Goal: Task Accomplishment & Management: Manage account settings

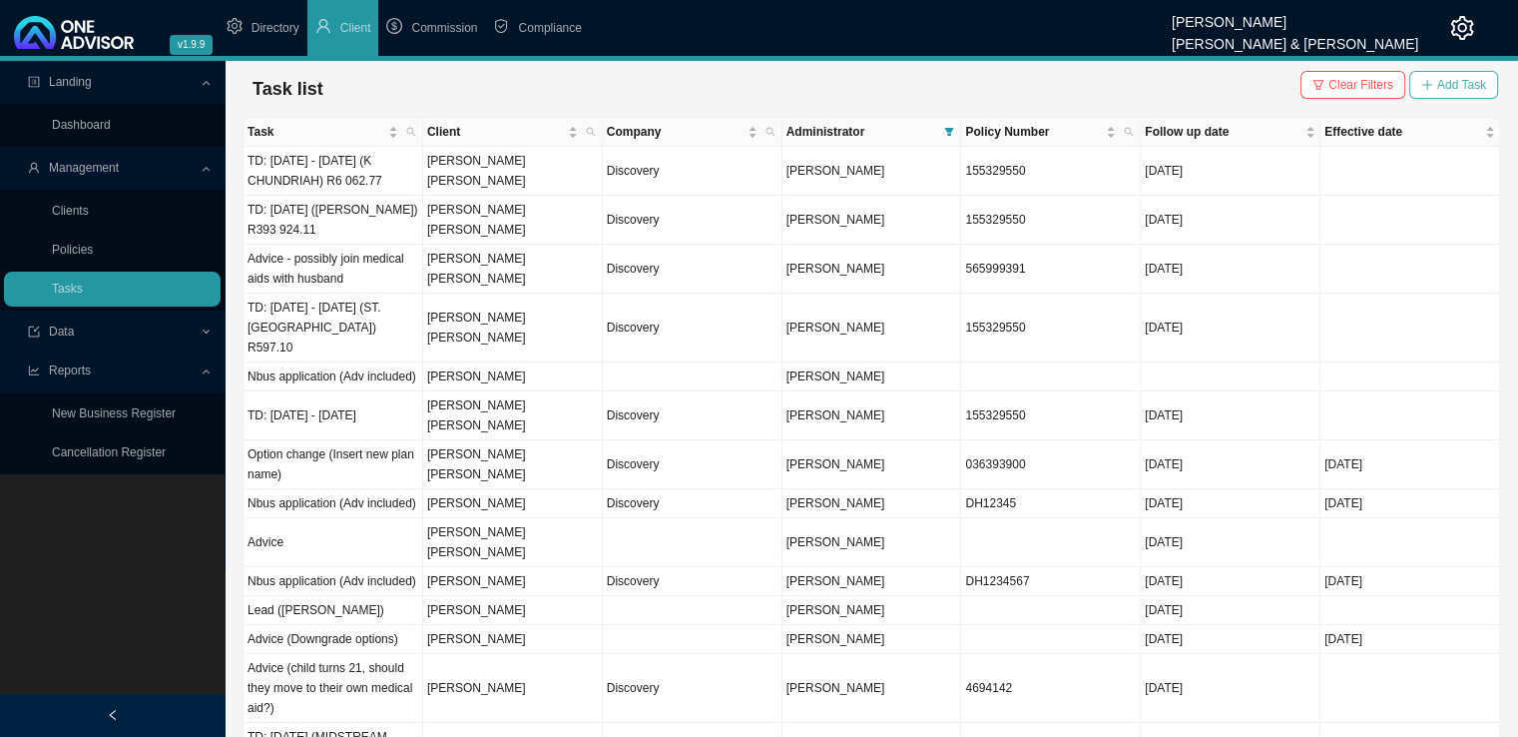
click at [1461, 73] on button "Add Task" at bounding box center [1454, 85] width 89 height 28
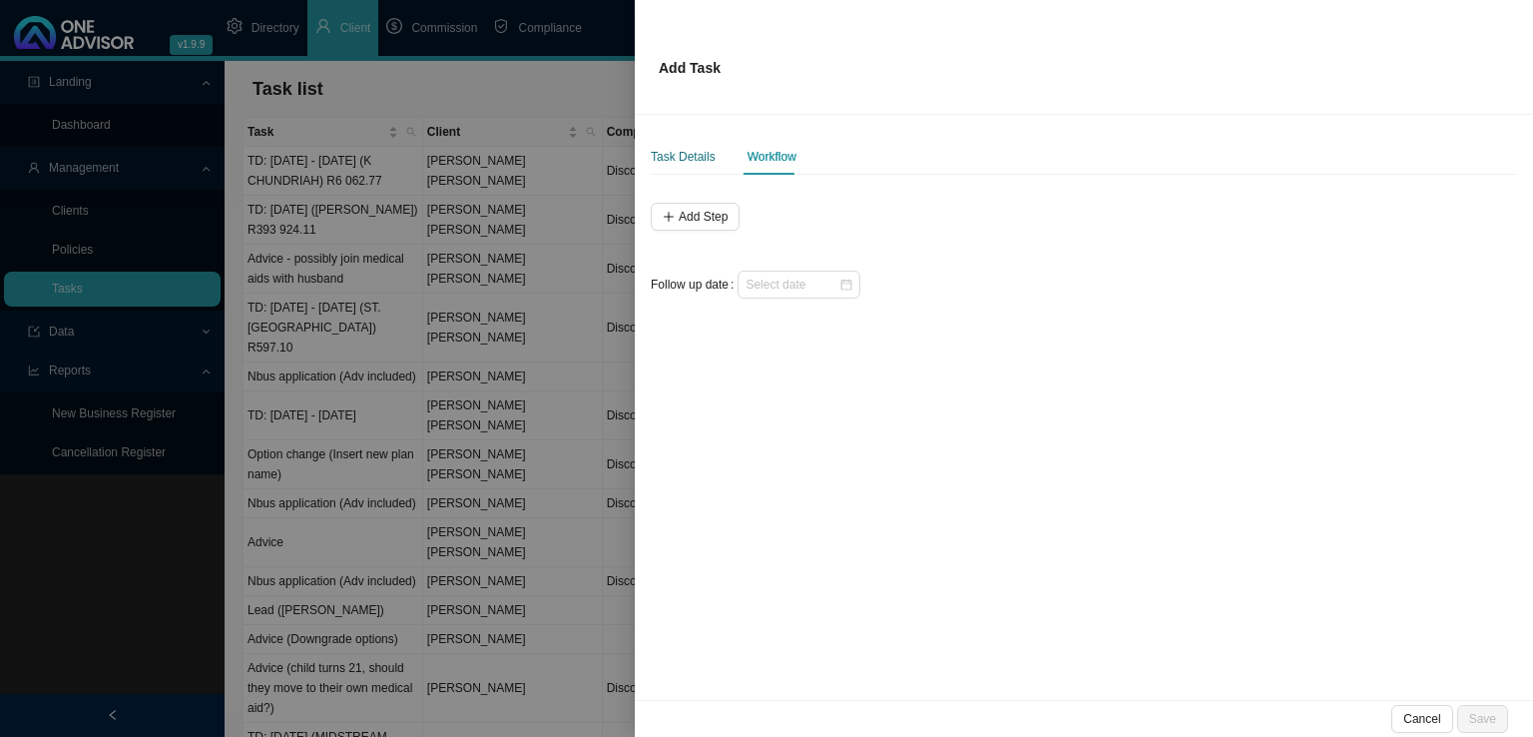
click at [686, 157] on div "Task Details" at bounding box center [683, 157] width 65 height 20
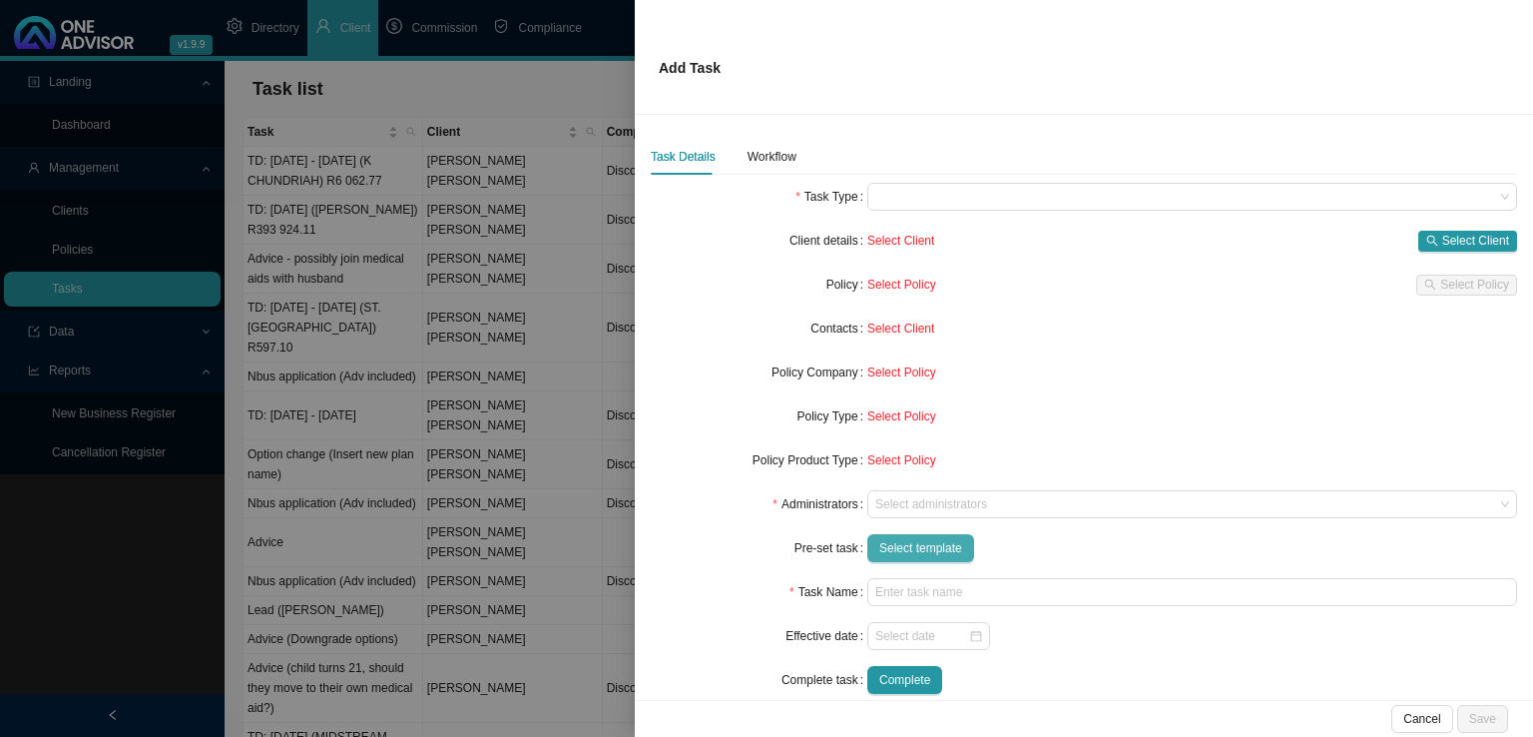
click at [922, 540] on span "Select template" at bounding box center [920, 548] width 83 height 20
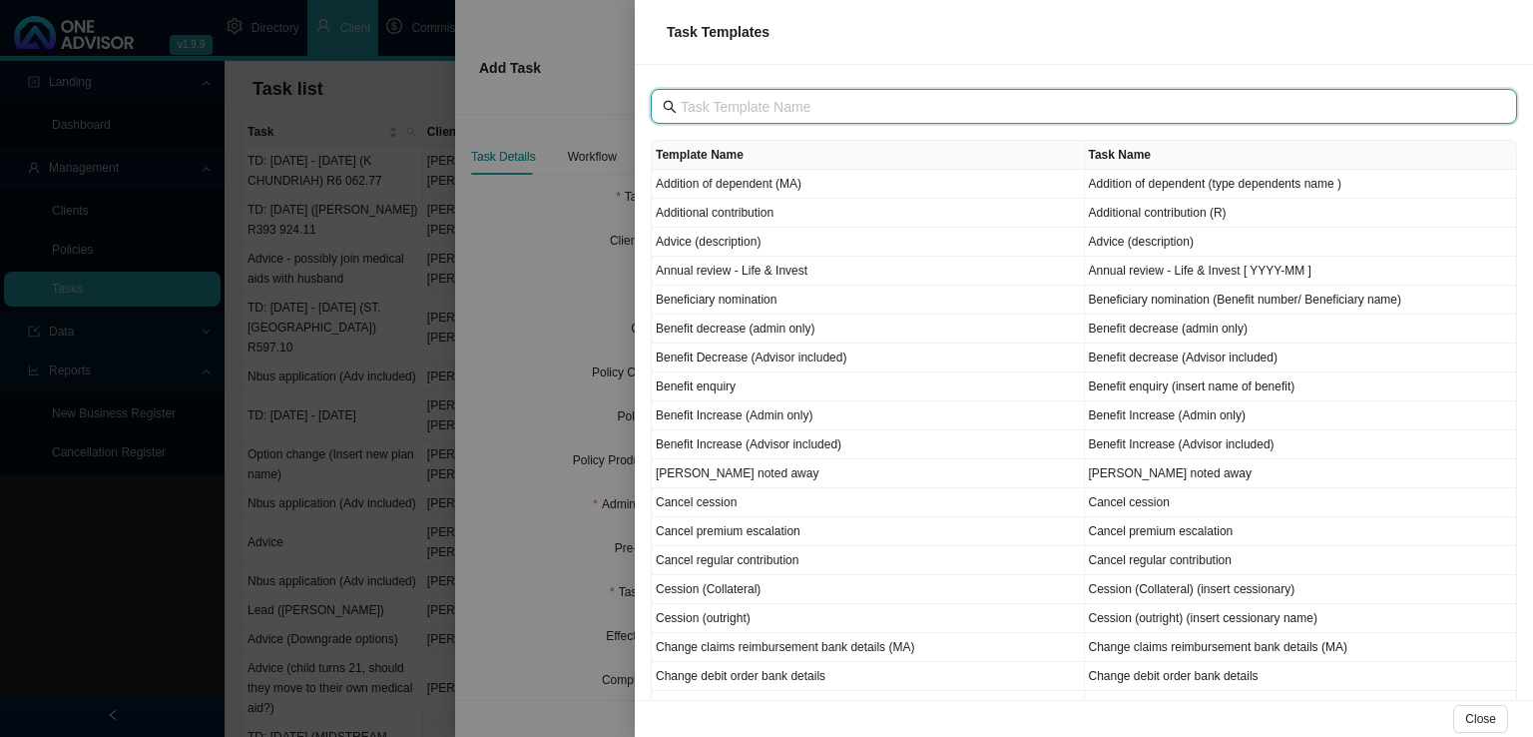
click at [741, 108] on input "text" at bounding box center [1086, 107] width 811 height 22
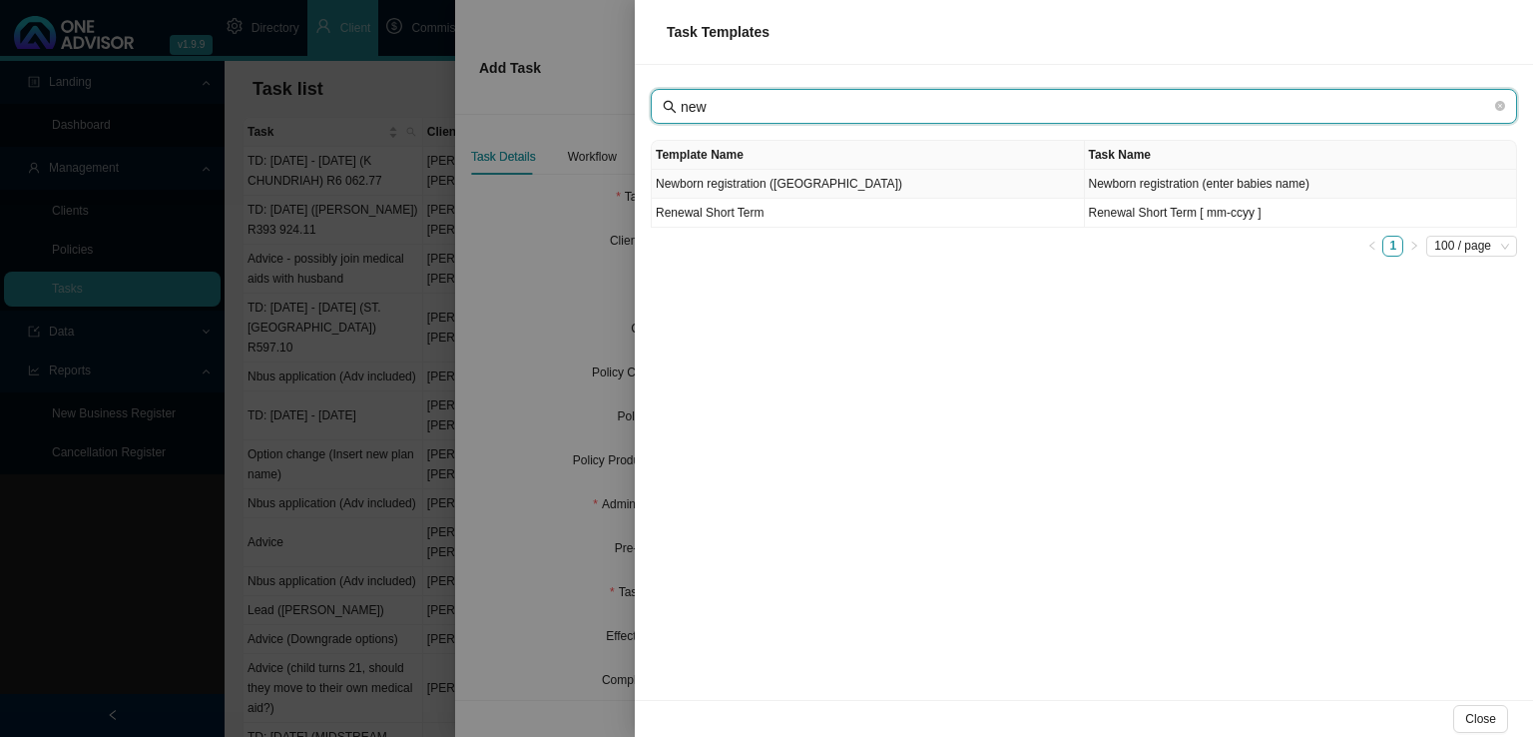
type input "new"
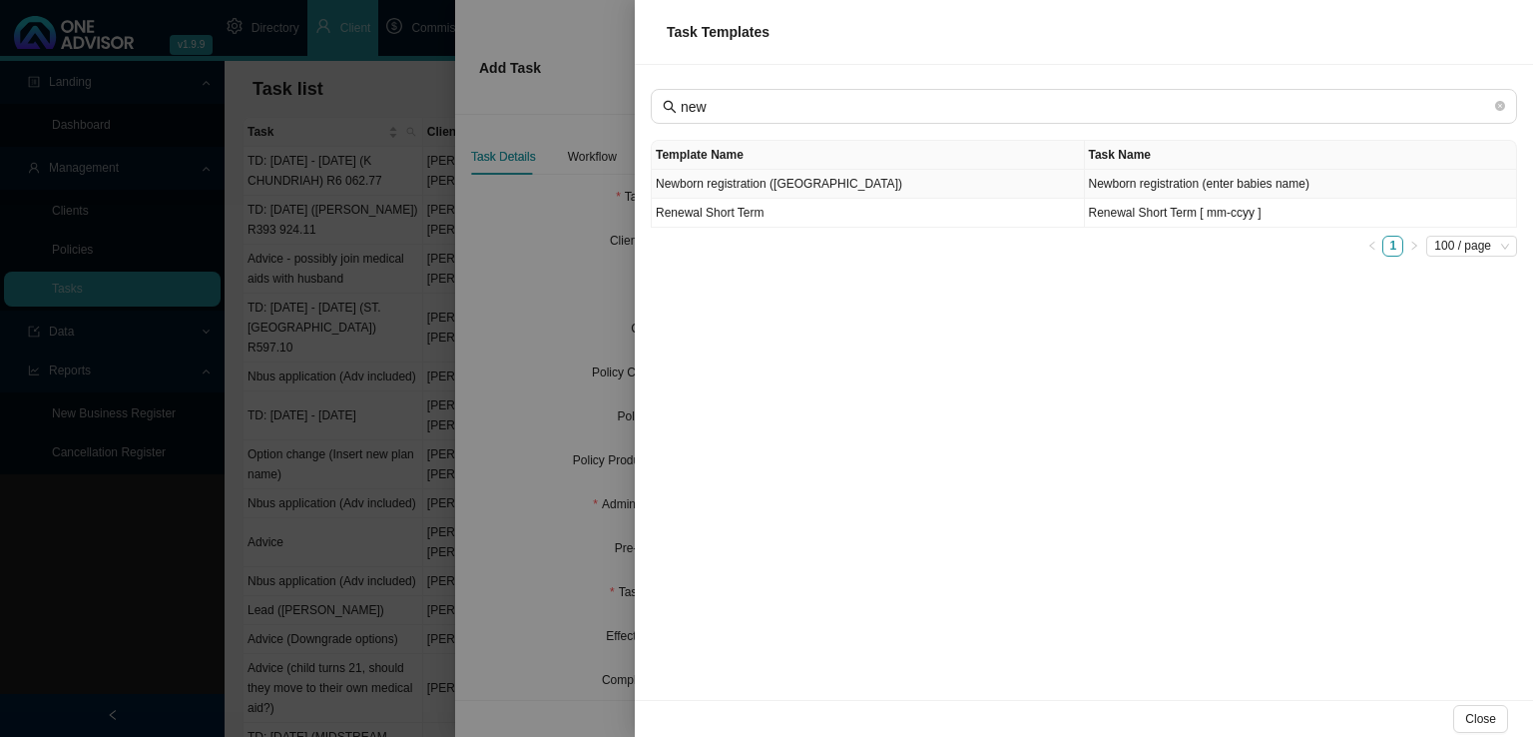
click at [869, 183] on td "Newborn registration ([GEOGRAPHIC_DATA])" at bounding box center [868, 184] width 433 height 29
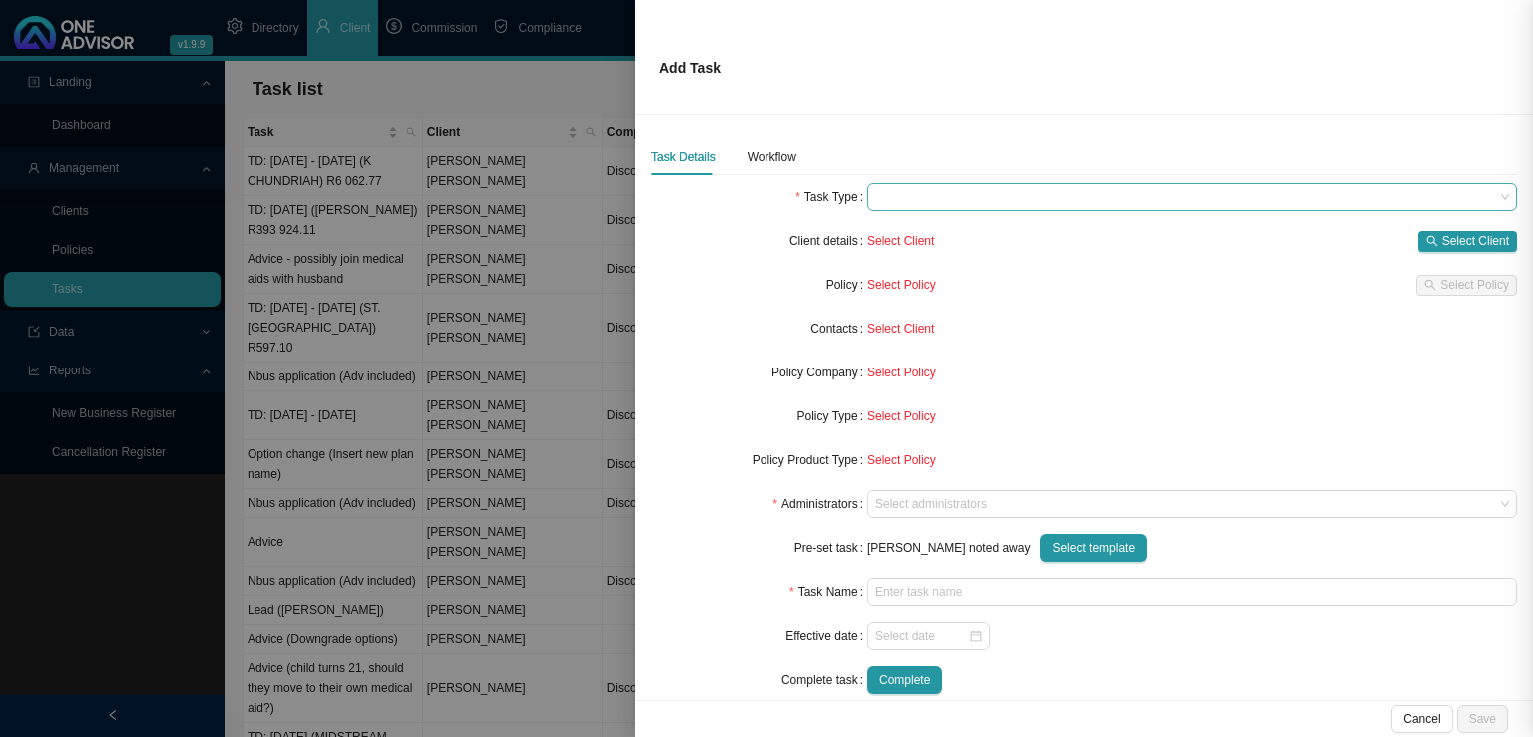
type input "Newborn registration (enter babies name)"
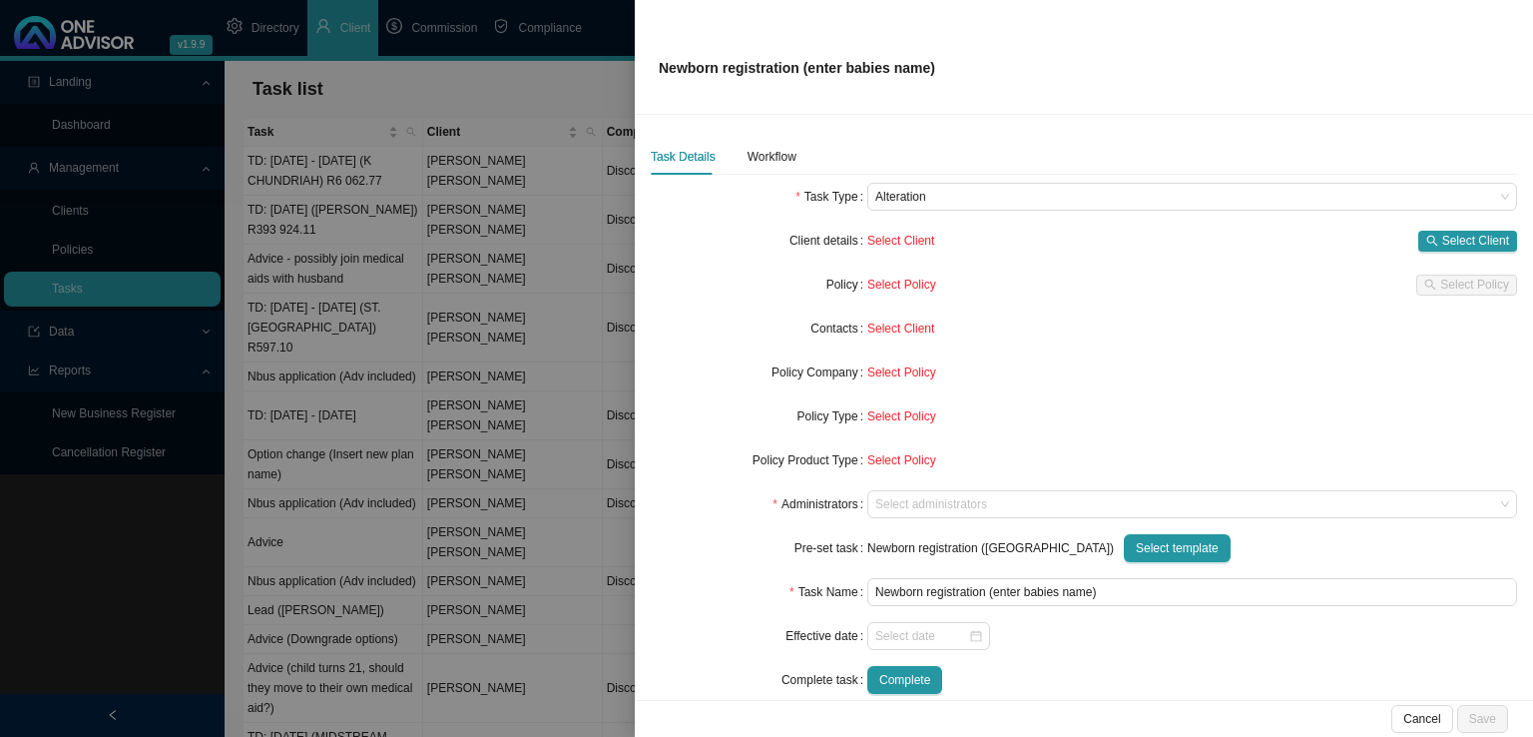
click at [1425, 701] on div "Cancel Save" at bounding box center [1084, 718] width 898 height 37
click at [1415, 721] on span "Cancel" at bounding box center [1422, 719] width 37 height 20
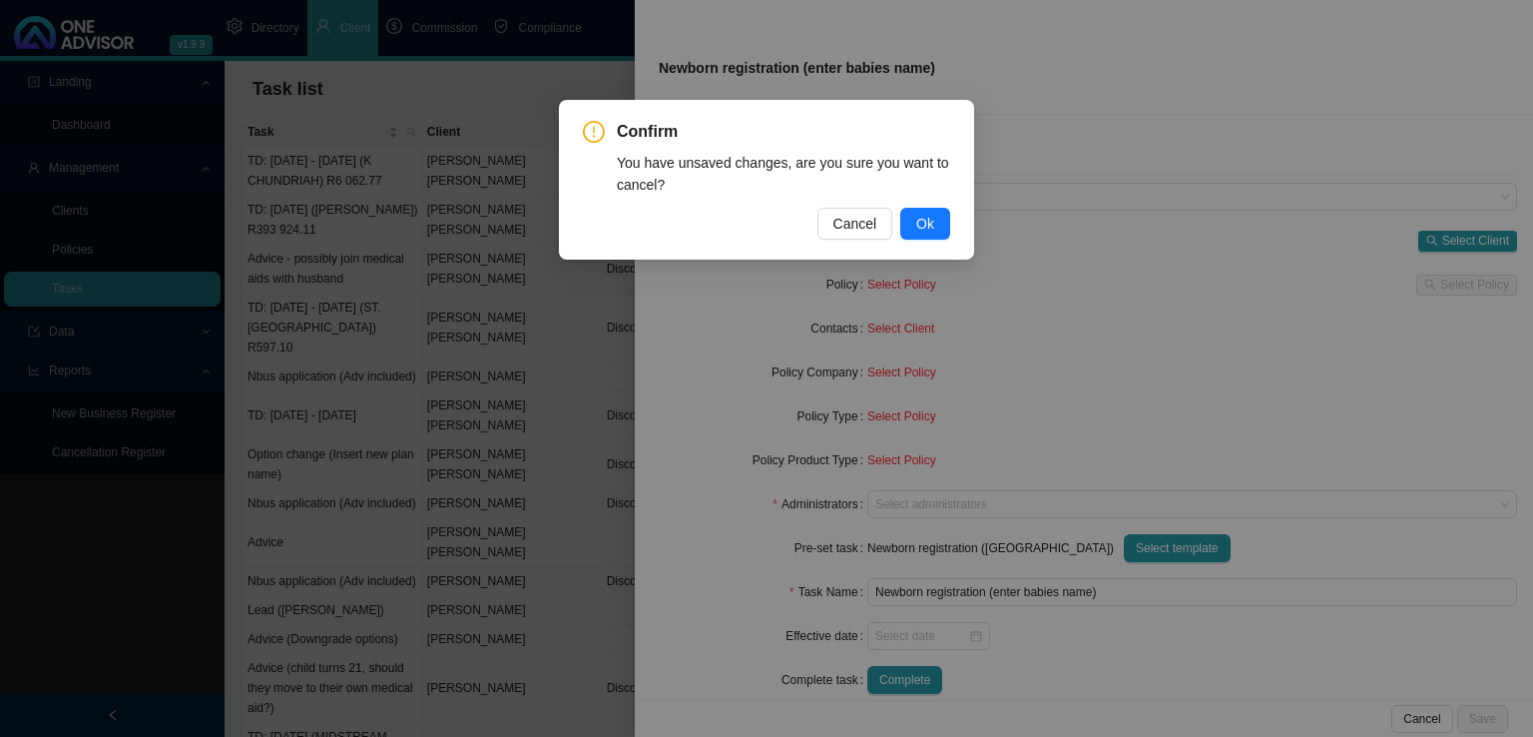
click at [862, 232] on span "Cancel" at bounding box center [856, 224] width 44 height 22
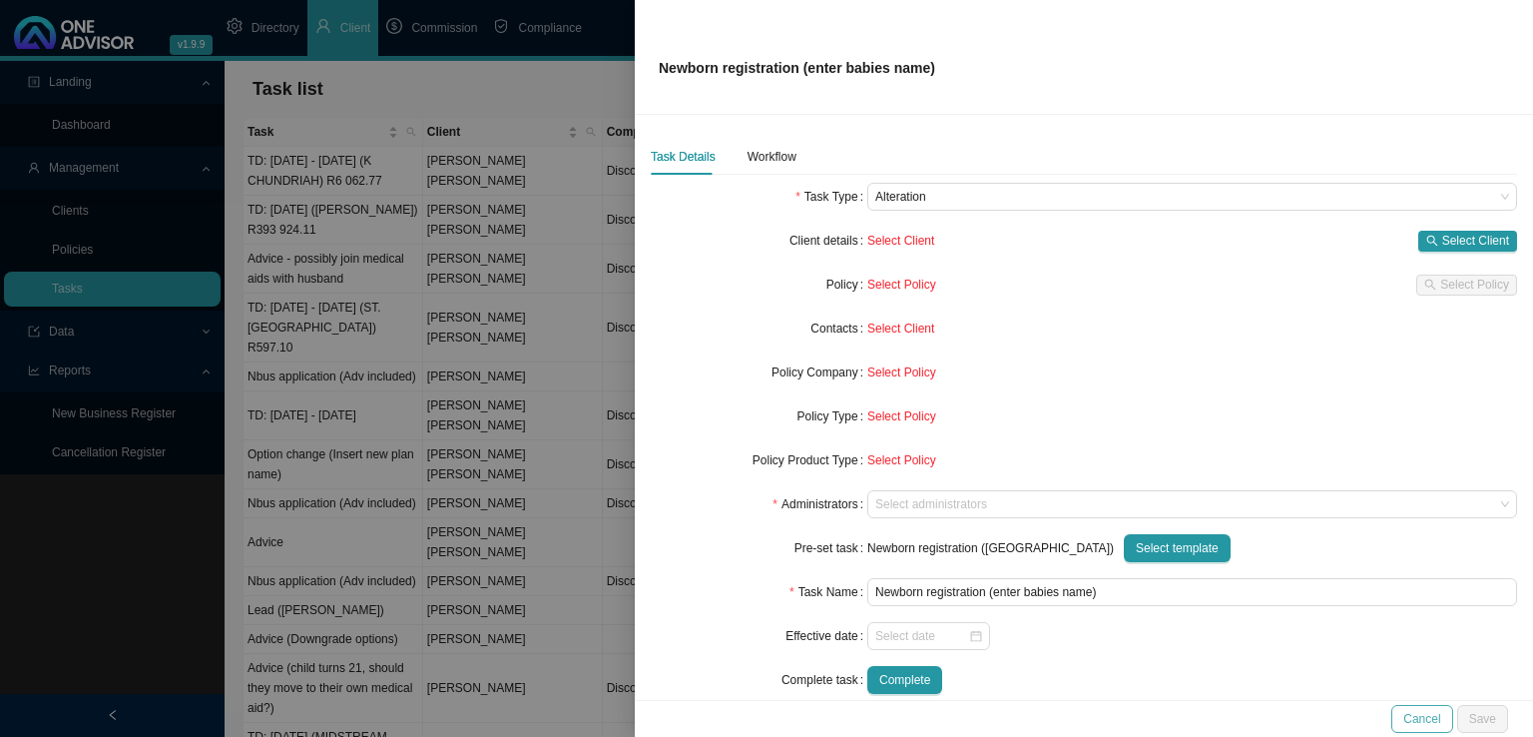
click at [1414, 709] on span "Cancel" at bounding box center [1422, 719] width 37 height 20
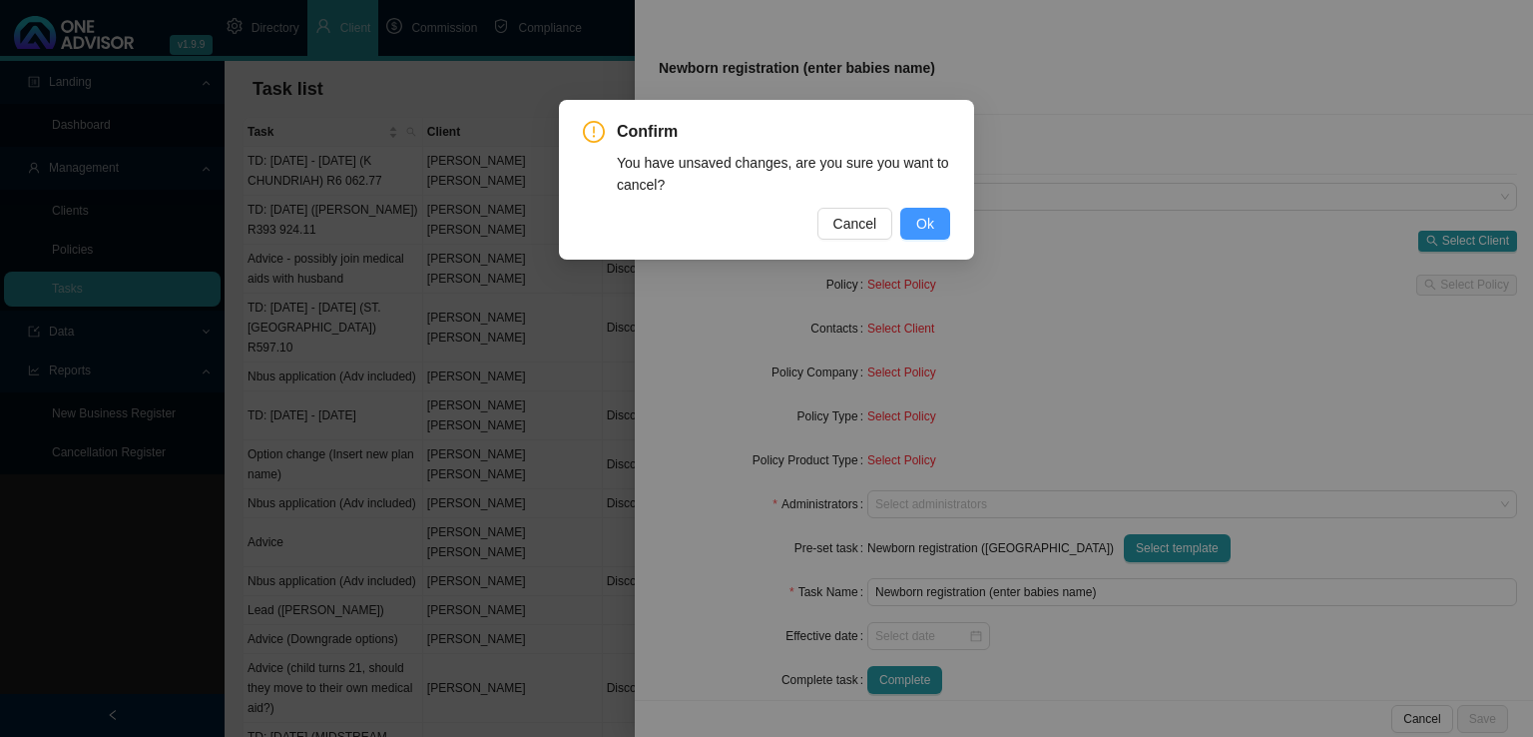
click at [908, 227] on button "Ok" at bounding box center [925, 224] width 50 height 32
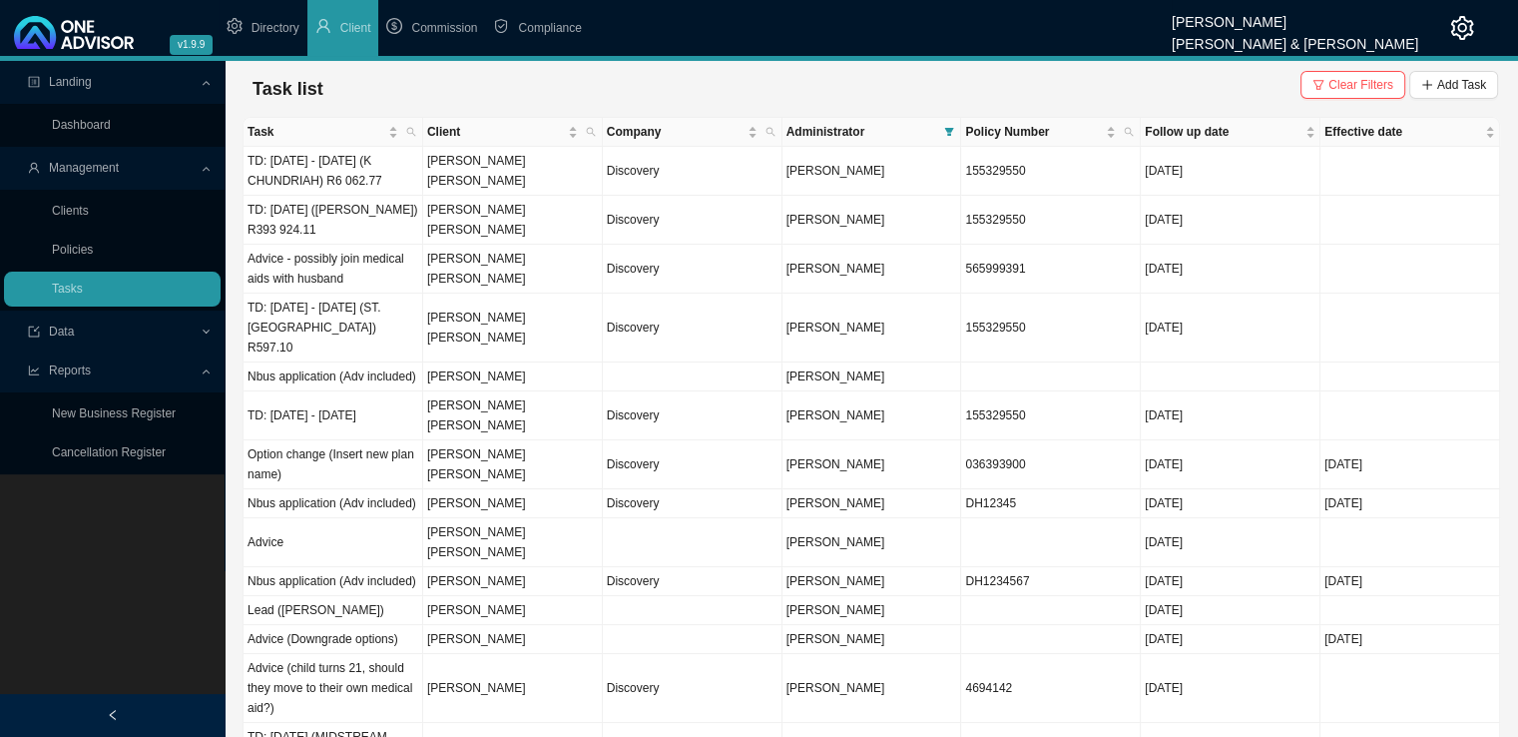
drag, startPoint x: 399, startPoint y: 47, endPoint x: 423, endPoint y: 64, distance: 29.4
click at [283, 17] on li "Directory" at bounding box center [263, 28] width 89 height 56
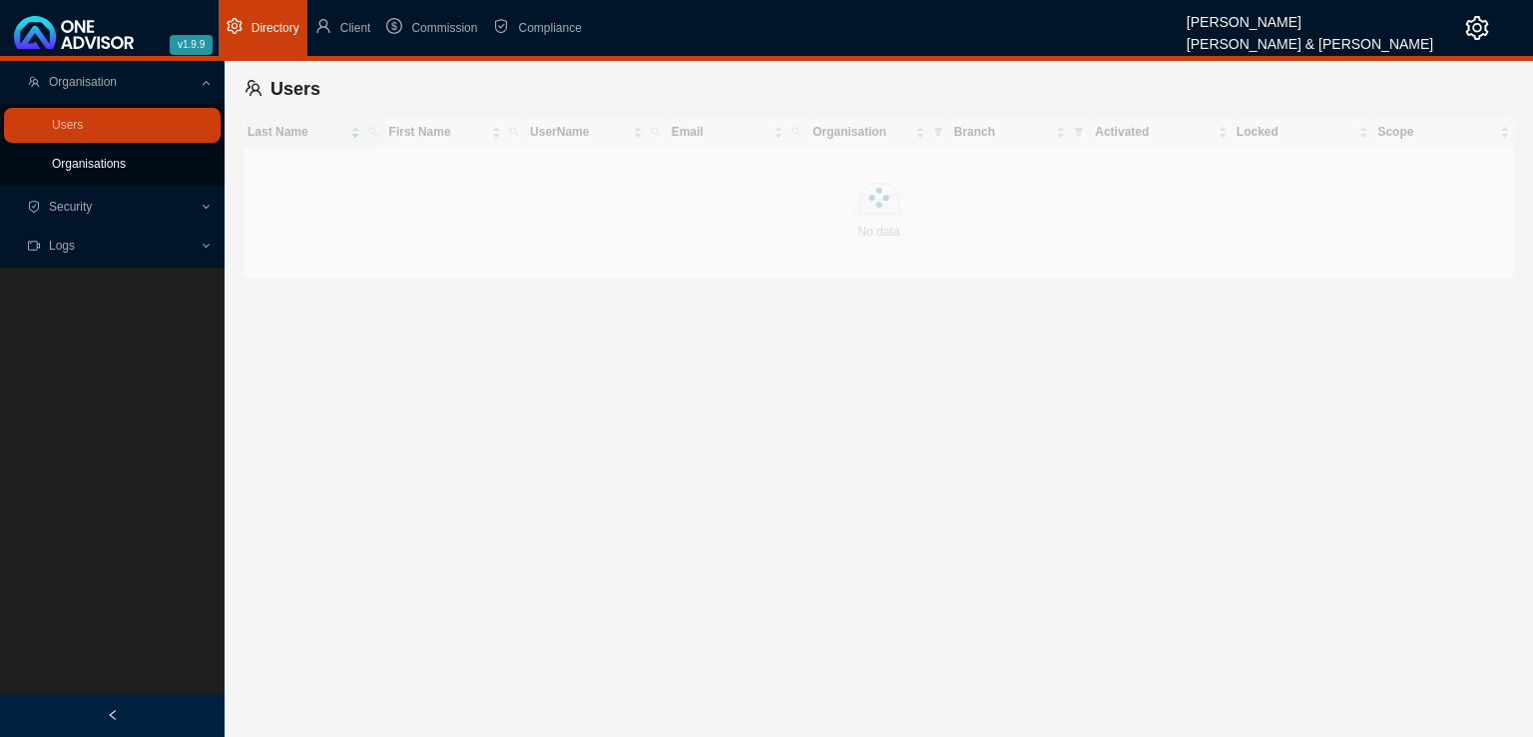
click at [107, 168] on link "Organisations" at bounding box center [89, 164] width 74 height 14
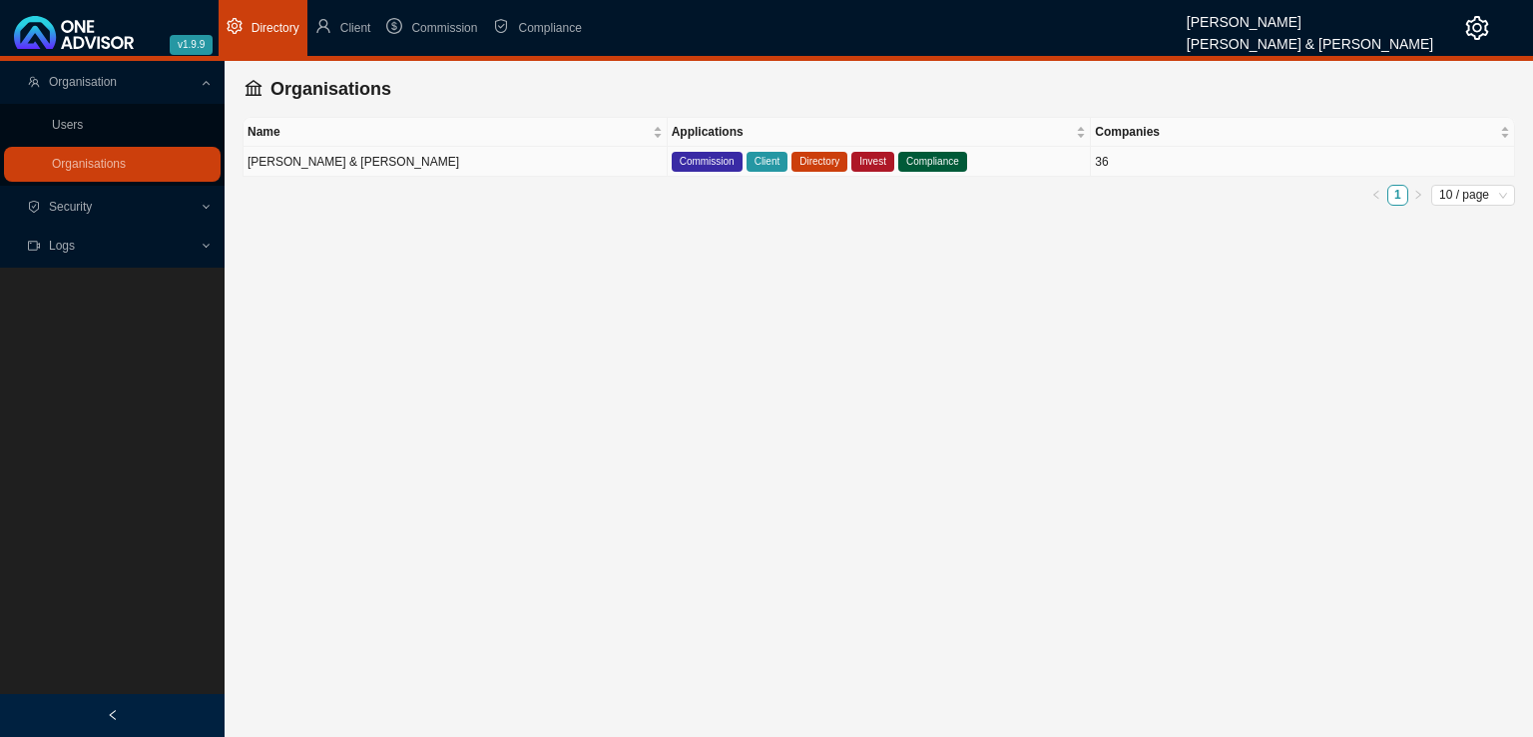
click at [351, 154] on td "[PERSON_NAME] & [PERSON_NAME]" at bounding box center [456, 162] width 424 height 30
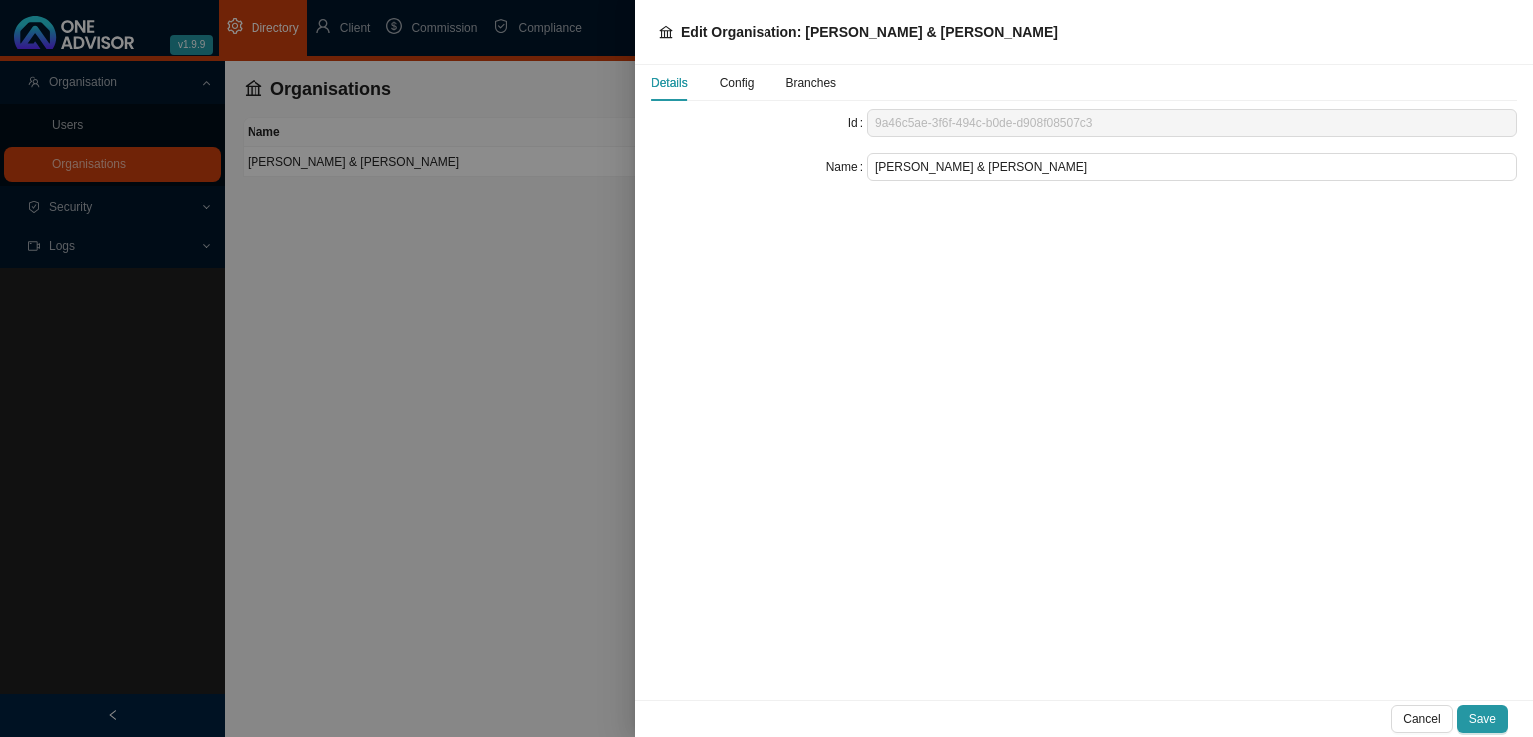
click at [742, 80] on span "Config" at bounding box center [737, 83] width 35 height 12
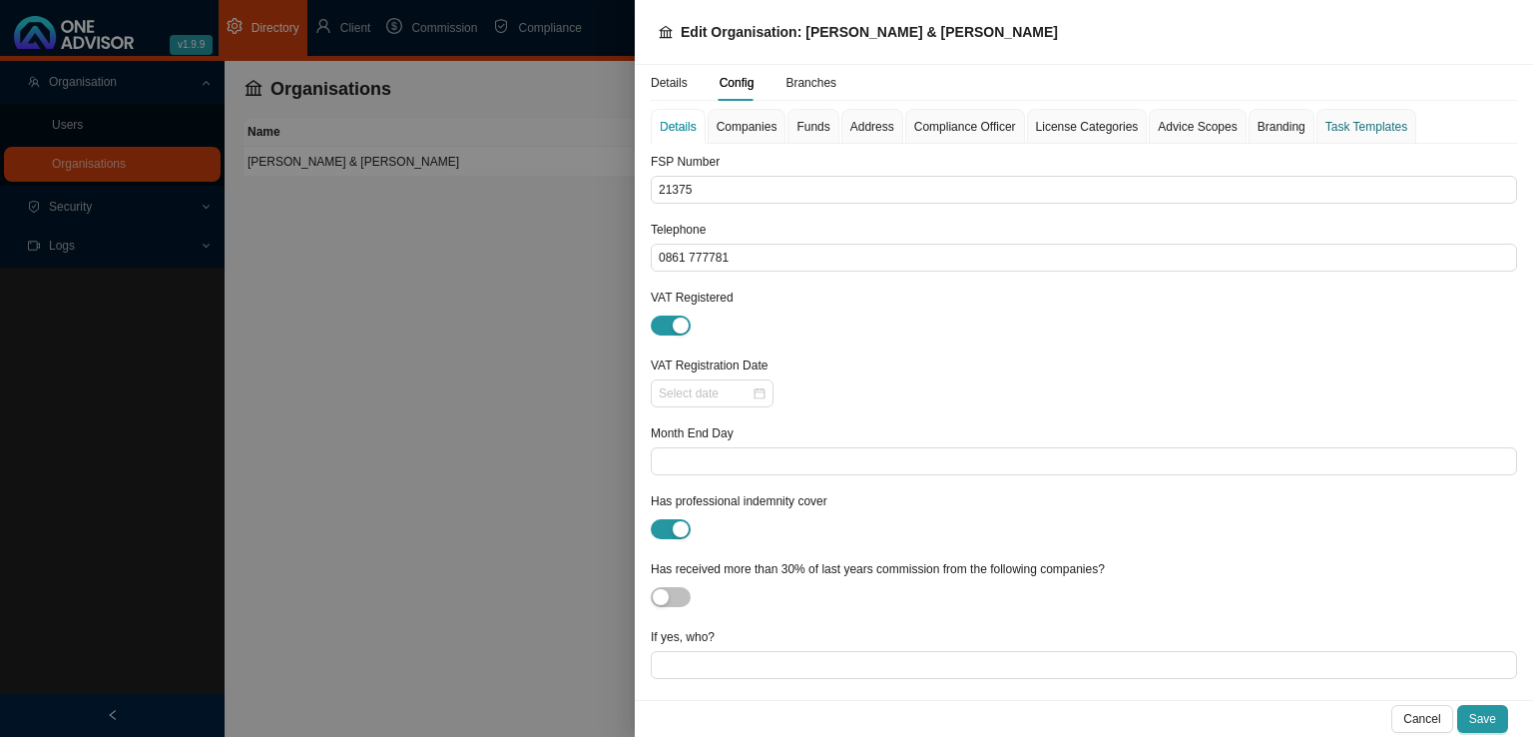
click at [1366, 123] on div "Task Templates" at bounding box center [1367, 127] width 82 height 20
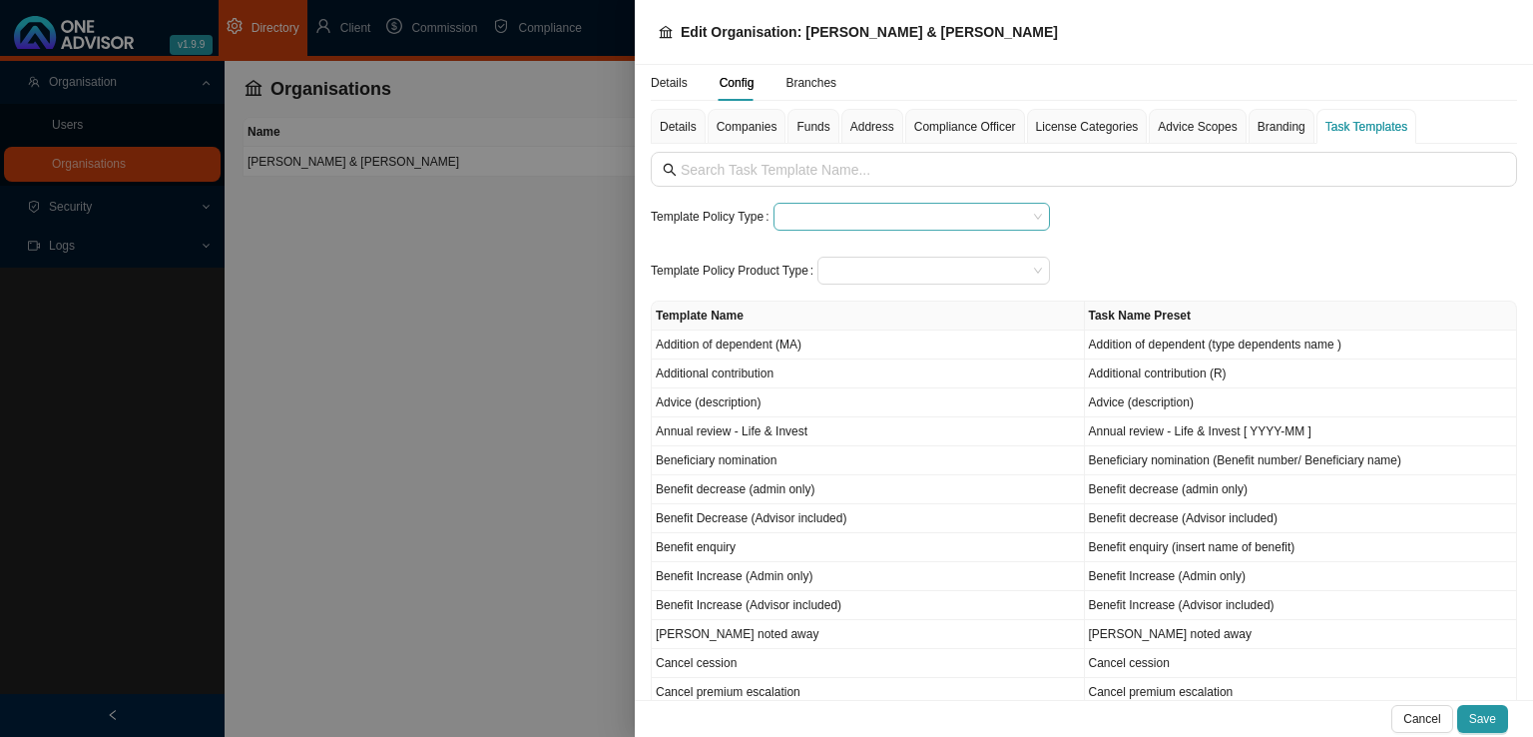
click at [822, 217] on input "search" at bounding box center [905, 217] width 246 height 26
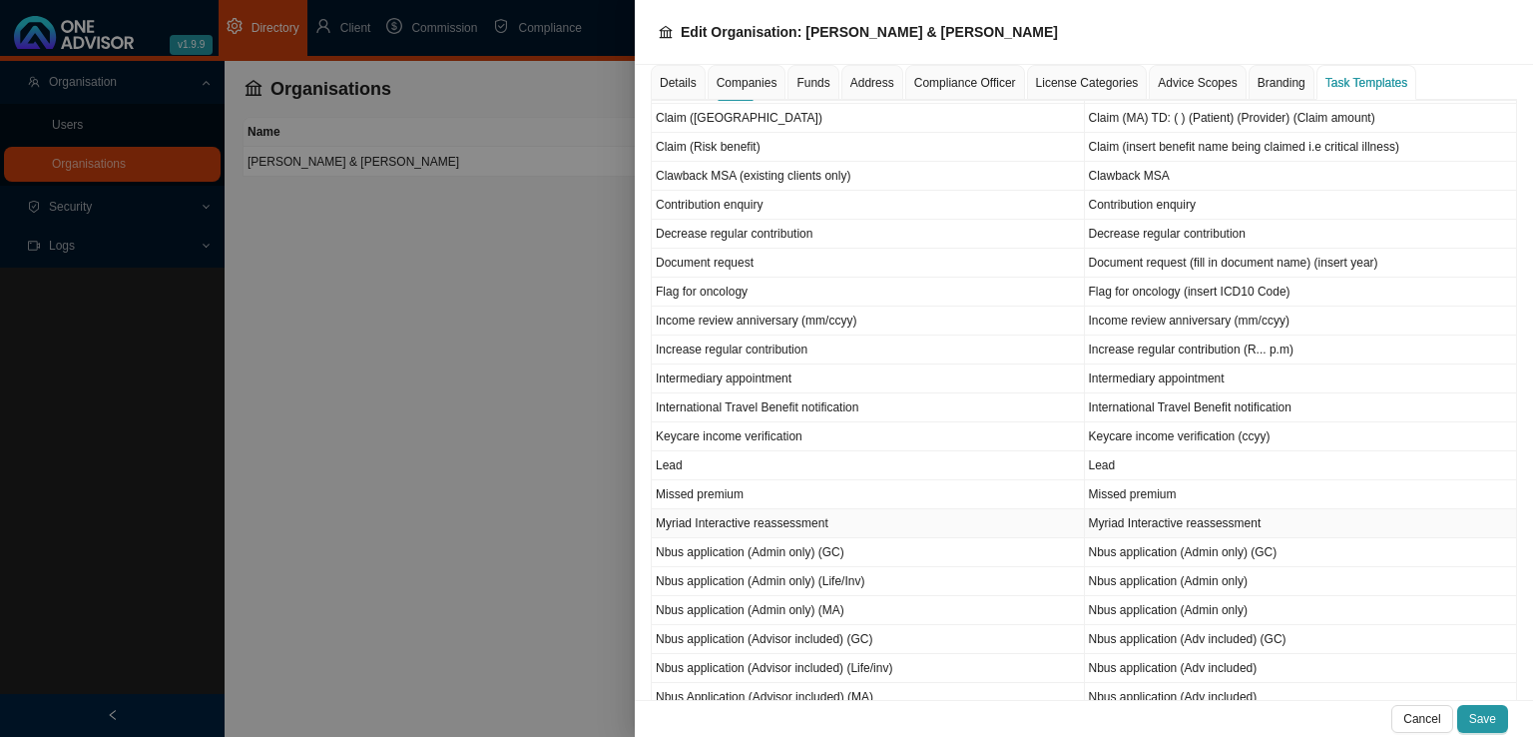
scroll to position [898, 0]
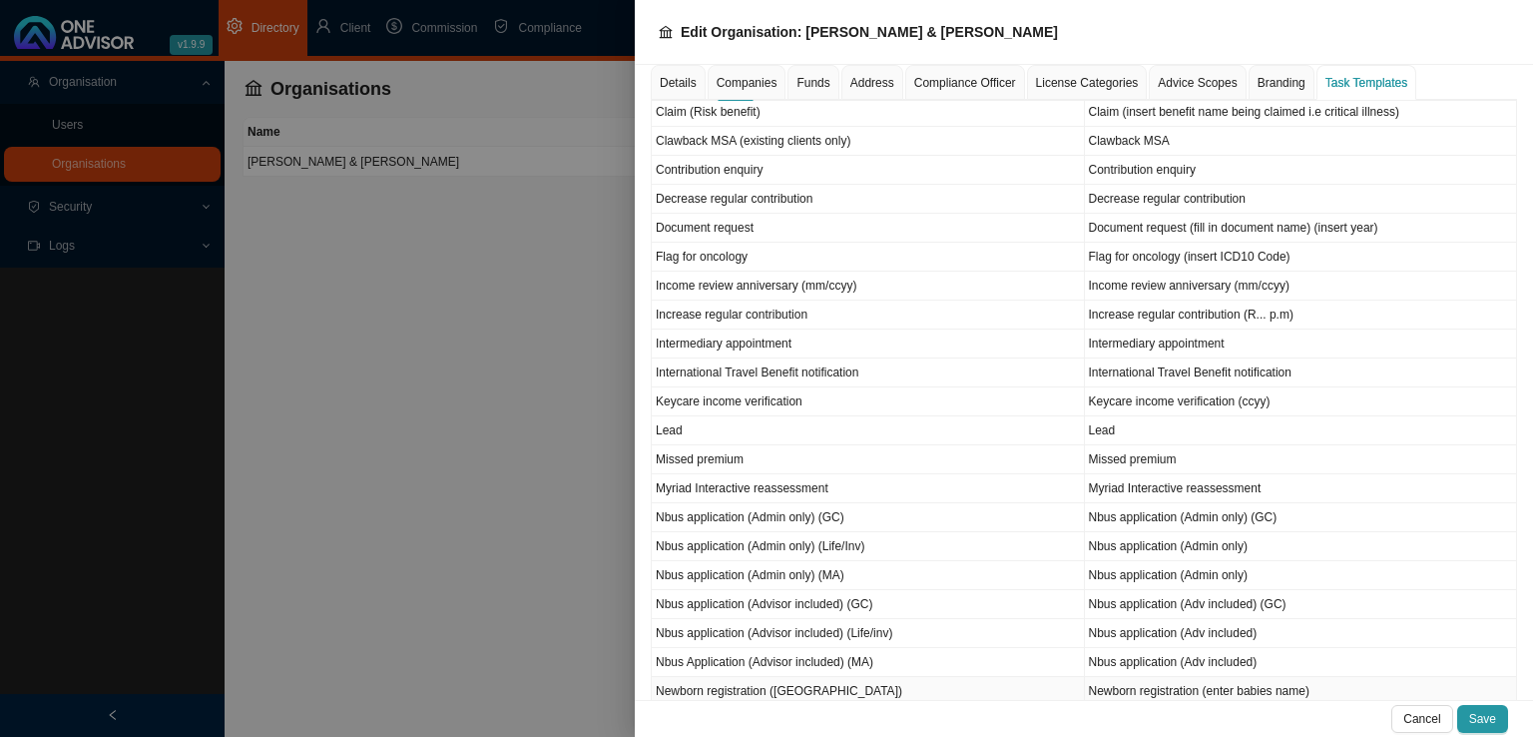
click at [786, 685] on td "Newborn registration ([GEOGRAPHIC_DATA])" at bounding box center [868, 691] width 433 height 29
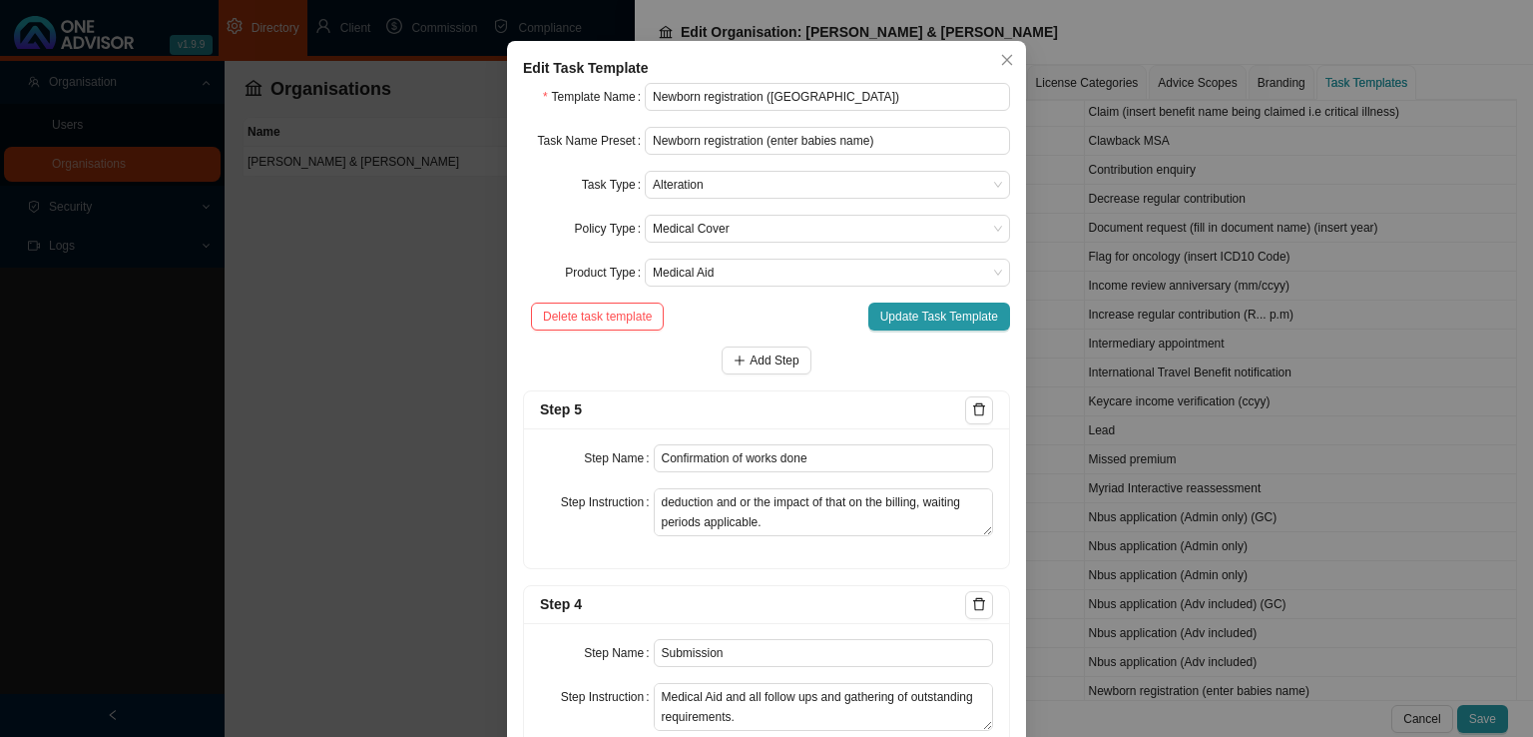
scroll to position [0, 0]
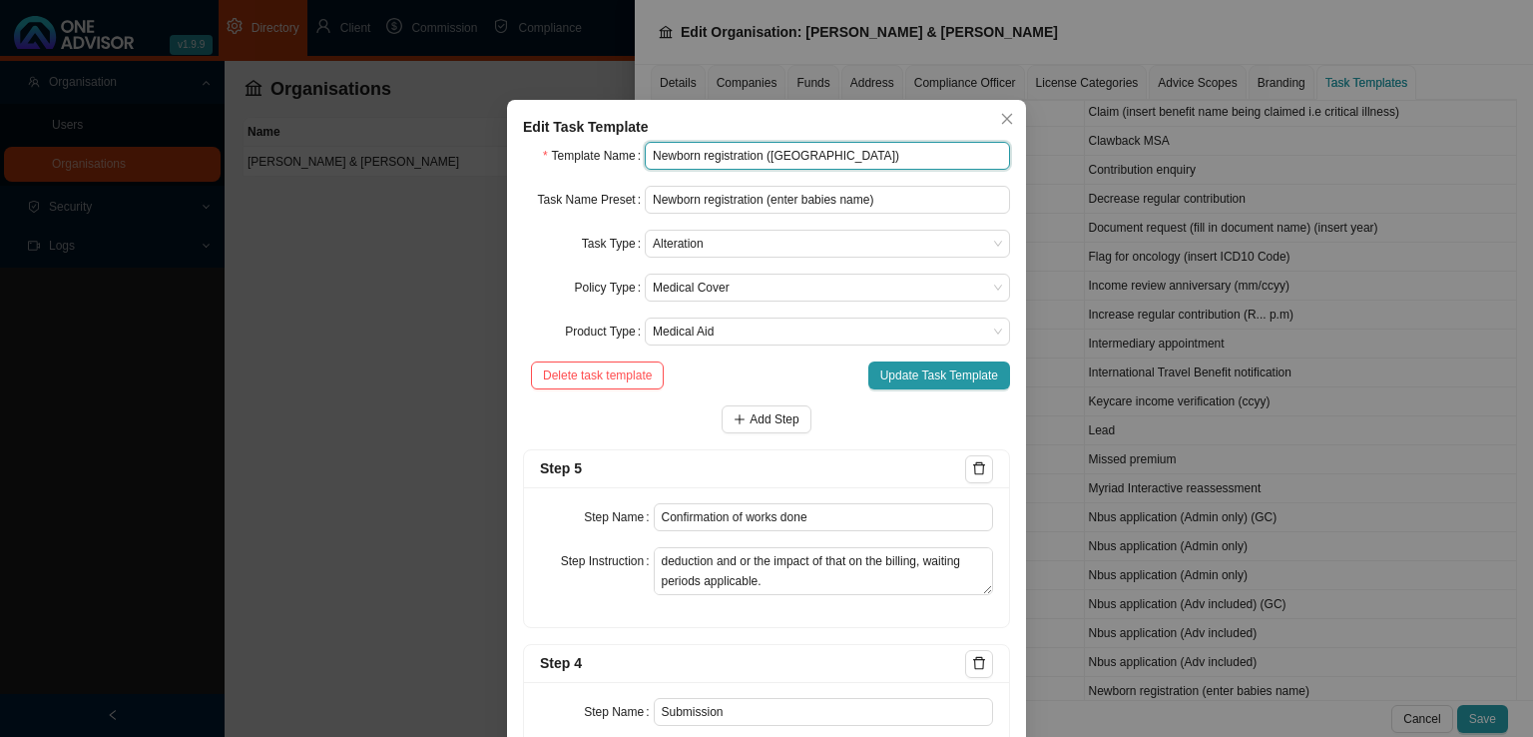
drag, startPoint x: 759, startPoint y: 153, endPoint x: 803, endPoint y: 155, distance: 44.0
click at [803, 155] on input "Newborn registration ([GEOGRAPHIC_DATA])" at bounding box center [827, 156] width 365 height 28
type input "Newborn registration"
click at [666, 416] on div "Add Step" at bounding box center [766, 419] width 487 height 28
click at [737, 332] on span "Medical Aid" at bounding box center [827, 331] width 349 height 26
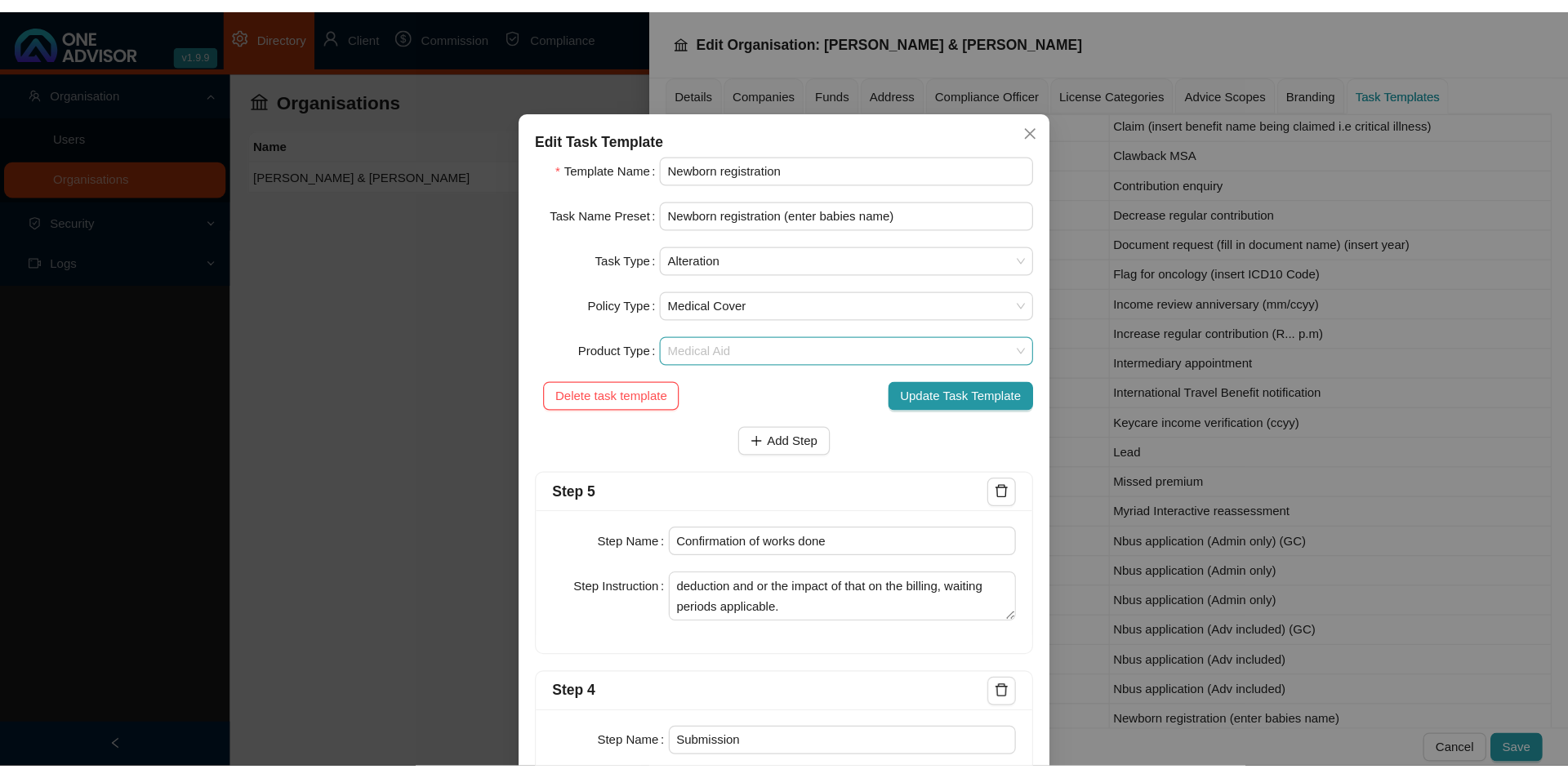
scroll to position [203, 0]
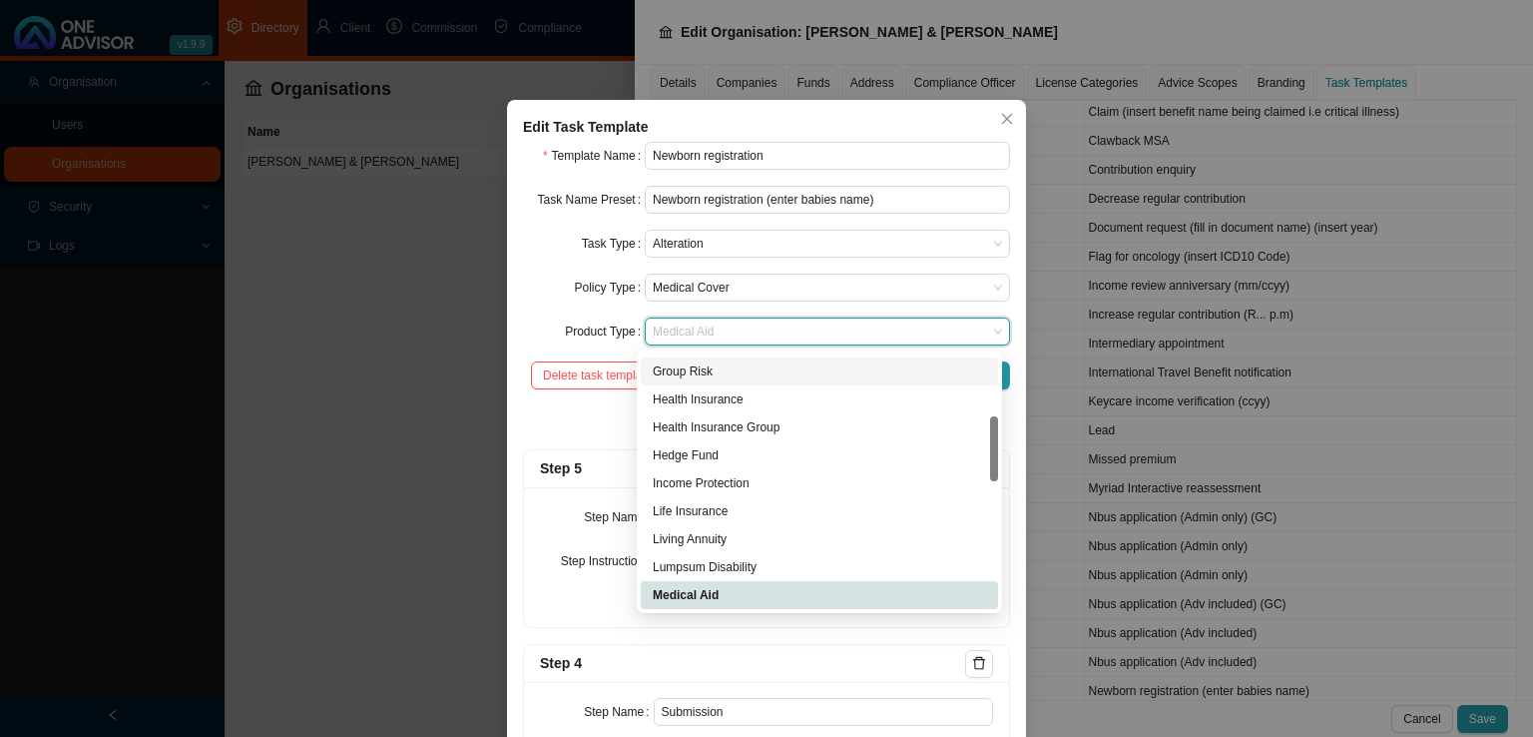
click at [597, 418] on div "Add Step" at bounding box center [766, 419] width 487 height 28
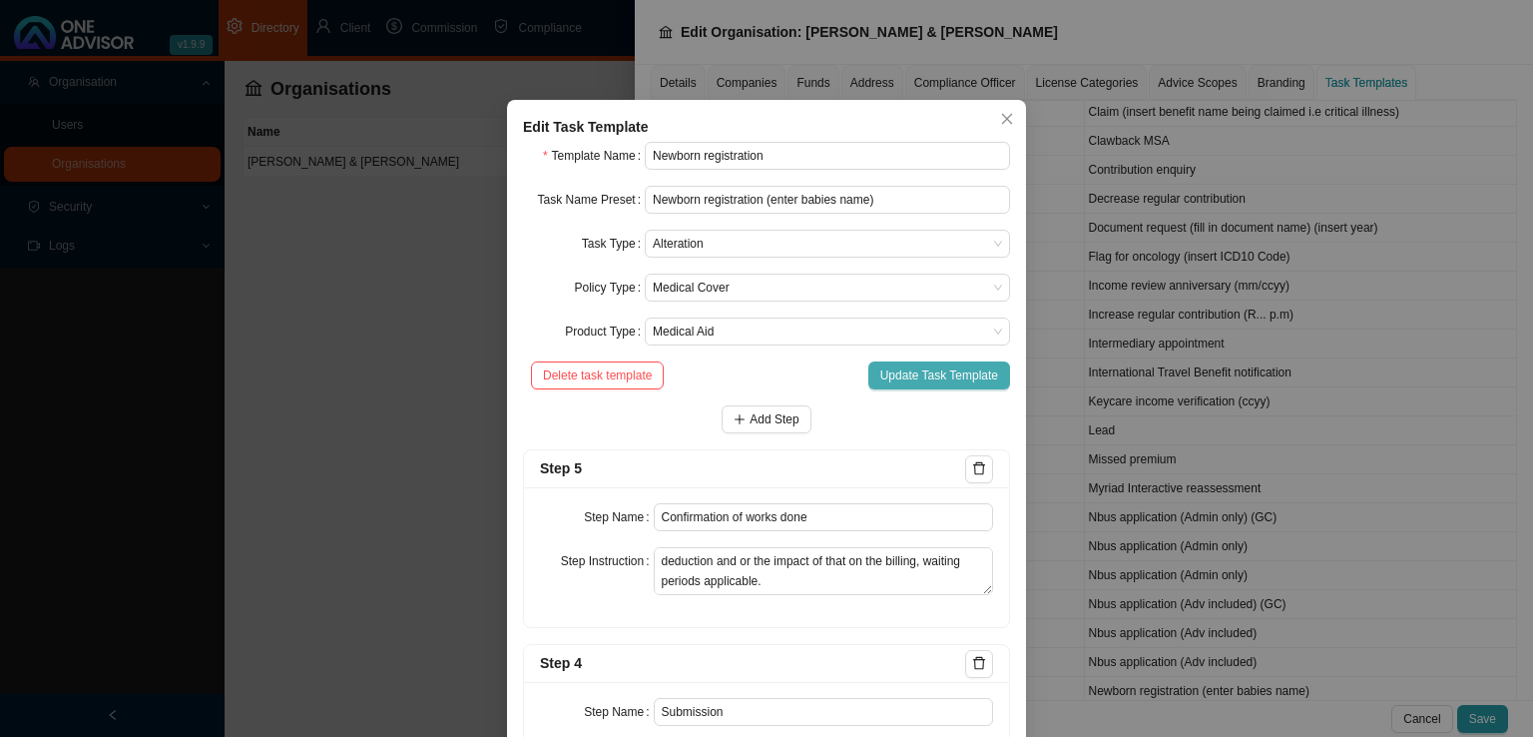
click at [903, 373] on span "Update Task Template" at bounding box center [939, 375] width 118 height 20
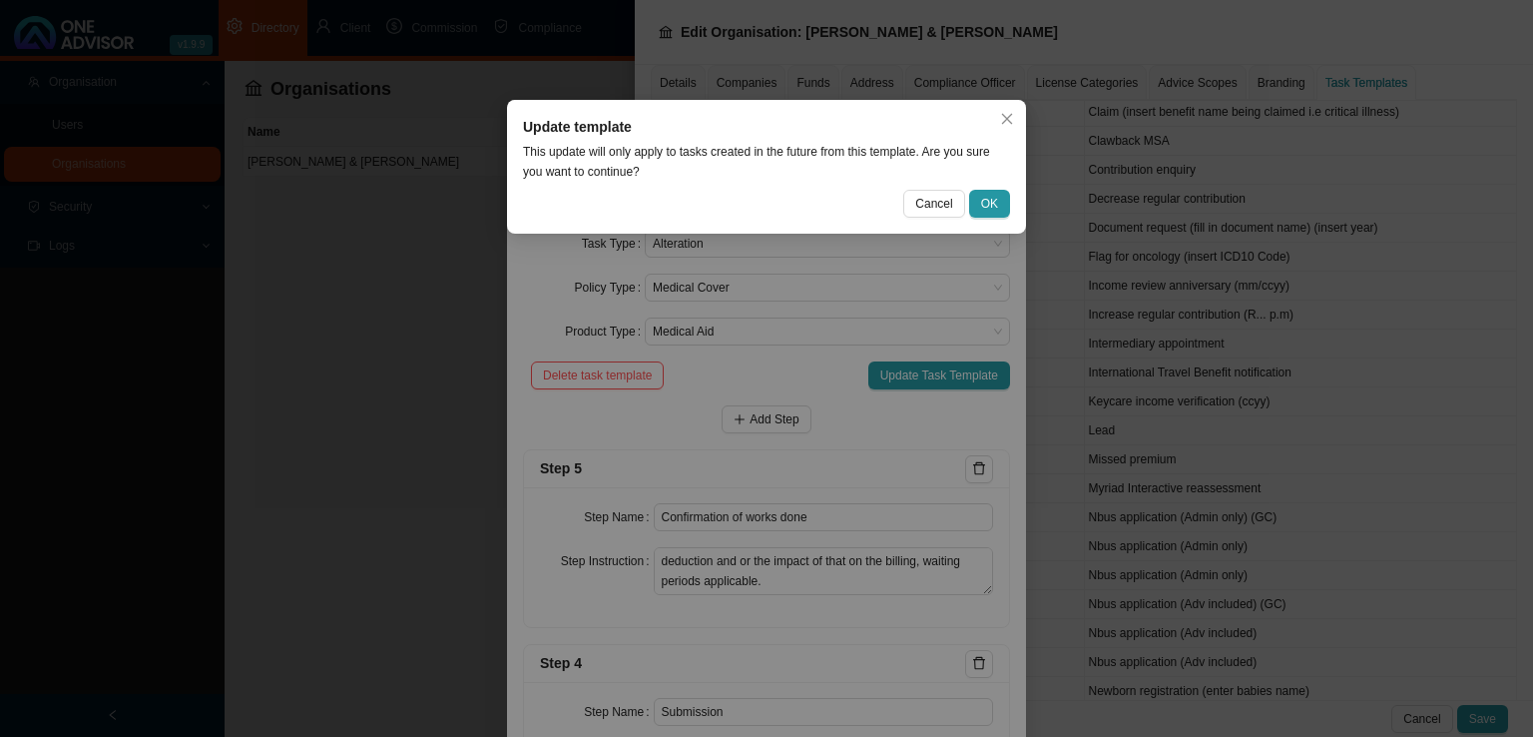
click at [994, 195] on span "OK" at bounding box center [989, 204] width 17 height 20
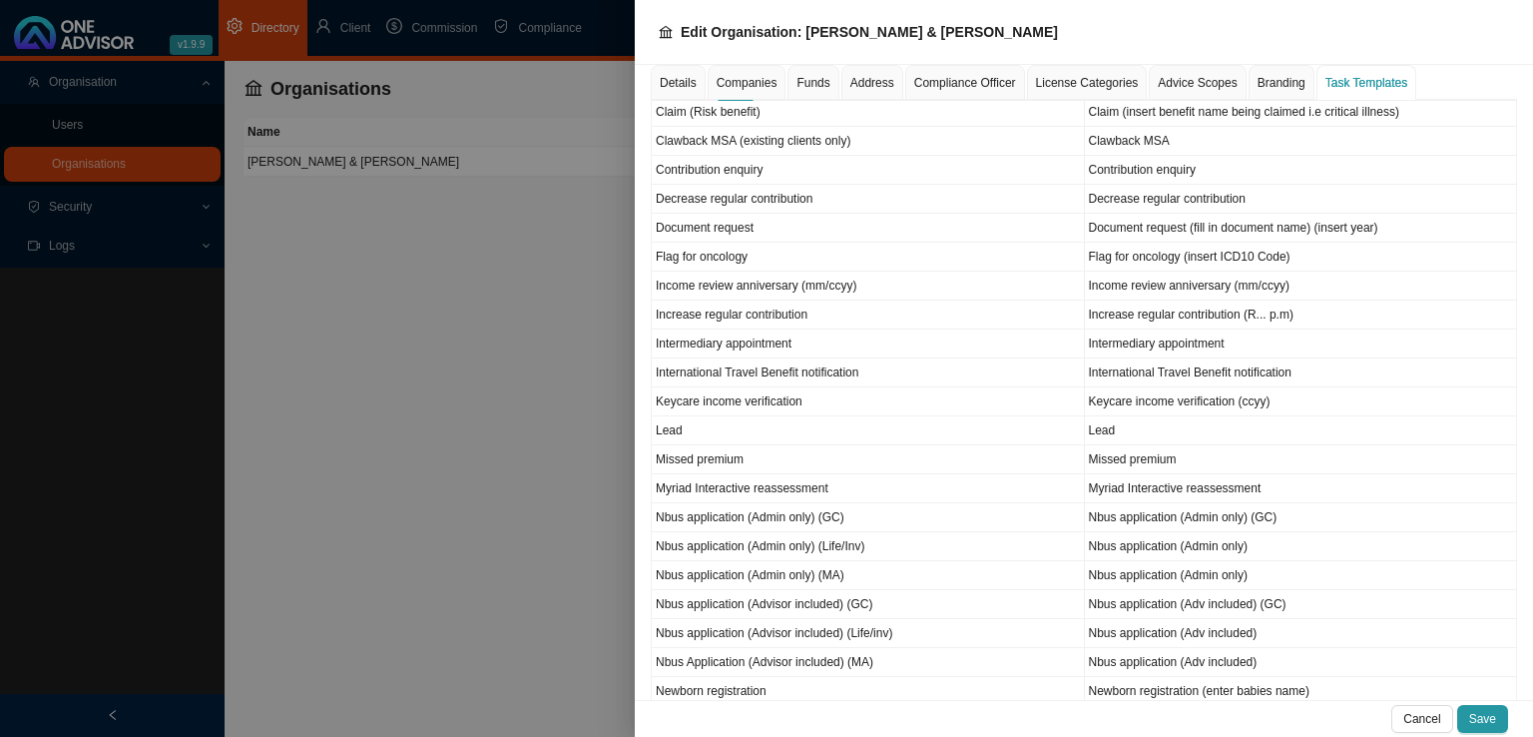
click at [406, 428] on div at bounding box center [766, 368] width 1533 height 737
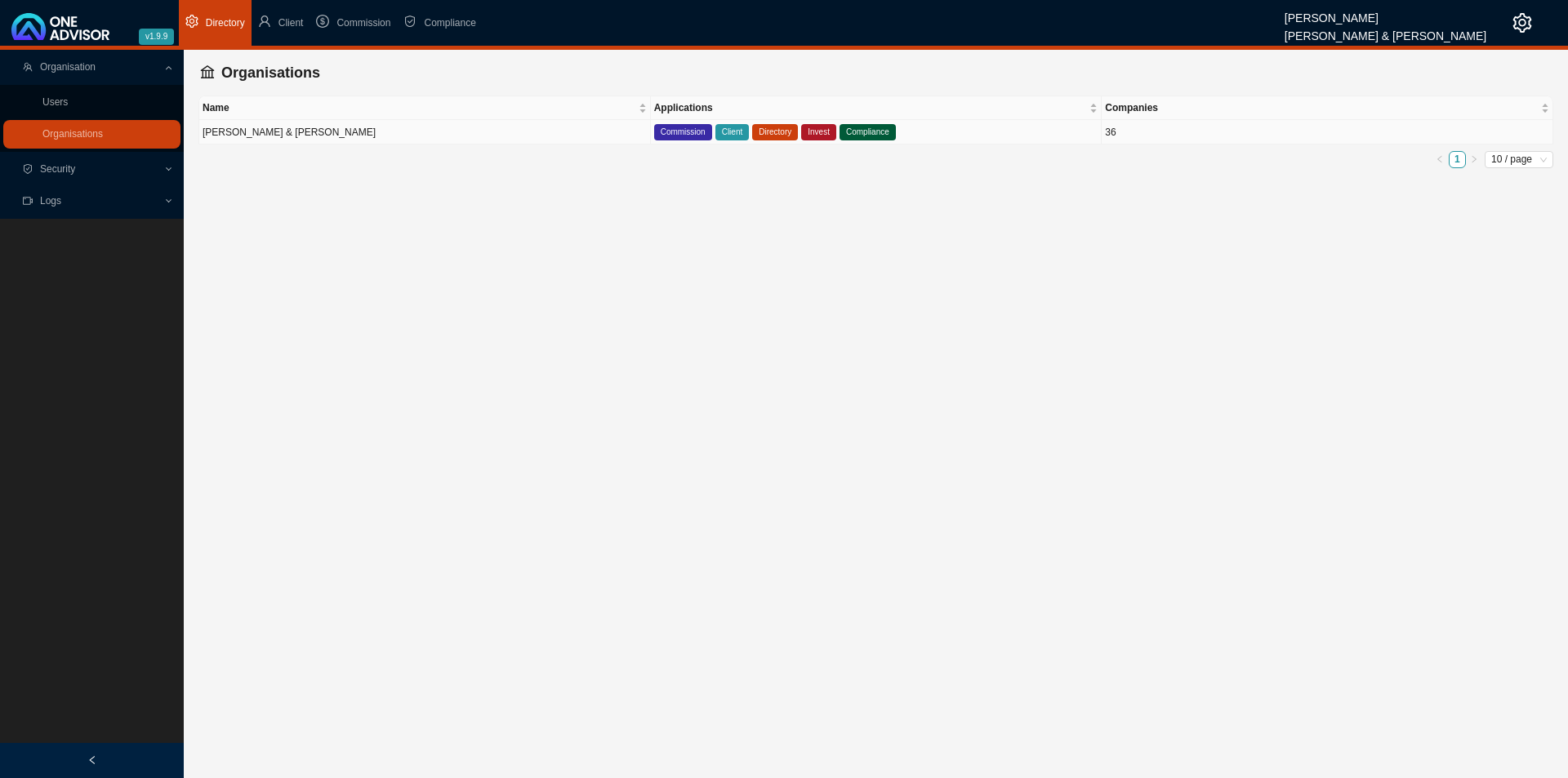
click at [334, 132] on td "[PERSON_NAME] & [PERSON_NAME]" at bounding box center [425, 133] width 452 height 25
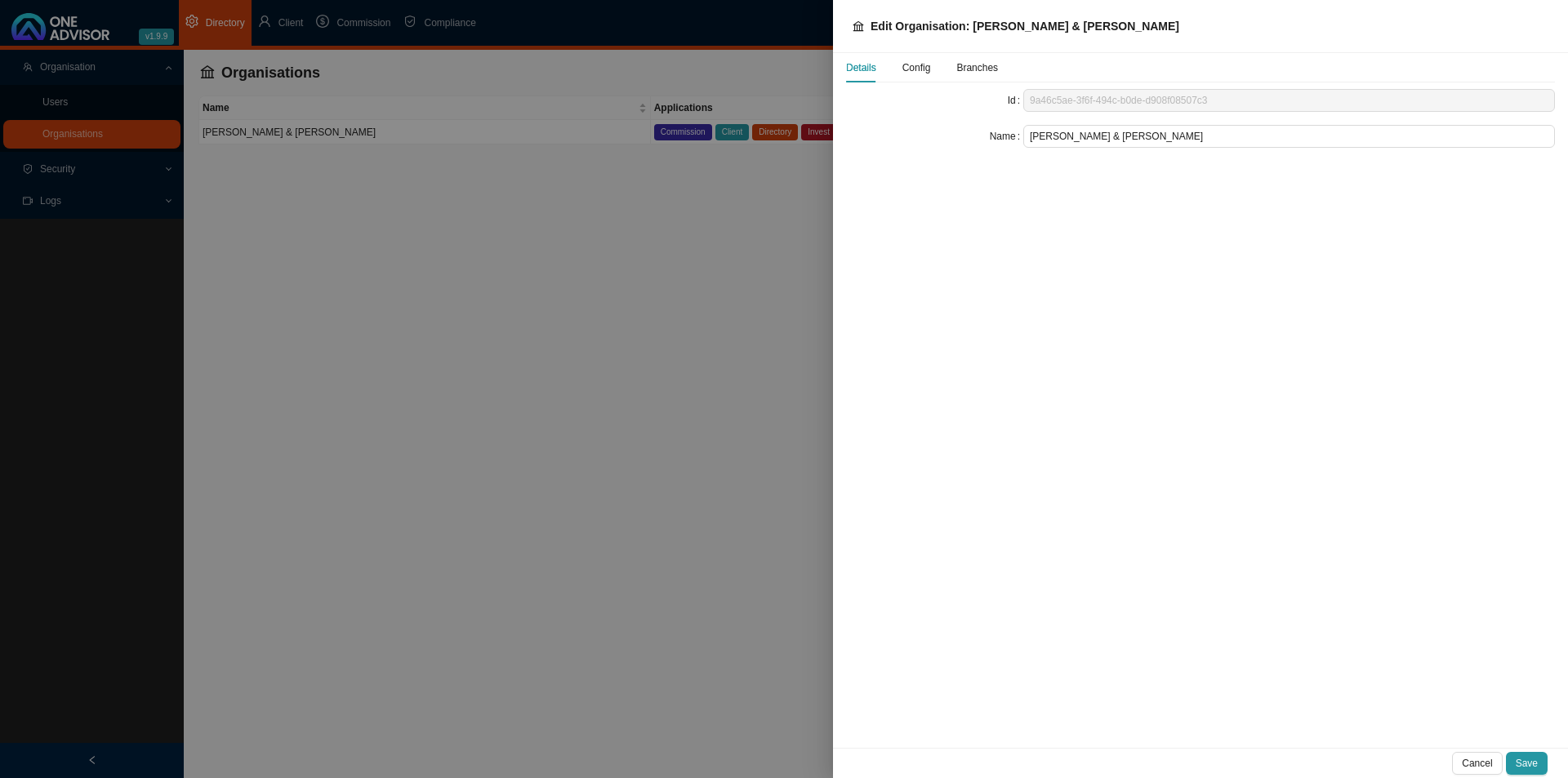
click at [931, 69] on div "Details Config Branches" at bounding box center [922, 68] width 152 height 29
click at [910, 70] on span "Config" at bounding box center [916, 68] width 29 height 10
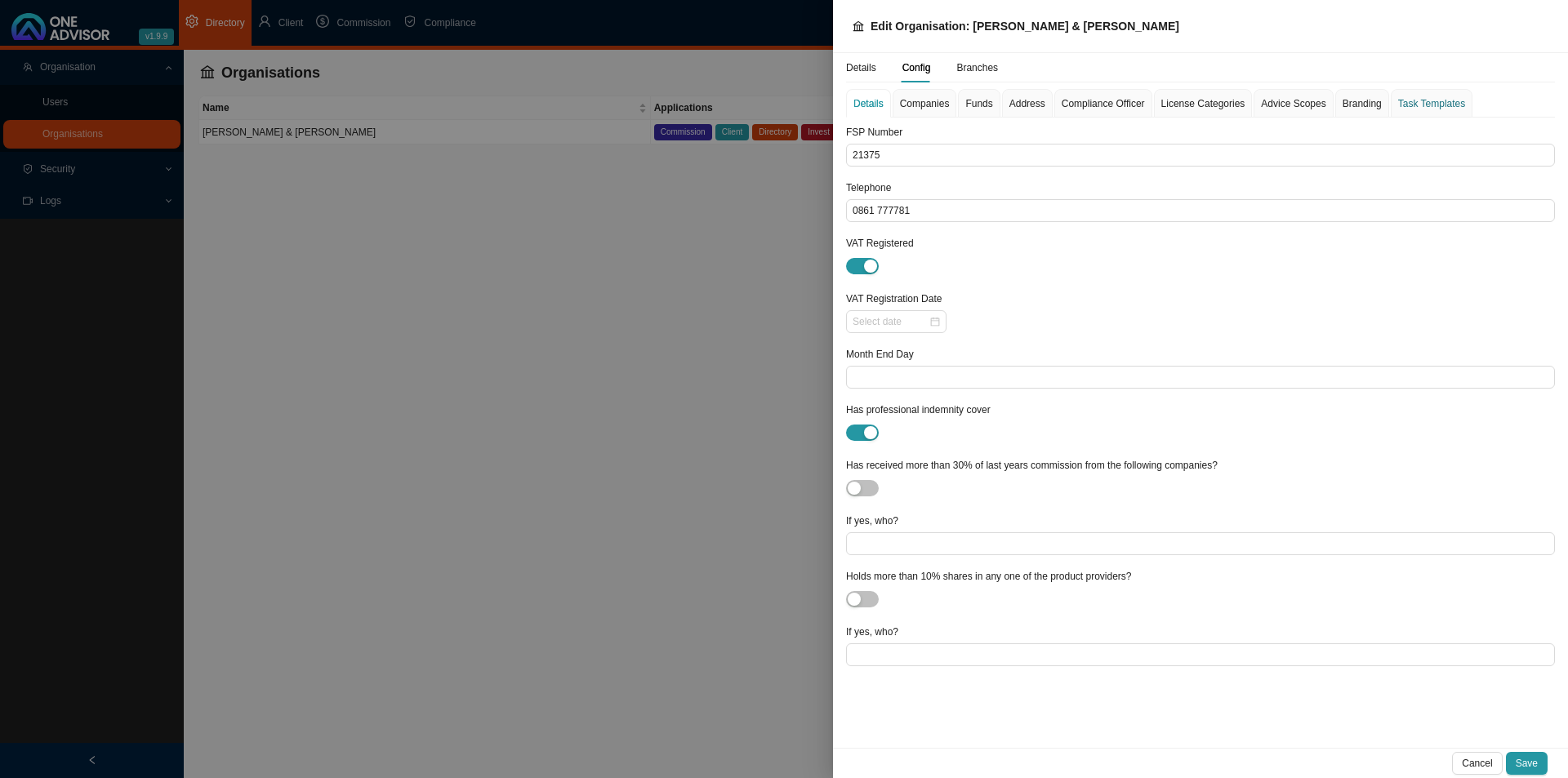
click at [1241, 104] on div "Task Templates" at bounding box center [1431, 104] width 67 height 16
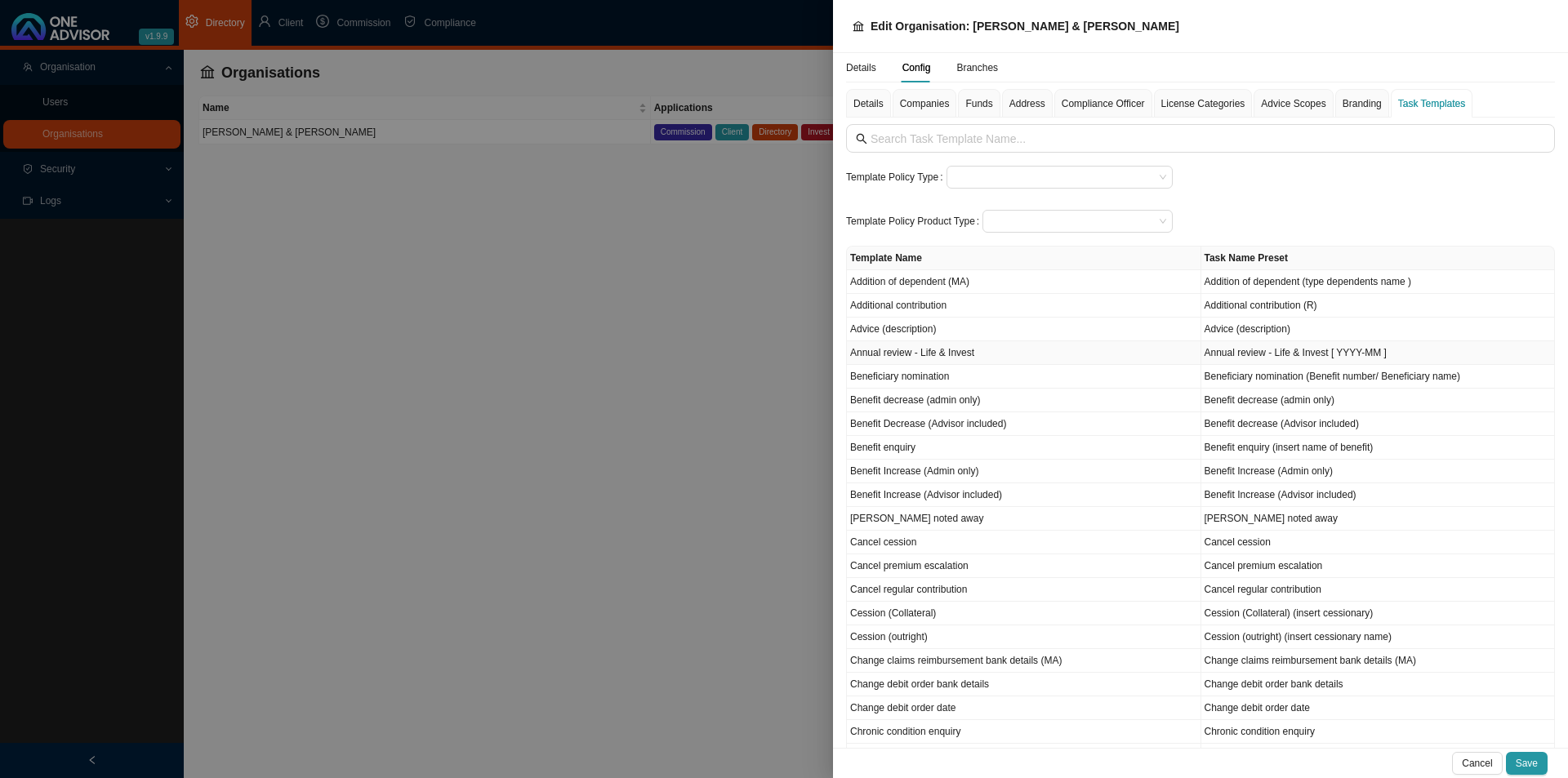
click at [904, 347] on td "Annual review - Life & Invest" at bounding box center [1023, 353] width 354 height 24
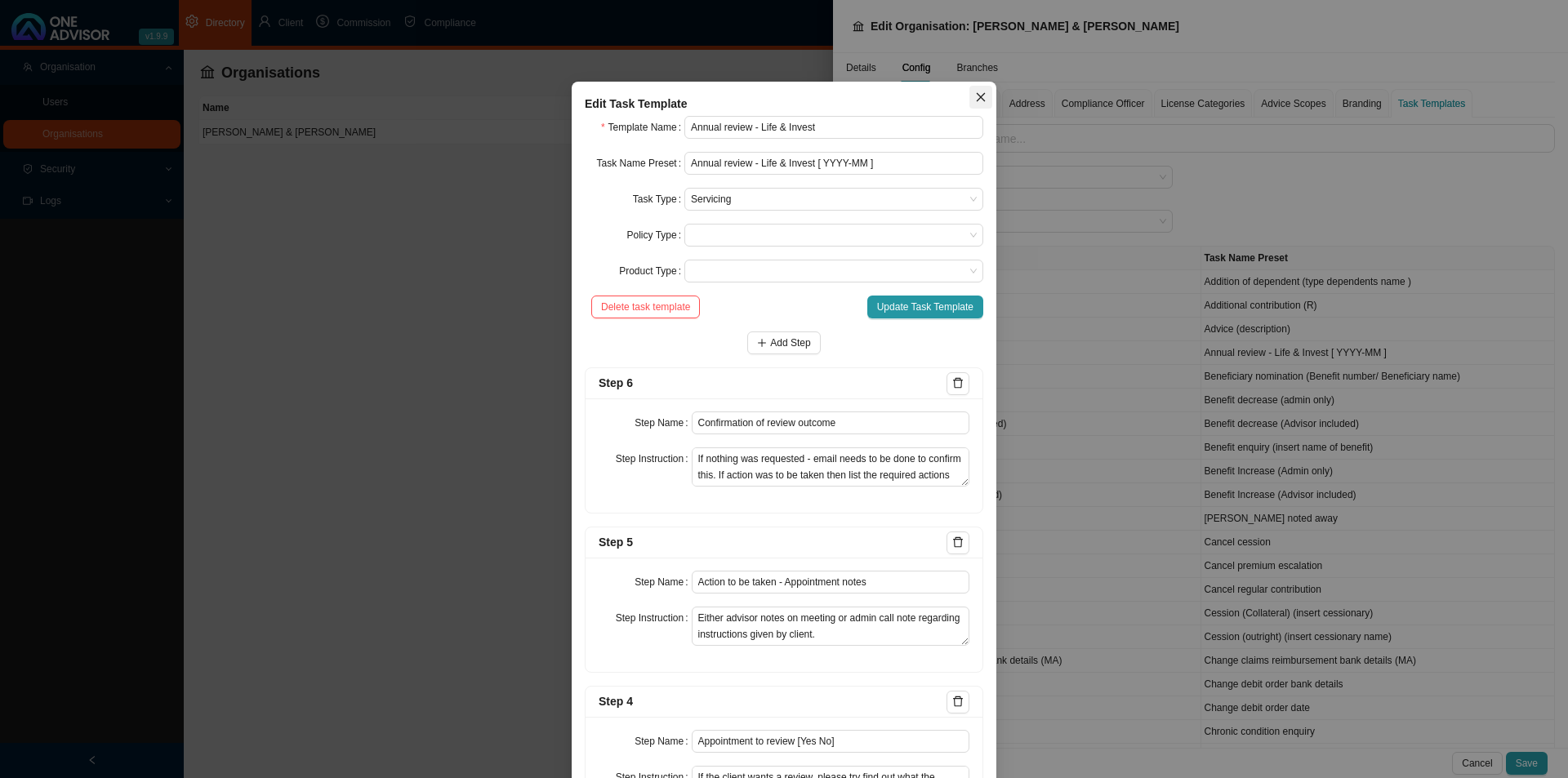
click at [969, 95] on span "Close" at bounding box center [981, 97] width 23 height 11
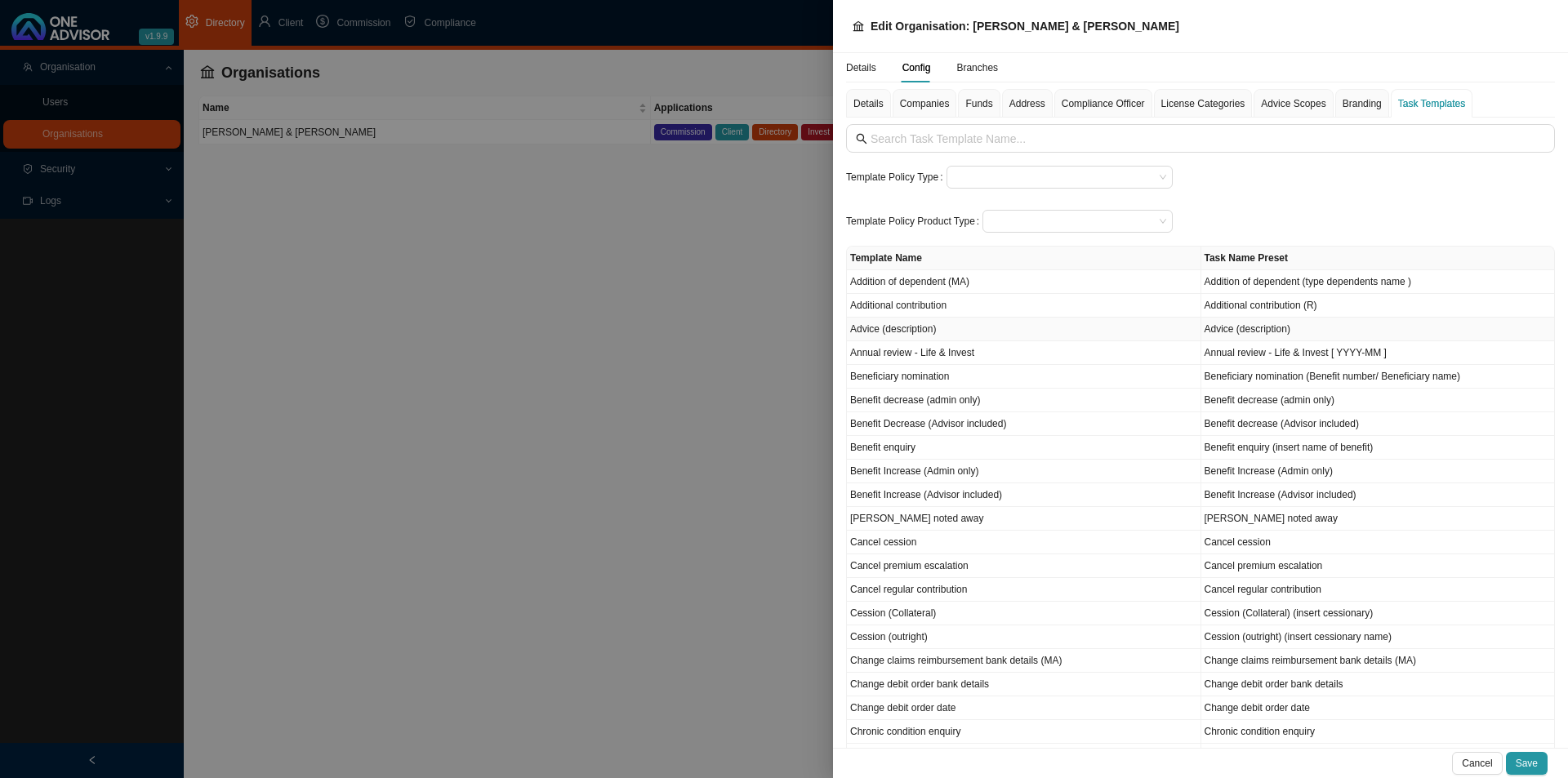
click at [920, 327] on td "Advice (description)" at bounding box center [1023, 329] width 354 height 24
type input "Advice (description)"
type input "Instruction"
type textarea "Save the clients decision"
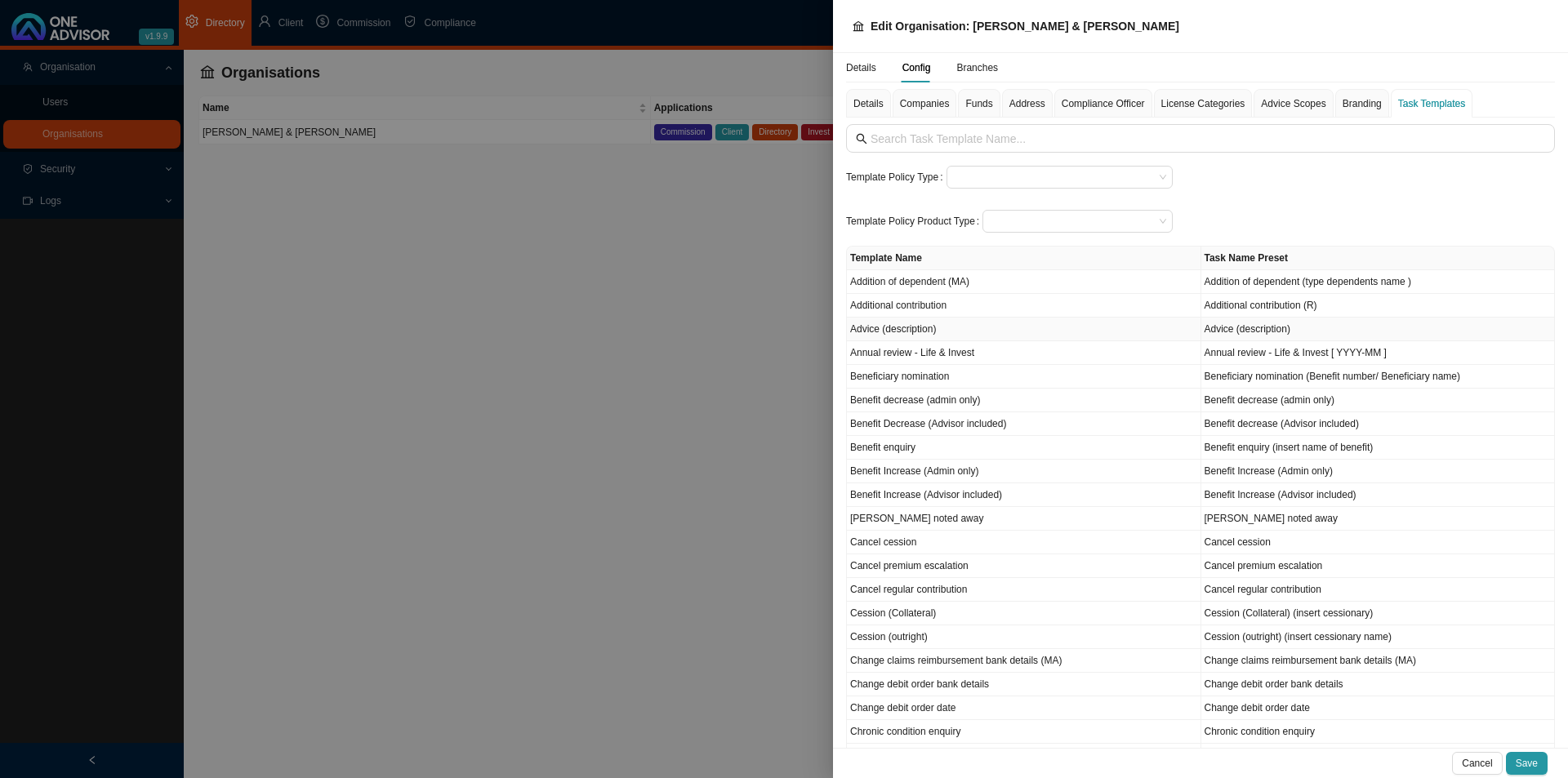
type input "Advice"
type textarea "Save the recommendation that was given."
type input "Investigation"
type textarea "Save any investigation work in order to provide the advice."
type input "Request"
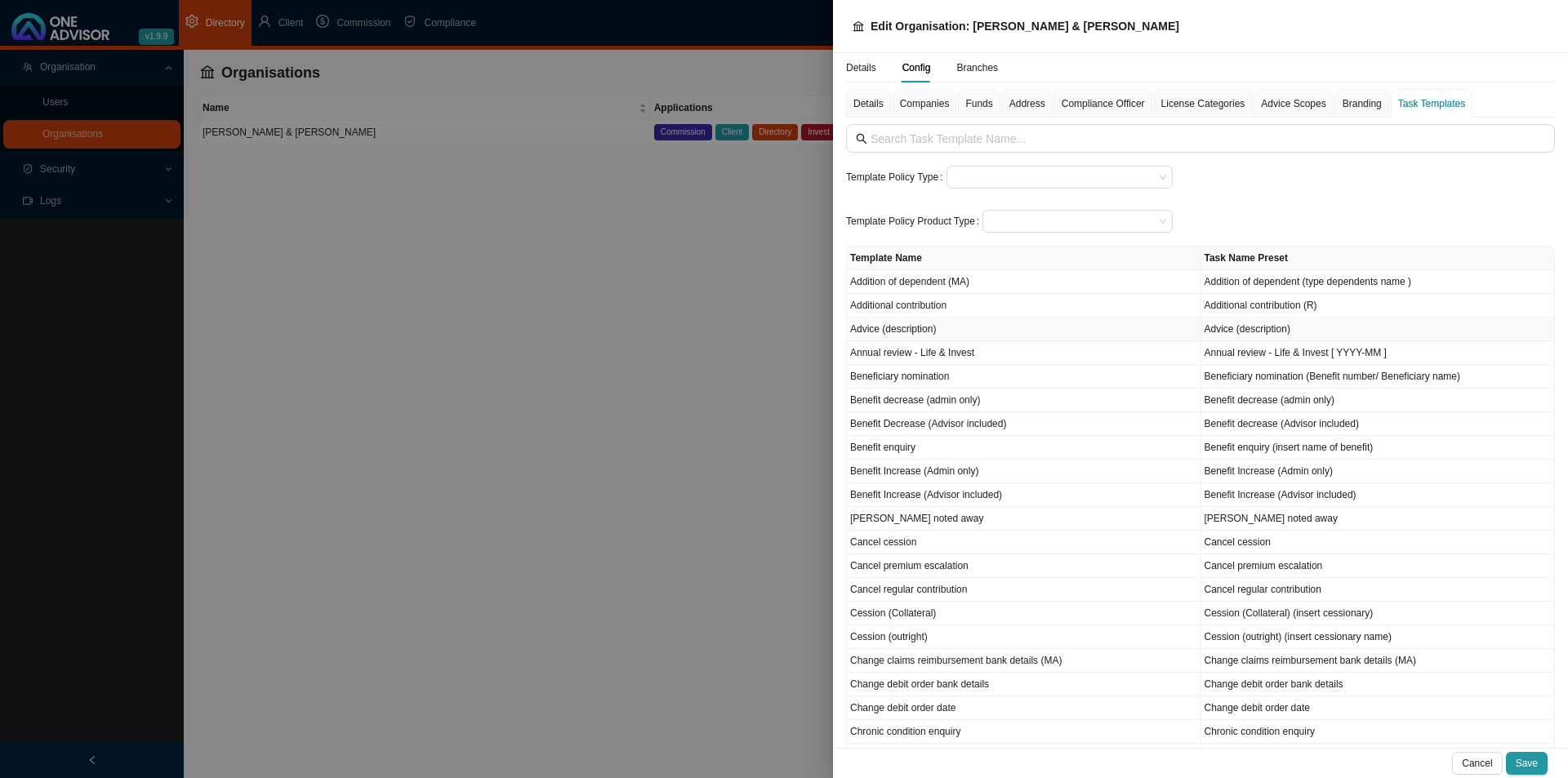
type textarea "Save the details of the request for advice."
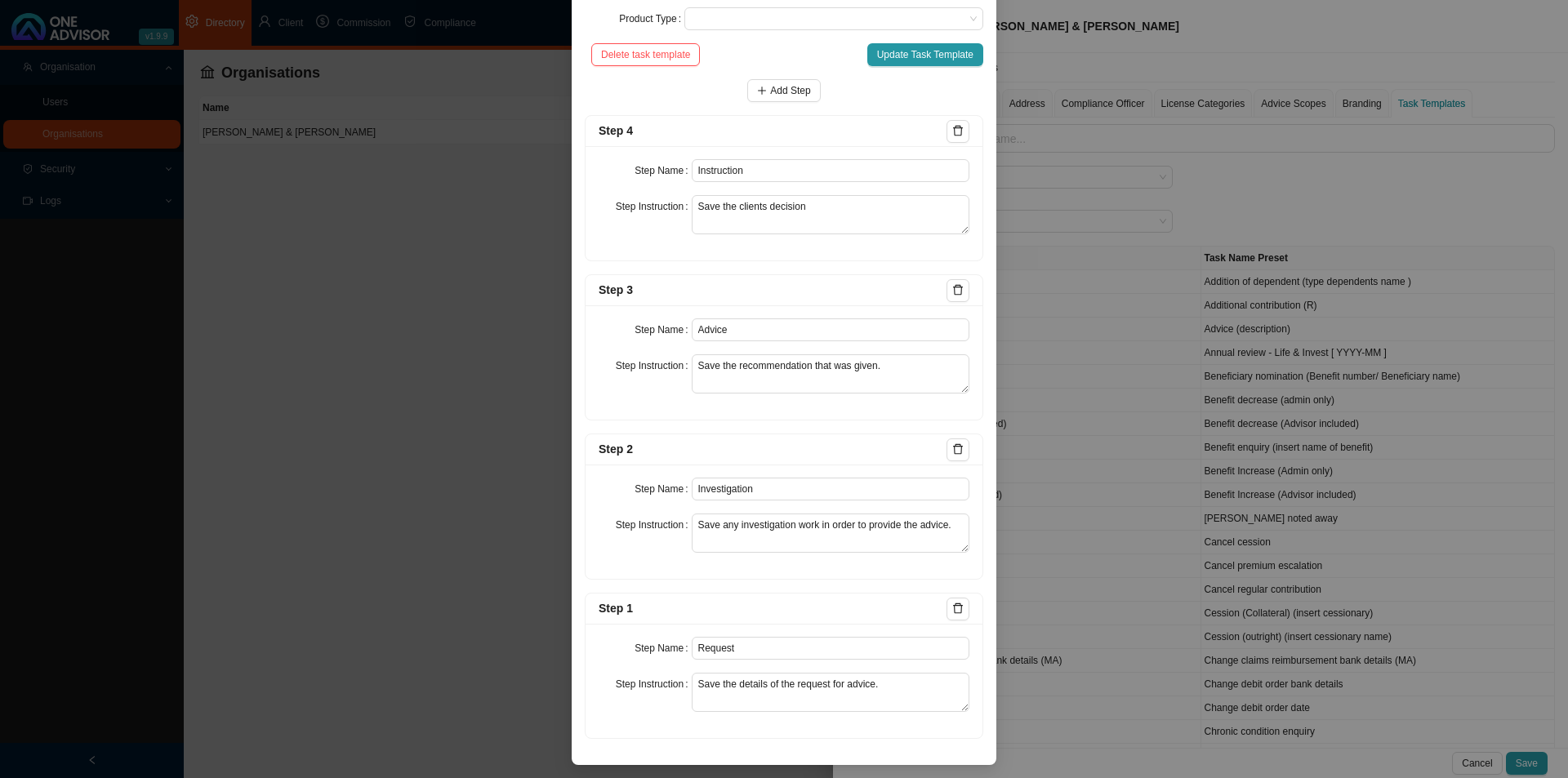
scroll to position [0, 0]
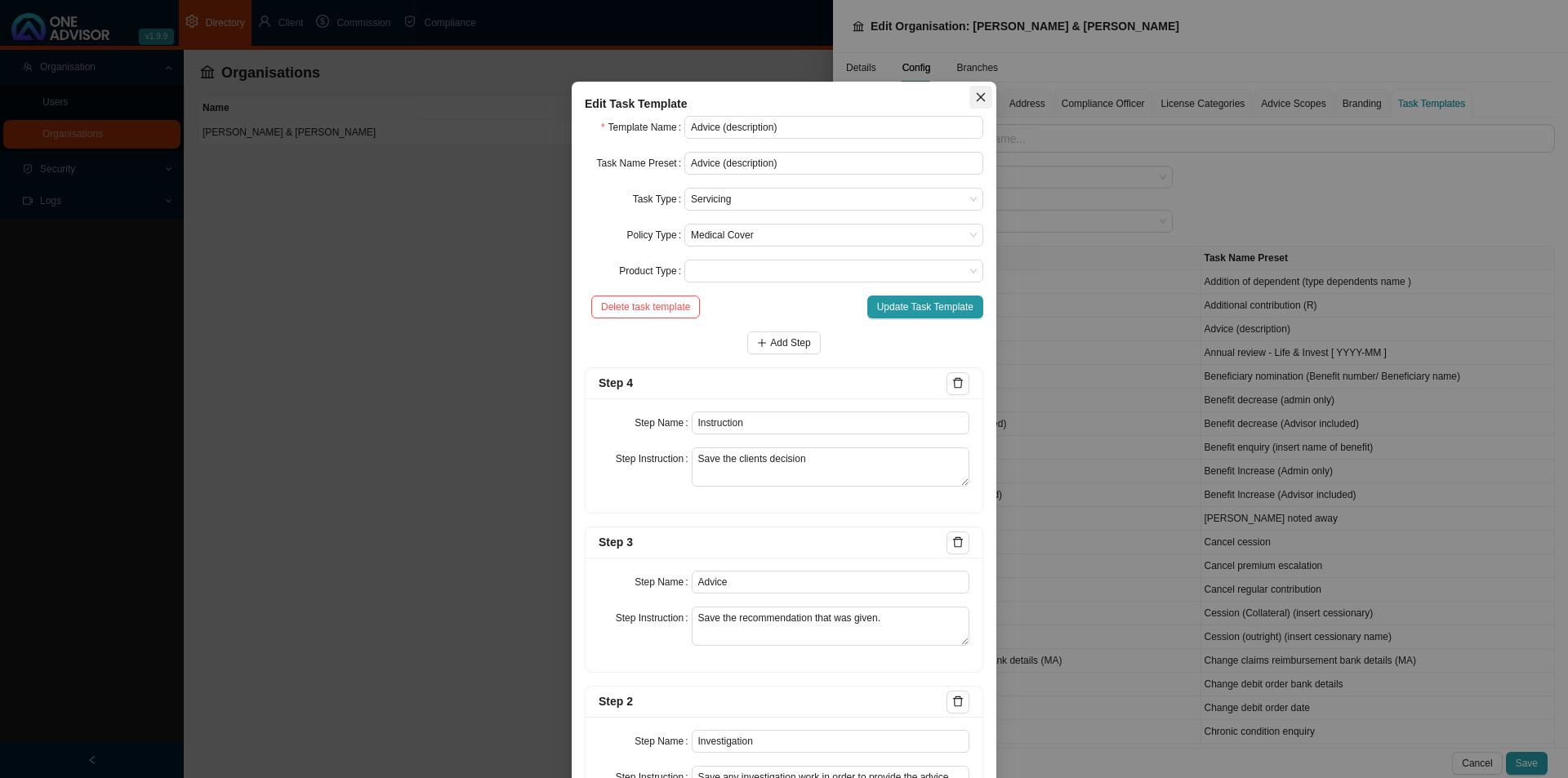
click at [976, 97] on icon "close" at bounding box center [981, 97] width 11 height 11
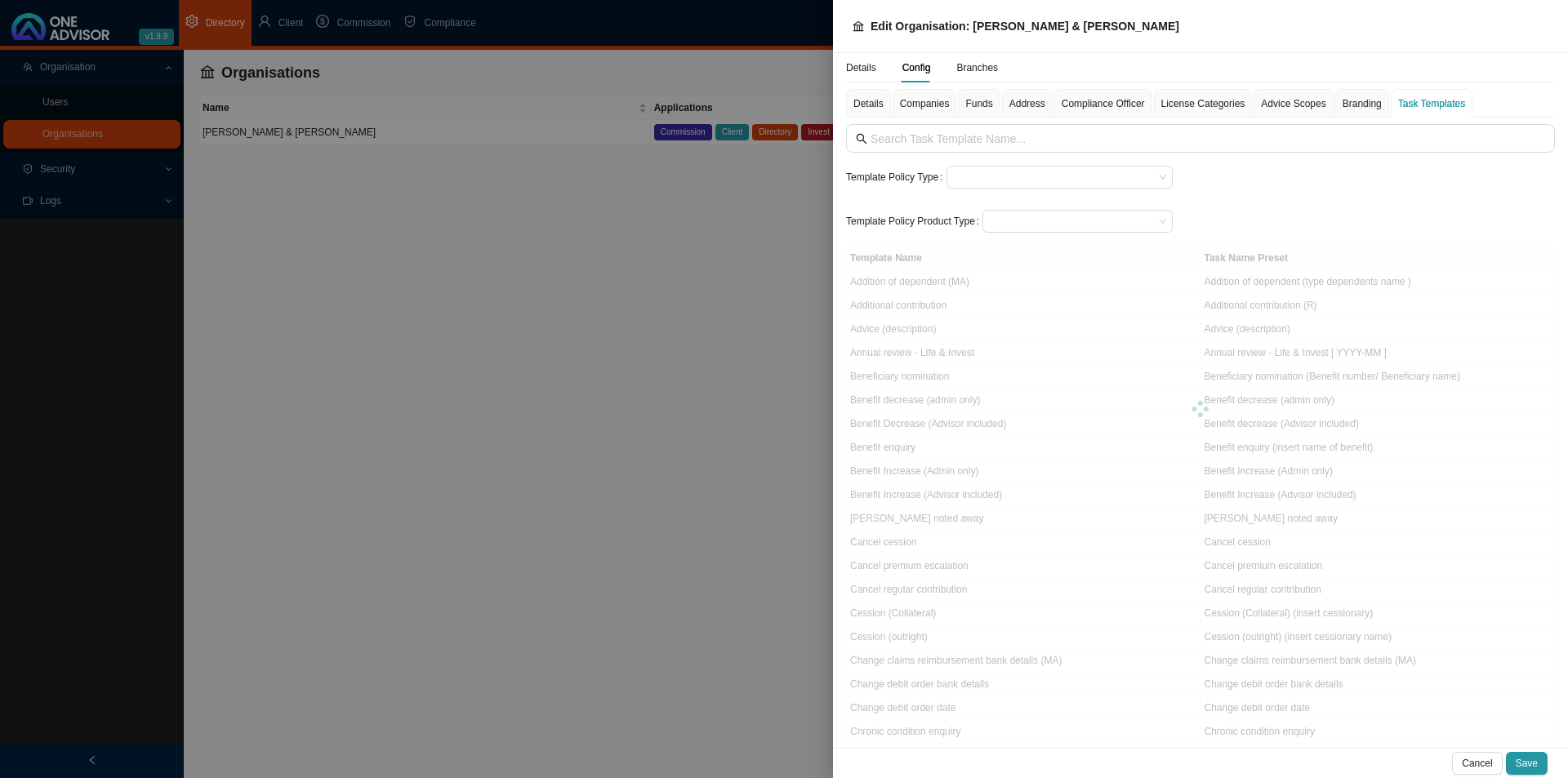
click at [484, 362] on div at bounding box center [784, 389] width 1568 height 778
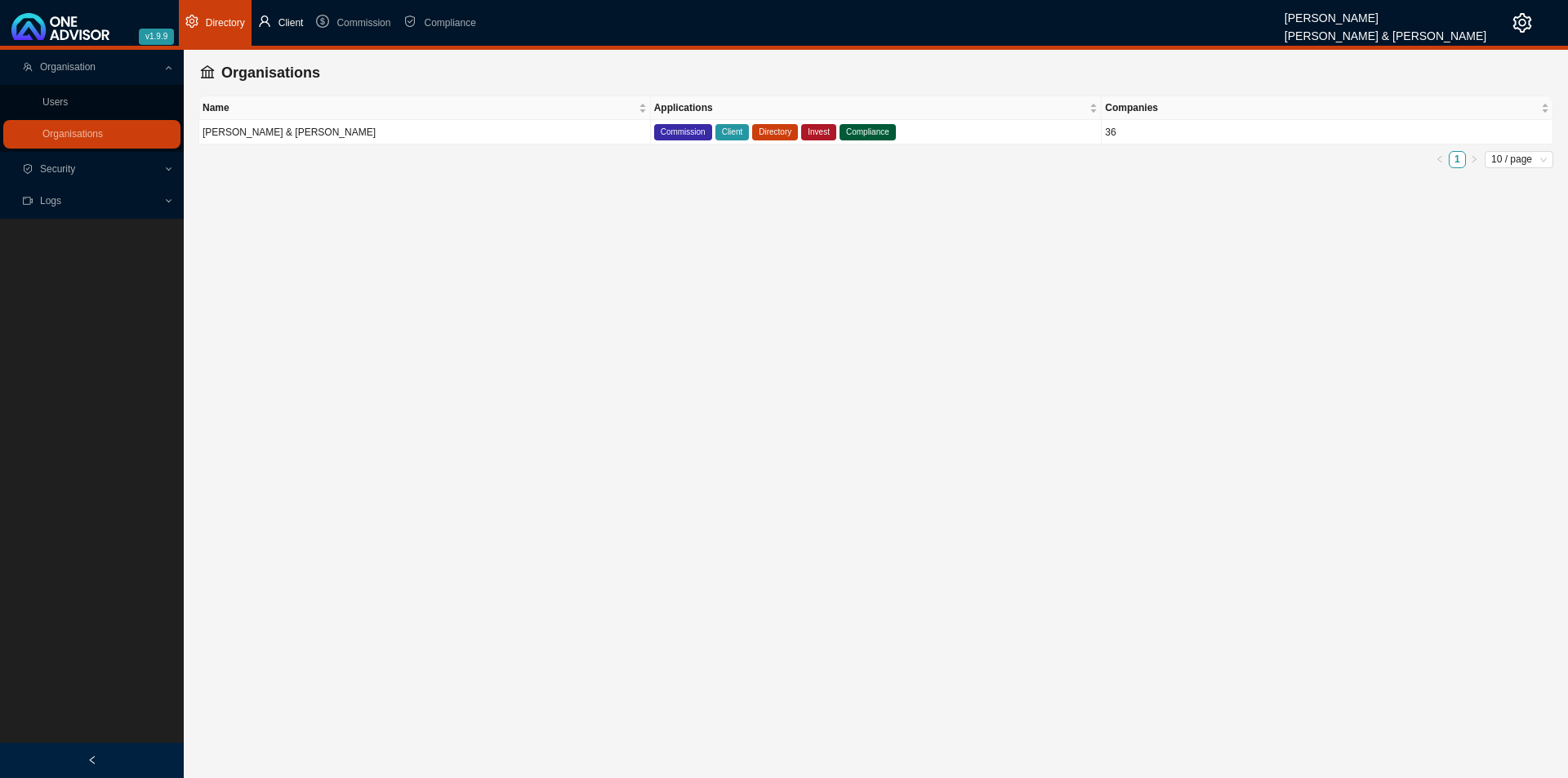
click at [279, 25] on span "Client" at bounding box center [290, 23] width 25 height 11
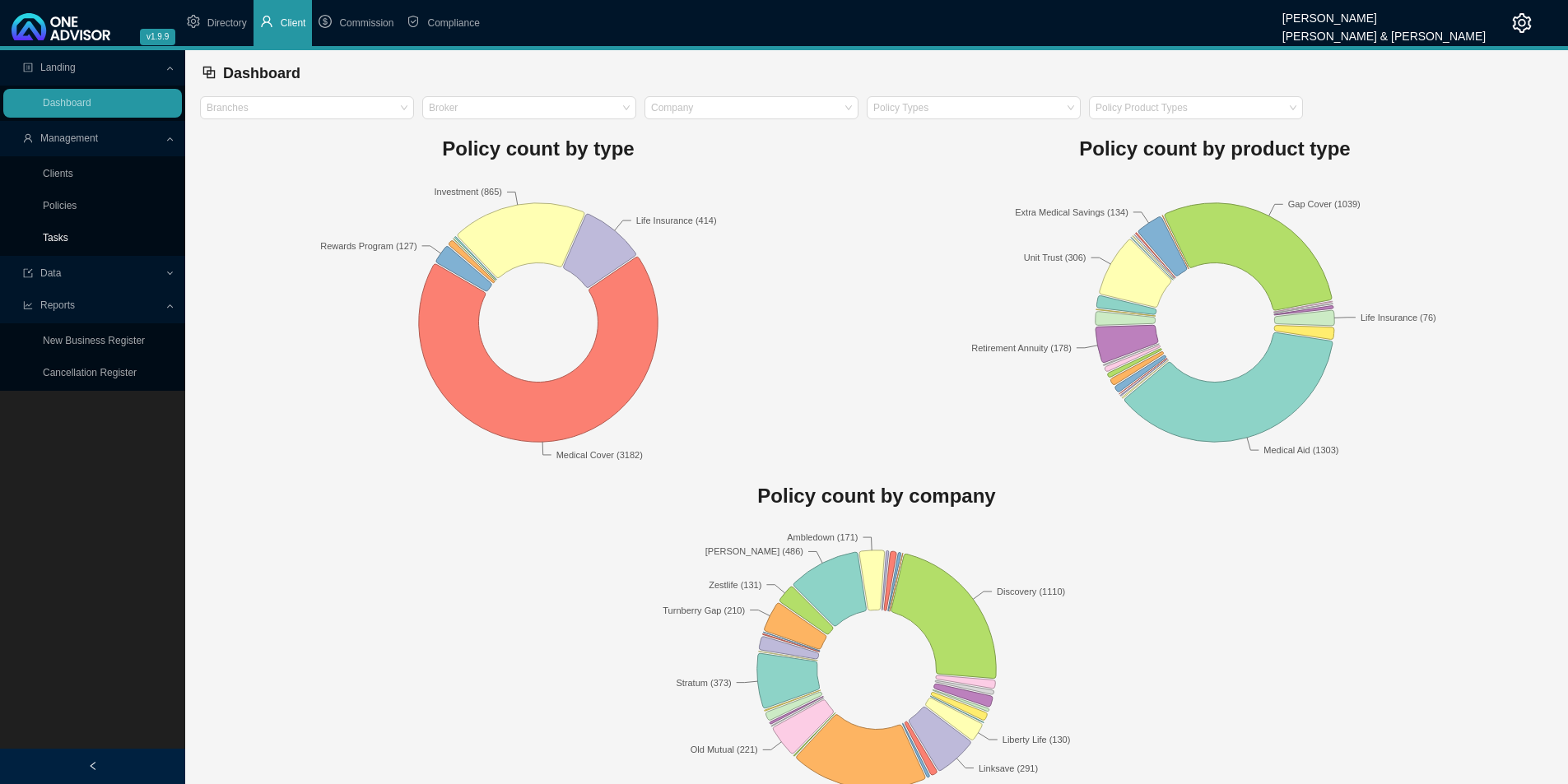
click at [68, 237] on link "Tasks" at bounding box center [55, 238] width 26 height 12
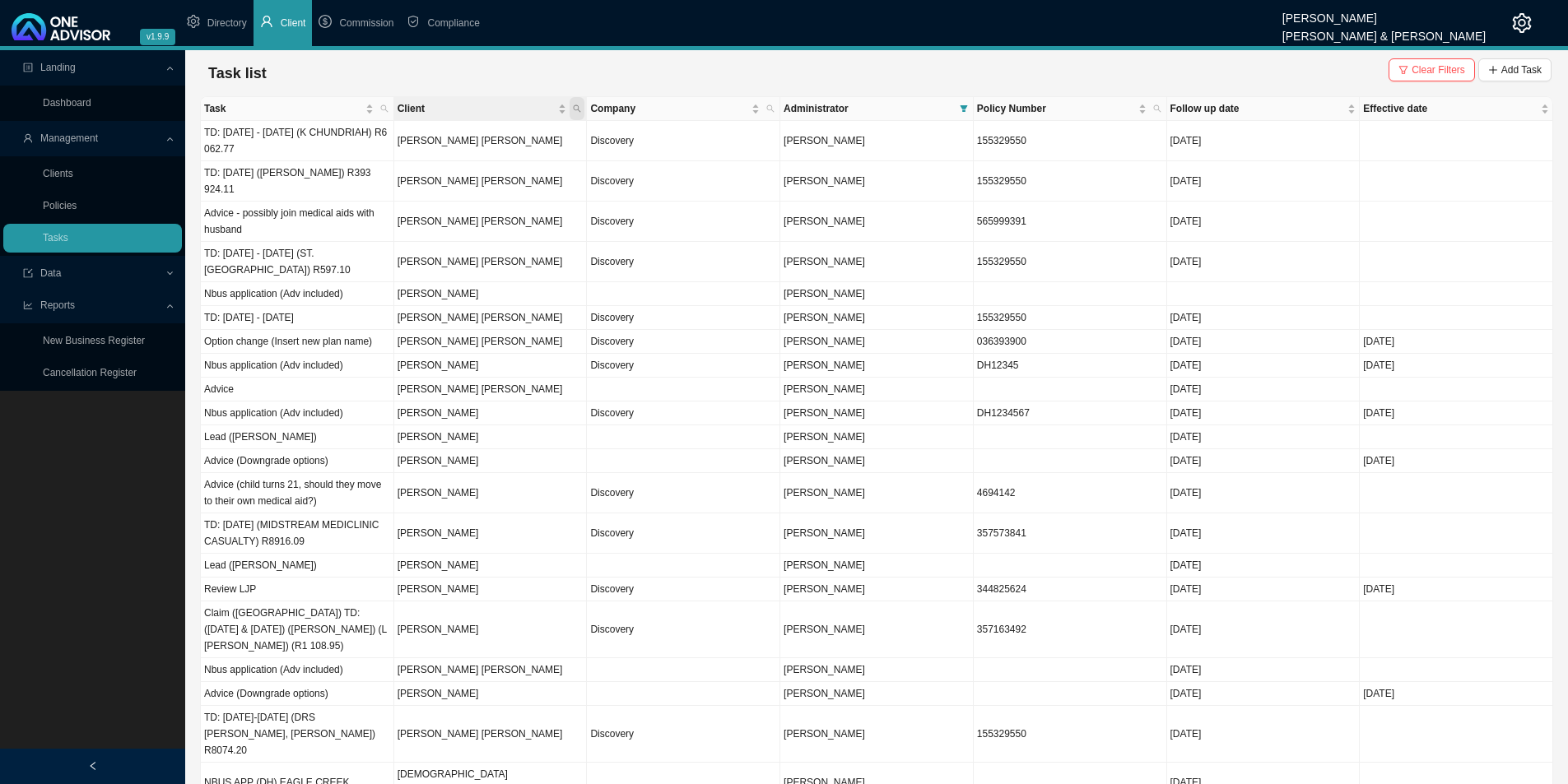
click at [576, 113] on span "Client" at bounding box center [577, 109] width 15 height 23
type input "[PERSON_NAME]"
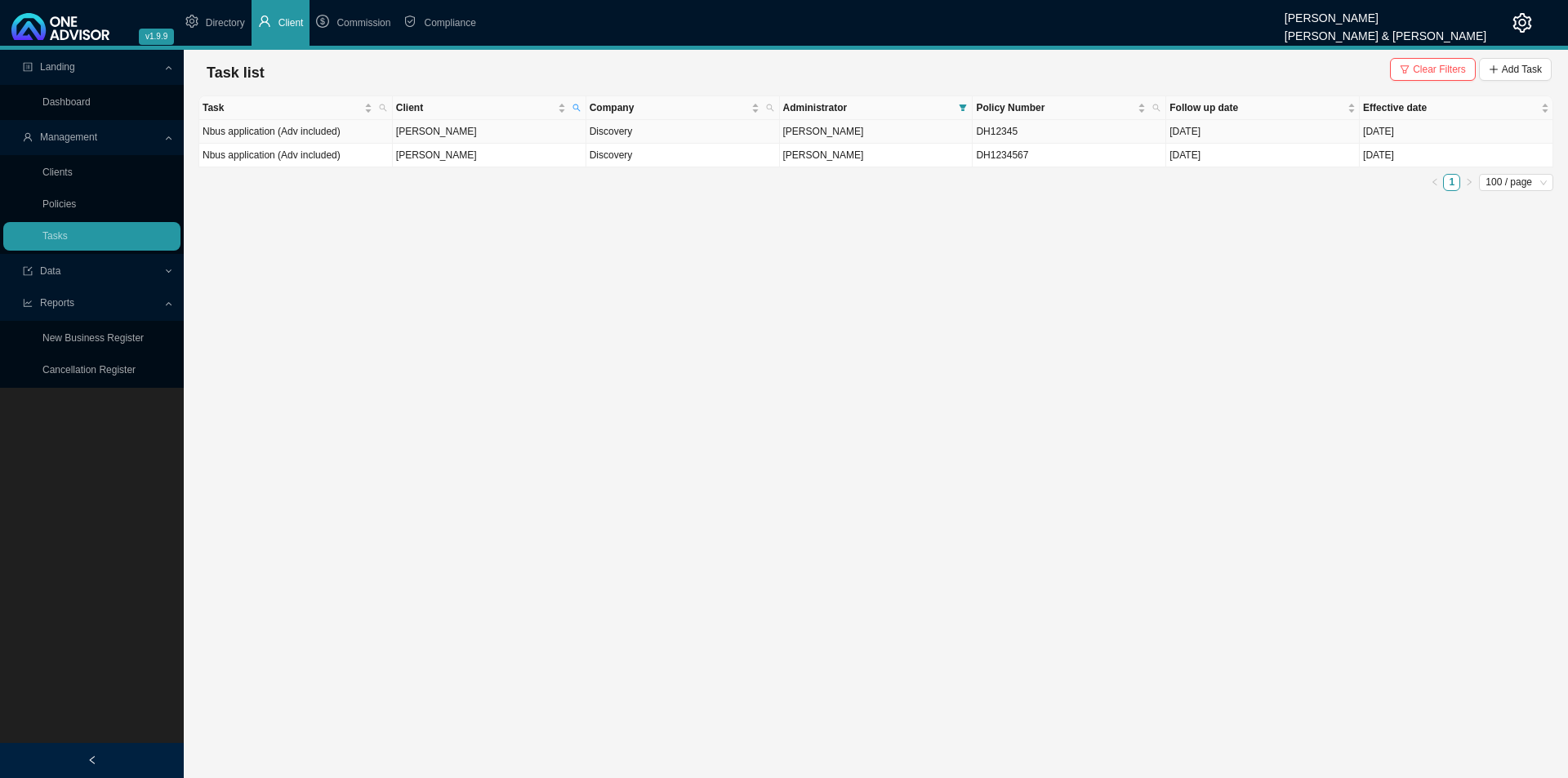
click at [510, 132] on td "[PERSON_NAME]" at bounding box center [489, 132] width 194 height 24
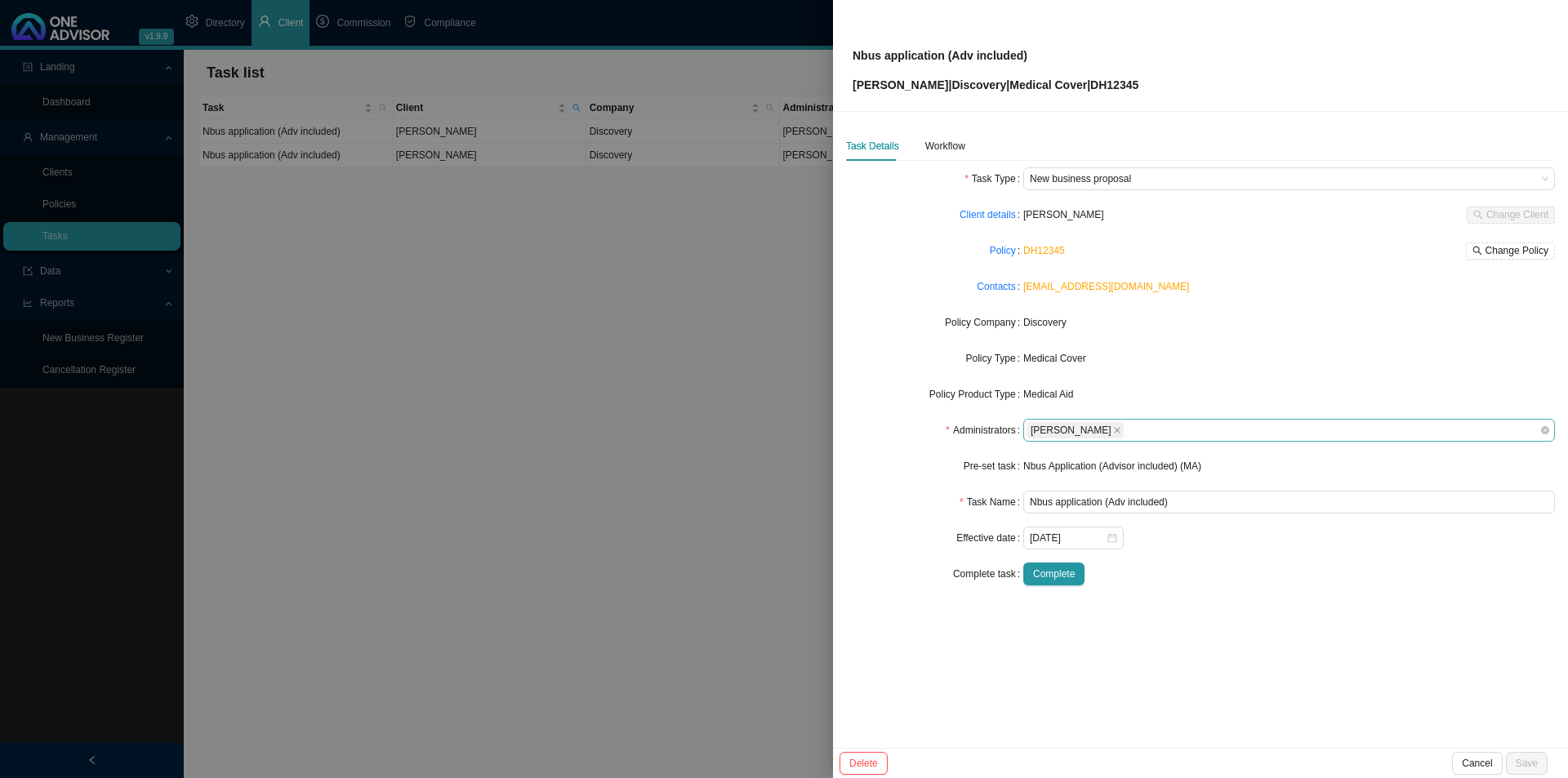
click at [1127, 431] on input "search" at bounding box center [1129, 430] width 3 height 12
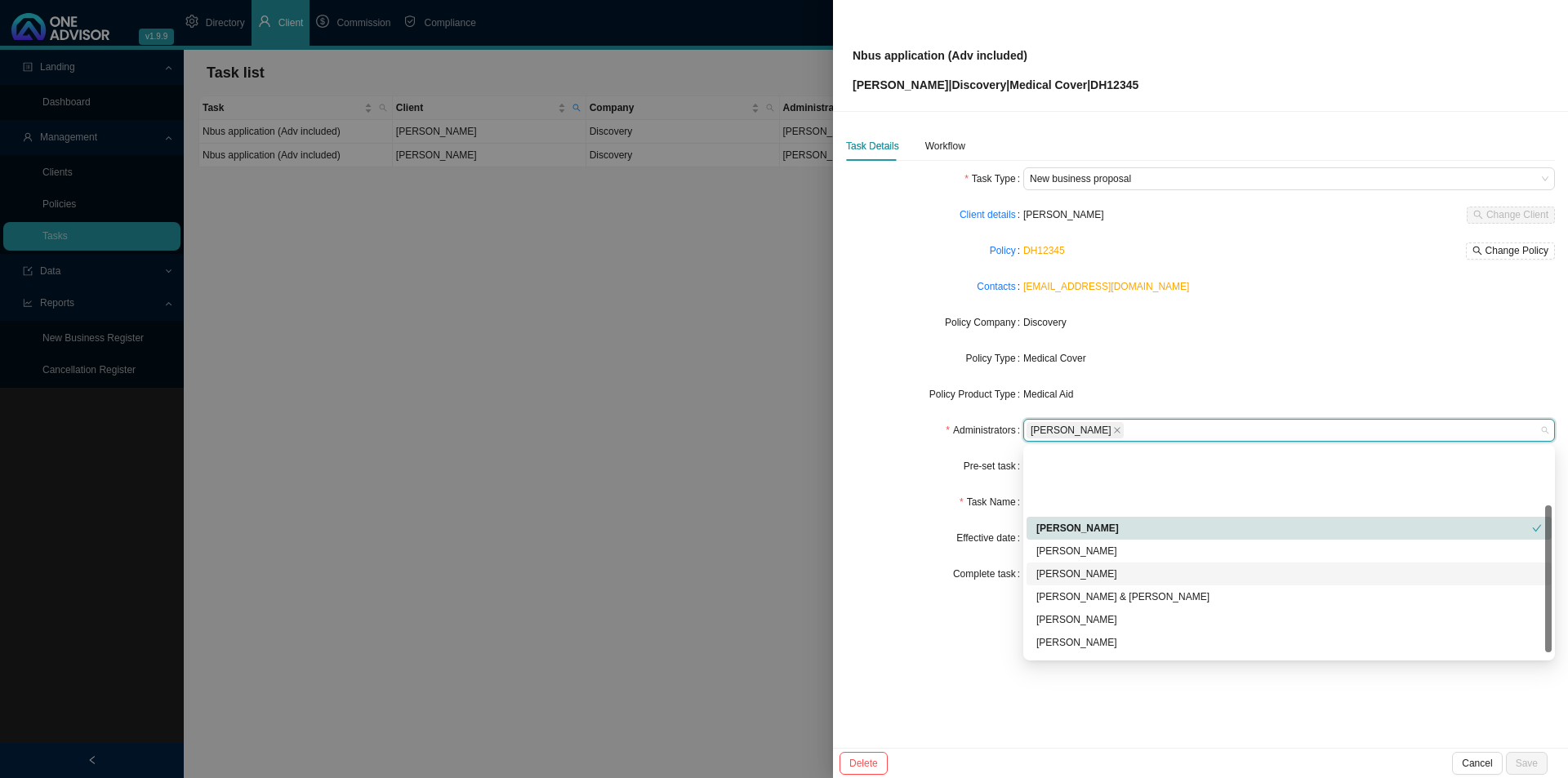
scroll to position [88, 0]
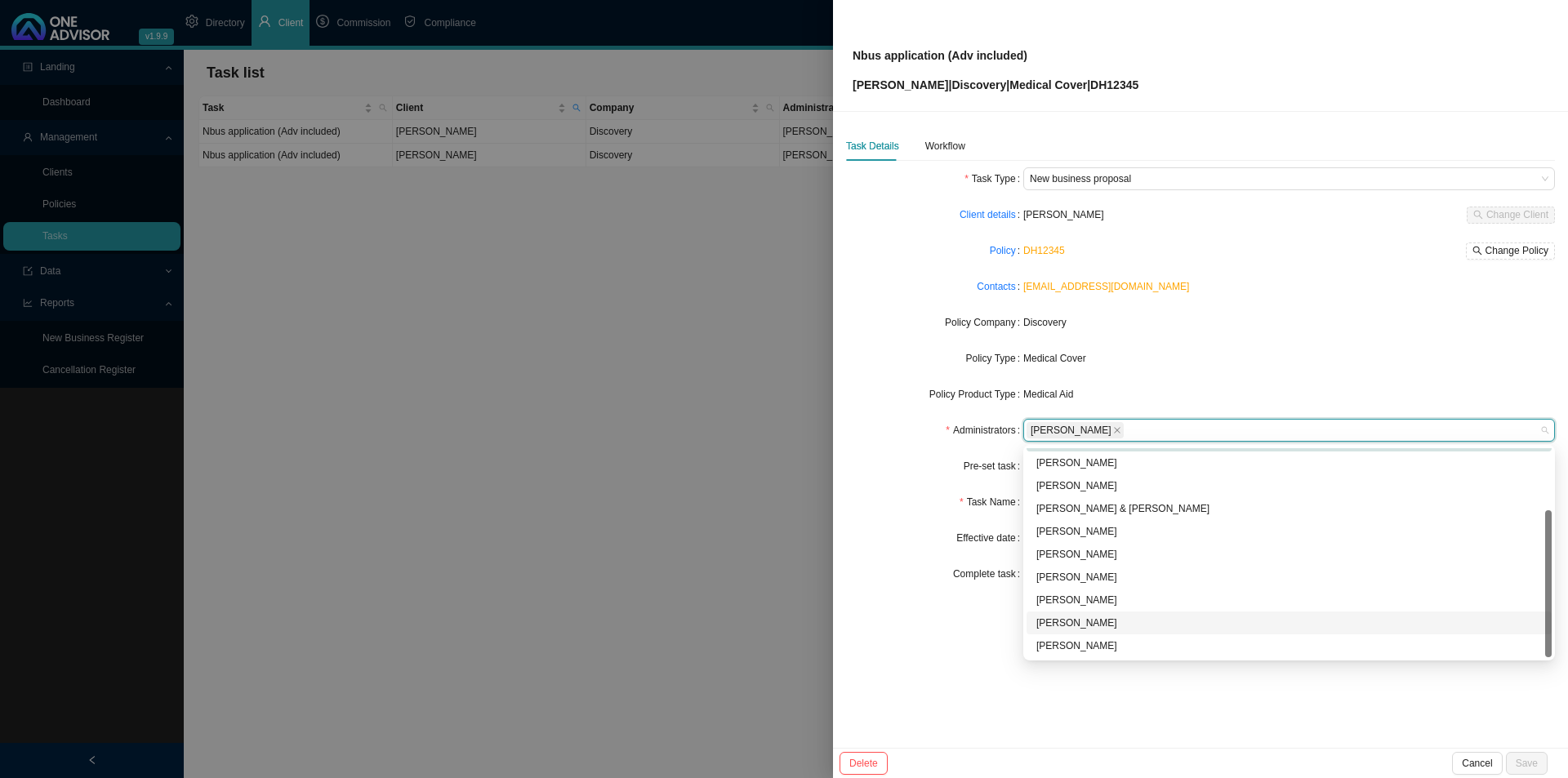
click at [1101, 602] on div "[PERSON_NAME]" at bounding box center [1289, 623] width 505 height 16
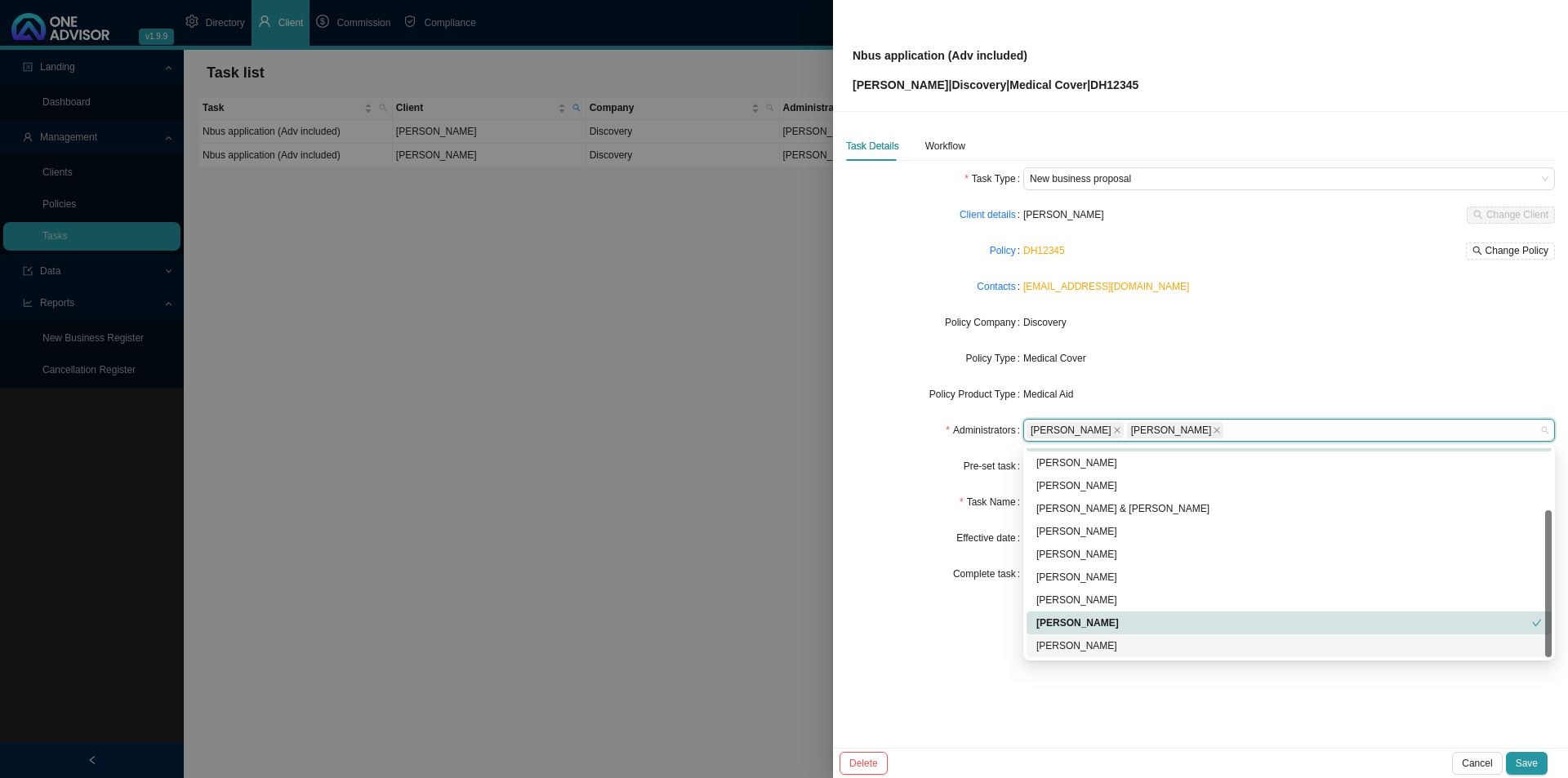
click at [944, 602] on div "Task Details Workflow Task Type New business proposal Client details [PERSON_NA…" at bounding box center [1200, 430] width 735 height 636
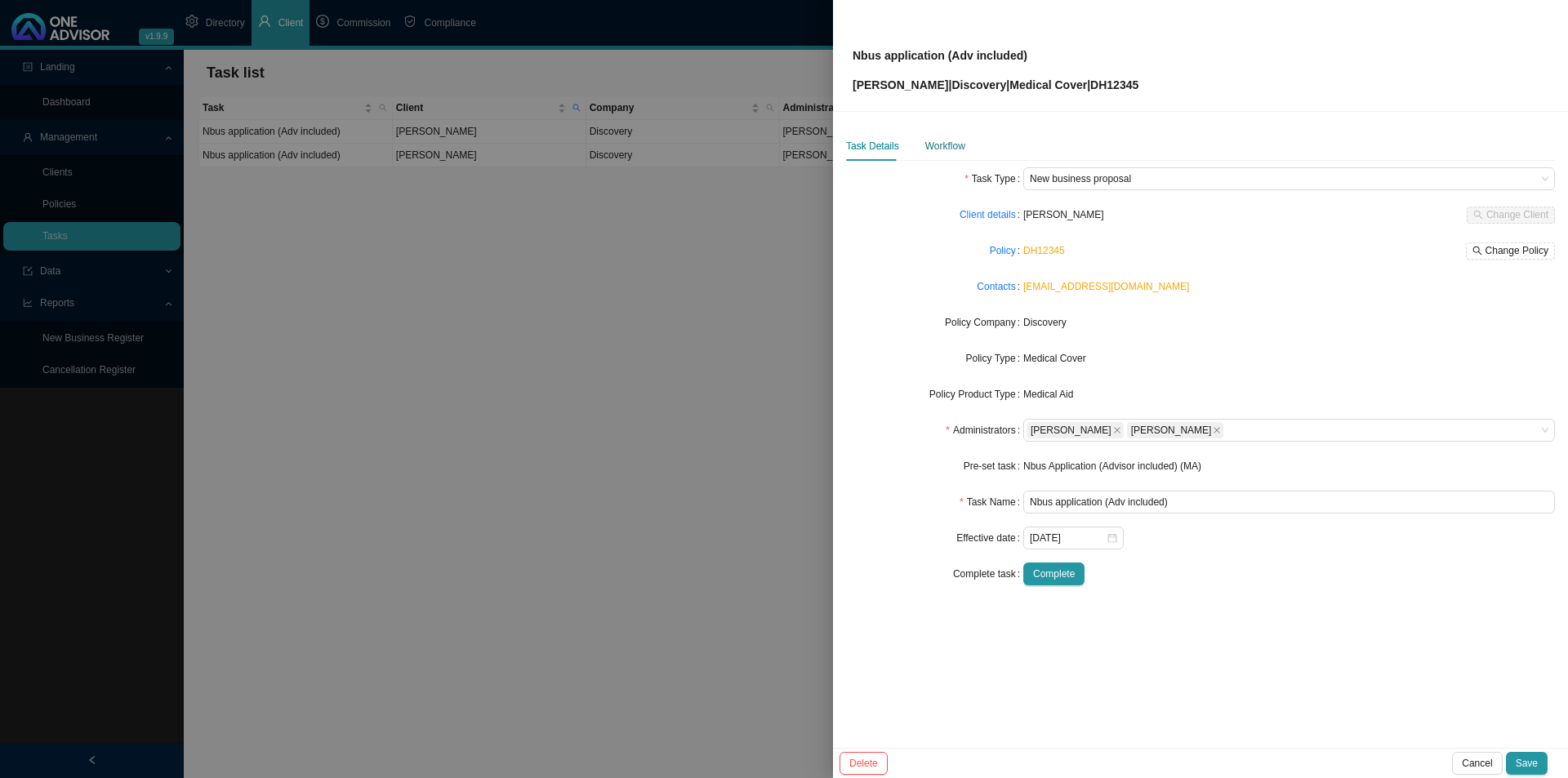
click at [948, 143] on div "Workflow" at bounding box center [945, 146] width 40 height 16
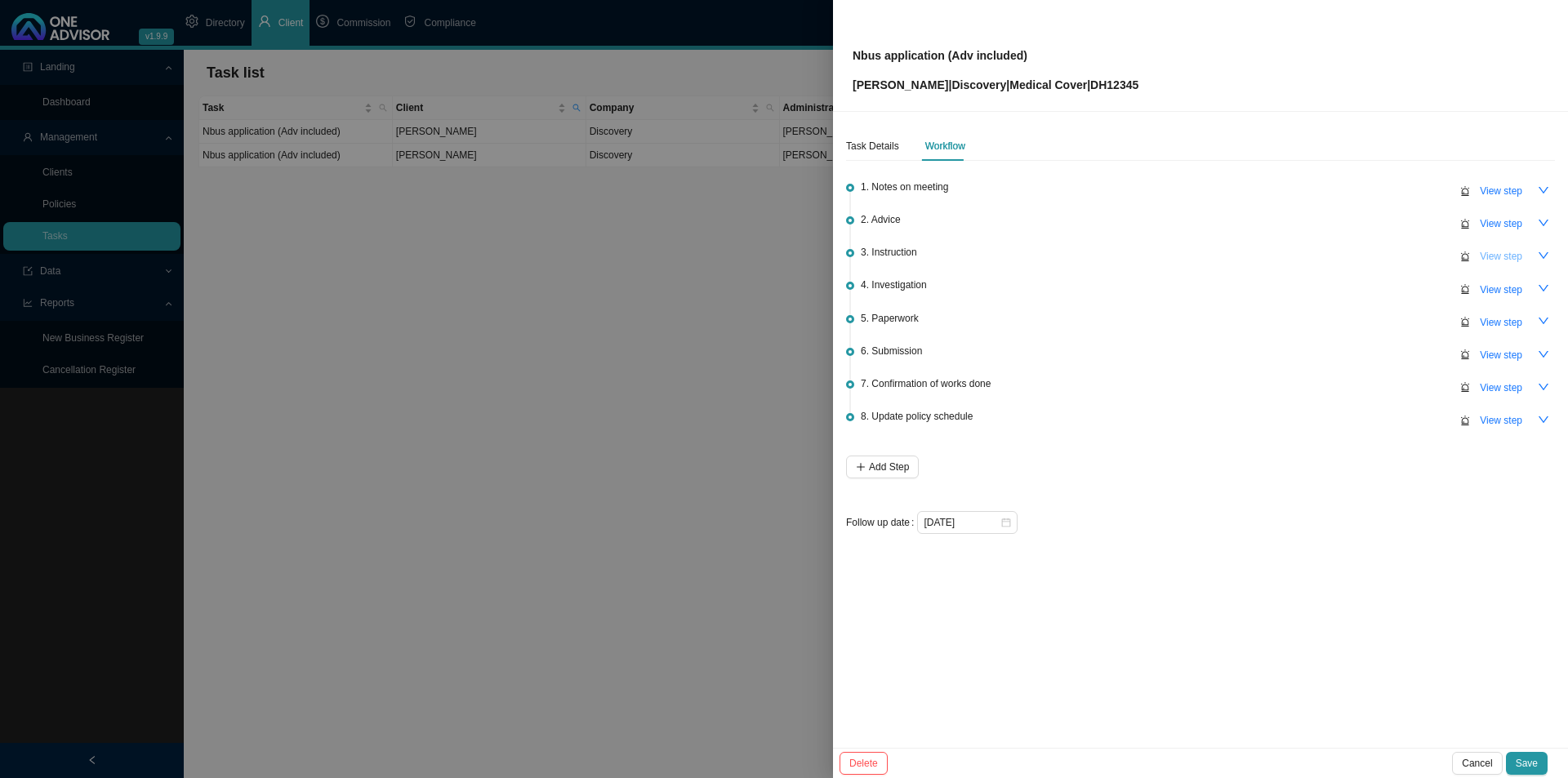
click at [1241, 252] on span "View step" at bounding box center [1501, 256] width 43 height 16
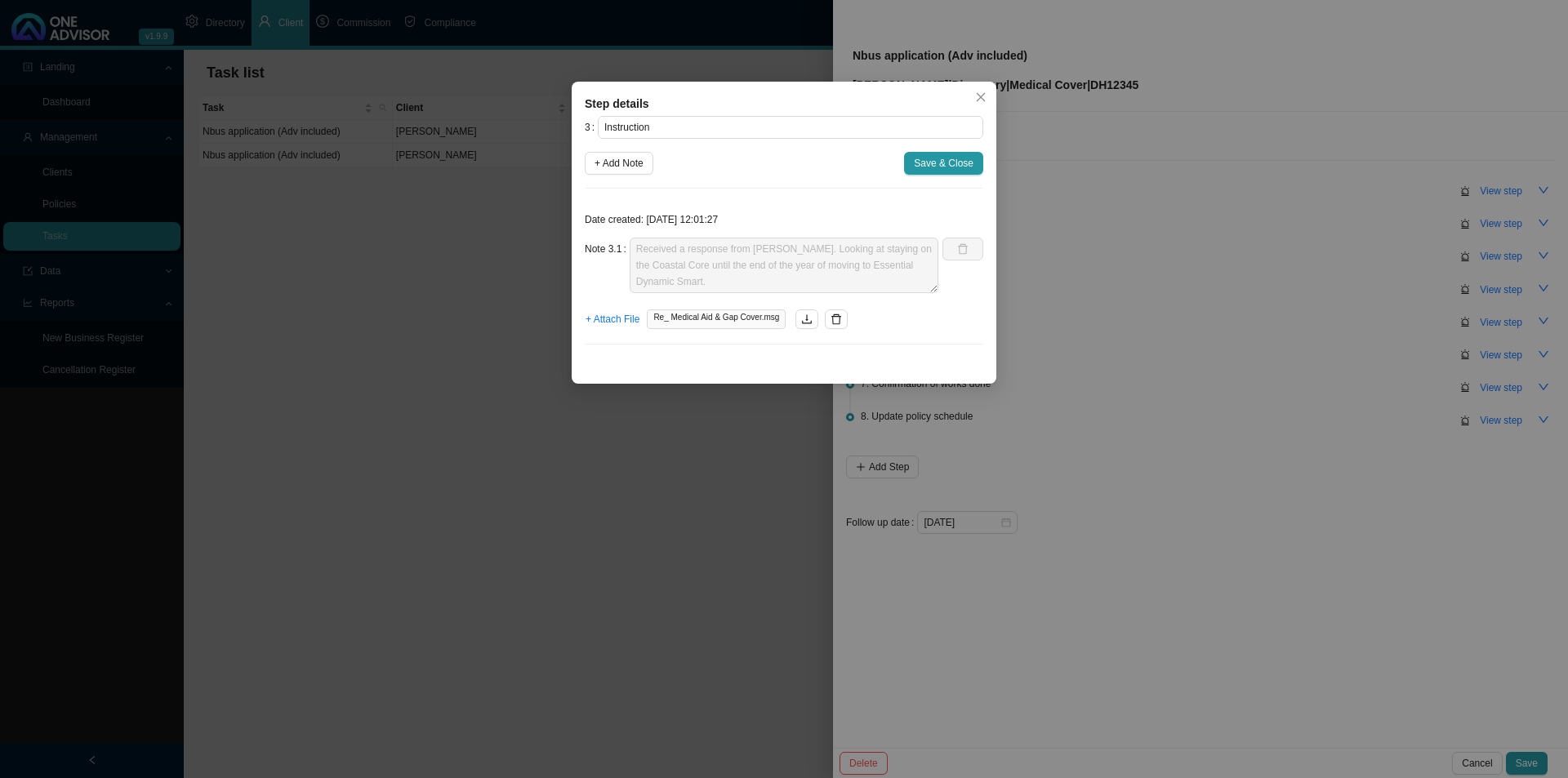
click at [604, 149] on div "3 Instruction + Add Note Save & Close Date created: [DATE] 12:01:27 Note 3.1 Re…" at bounding box center [784, 236] width 398 height 241
click at [609, 160] on span "+ Add Note" at bounding box center [619, 164] width 49 height 16
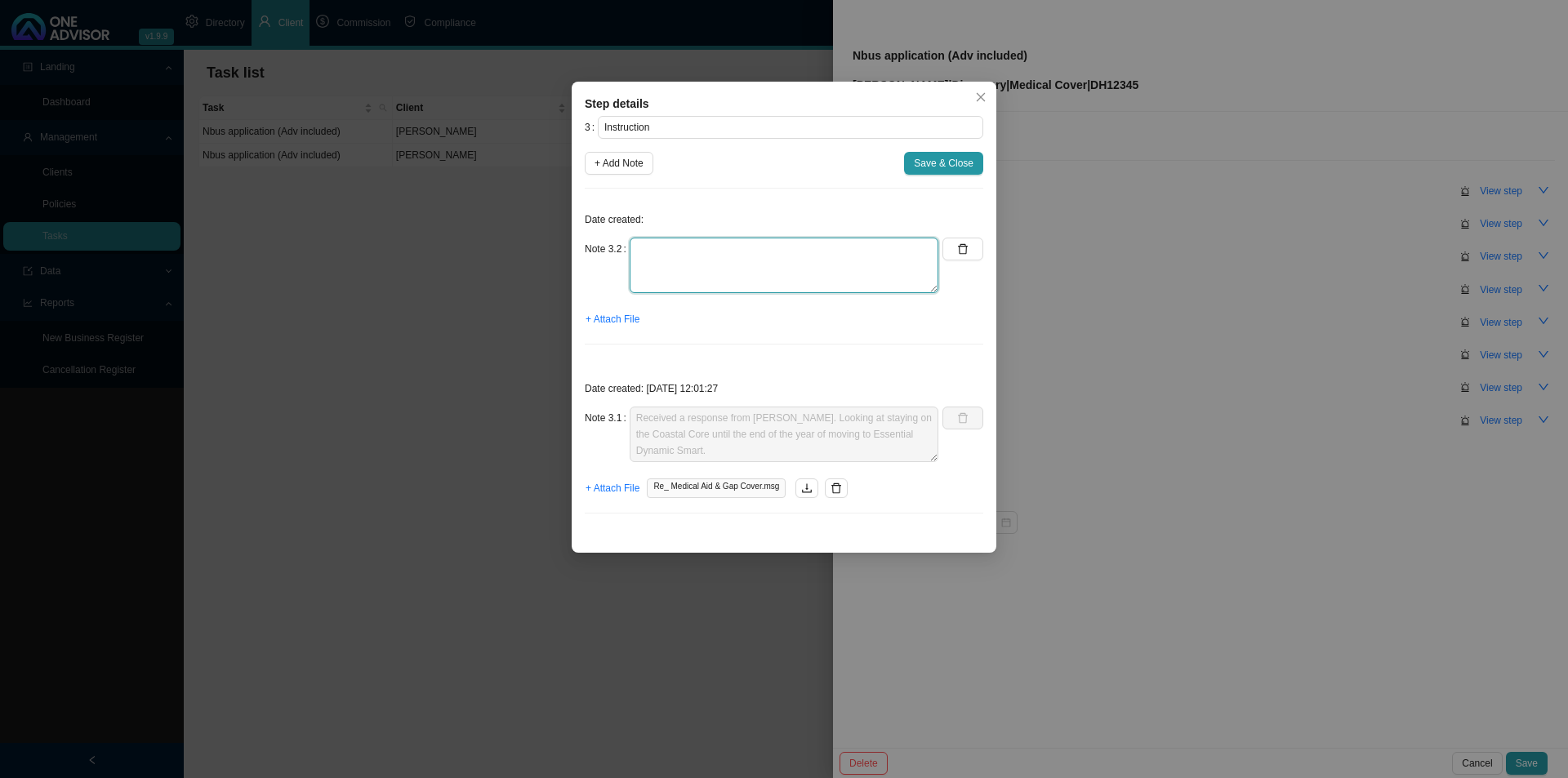
click at [654, 269] on textarea at bounding box center [784, 265] width 308 height 56
type textarea "Received final instruction"
click at [616, 313] on span "+ Attach File" at bounding box center [613, 319] width 54 height 16
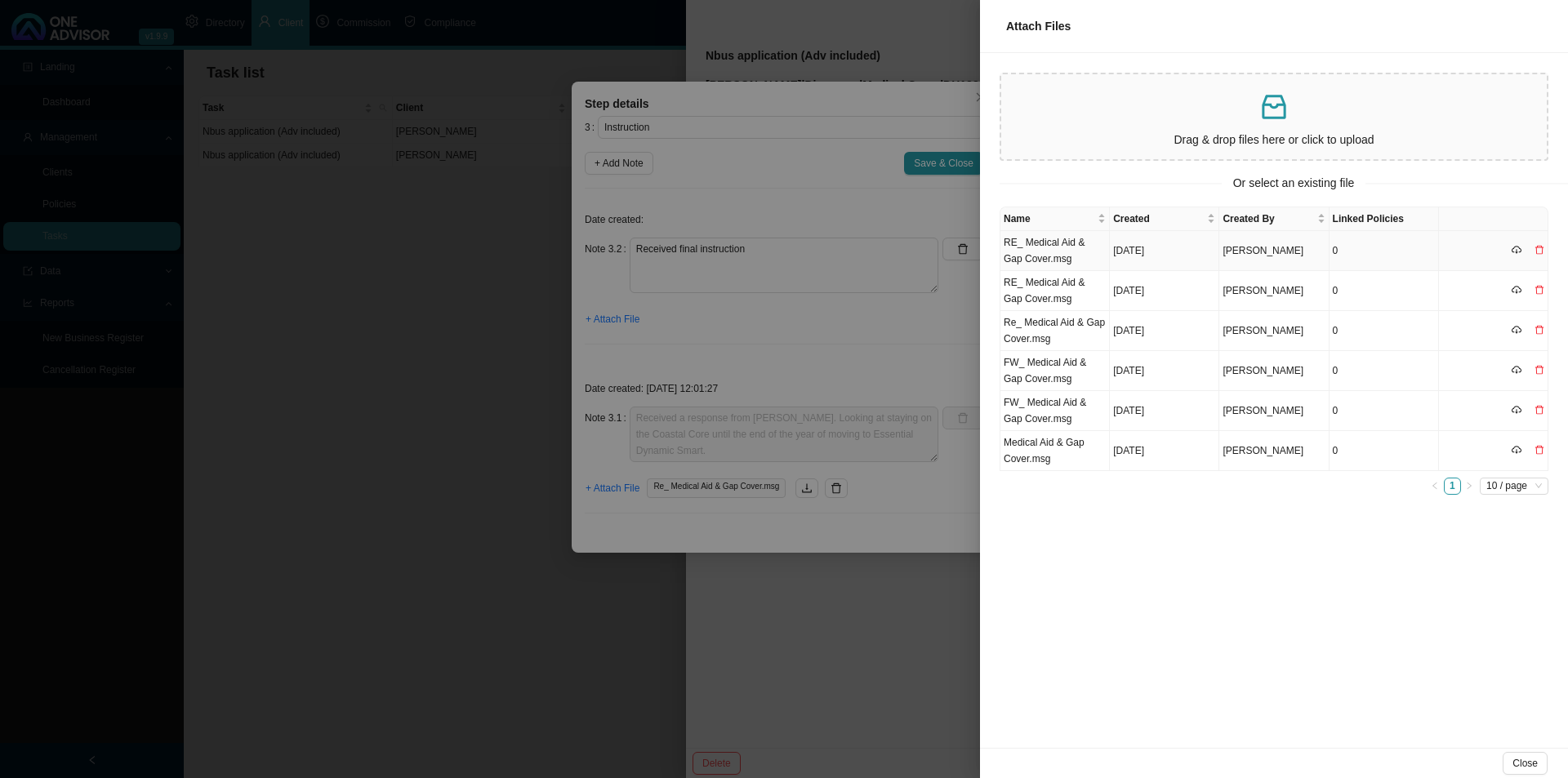
click at [1075, 253] on td "RE_ Medical Aid & Gap Cover.msg" at bounding box center [1055, 250] width 110 height 40
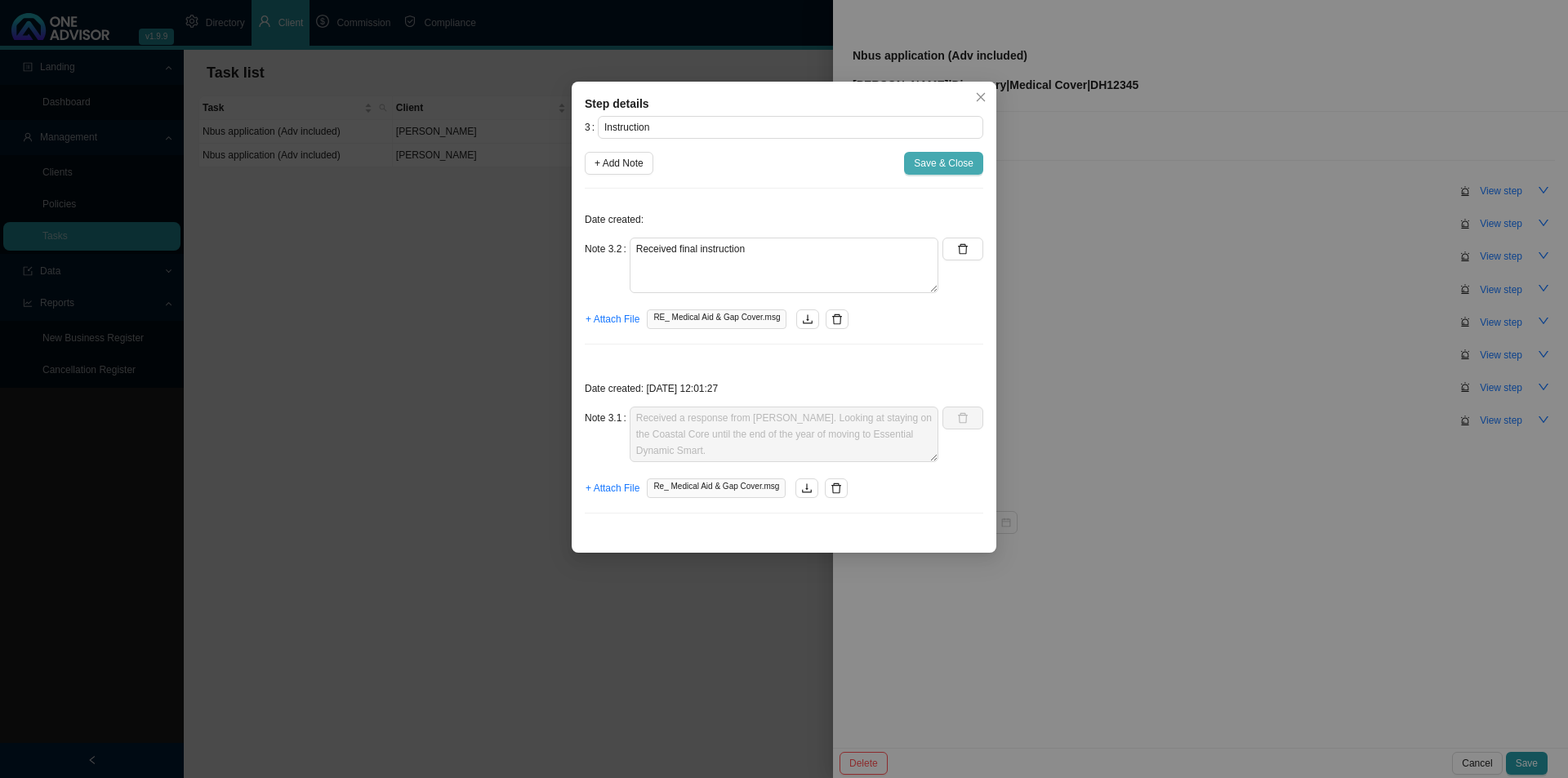
click at [937, 161] on span "Save & Close" at bounding box center [943, 164] width 60 height 16
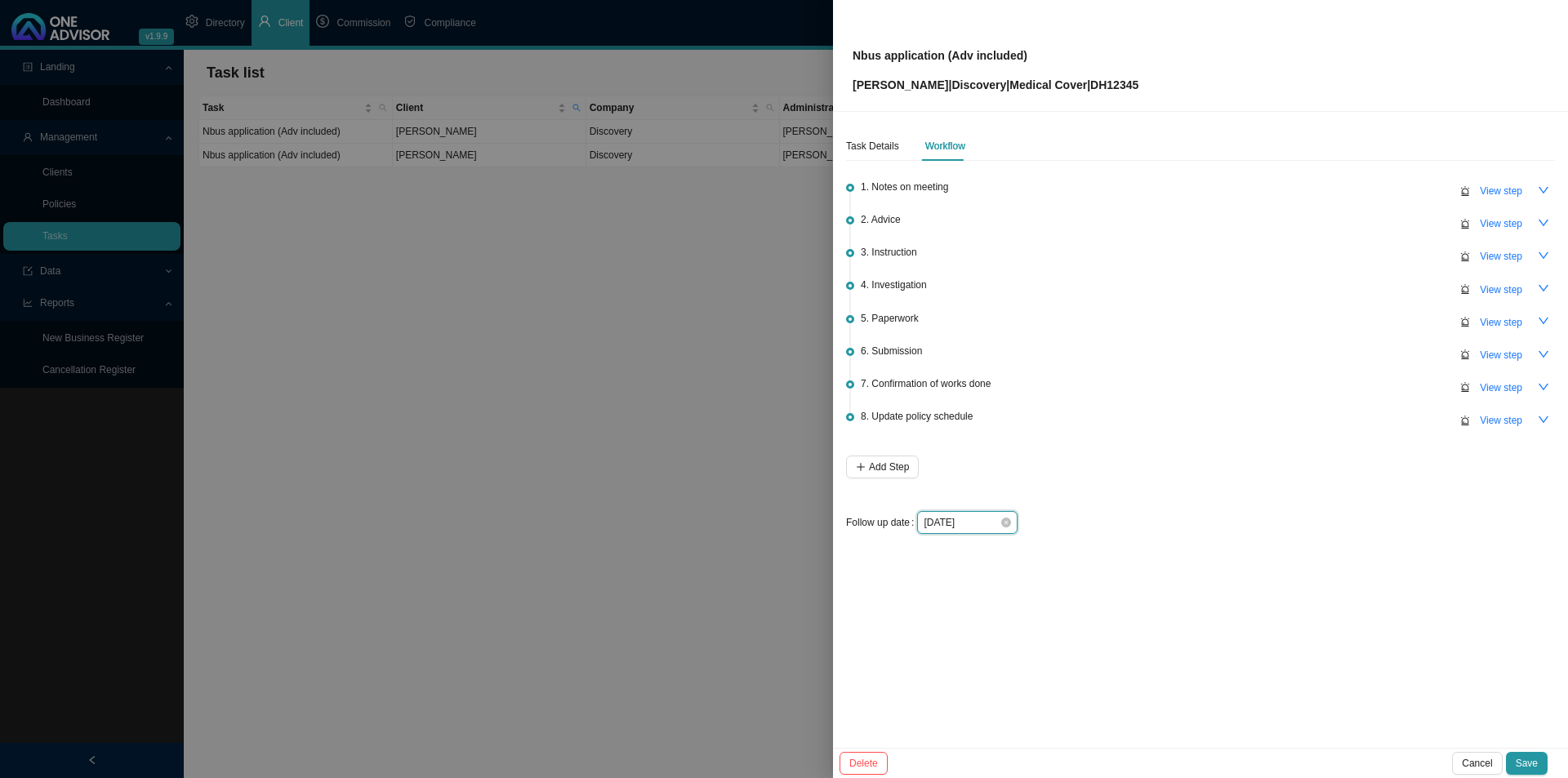
click at [962, 519] on input "[DATE]" at bounding box center [961, 523] width 76 height 16
click at [1009, 491] on link "[DATE]" at bounding box center [1015, 488] width 31 height 11
type input "[DATE]"
click at [1241, 602] on button "Save" at bounding box center [1526, 763] width 42 height 23
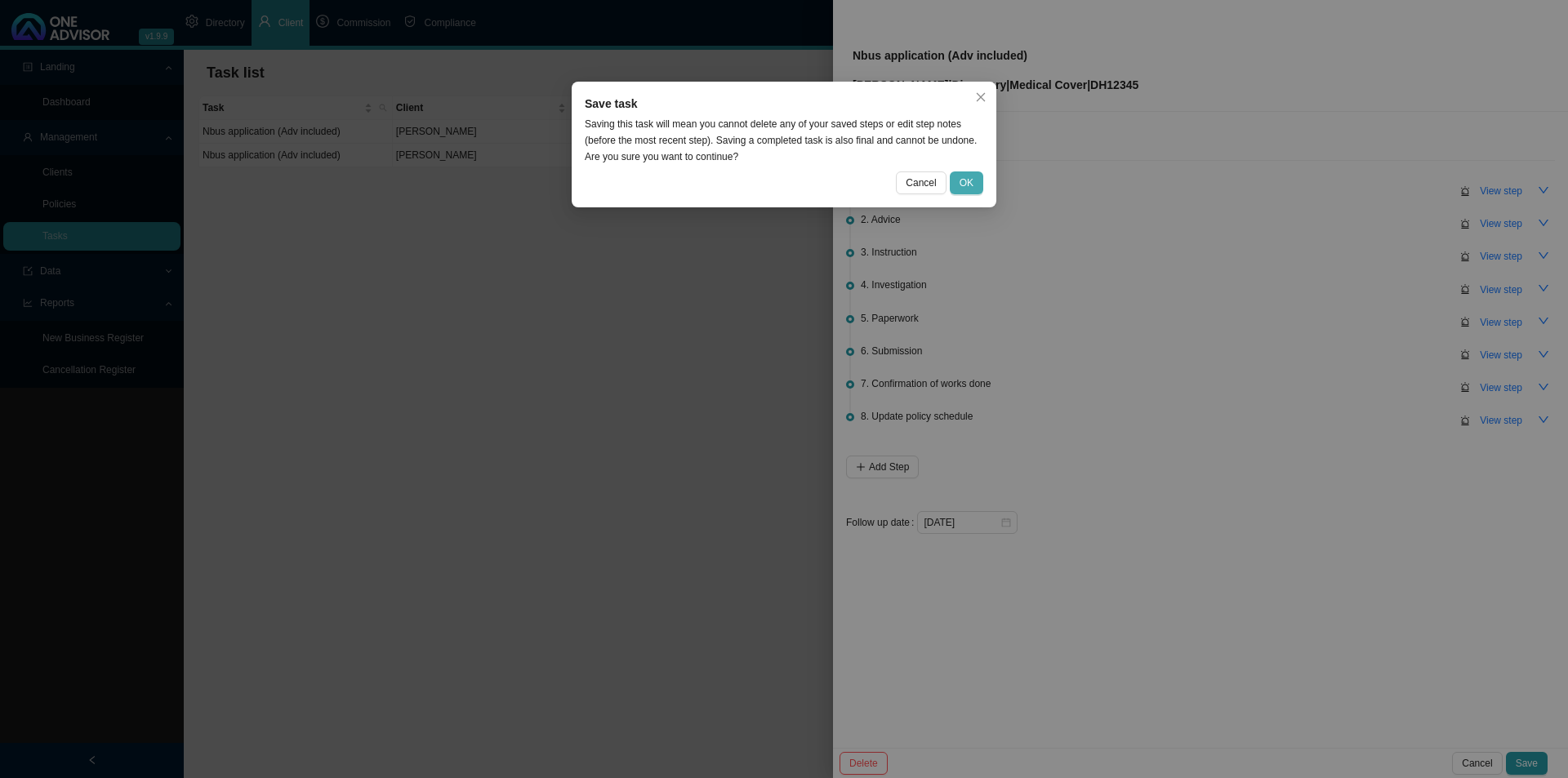
click at [977, 183] on button "OK" at bounding box center [966, 183] width 34 height 23
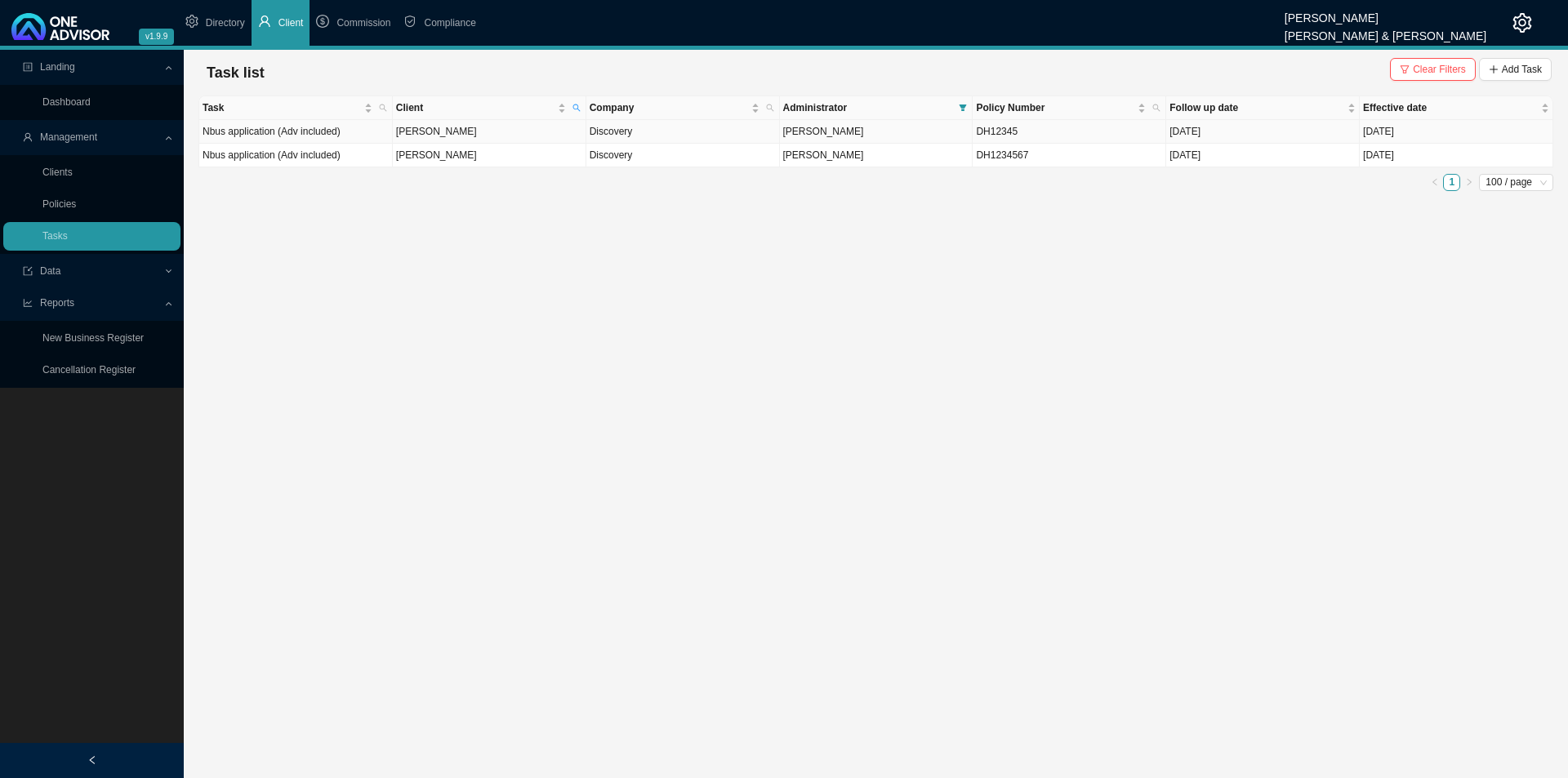
click at [486, 133] on td "[PERSON_NAME]" at bounding box center [489, 132] width 194 height 24
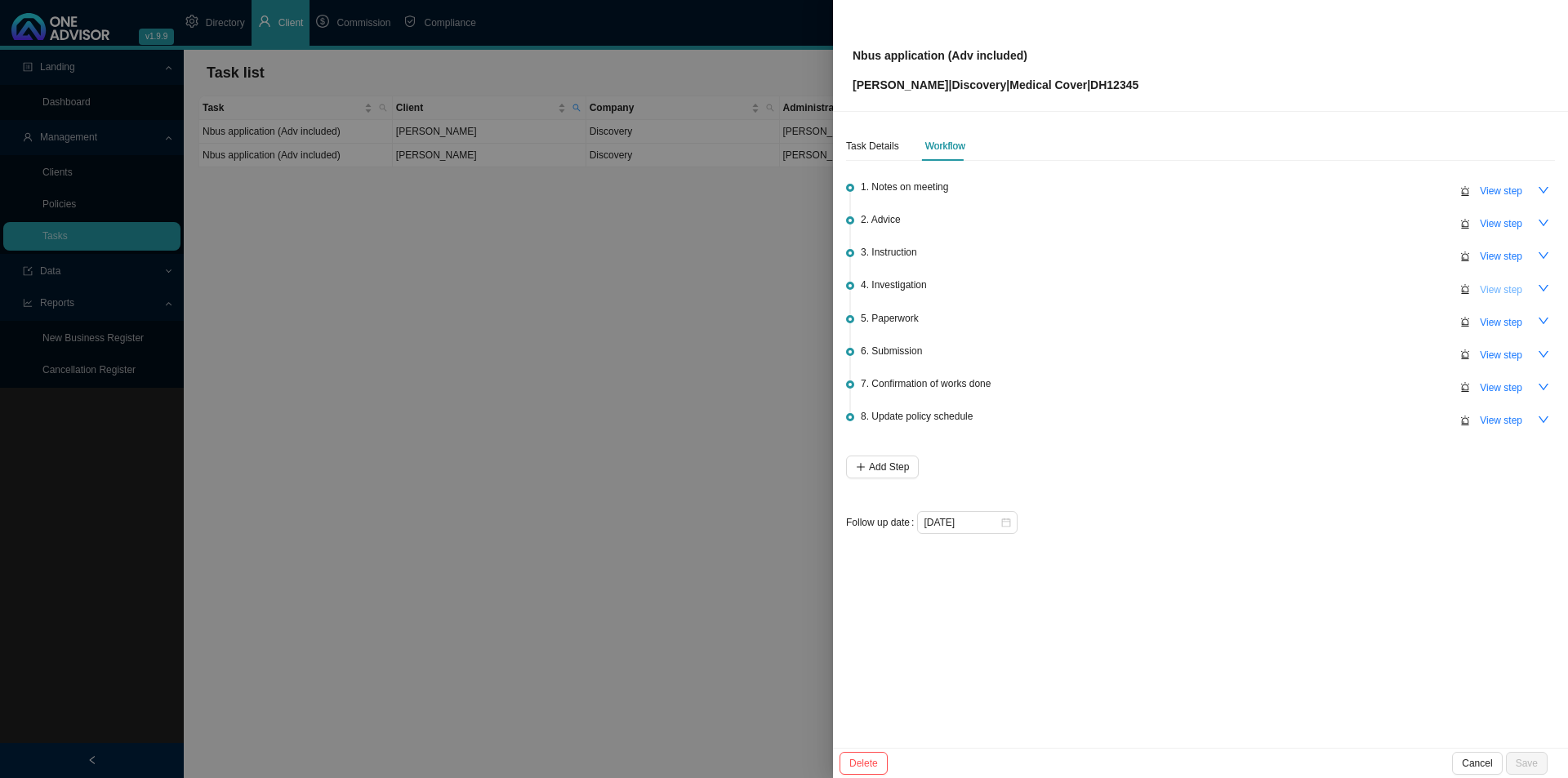
click at [1241, 287] on span "View step" at bounding box center [1501, 290] width 43 height 16
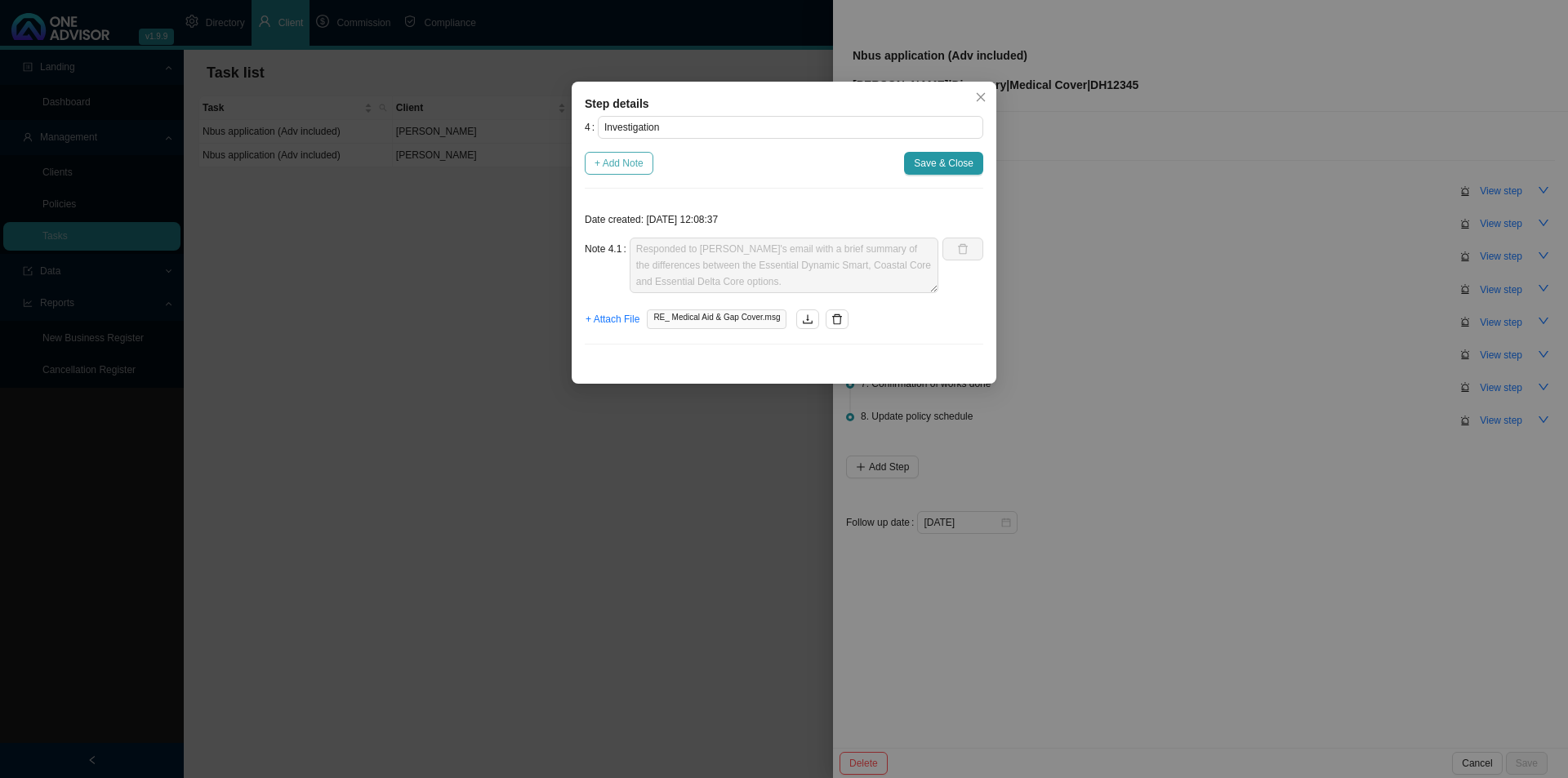
click at [630, 156] on span "+ Add Note" at bounding box center [619, 164] width 49 height 16
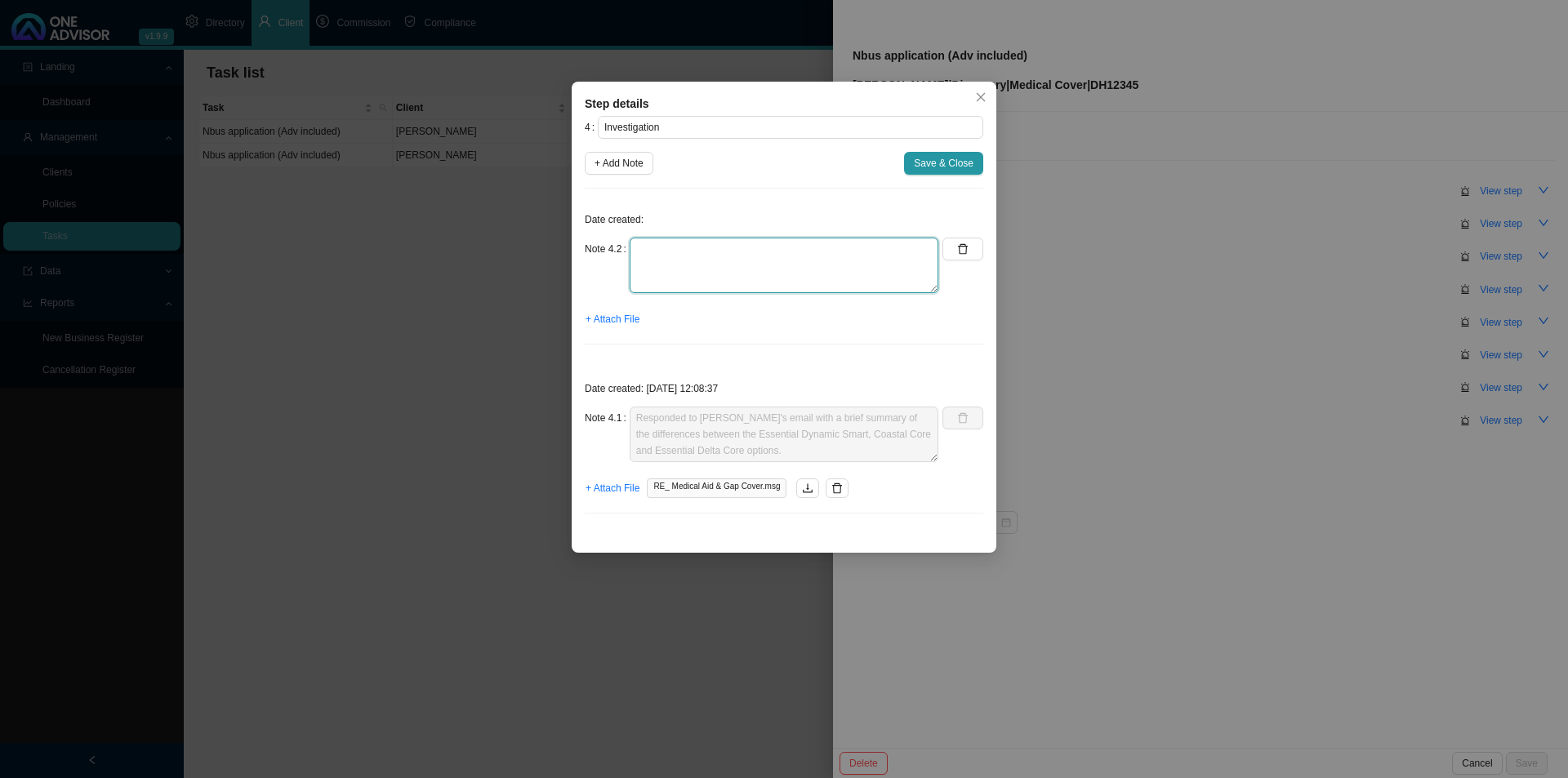
drag, startPoint x: 685, startPoint y: 264, endPoint x: 753, endPoint y: 232, distance: 75.2
click at [687, 264] on textarea at bounding box center [784, 265] width 308 height 56
type textarea "B"
drag, startPoint x: 955, startPoint y: 243, endPoint x: 964, endPoint y: 246, distance: 9.5
click at [955, 243] on button "button" at bounding box center [963, 249] width 41 height 23
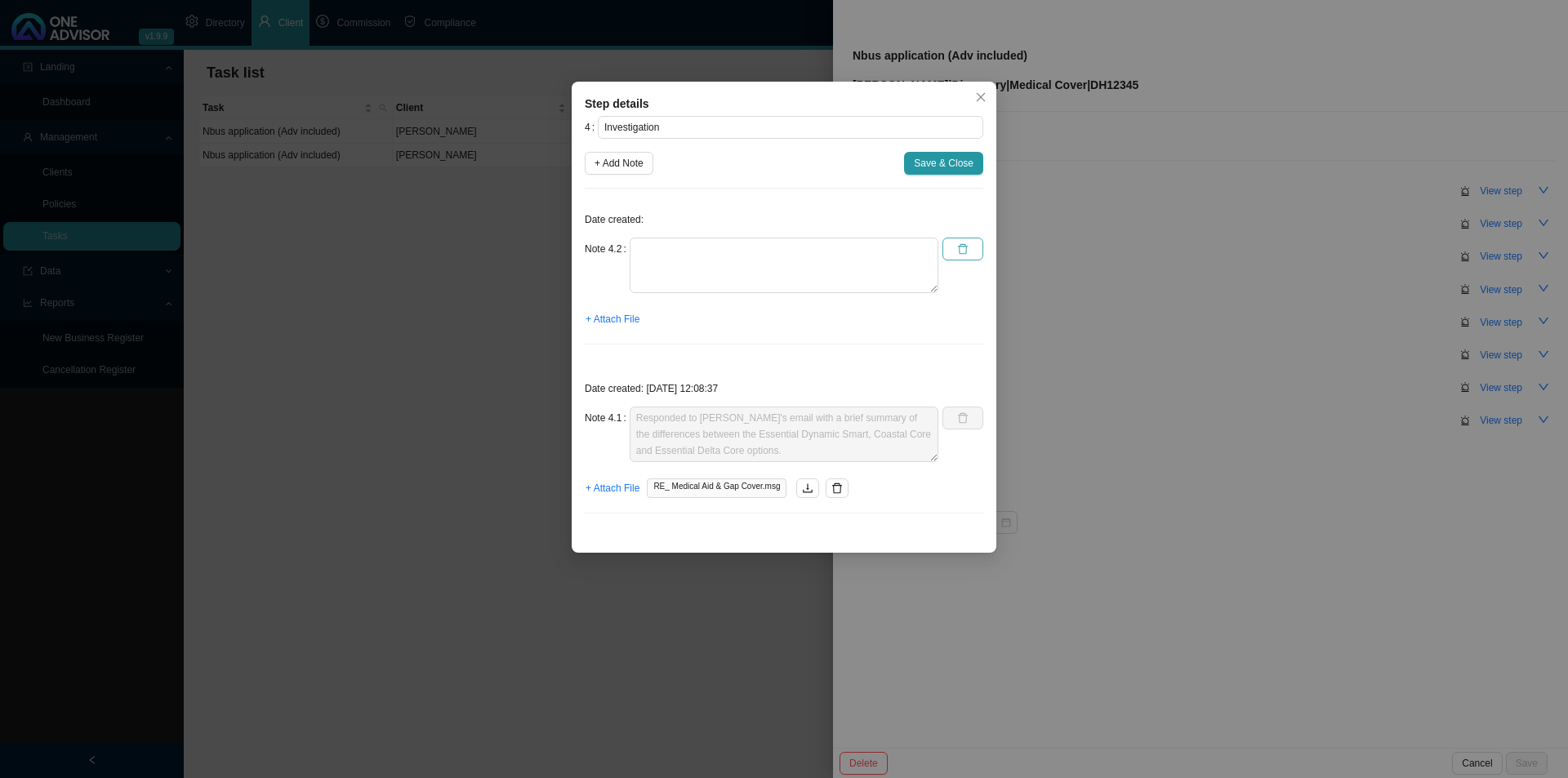
type textarea "Responded to [PERSON_NAME]'s email with a brief summary of the differences betw…"
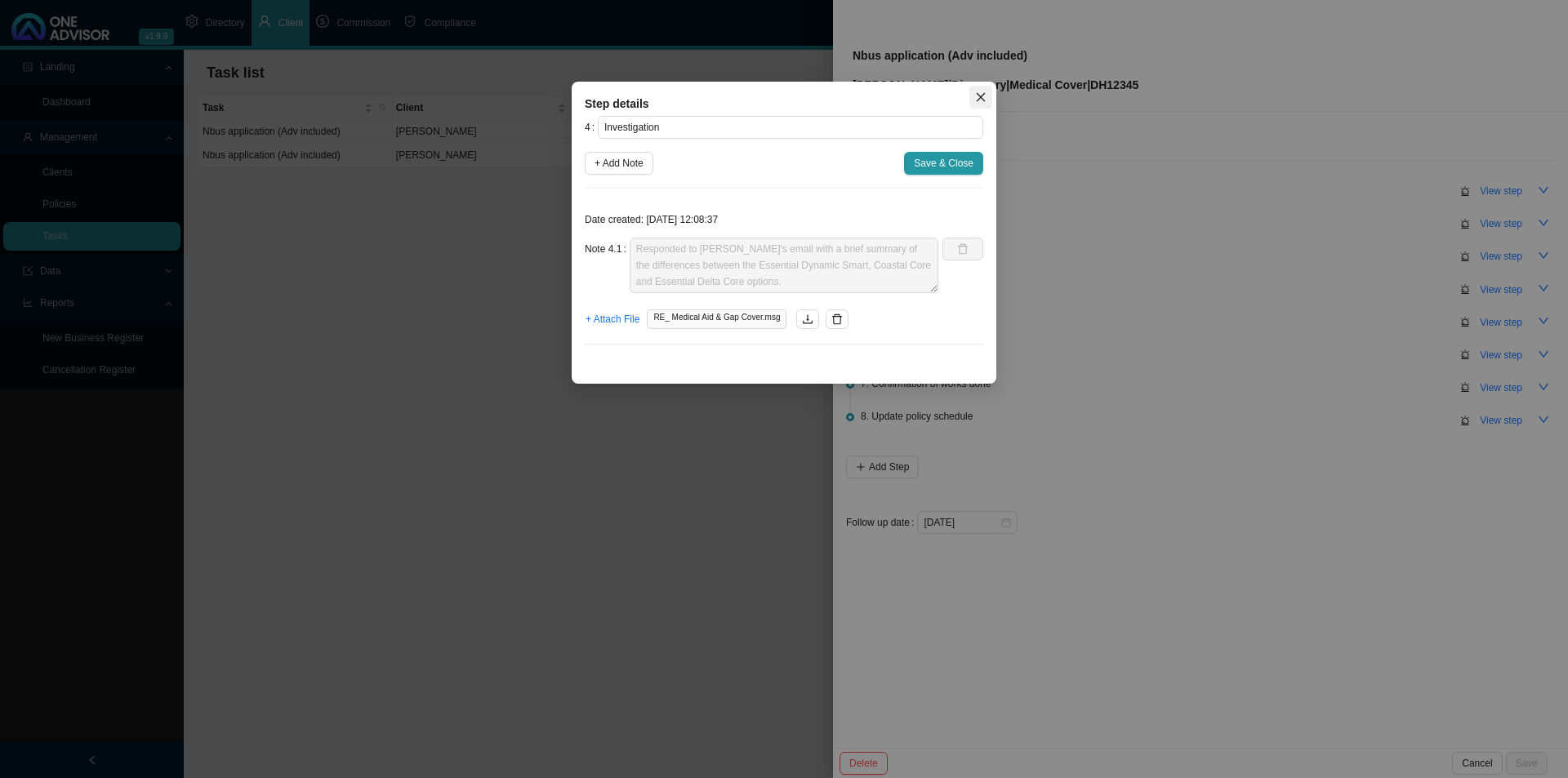
click at [986, 97] on icon "close" at bounding box center [981, 97] width 11 height 11
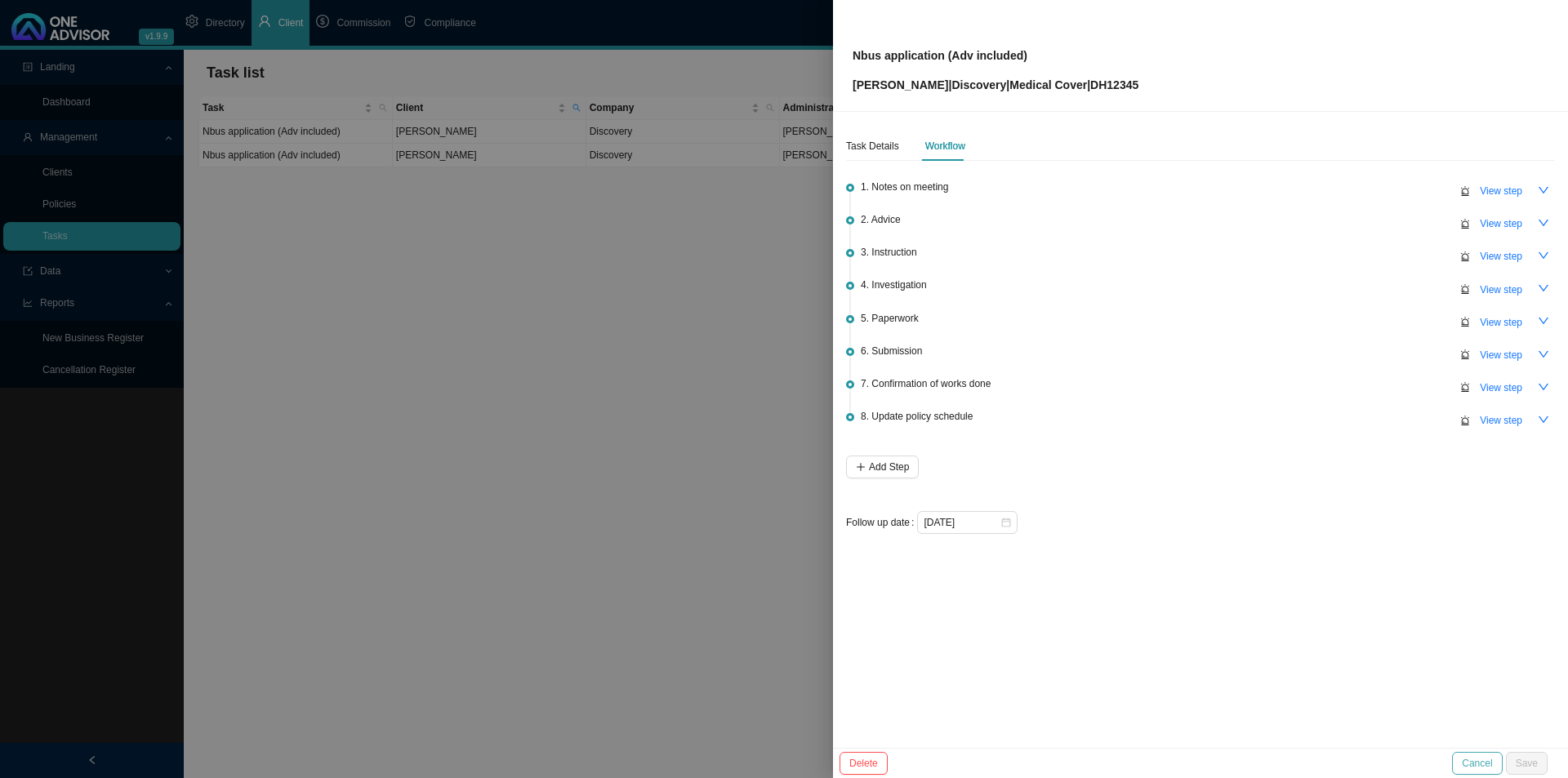
click at [1241, 602] on span "Cancel" at bounding box center [1476, 763] width 30 height 16
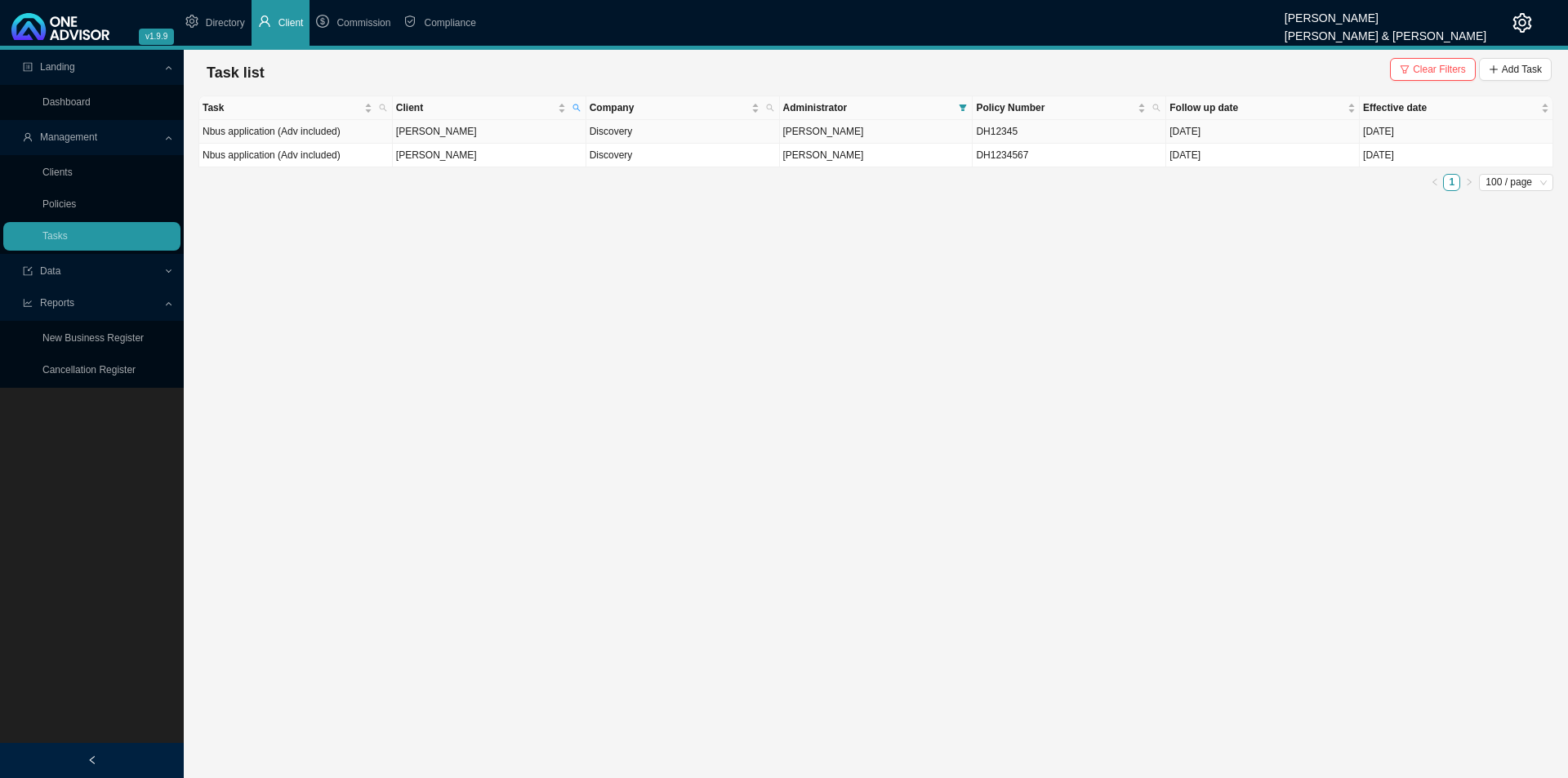
click at [841, 133] on span "[PERSON_NAME]" at bounding box center [823, 132] width 81 height 11
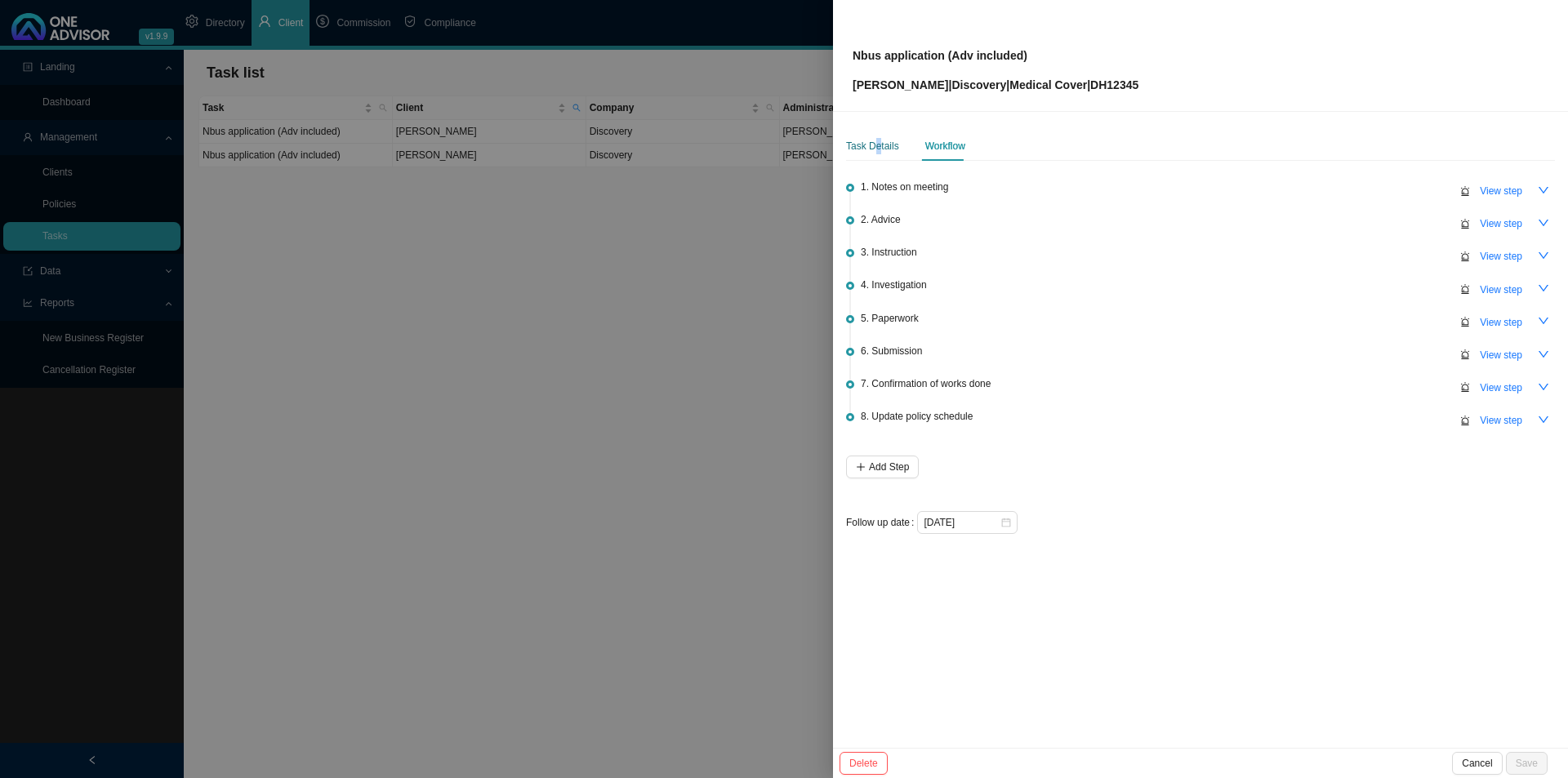
drag, startPoint x: 876, startPoint y: 147, endPoint x: 916, endPoint y: 156, distance: 41.0
click at [875, 147] on div "Task Details" at bounding box center [872, 146] width 53 height 16
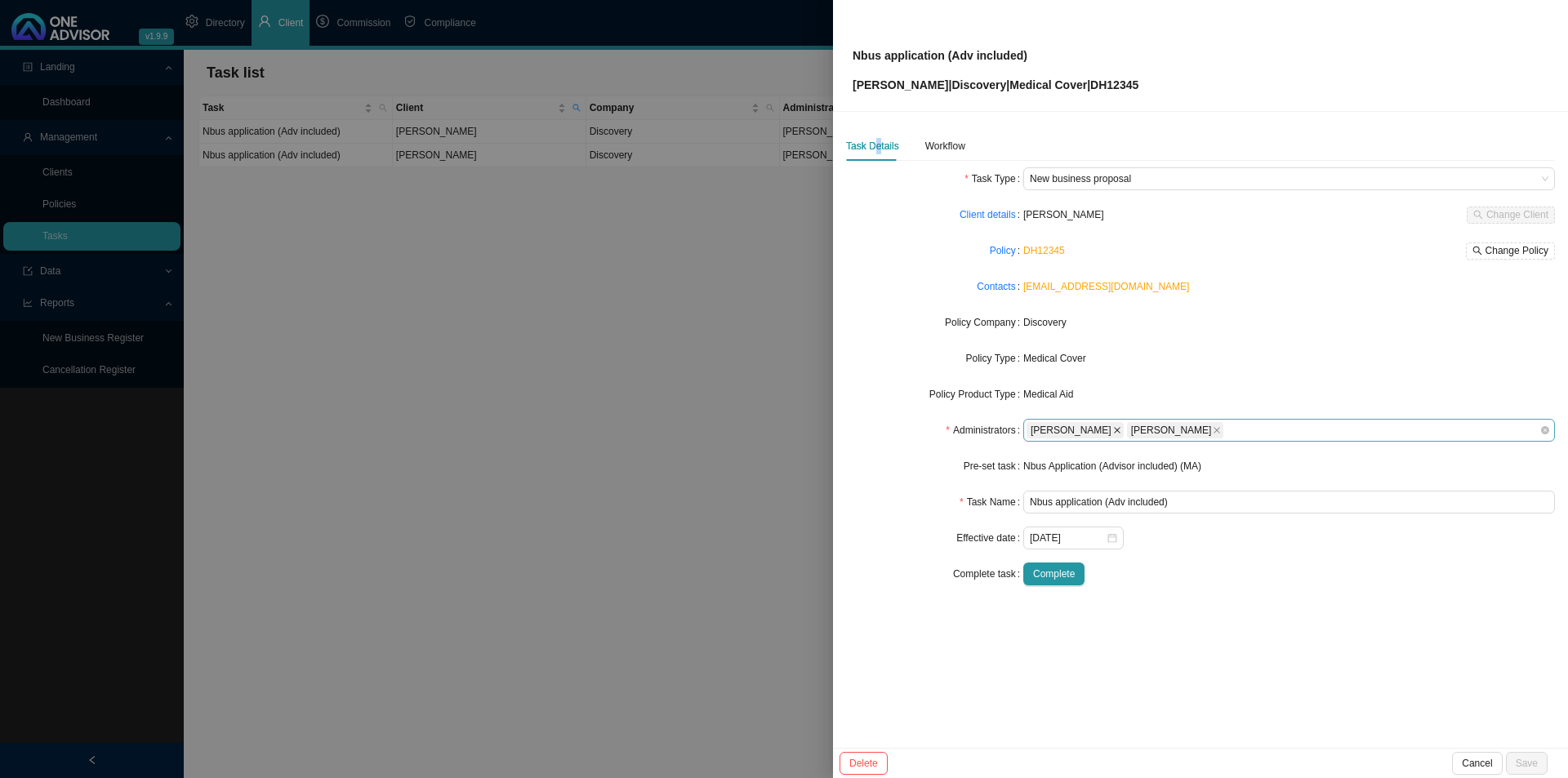
click at [1113, 429] on icon "close" at bounding box center [1117, 430] width 8 height 8
click at [1241, 602] on button "Save" at bounding box center [1526, 763] width 42 height 23
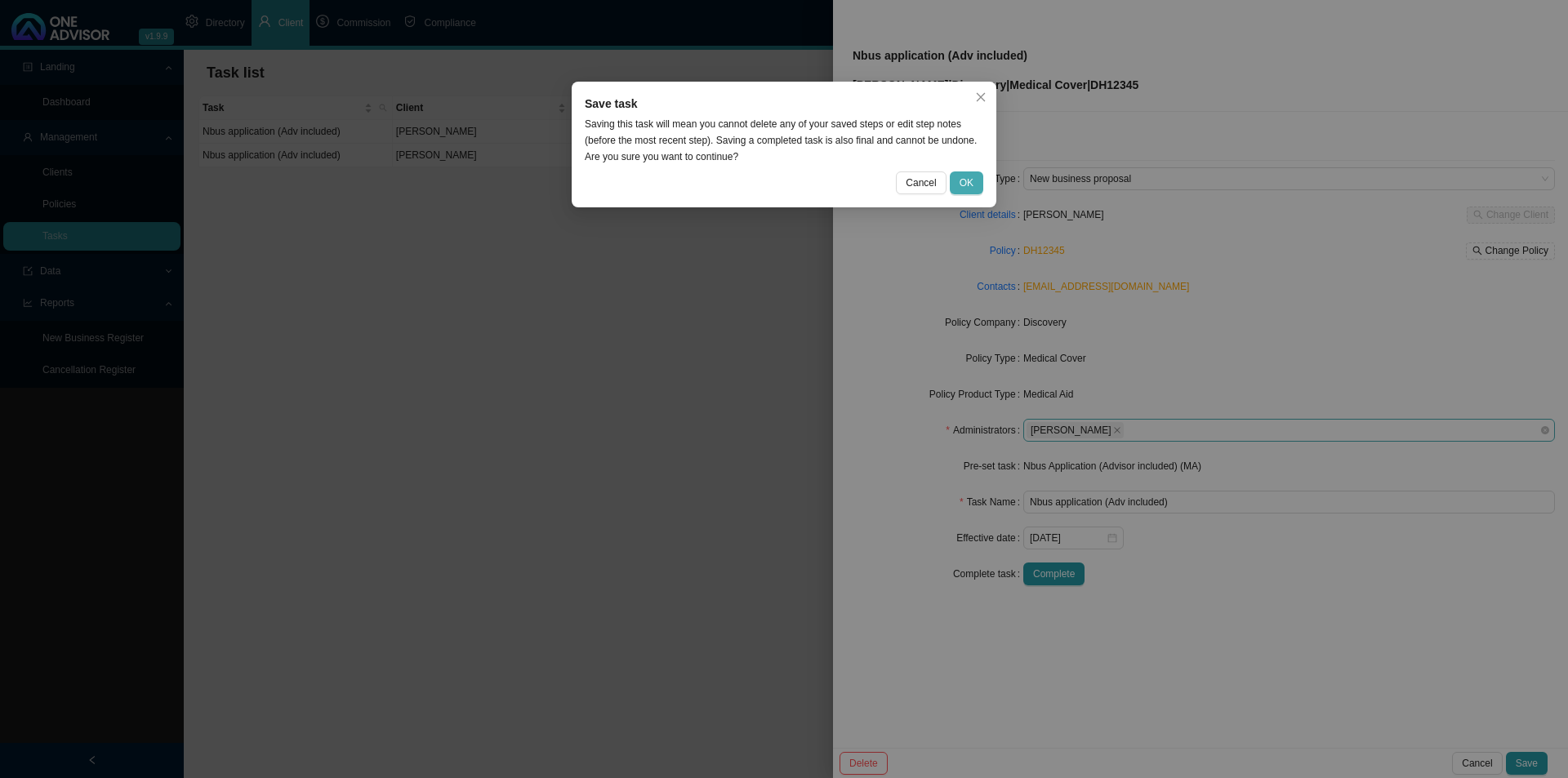
click at [980, 179] on button "OK" at bounding box center [966, 183] width 34 height 23
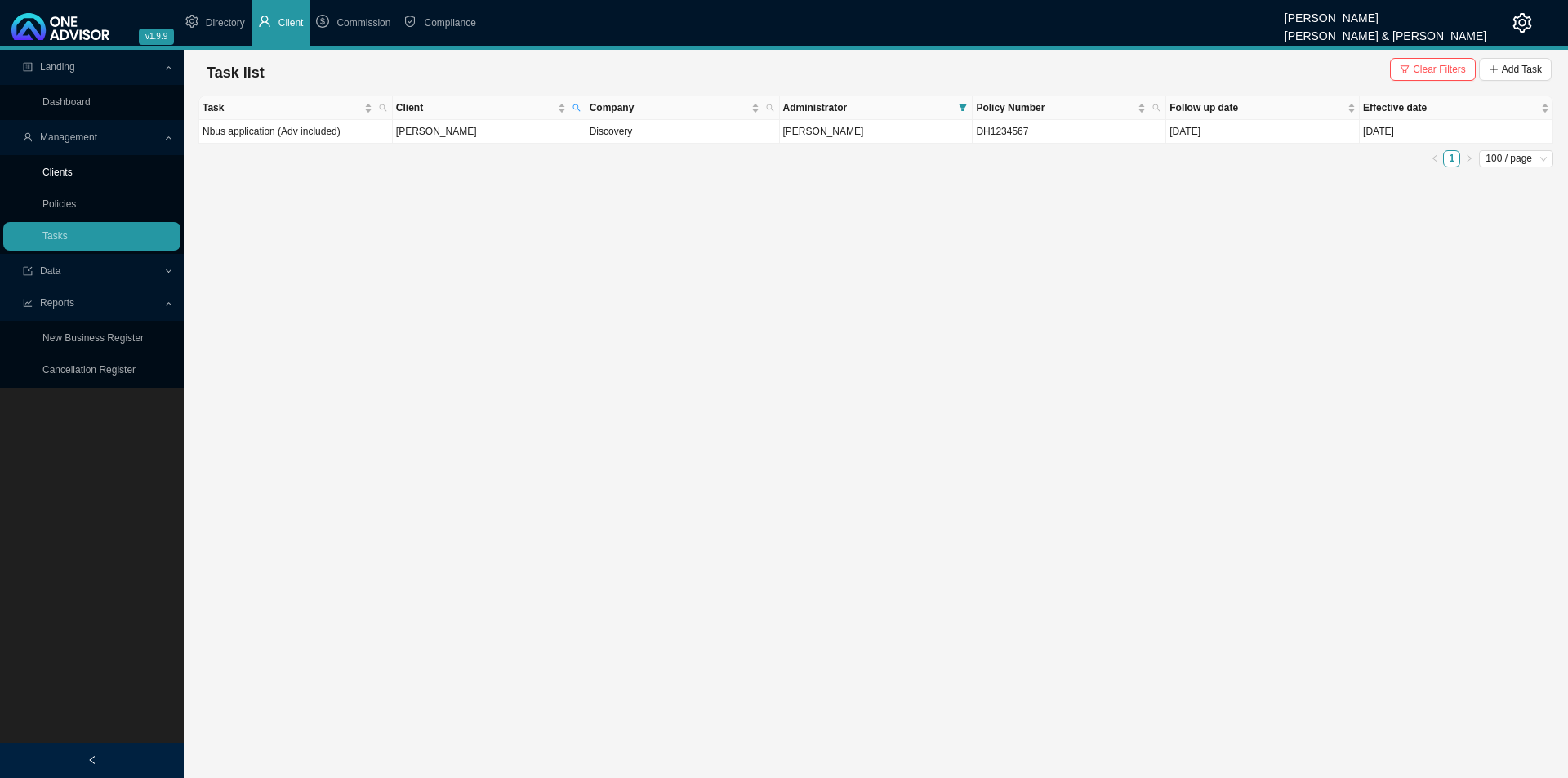
click at [58, 175] on link "Clients" at bounding box center [57, 173] width 30 height 11
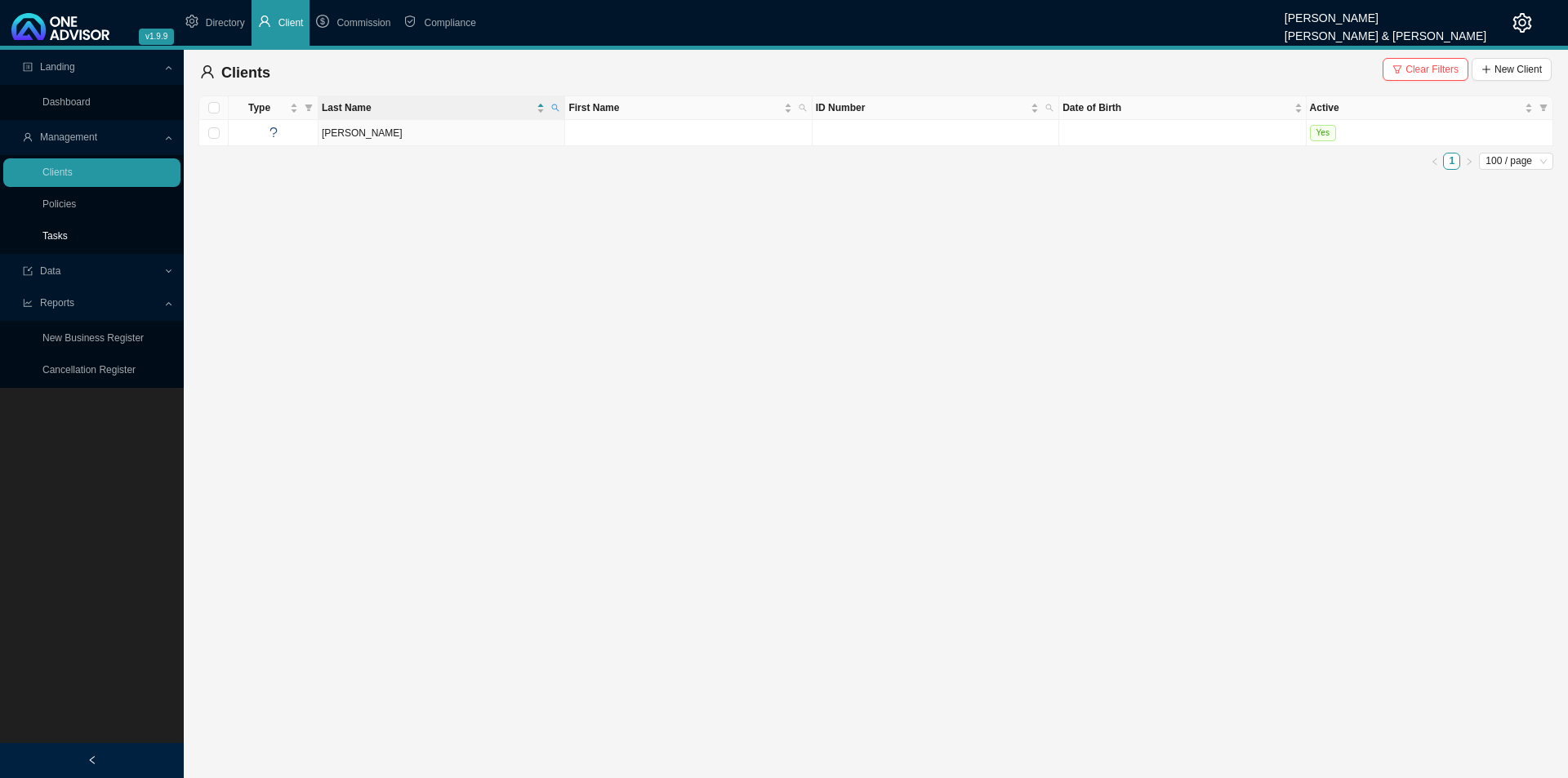
click at [46, 236] on link "Tasks" at bounding box center [55, 236] width 25 height 11
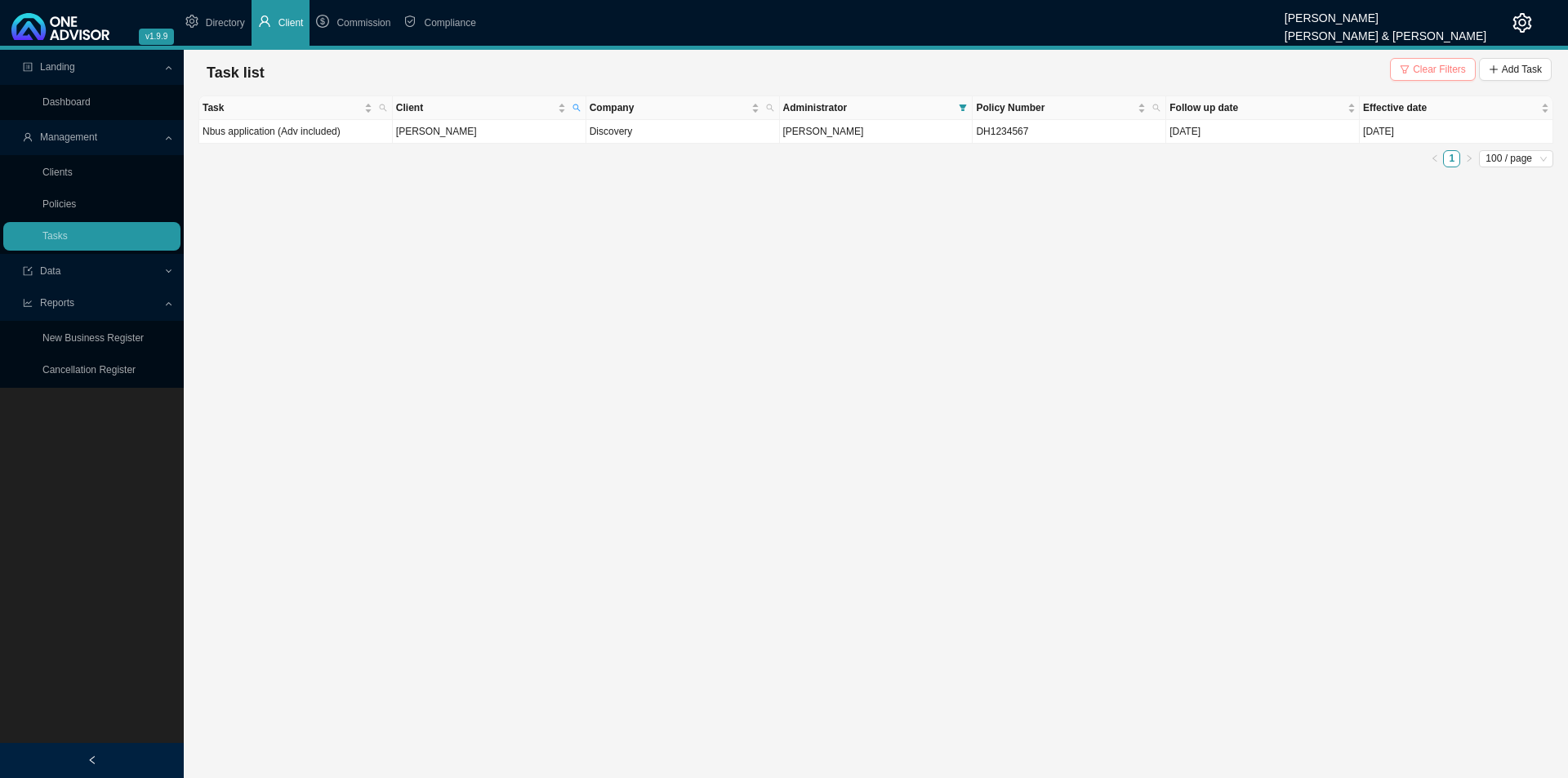
click at [1241, 70] on span "Clear Filters" at bounding box center [1439, 70] width 53 height 16
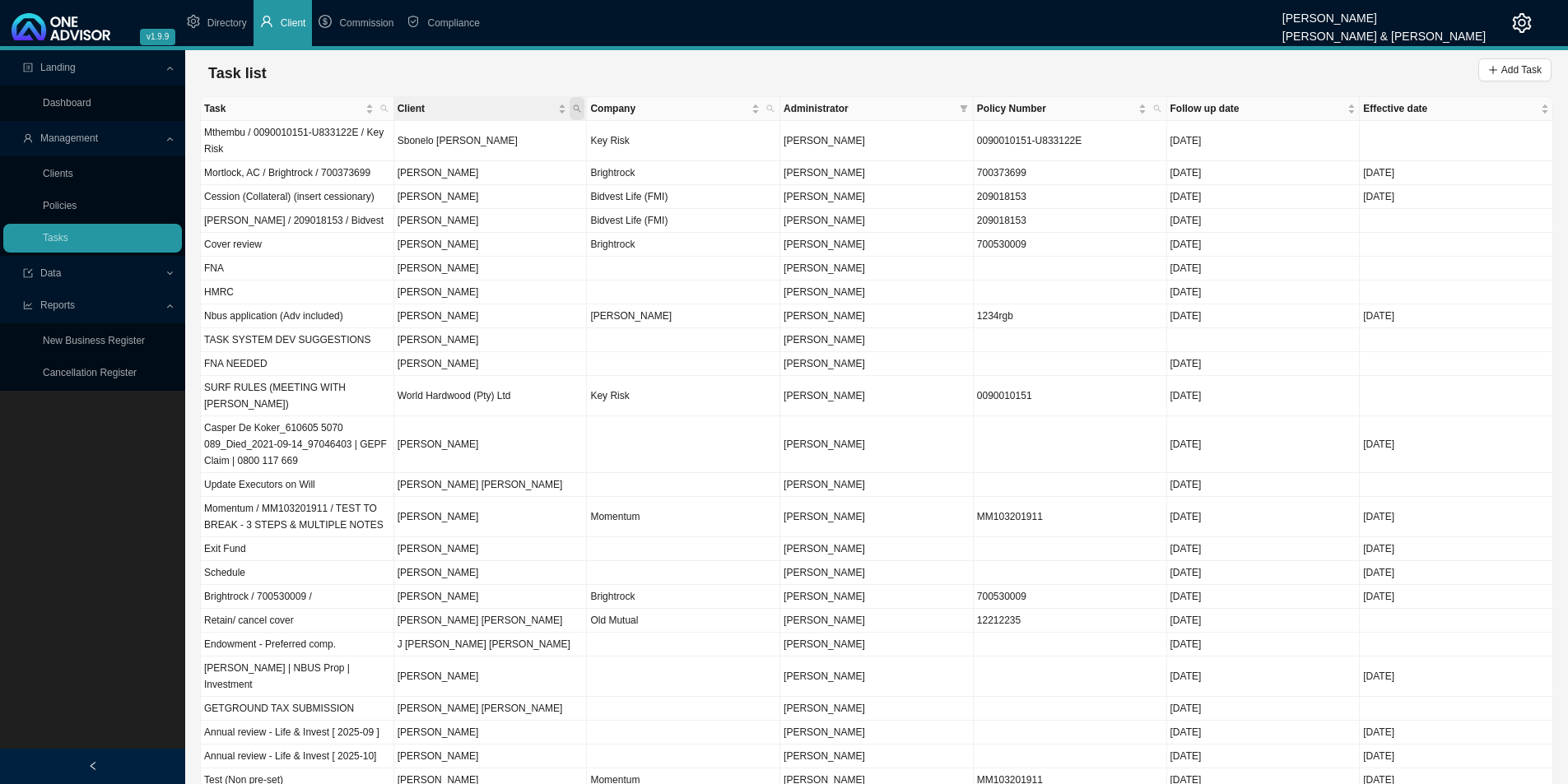
click at [575, 110] on icon "search" at bounding box center [577, 109] width 7 height 7
click at [487, 132] on input "text" at bounding box center [500, 142] width 155 height 23
click at [1251, 78] on button "Add Task" at bounding box center [1514, 70] width 73 height 23
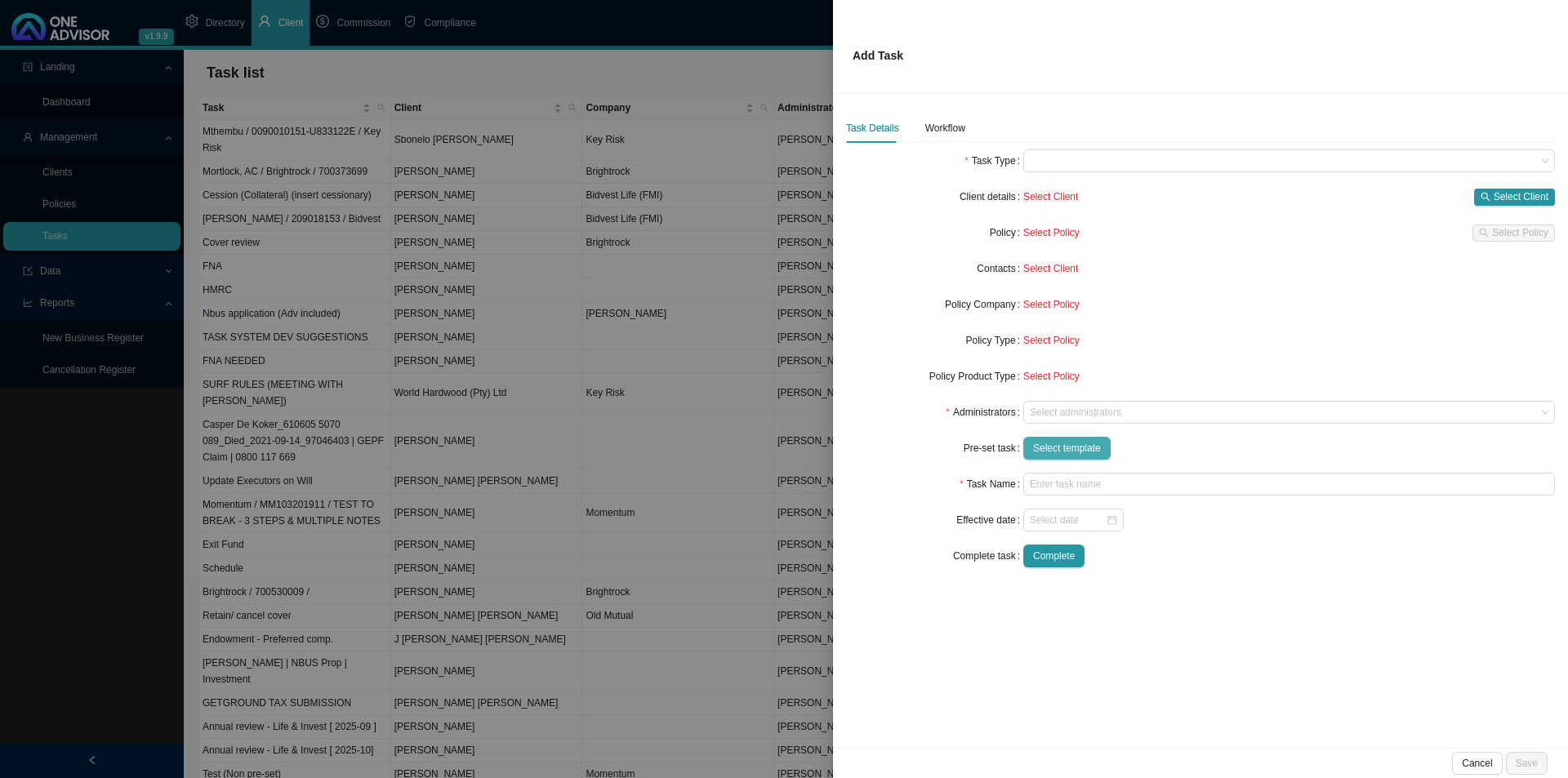
click at [1055, 447] on span "Select template" at bounding box center [1067, 448] width 68 height 16
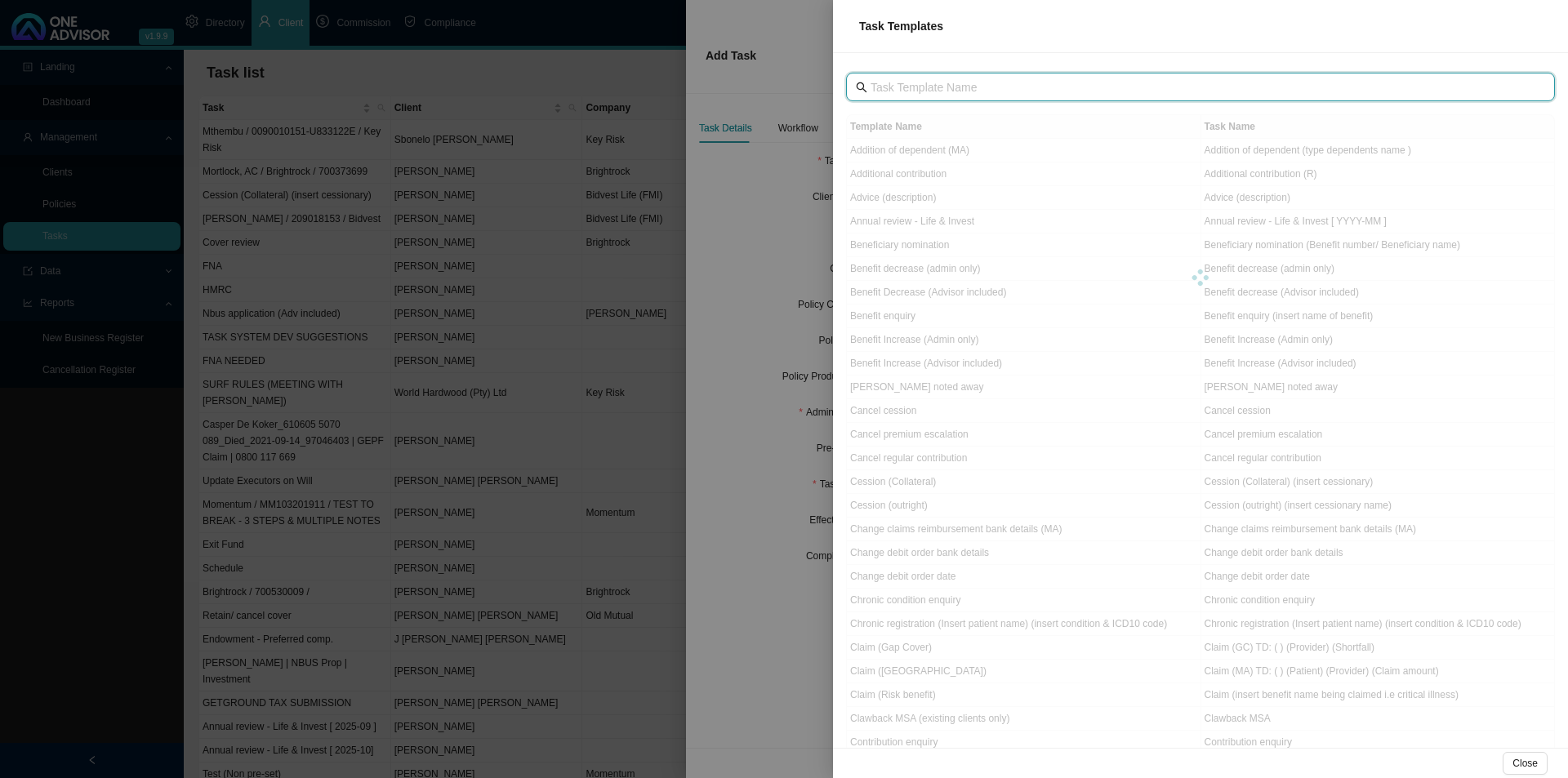
click at [926, 79] on input "text" at bounding box center [1202, 88] width 663 height 18
type input "q"
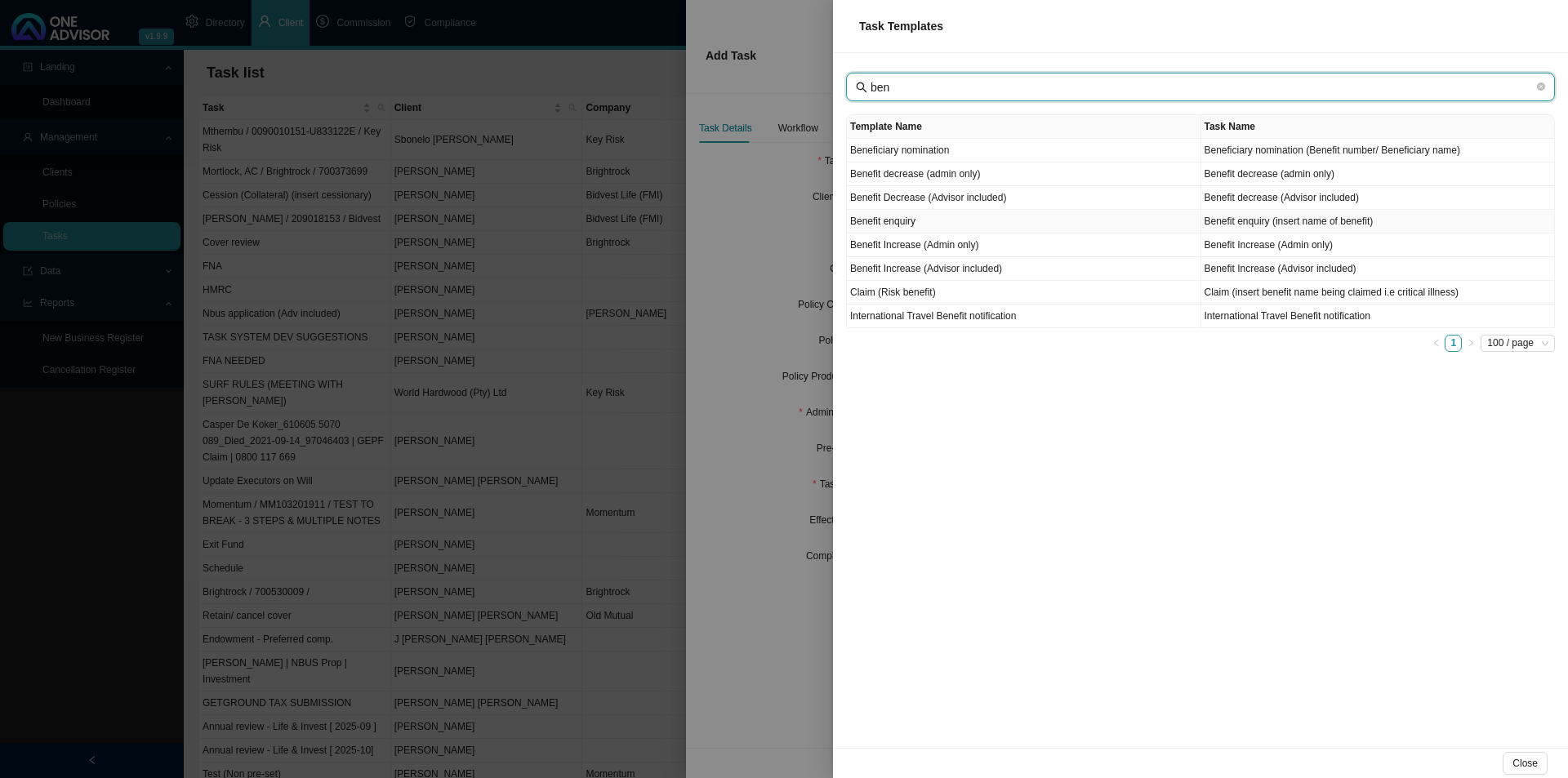
type input "ben"
click at [1013, 224] on td "Benefit enquiry" at bounding box center [1023, 222] width 354 height 24
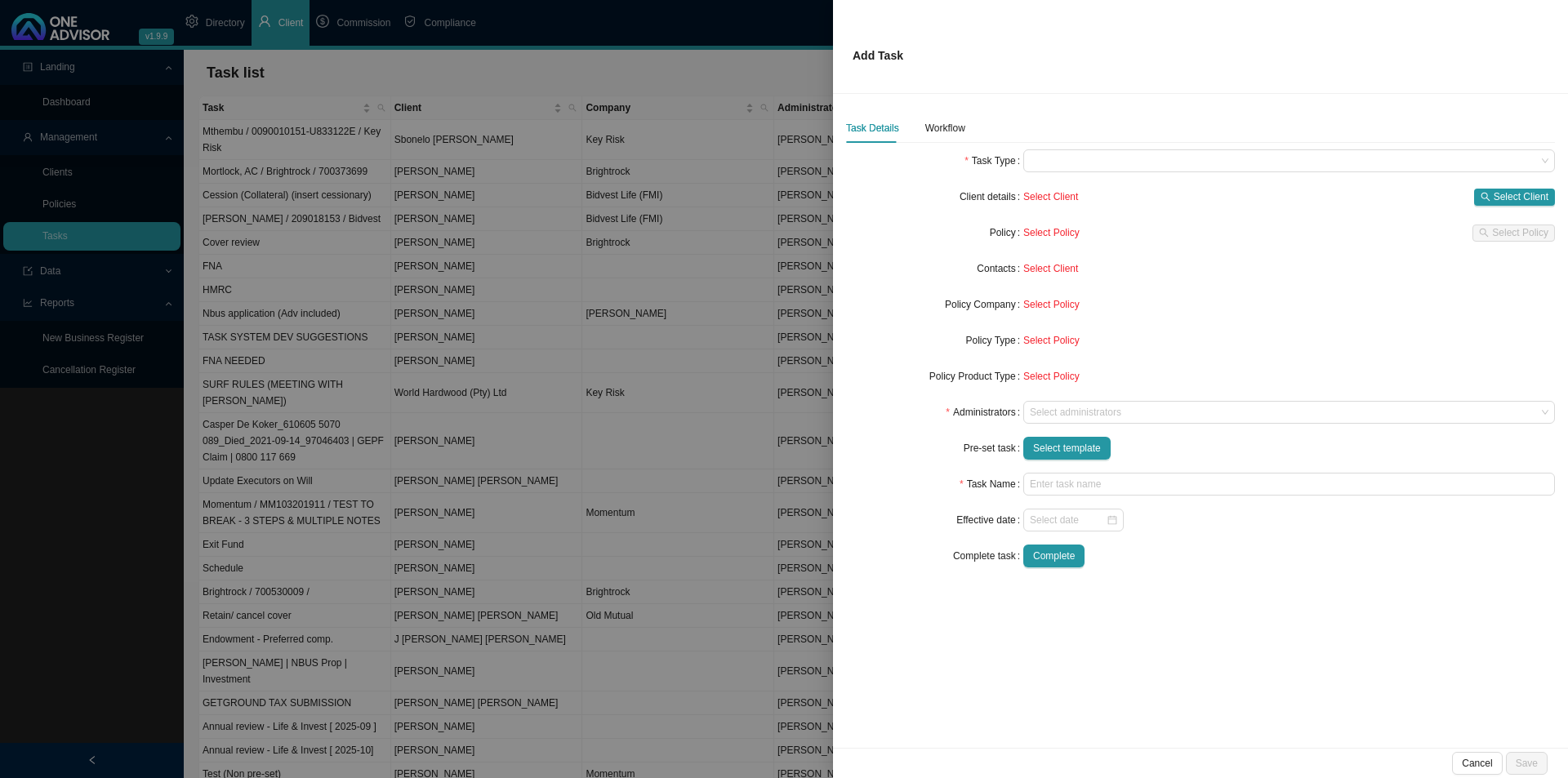
type input "Benefit enquiry (insert name of benefit)"
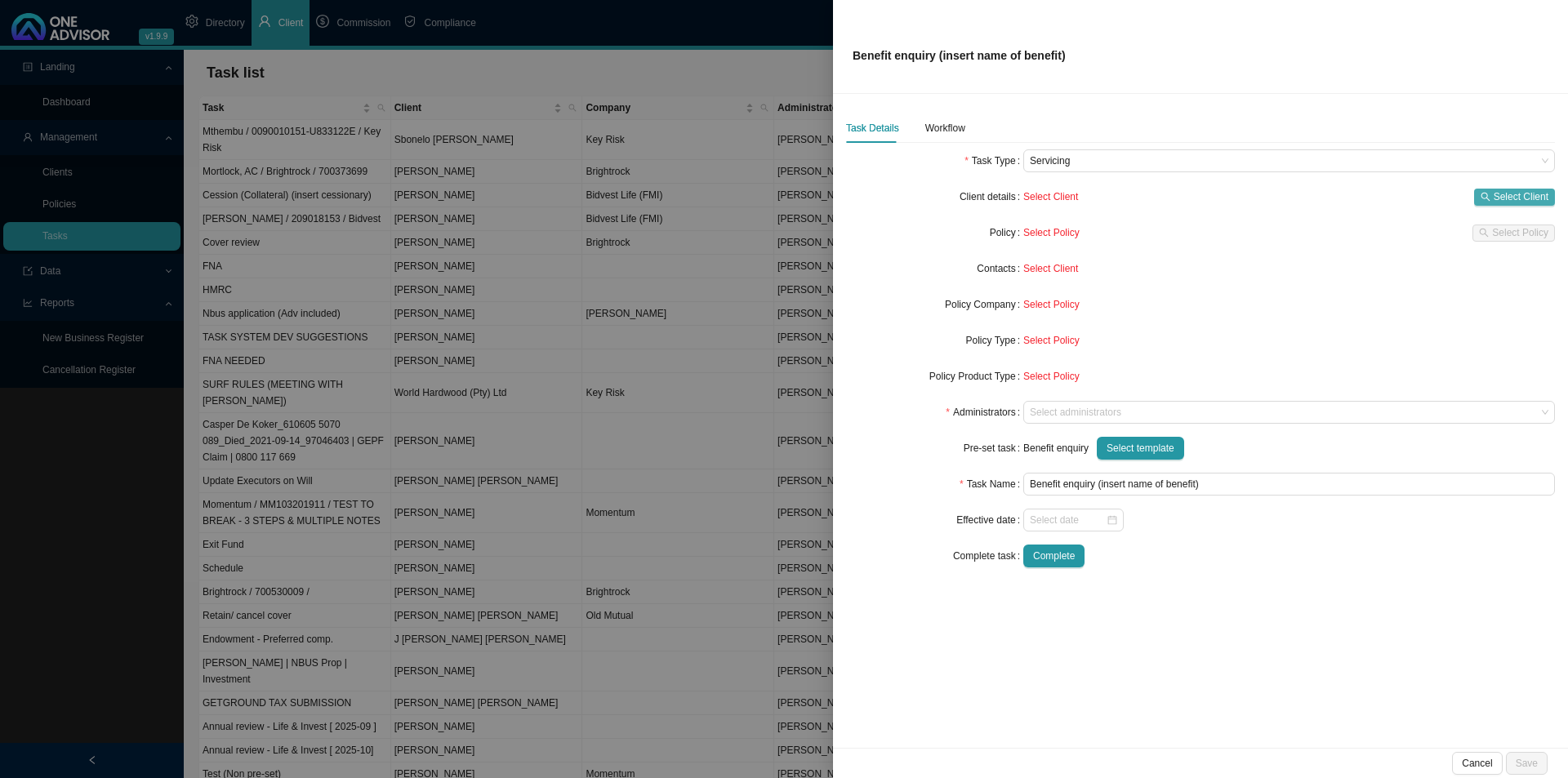
click at [1241, 202] on span "Select Client" at bounding box center [1521, 197] width 55 height 16
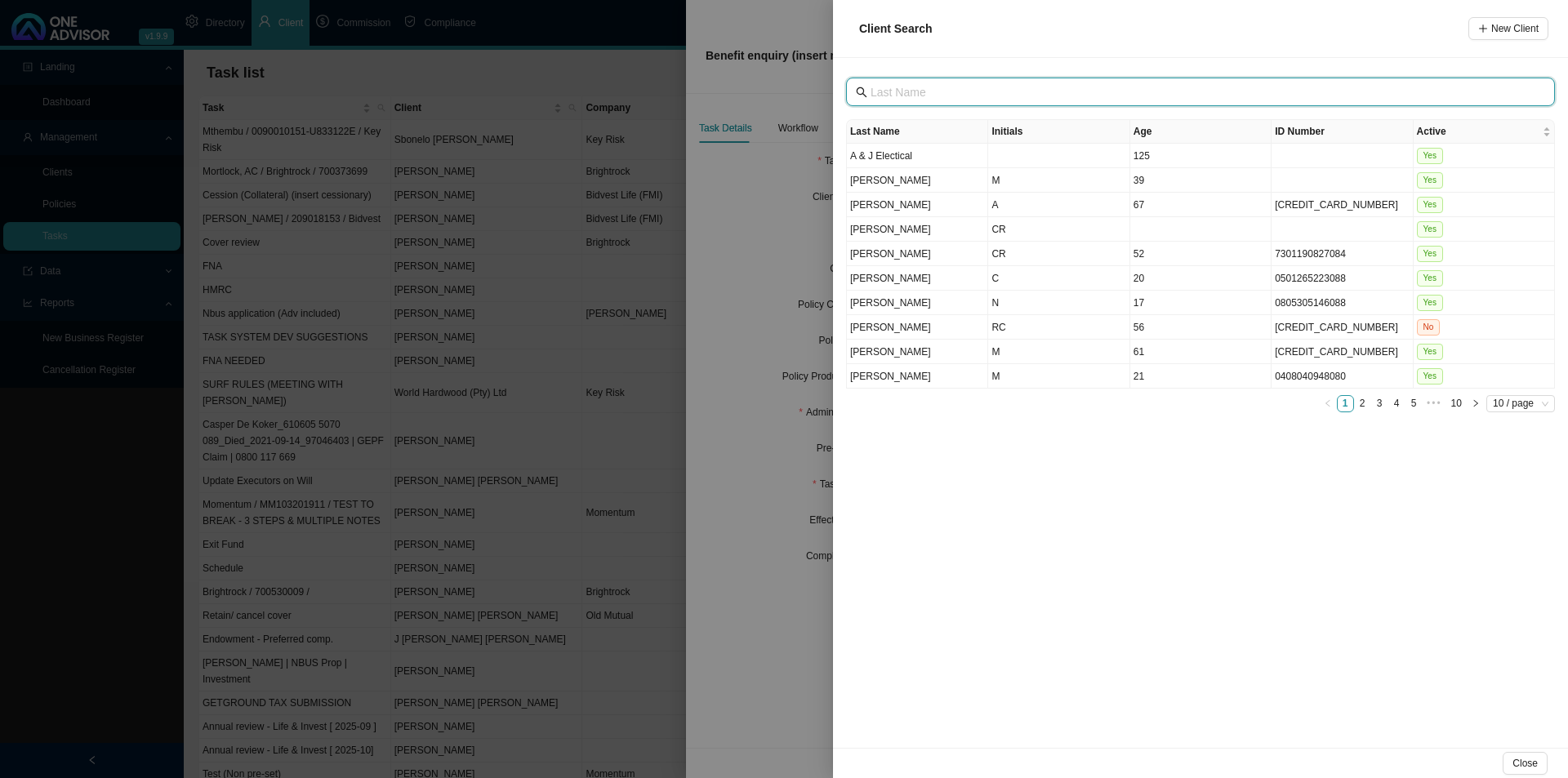
click at [898, 90] on input "text" at bounding box center [1202, 92] width 663 height 18
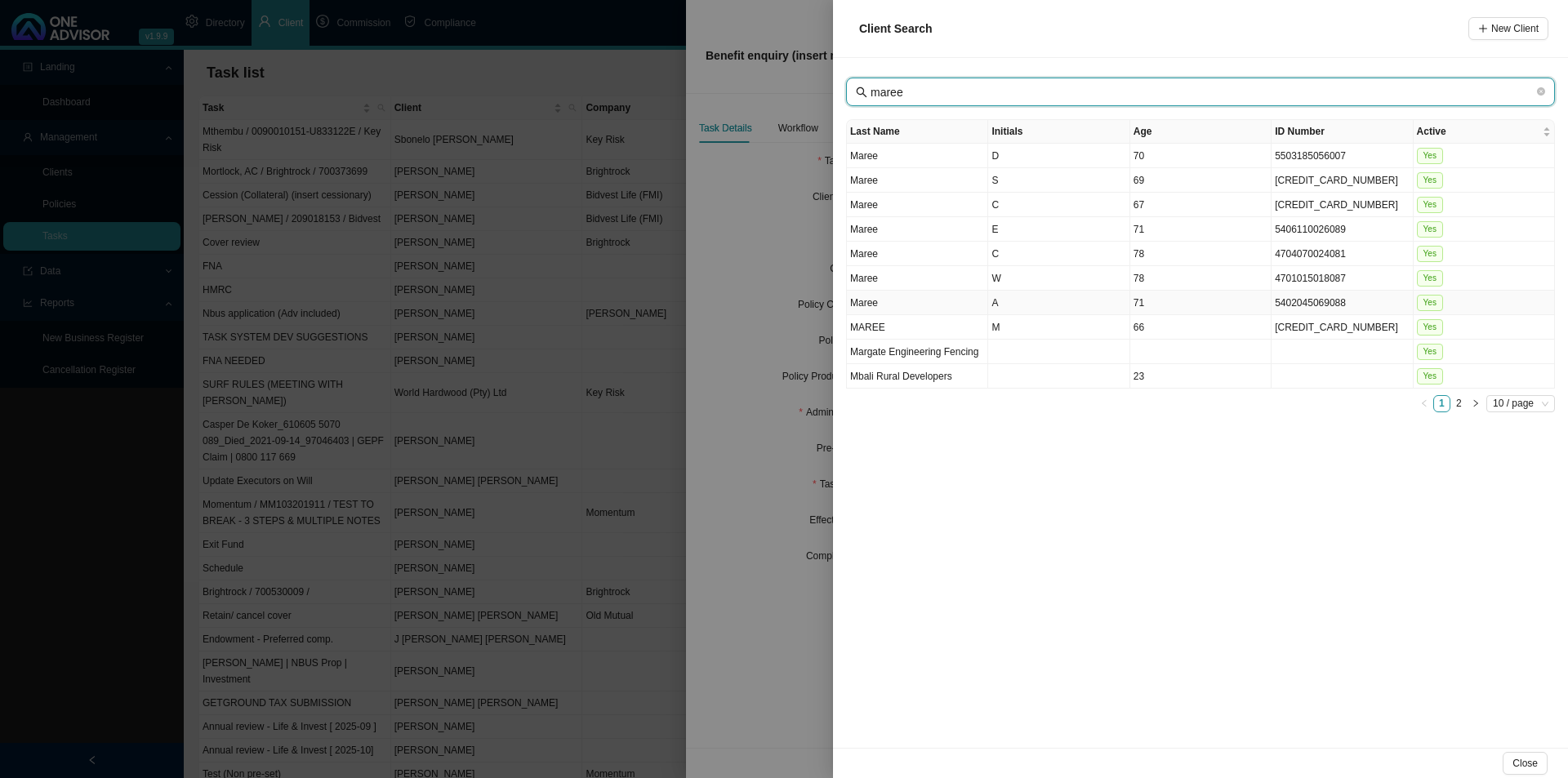
type input "maree"
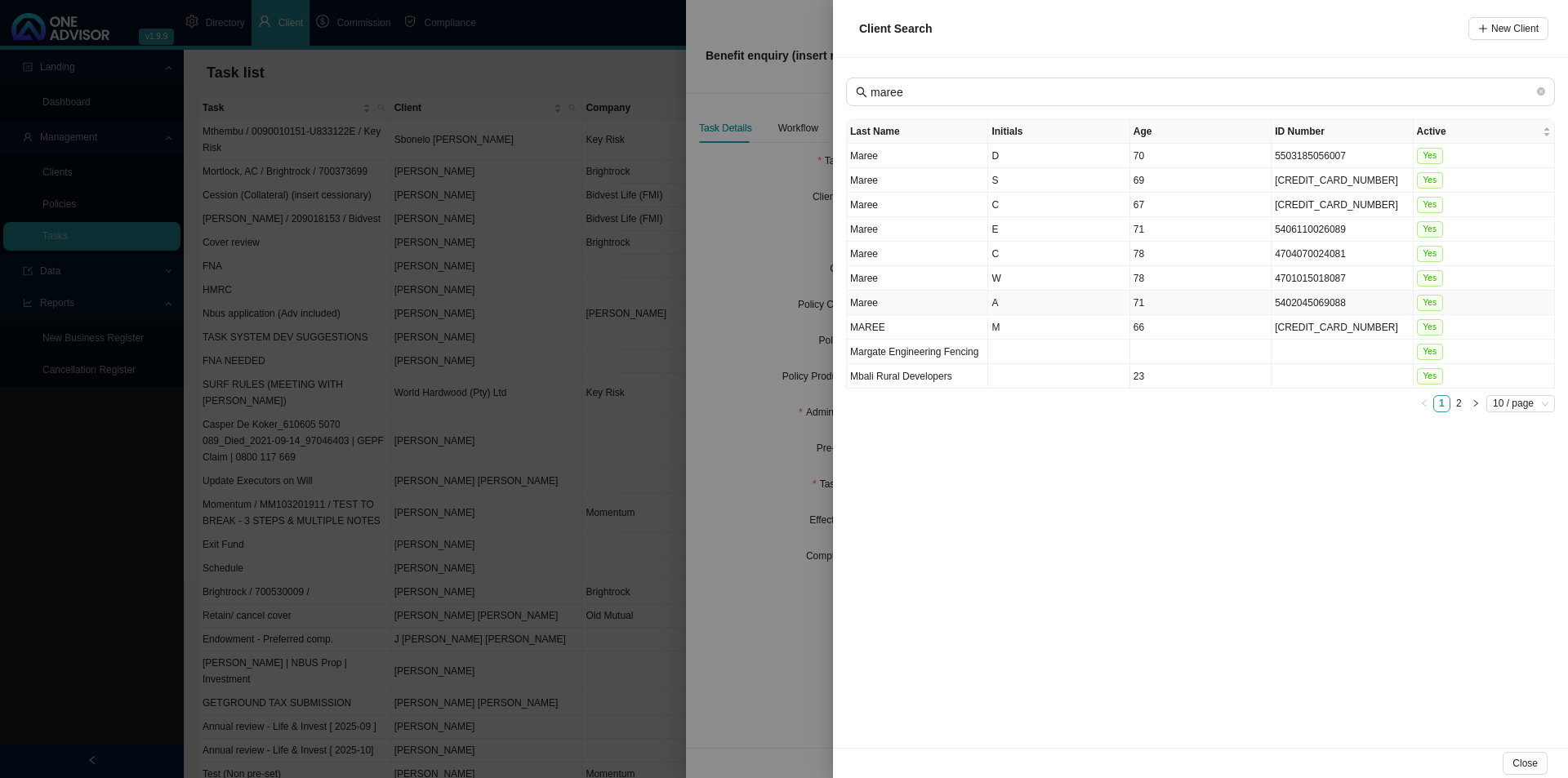
click at [916, 301] on td "Maree" at bounding box center [917, 303] width 142 height 25
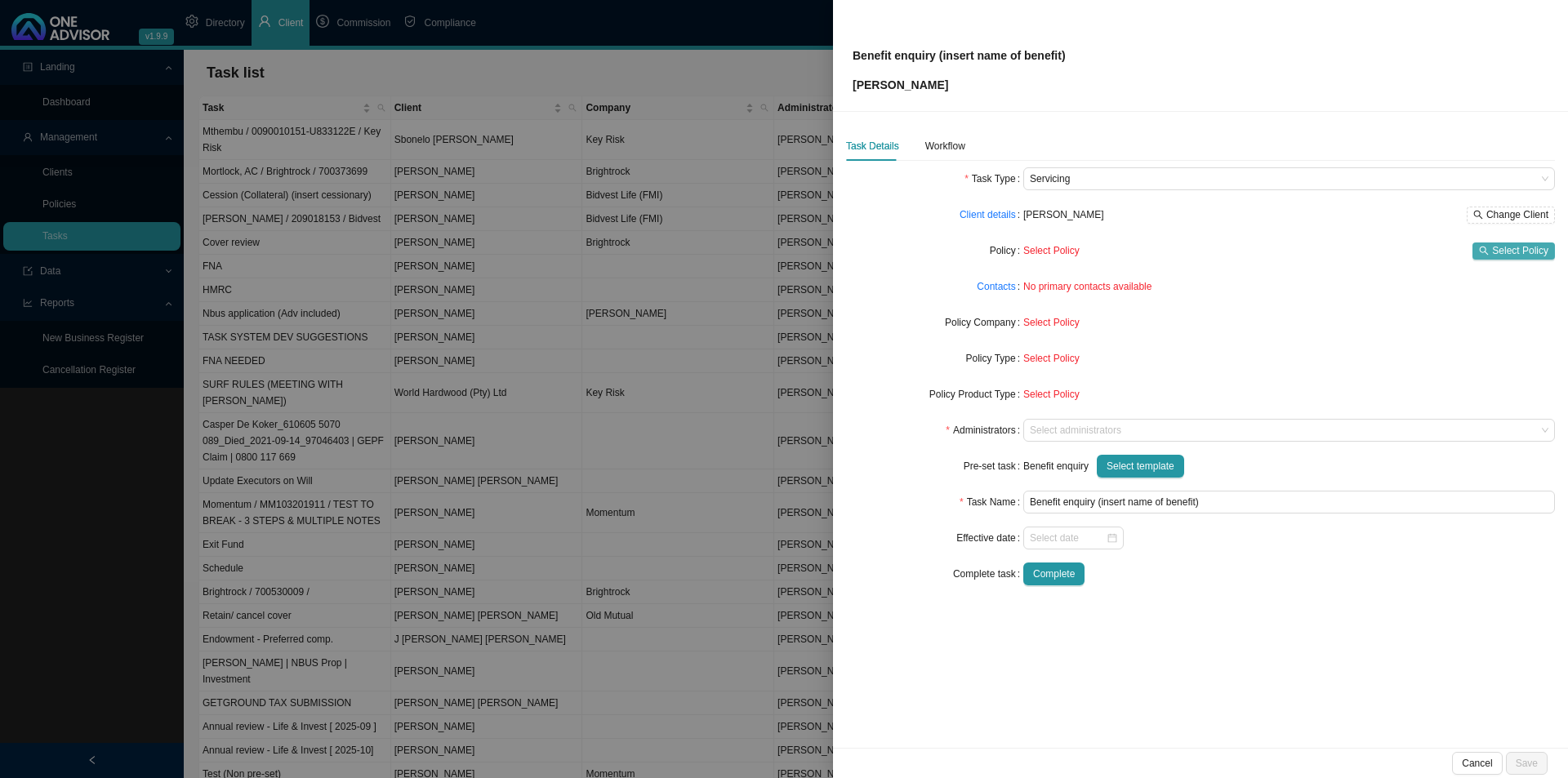
click at [1241, 247] on span "Select Policy" at bounding box center [1520, 250] width 56 height 16
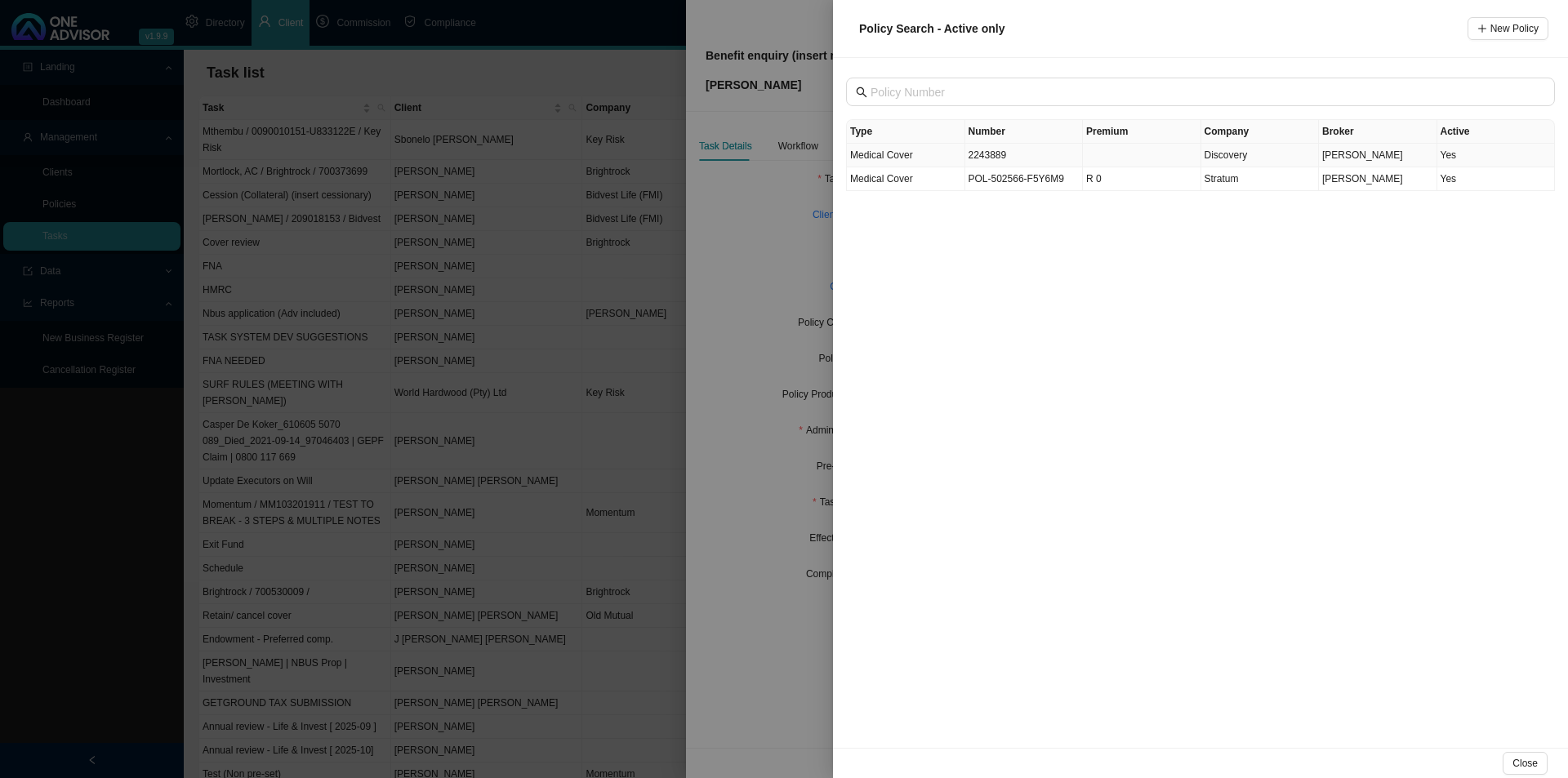
click at [1010, 161] on td "2243889" at bounding box center [1024, 155] width 119 height 24
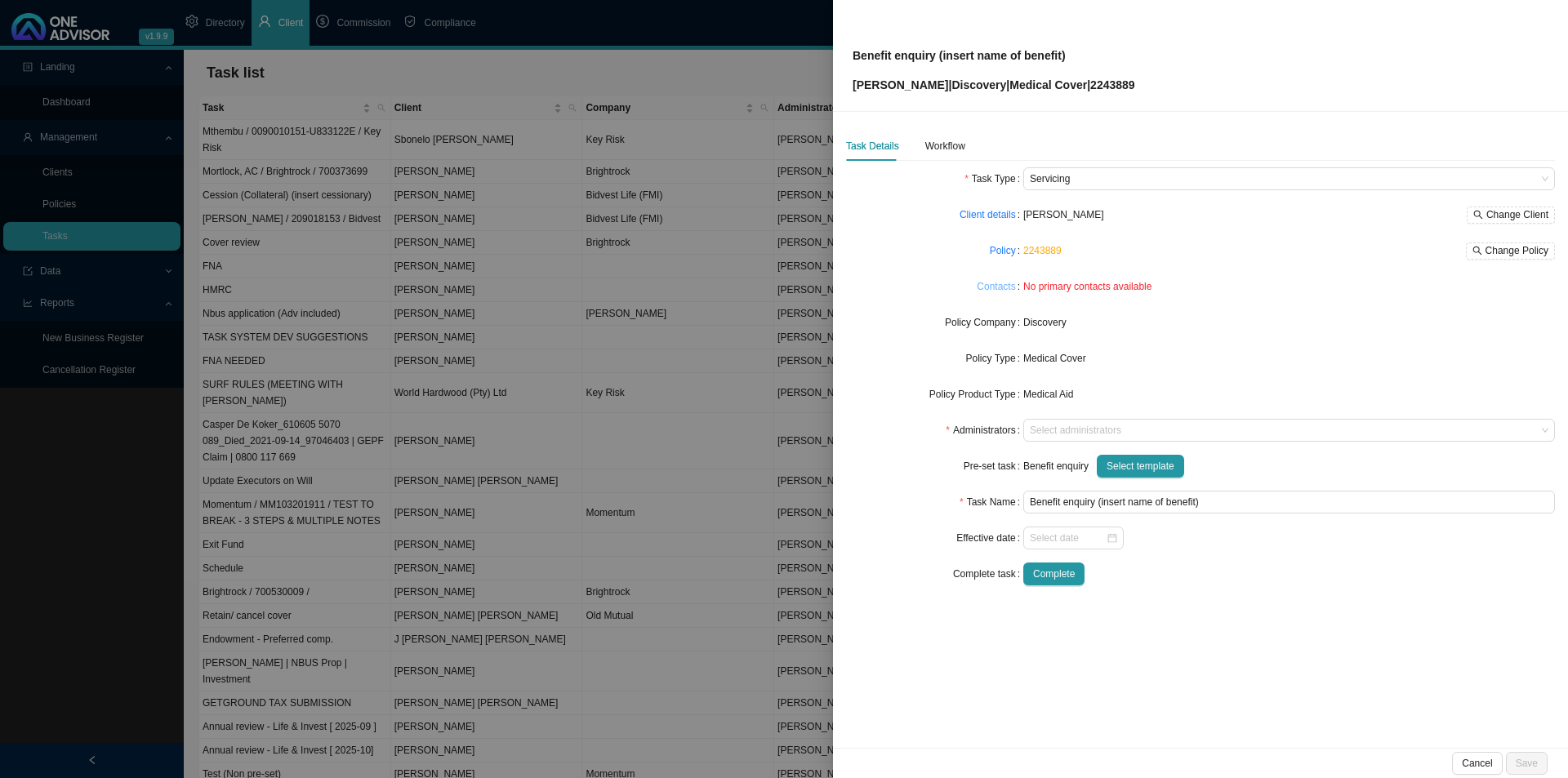
click at [992, 281] on link "Contacts" at bounding box center [995, 286] width 38 height 16
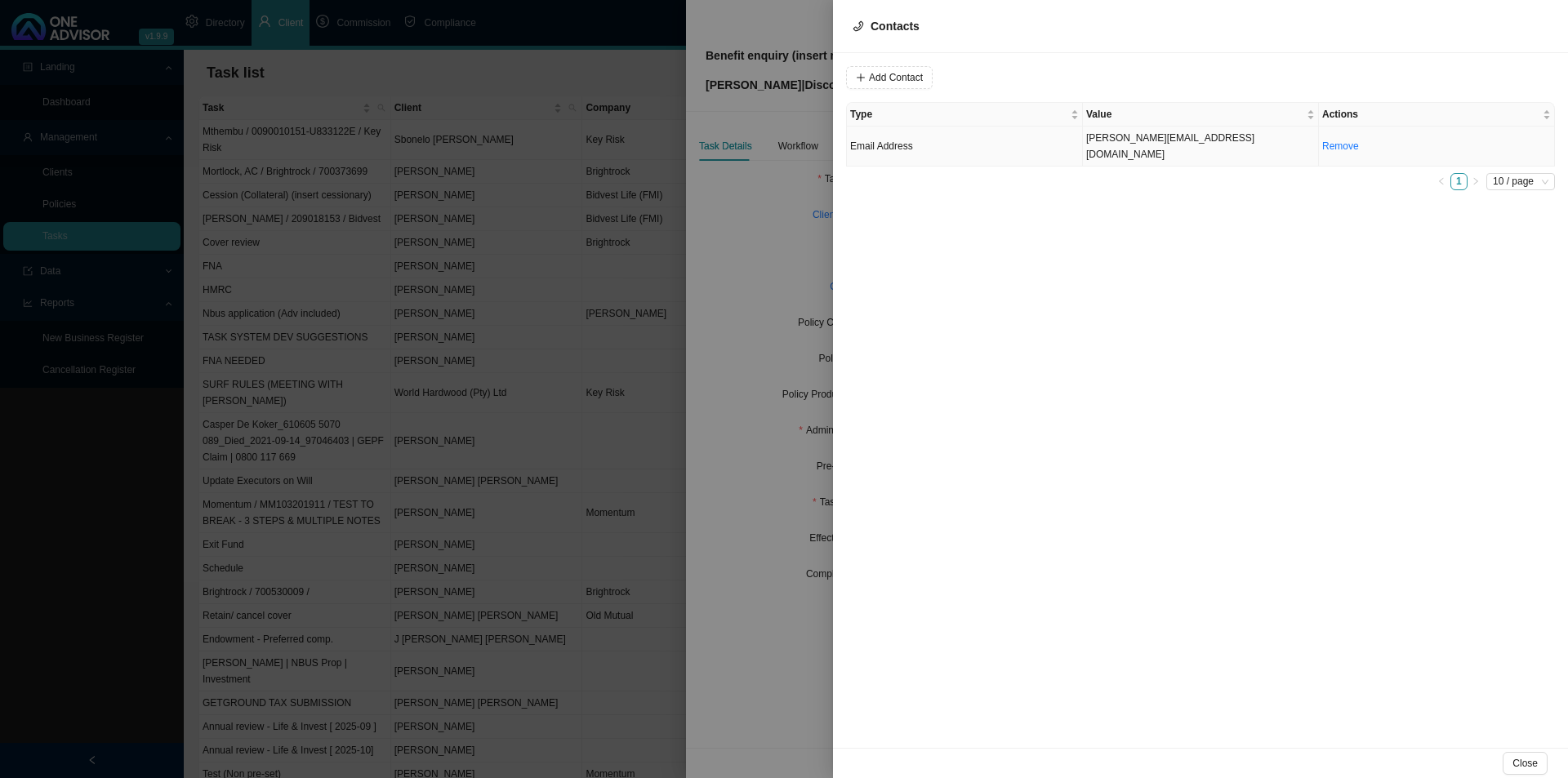
click at [937, 148] on td "Email Address" at bounding box center [964, 146] width 236 height 40
click at [1022, 96] on div "Value [PERSON_NAME][EMAIL_ADDRESS][DOMAIN_NAME] Type Email Address Cancel Updat…" at bounding box center [1200, 400] width 735 height 695
click at [1081, 74] on span "Email Address" at bounding box center [1111, 78] width 110 height 21
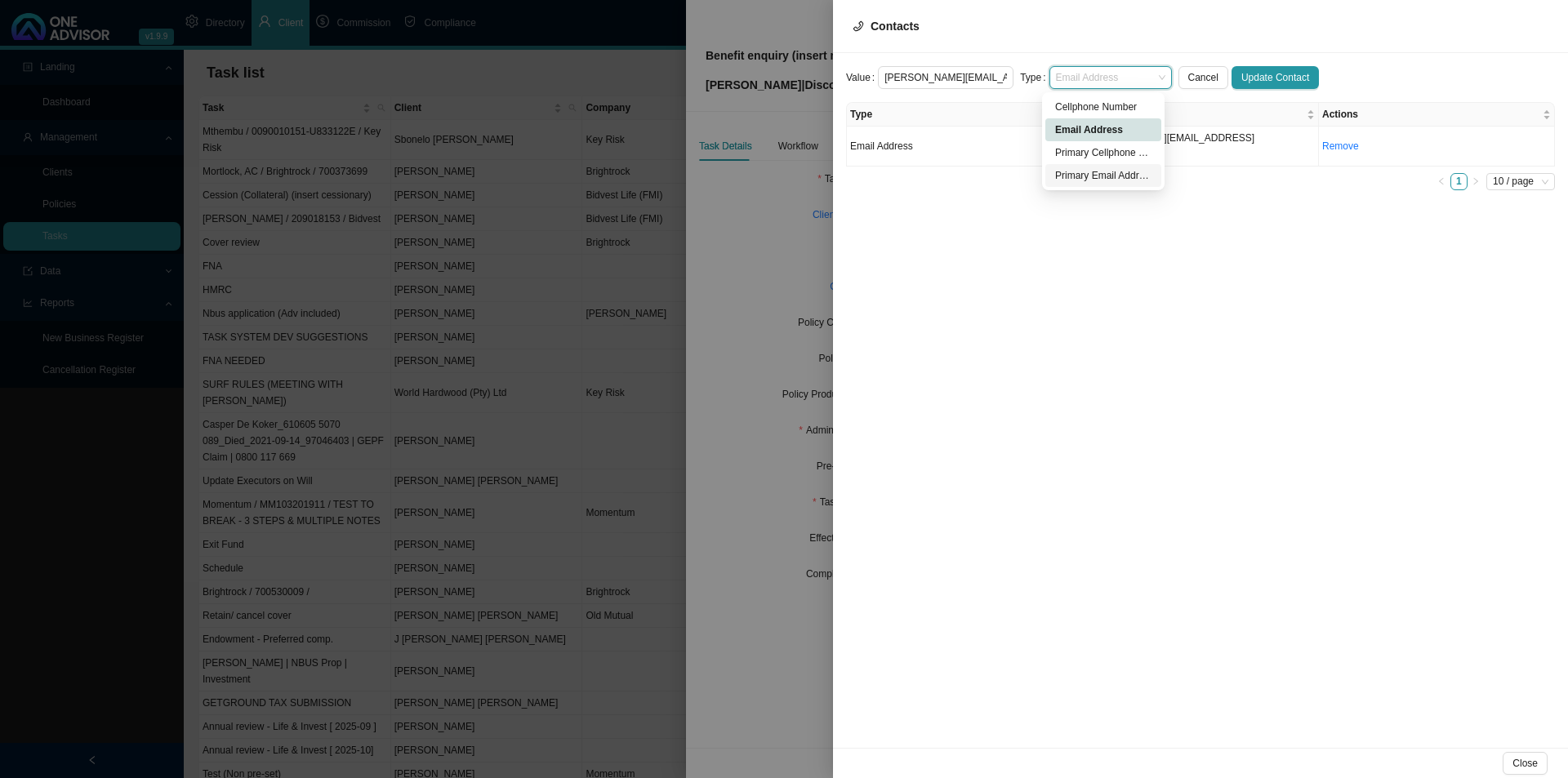
click at [1090, 176] on div "Primary Email Address" at bounding box center [1103, 176] width 97 height 16
click at [1241, 74] on span "Update Contact" at bounding box center [1274, 78] width 68 height 16
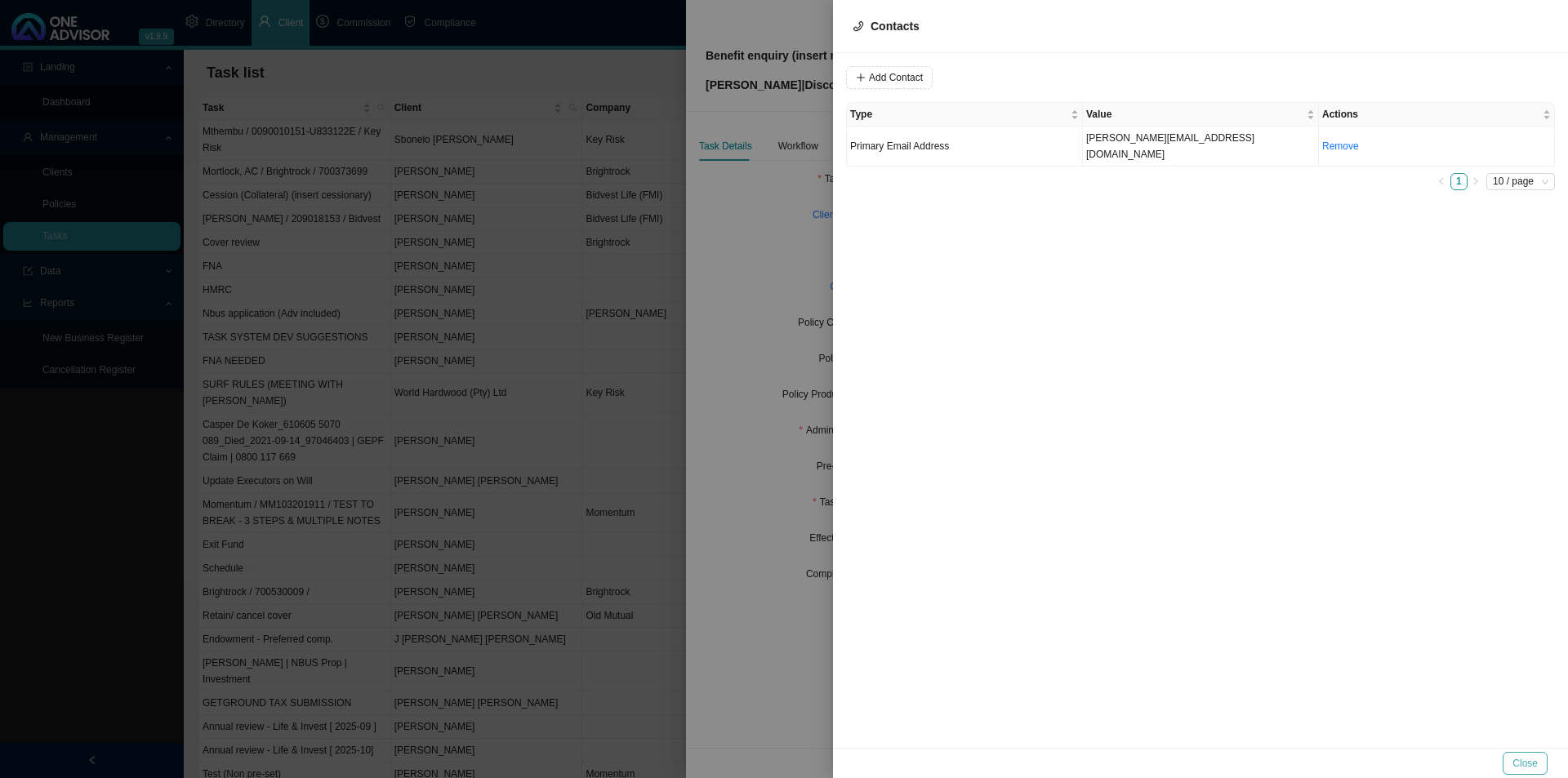
click at [1241, 602] on button "Close" at bounding box center [1525, 763] width 45 height 23
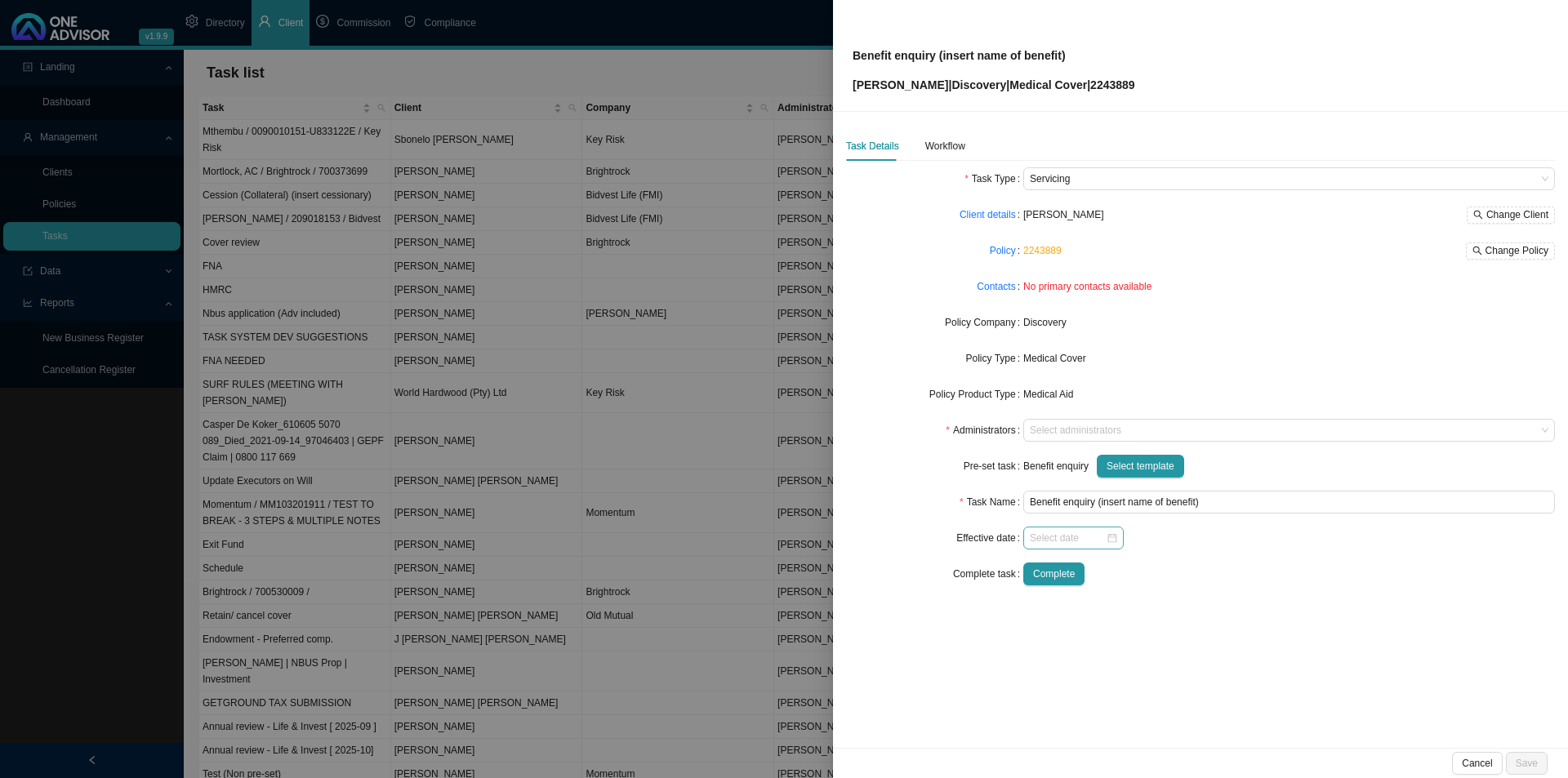
drag, startPoint x: 1068, startPoint y: 547, endPoint x: 1077, endPoint y: 546, distance: 9.1
click at [1068, 546] on div at bounding box center [1073, 538] width 101 height 23
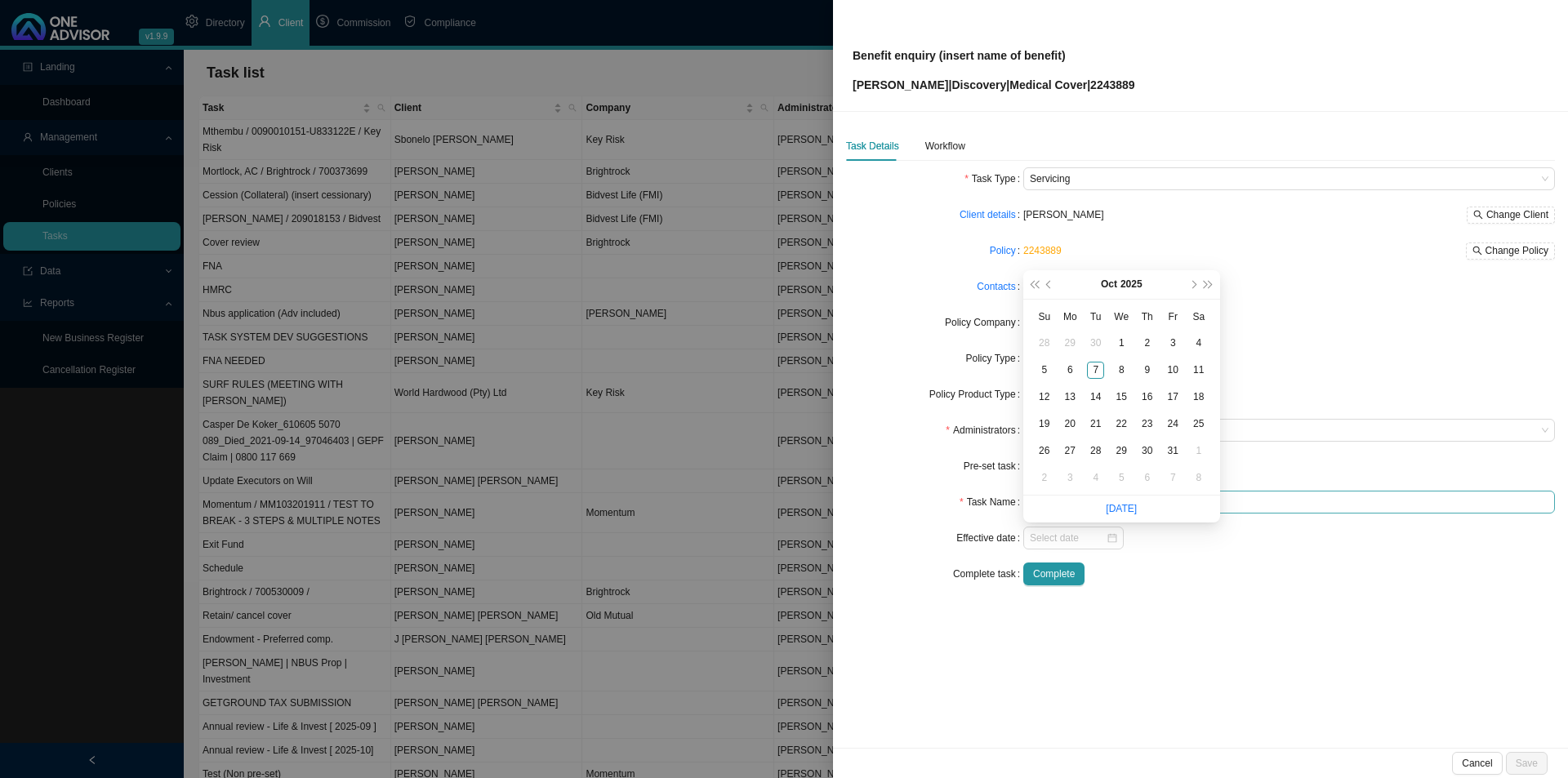
drag, startPoint x: 1119, startPoint y: 510, endPoint x: 1145, endPoint y: 510, distance: 26.0
click at [1121, 509] on link "[DATE]" at bounding box center [1121, 509] width 31 height 11
type input "[DATE]"
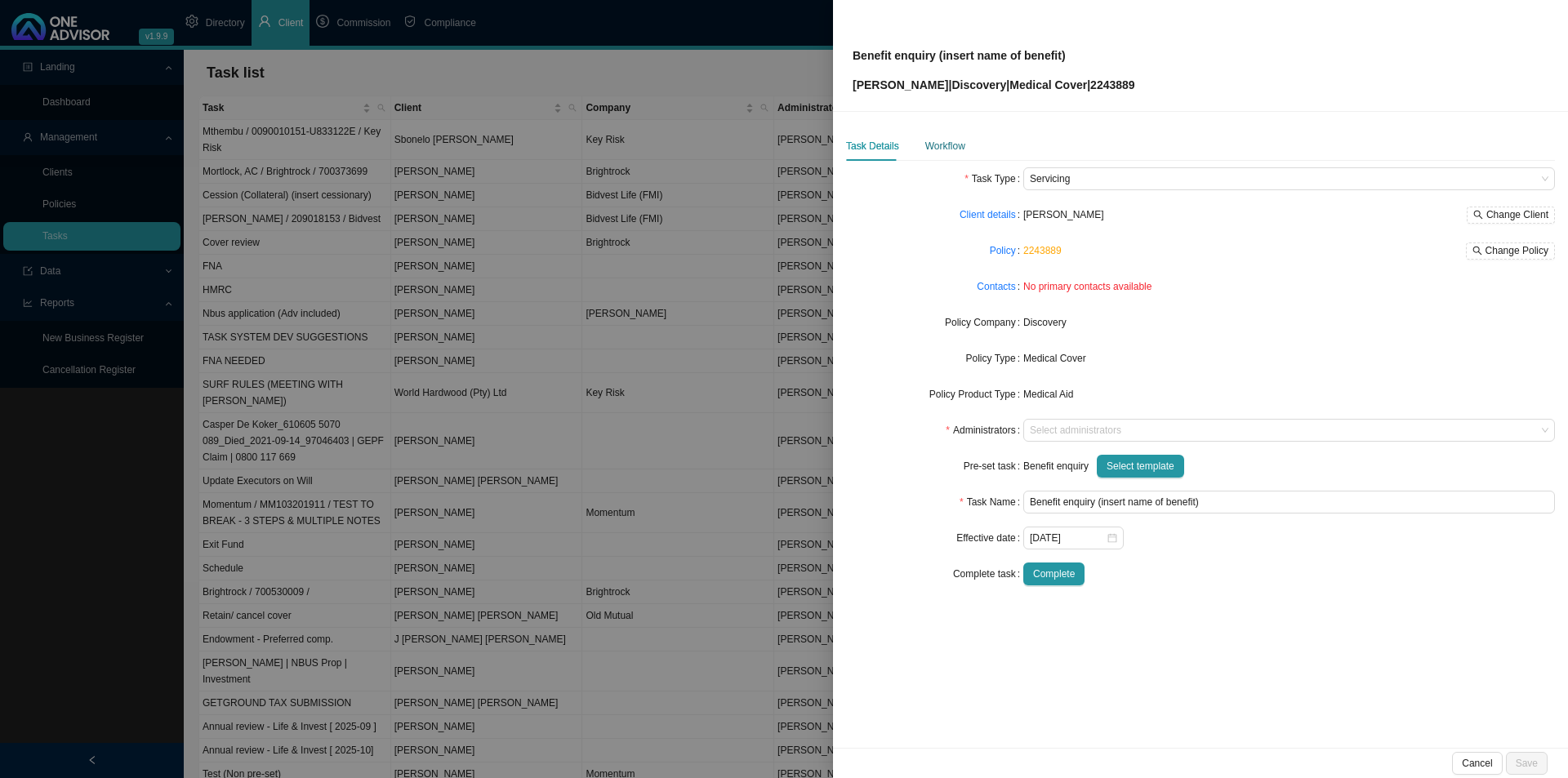
click at [948, 144] on div "Workflow" at bounding box center [945, 146] width 40 height 16
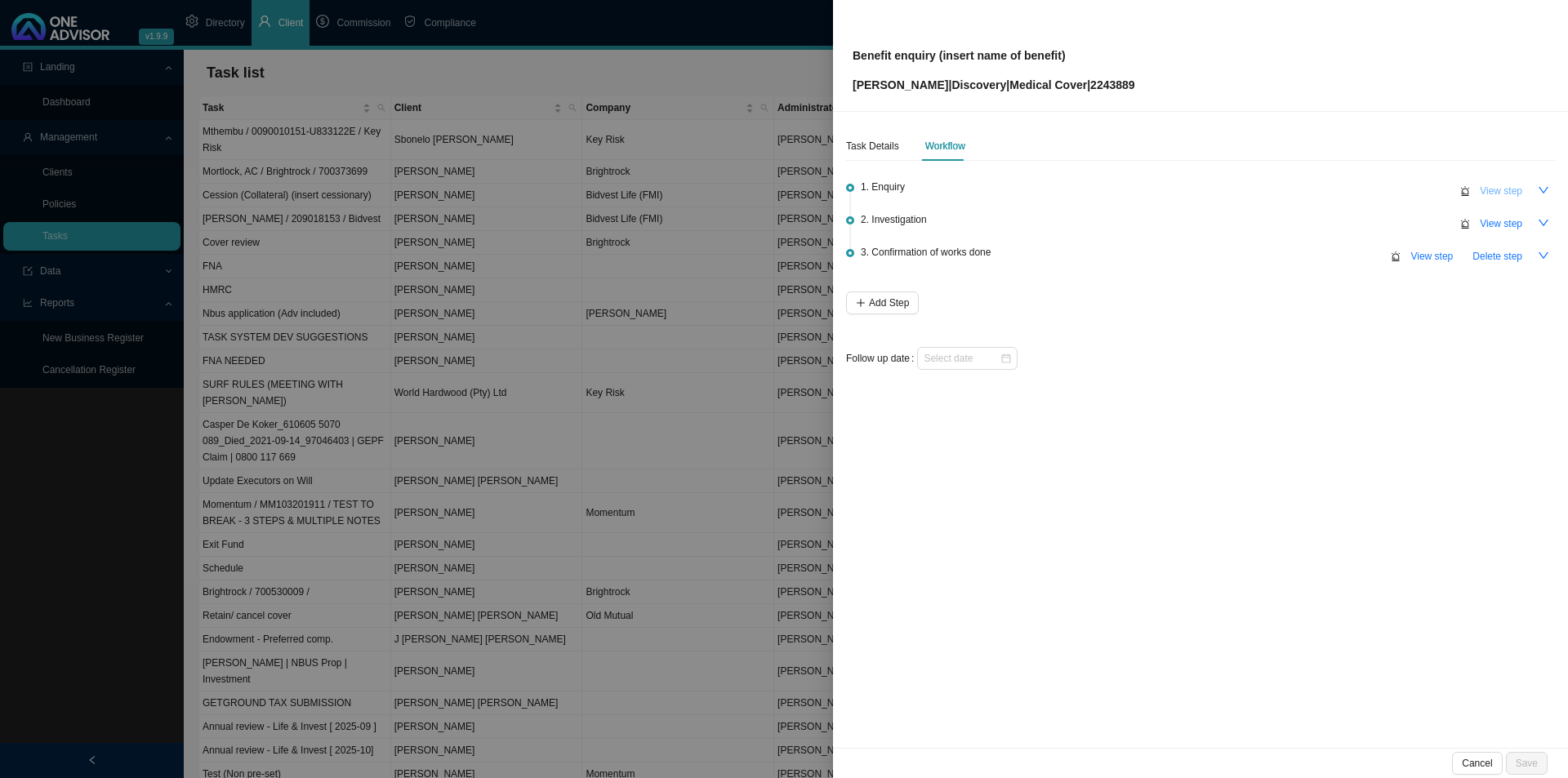
click at [1241, 196] on span "View step" at bounding box center [1501, 191] width 43 height 16
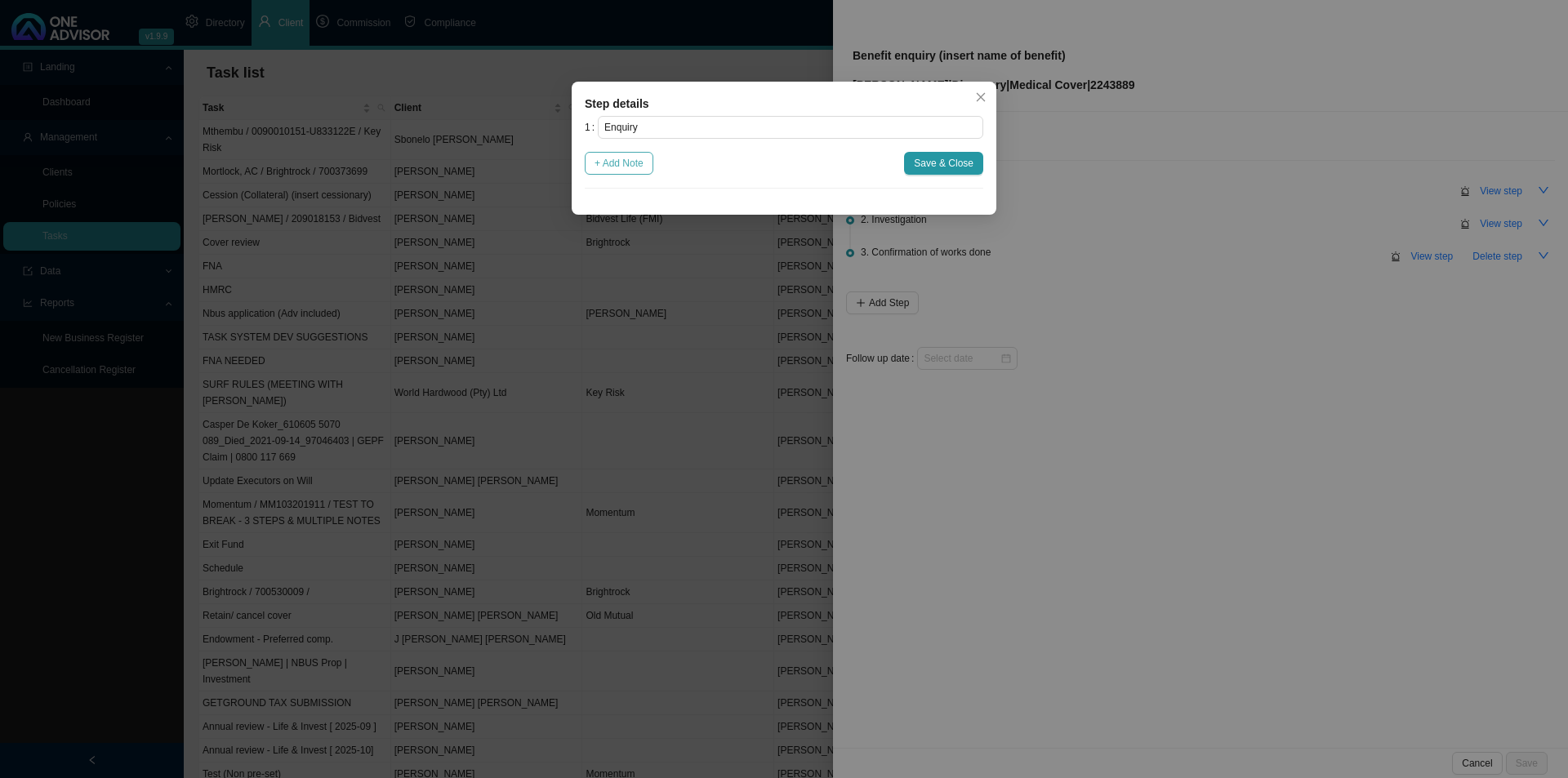
click at [618, 154] on button "+ Add Note" at bounding box center [619, 164] width 69 height 23
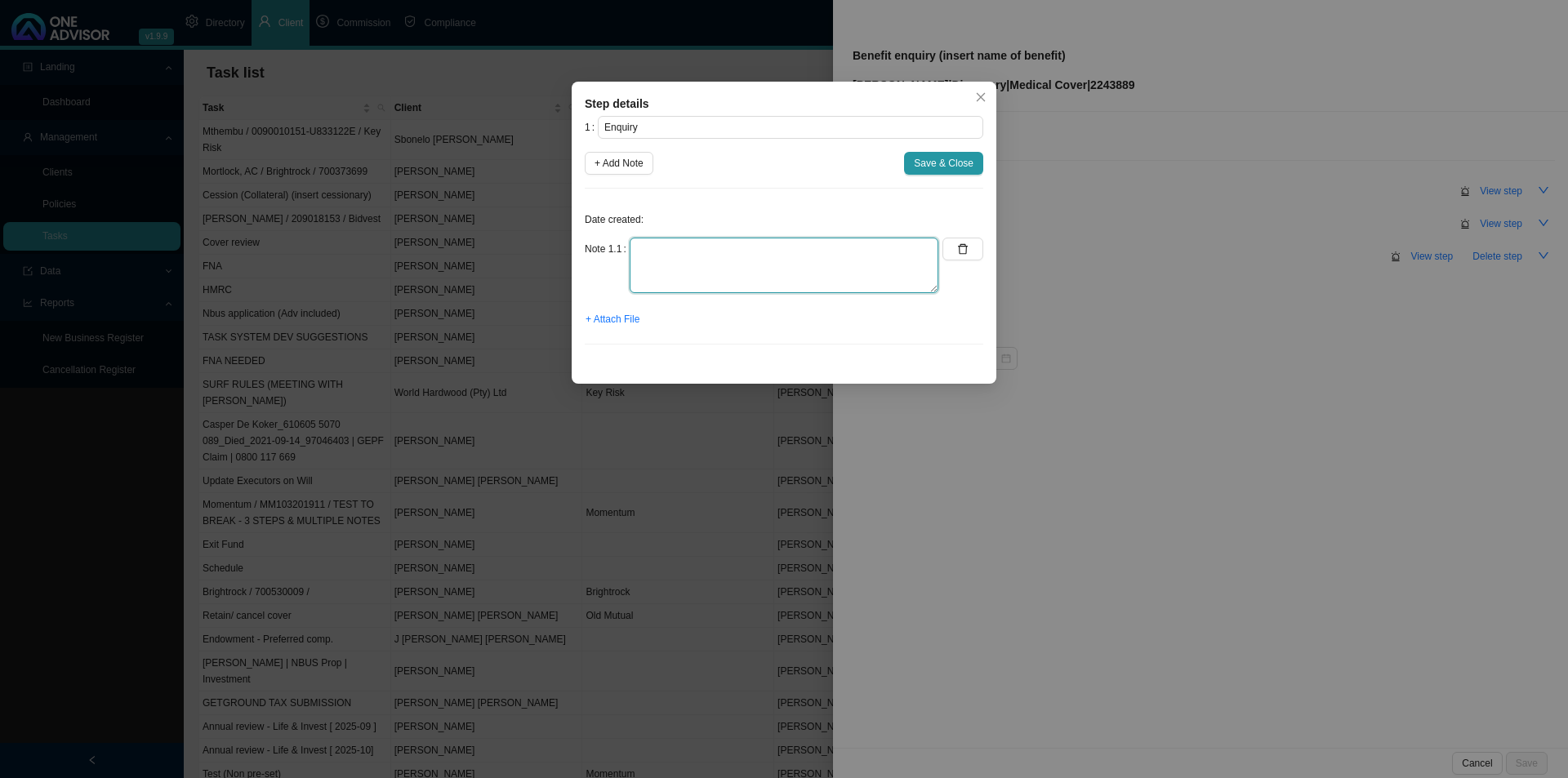
click at [696, 259] on textarea at bounding box center [784, 265] width 308 height 56
paste textarea "Dear [PERSON_NAME], I need some help with selecting a [MEDICAL_DATA] for [PERSO…"
type textarea "Dear [PERSON_NAME], I need some help with selecting a [MEDICAL_DATA] for [PERSO…"
click at [621, 317] on span "+ Attach File" at bounding box center [613, 319] width 54 height 16
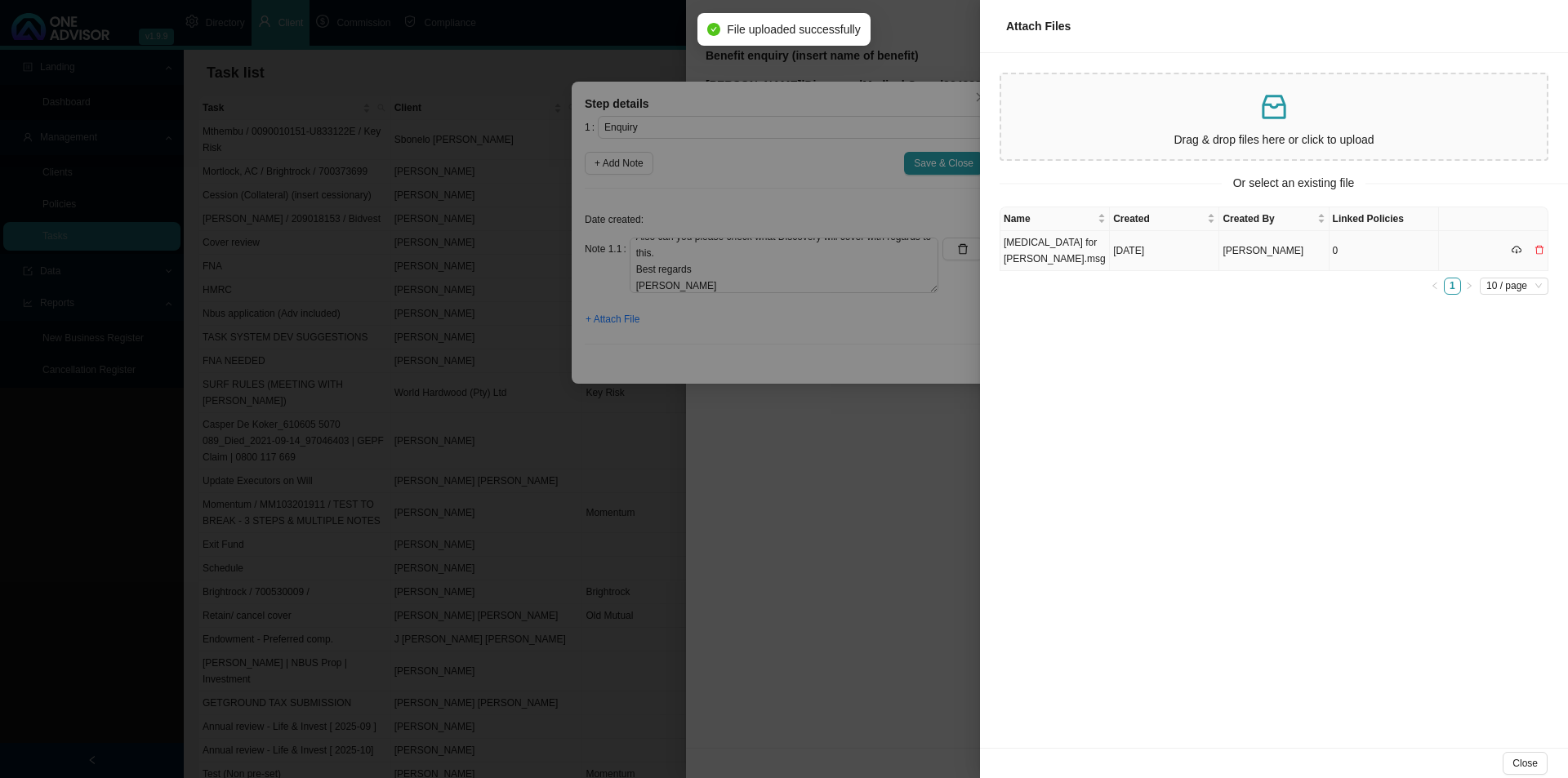
click at [1083, 240] on td "[MEDICAL_DATA] for [PERSON_NAME].msg" at bounding box center [1055, 250] width 110 height 40
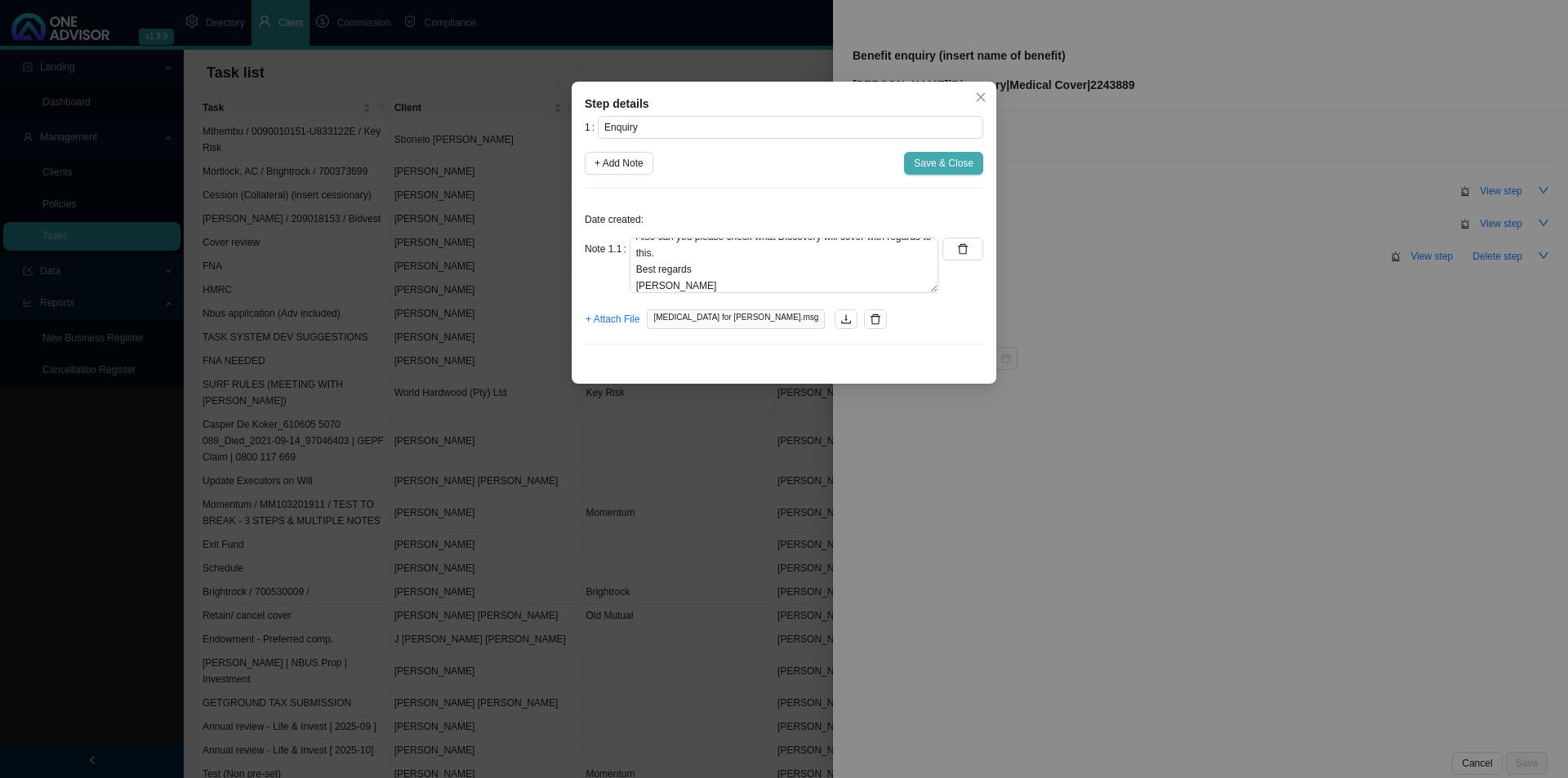
click at [915, 155] on button "Save & Close" at bounding box center [943, 164] width 79 height 23
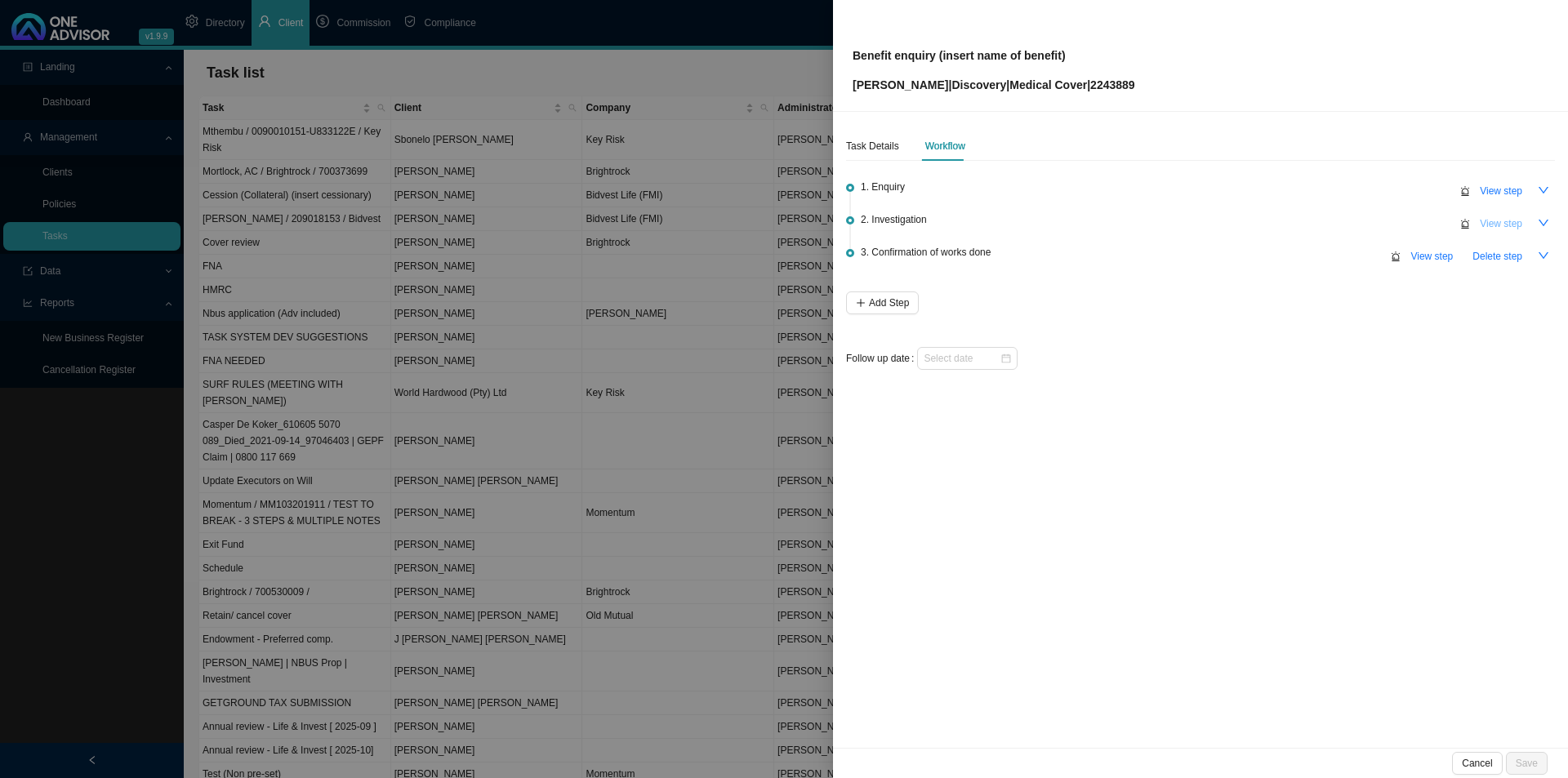
click at [1241, 226] on span "View step" at bounding box center [1501, 224] width 43 height 16
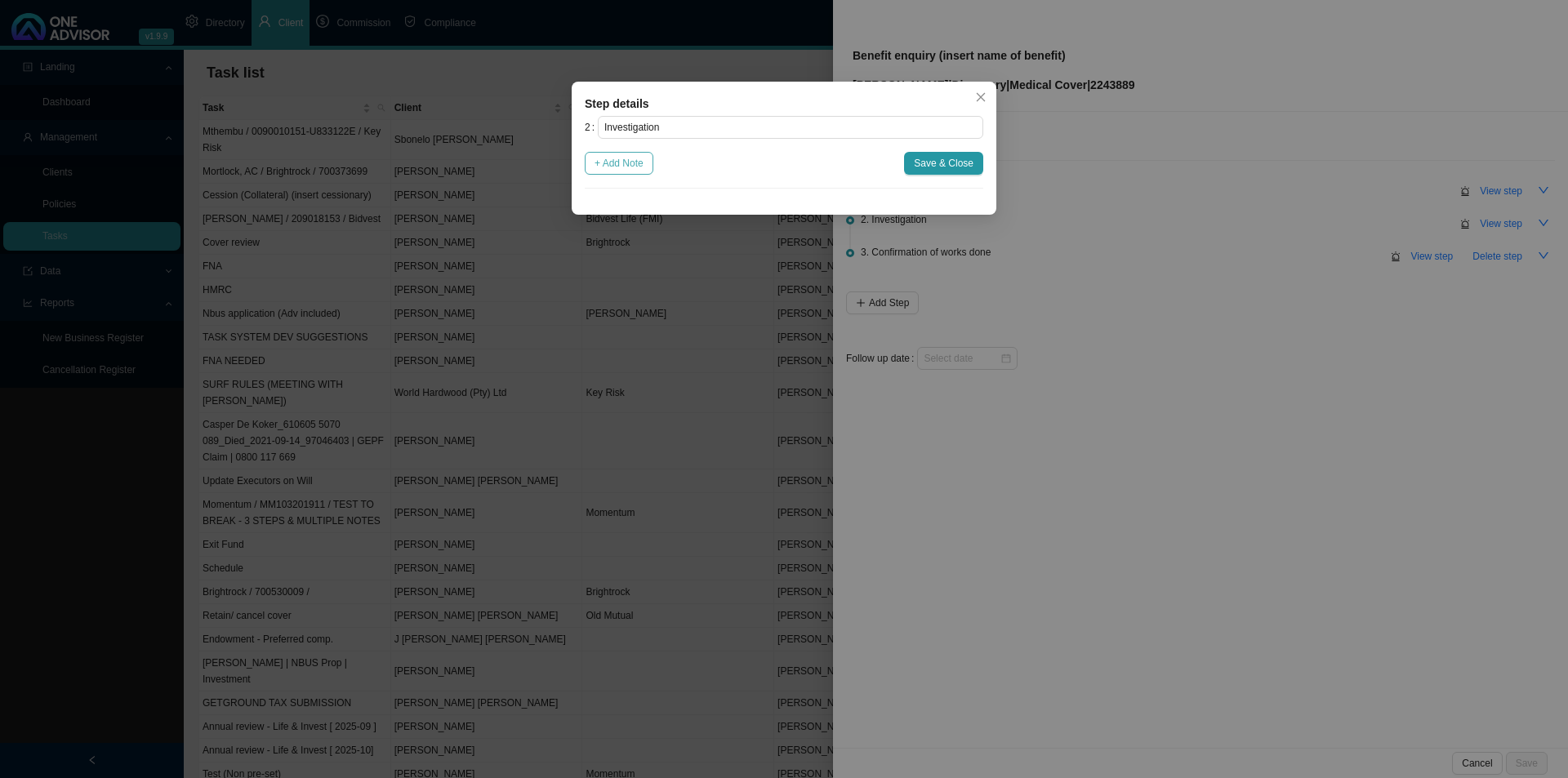
click at [634, 166] on span "+ Add Note" at bounding box center [619, 164] width 49 height 16
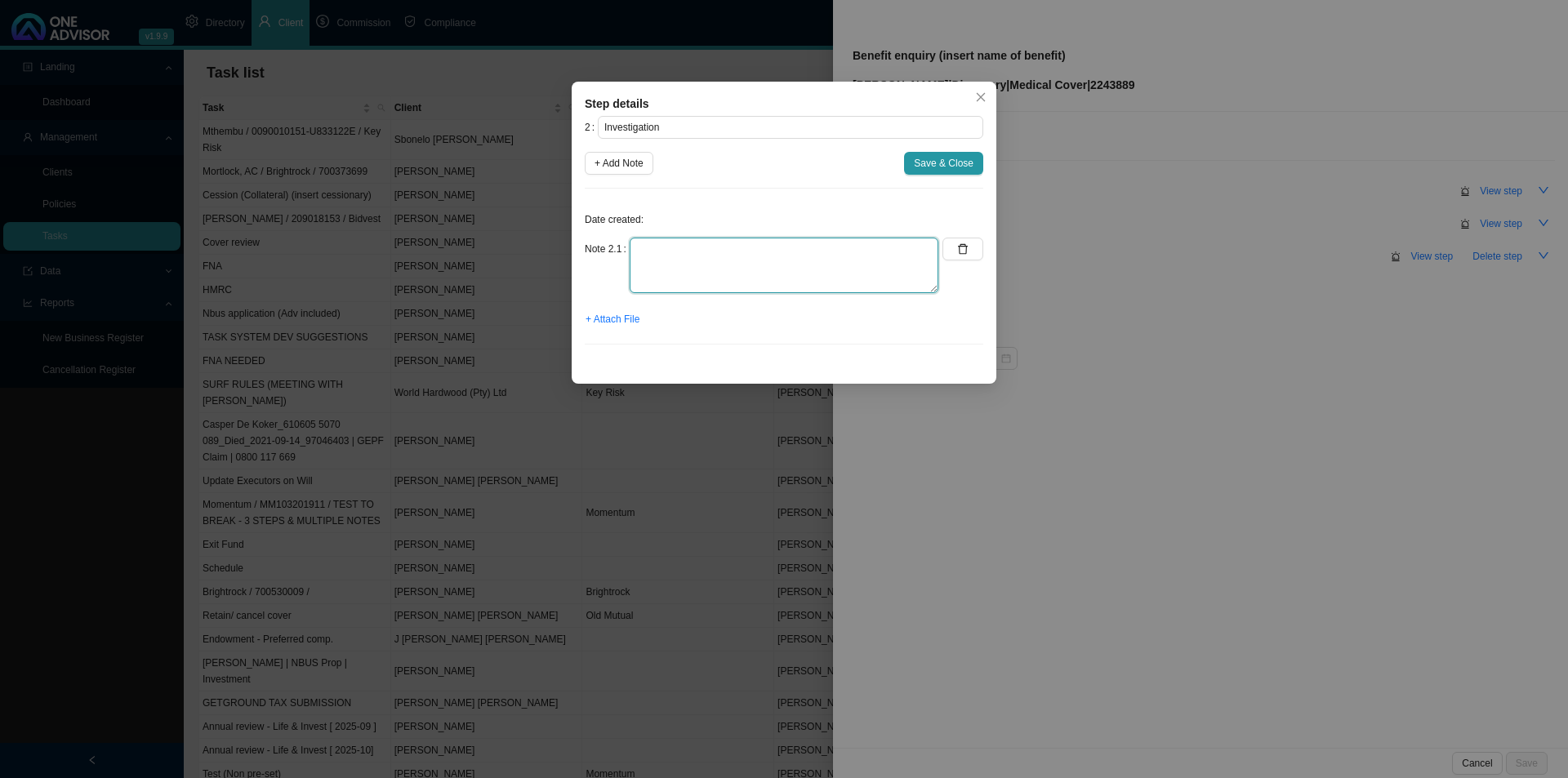
click at [654, 259] on textarea at bounding box center [784, 265] width 308 height 56
type textarea "Looked up [MEDICAL_DATA] on PMB, it has to be treatable [MEDICAL_DATA] to quali…"
click at [937, 161] on span "Save & Close" at bounding box center [943, 164] width 60 height 16
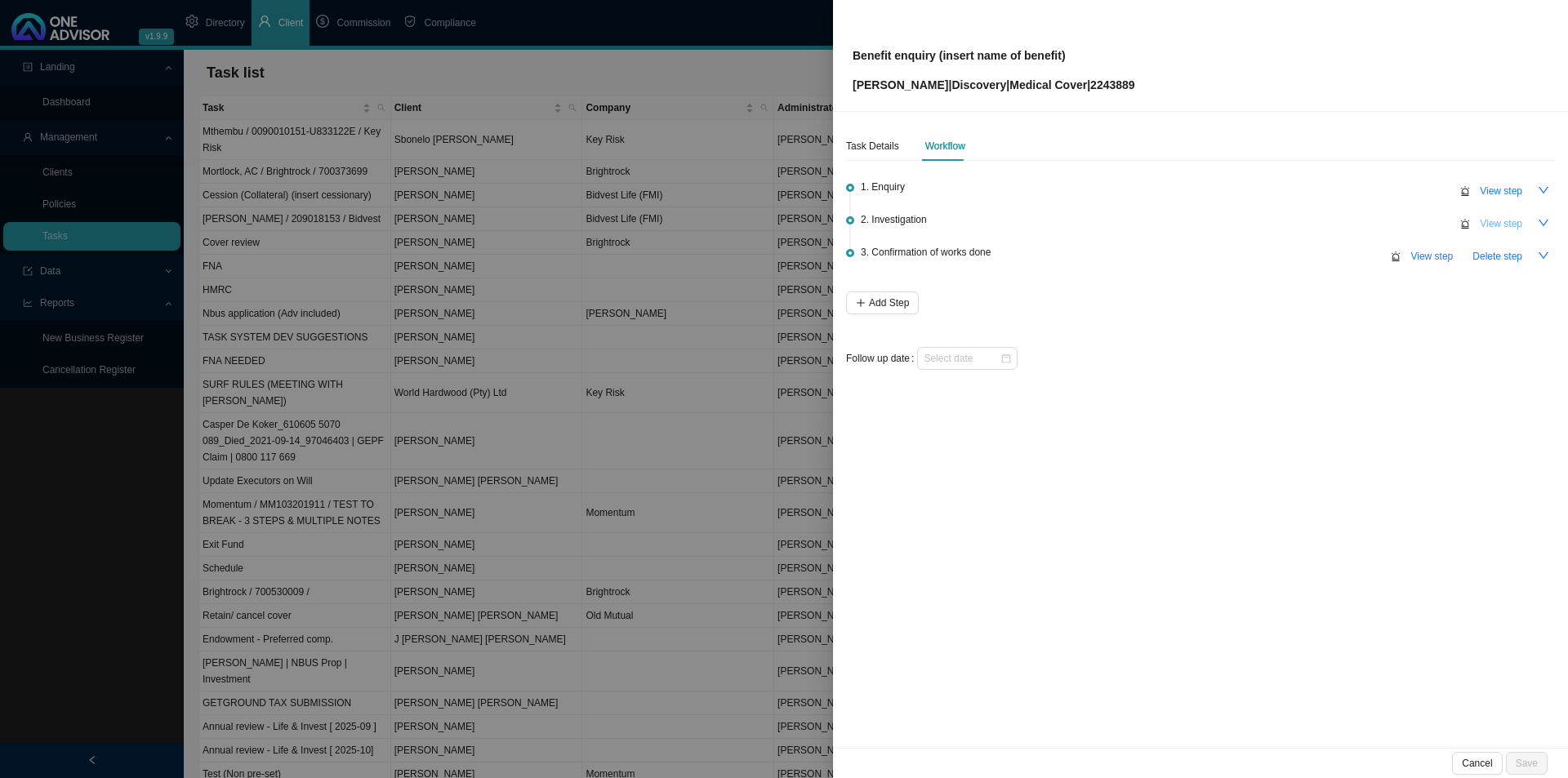
click at [1241, 222] on span "View step" at bounding box center [1501, 224] width 43 height 16
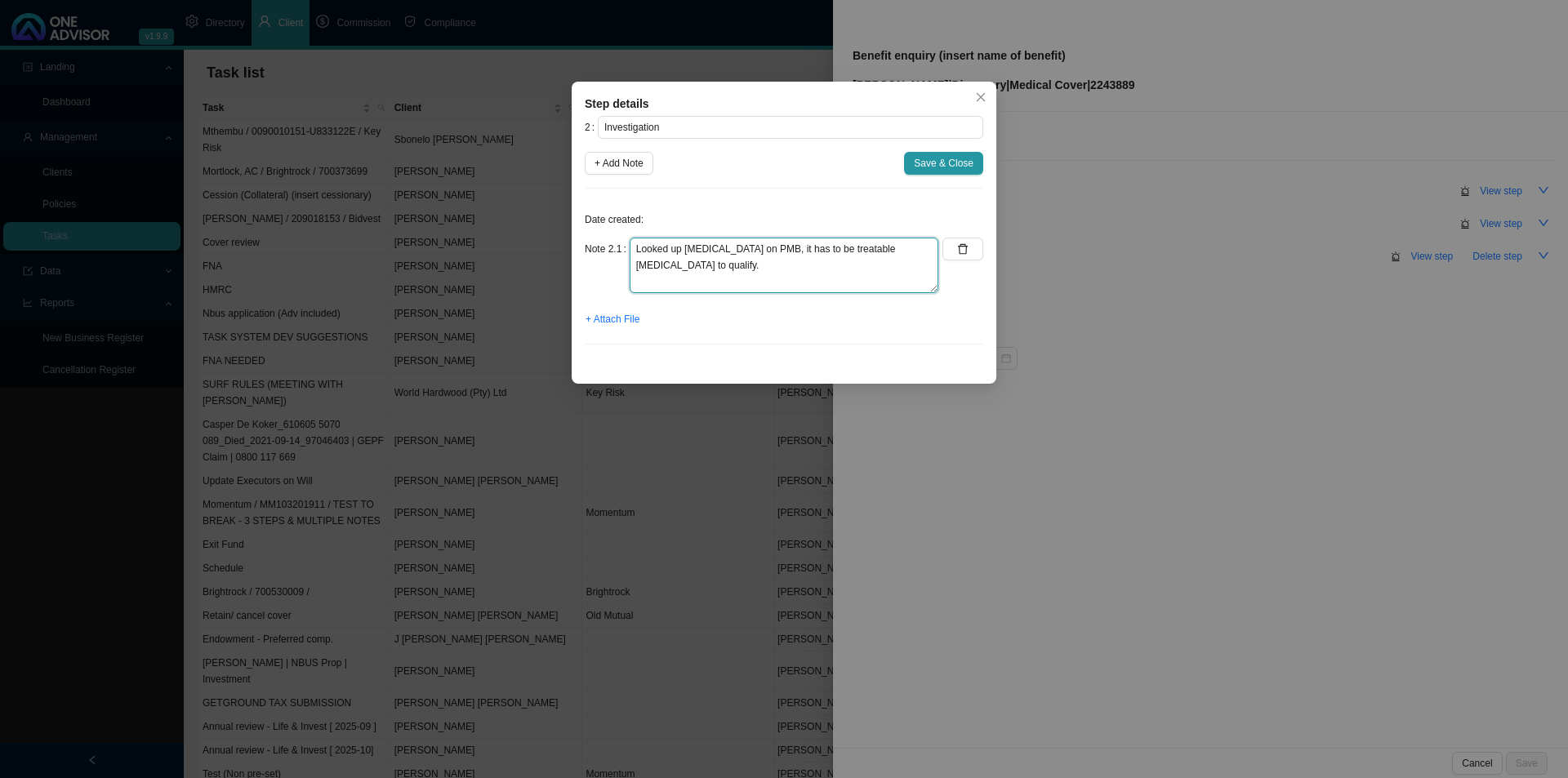
click at [706, 266] on textarea "Looked up [MEDICAL_DATA] on PMB, it has to be treatable [MEDICAL_DATA] to quali…" at bounding box center [784, 265] width 308 height 56
type textarea "Looked up [MEDICAL_DATA] on PMB, it has to be treatable [MEDICAL_DATA] to quali…"
click at [618, 321] on span "+ Attach File" at bounding box center [613, 319] width 54 height 16
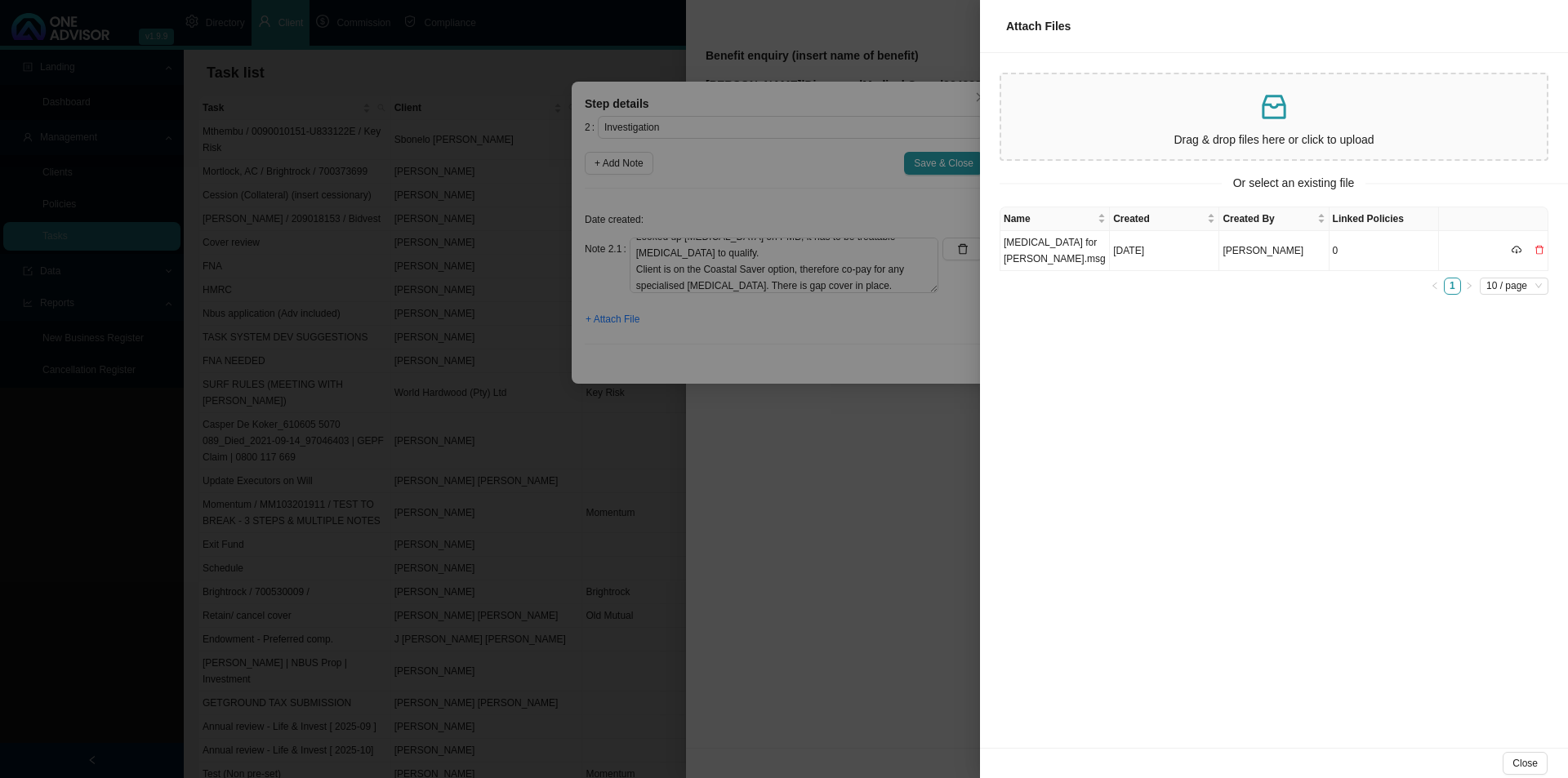
drag, startPoint x: 797, startPoint y: 446, endPoint x: 838, endPoint y: 427, distance: 45.2
click at [798, 446] on div at bounding box center [784, 389] width 1568 height 778
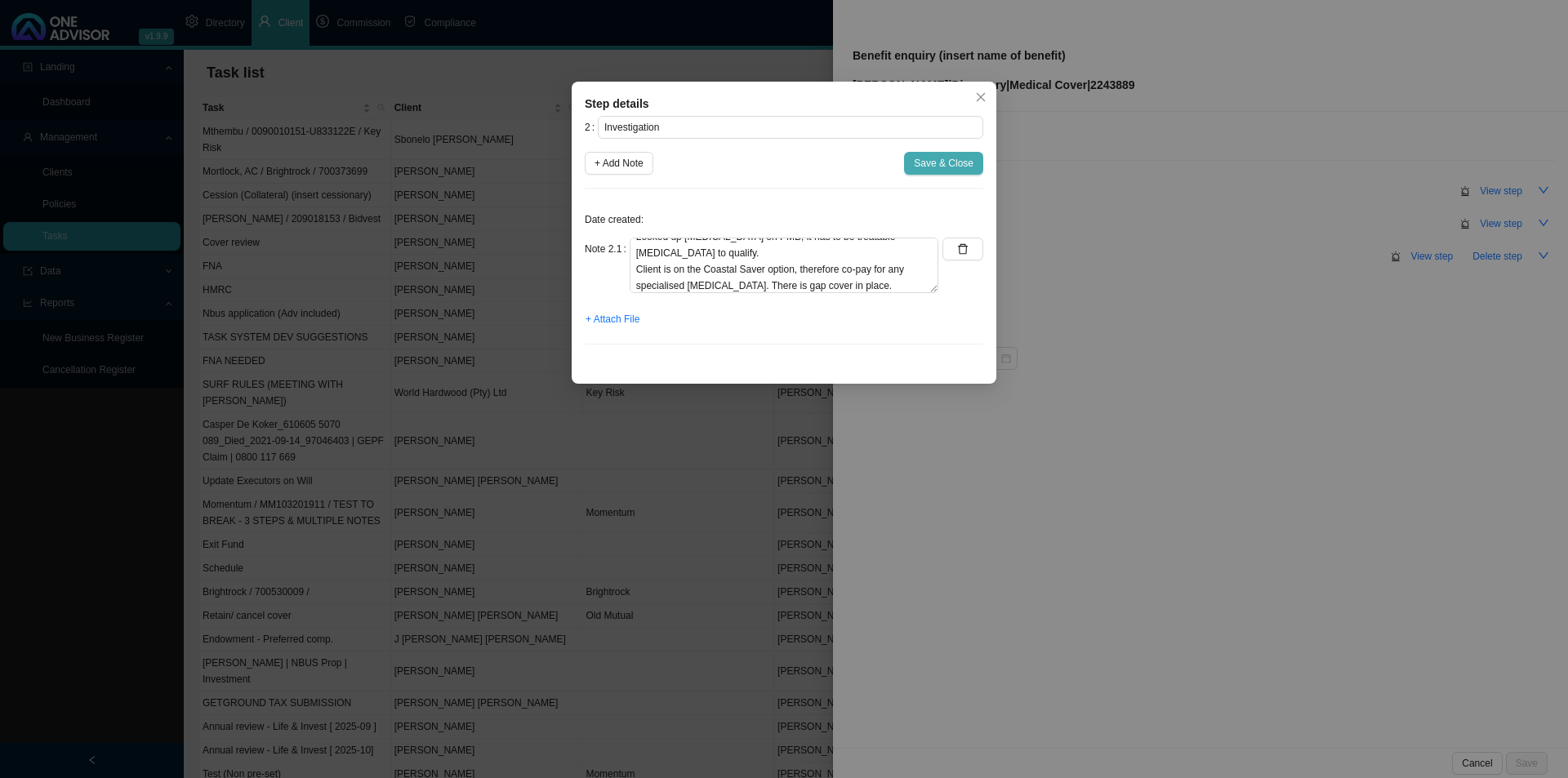
click at [938, 160] on span "Save & Close" at bounding box center [943, 164] width 60 height 16
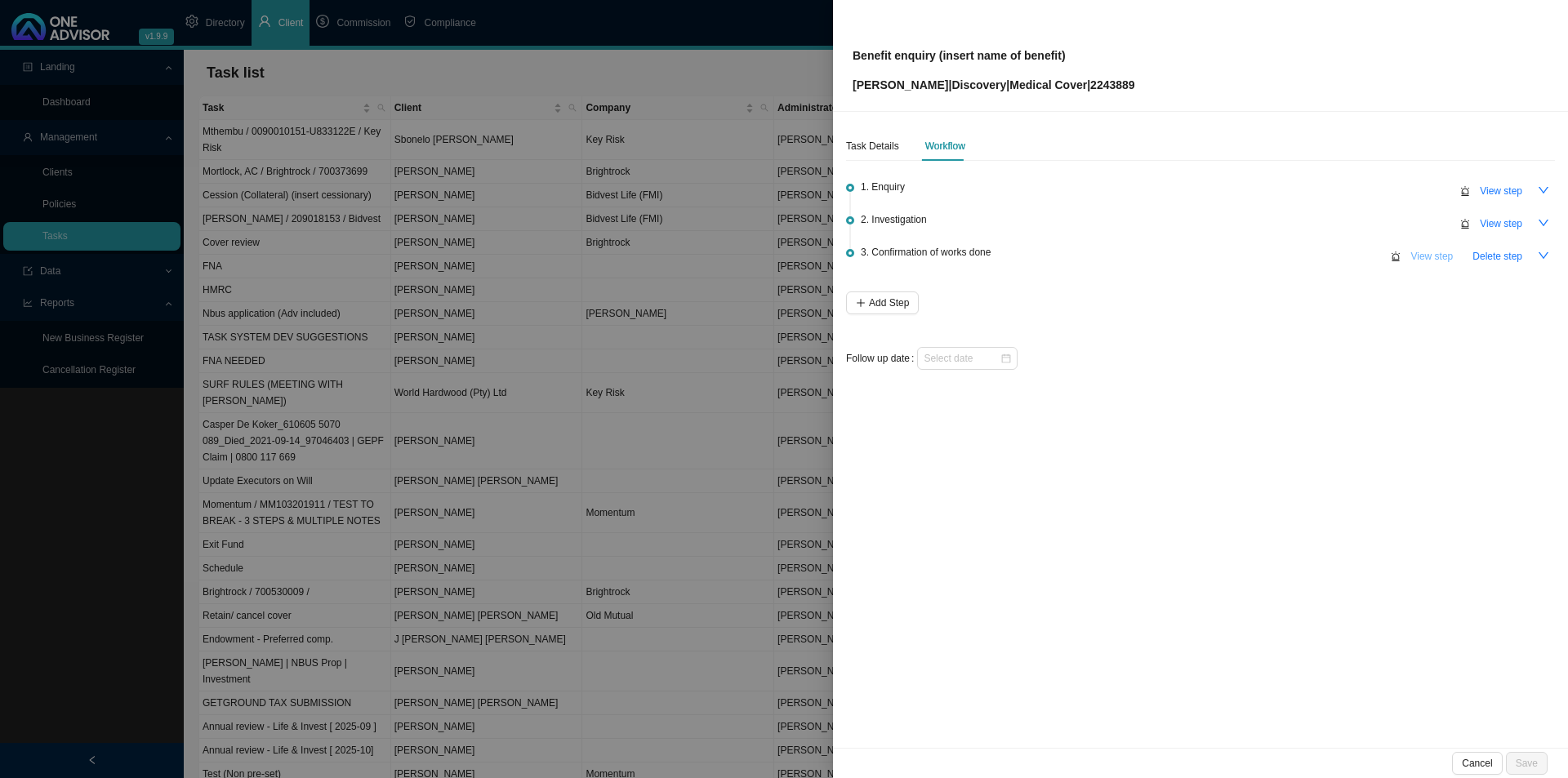
click at [1241, 259] on span "View step" at bounding box center [1431, 256] width 43 height 16
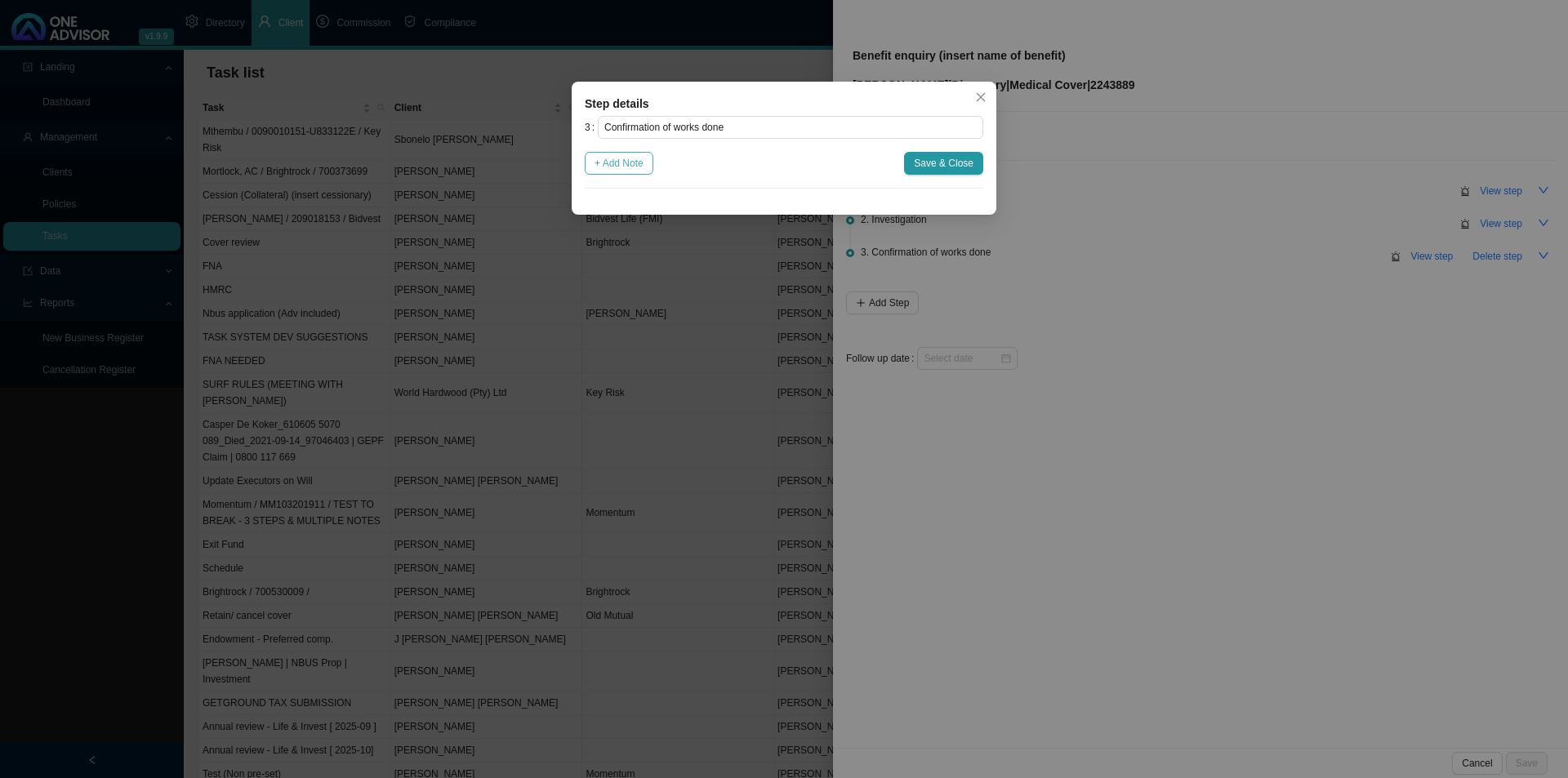
click at [618, 161] on span "+ Add Note" at bounding box center [619, 164] width 49 height 16
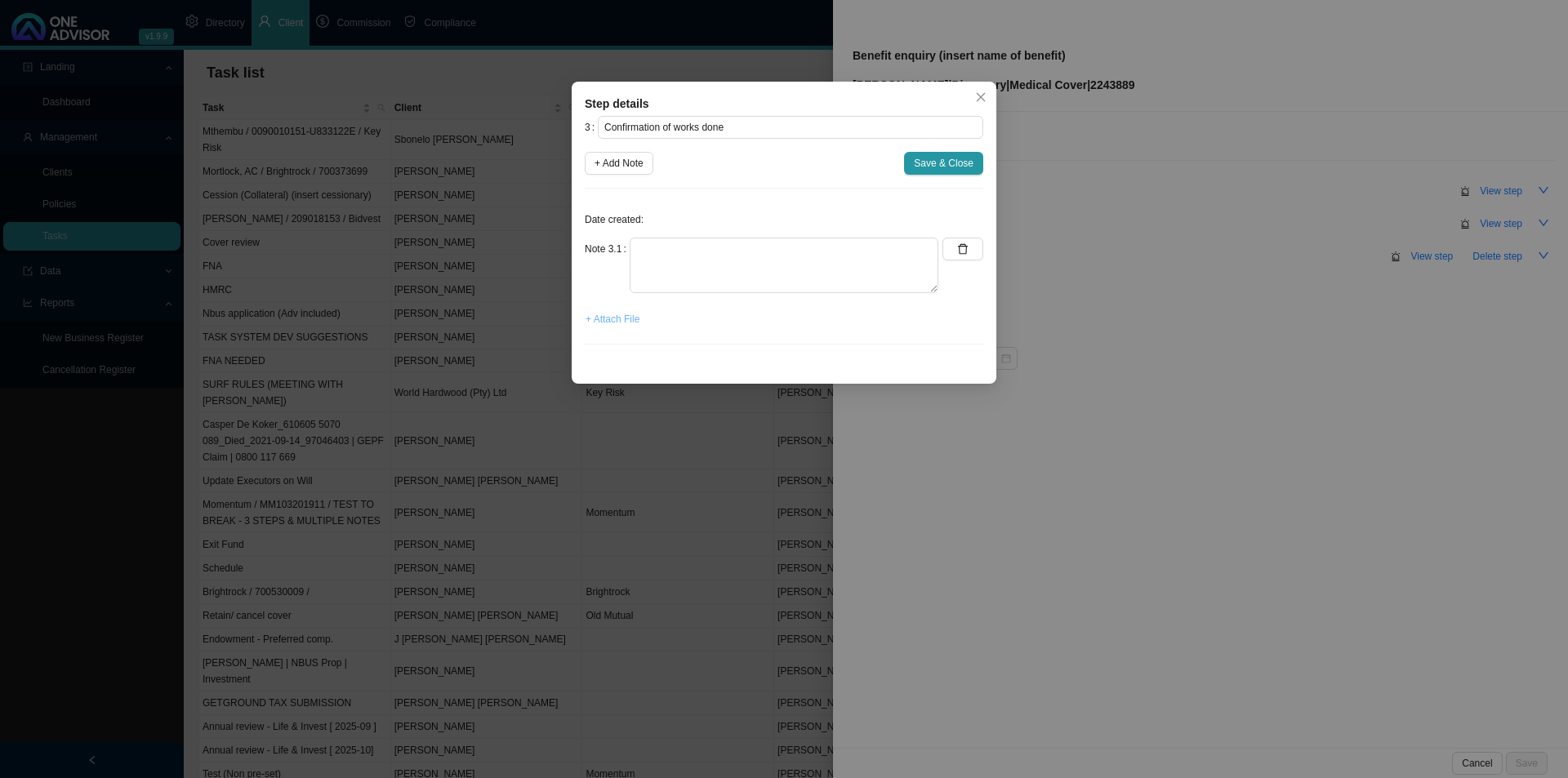
click at [631, 322] on span "+ Attach File" at bounding box center [613, 319] width 54 height 16
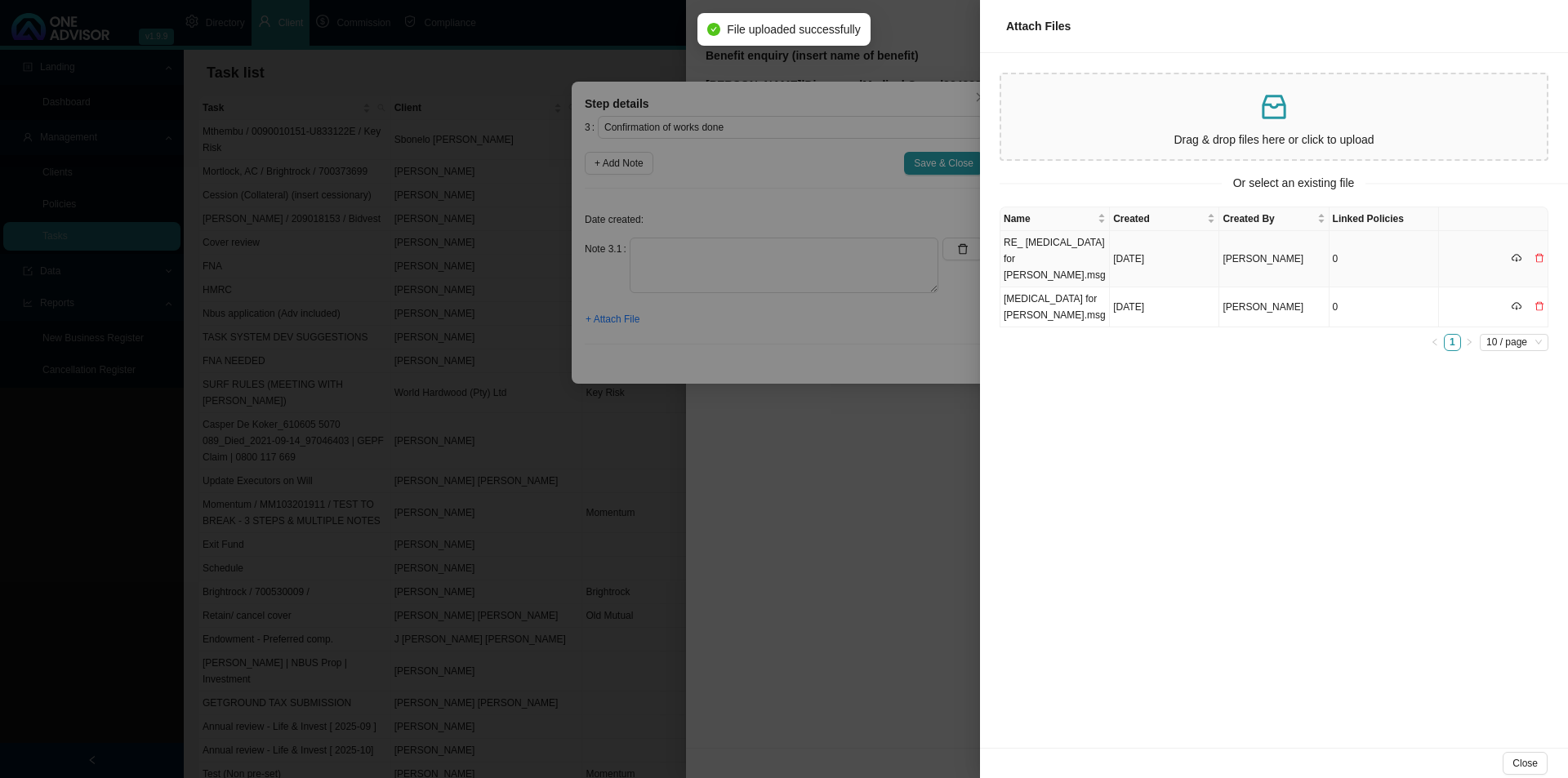
click at [1073, 244] on td "RE_ [MEDICAL_DATA] for [PERSON_NAME].msg" at bounding box center [1055, 259] width 110 height 56
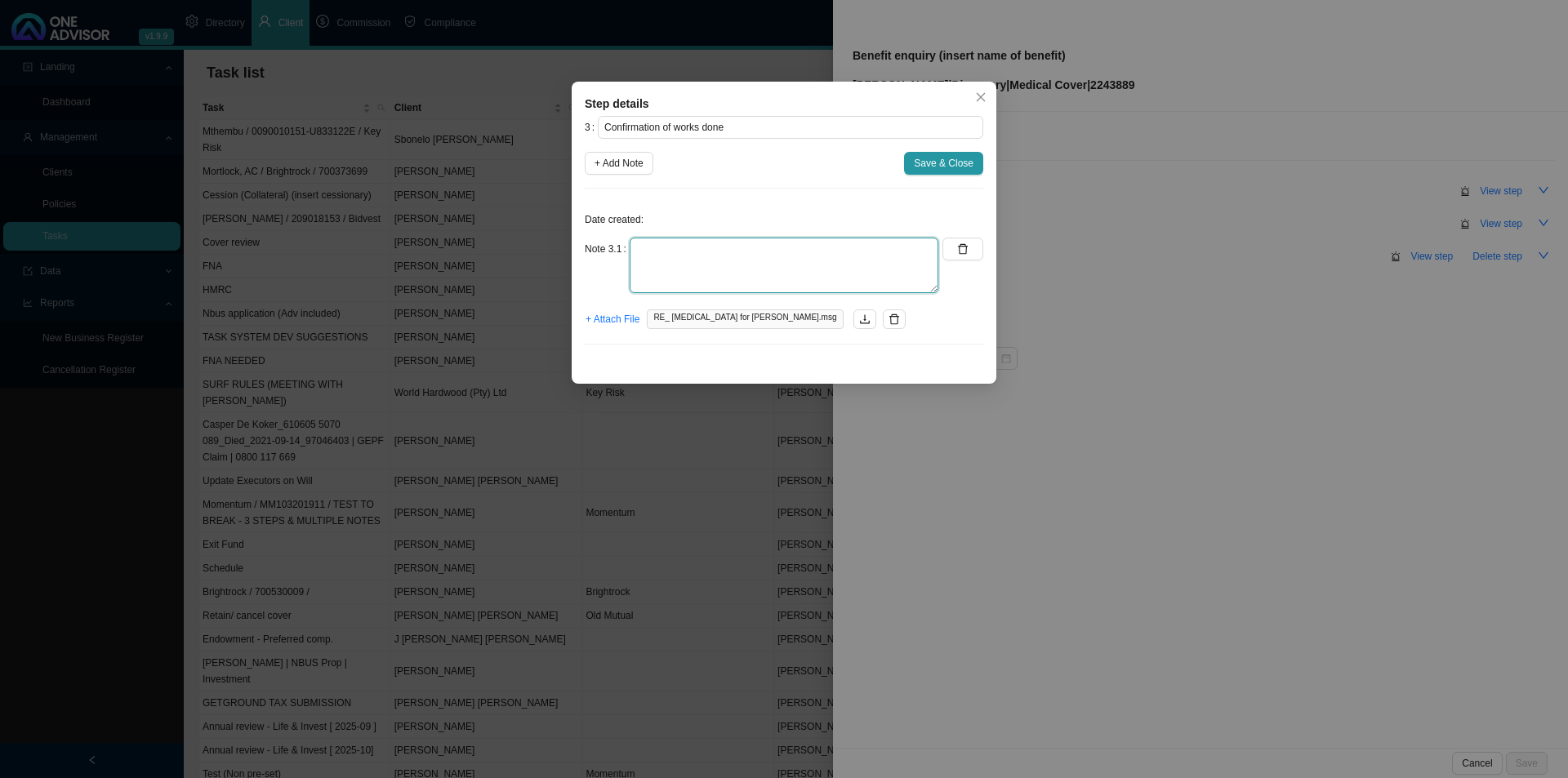
click at [751, 268] on textarea at bounding box center [784, 265] width 308 height 56
paste textarea "Hi [PERSON_NAME], Dr. [PERSON_NAME] is very nice to deal with, she is at [GEOGR…"
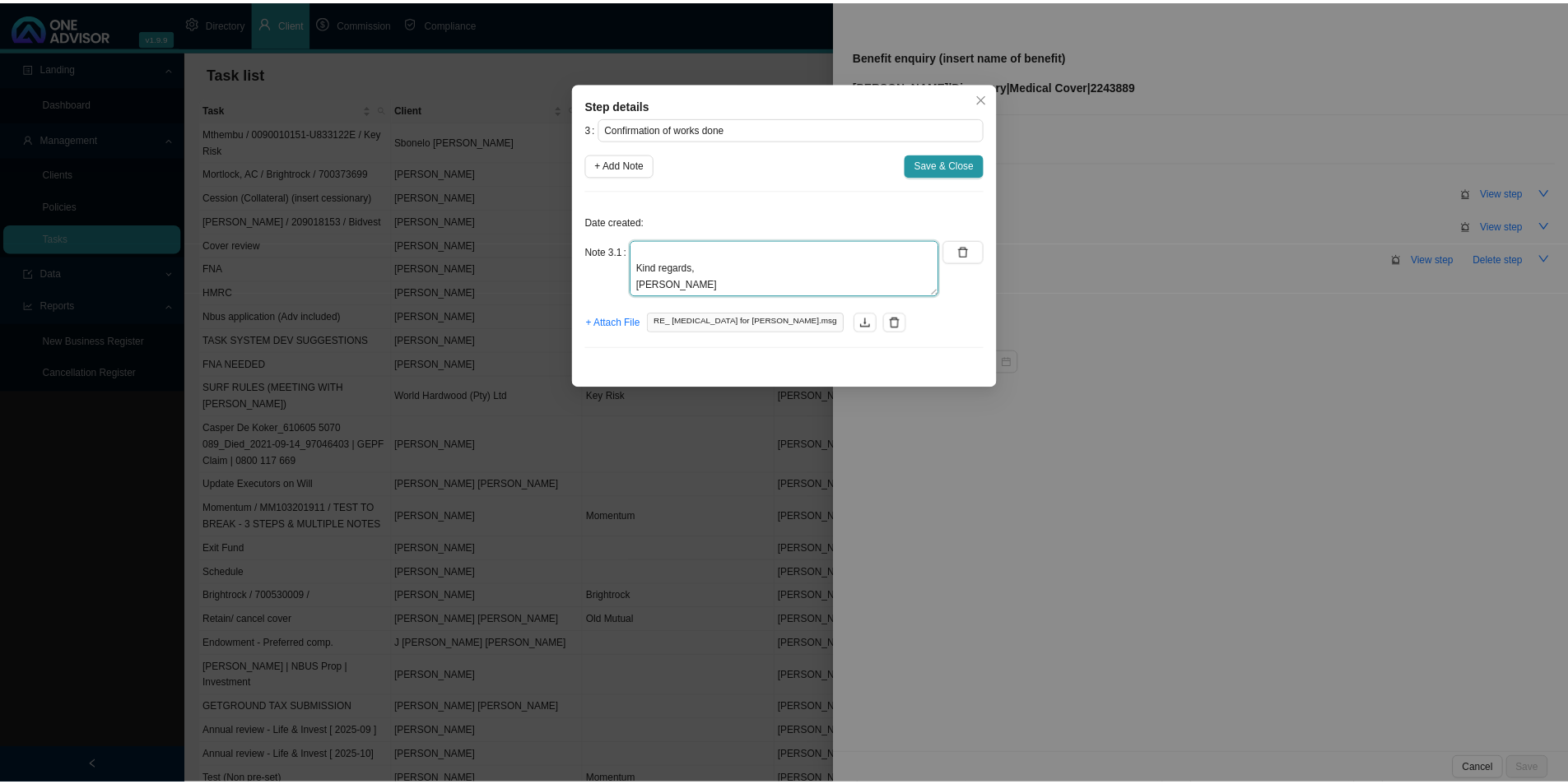
scroll to position [0, 0]
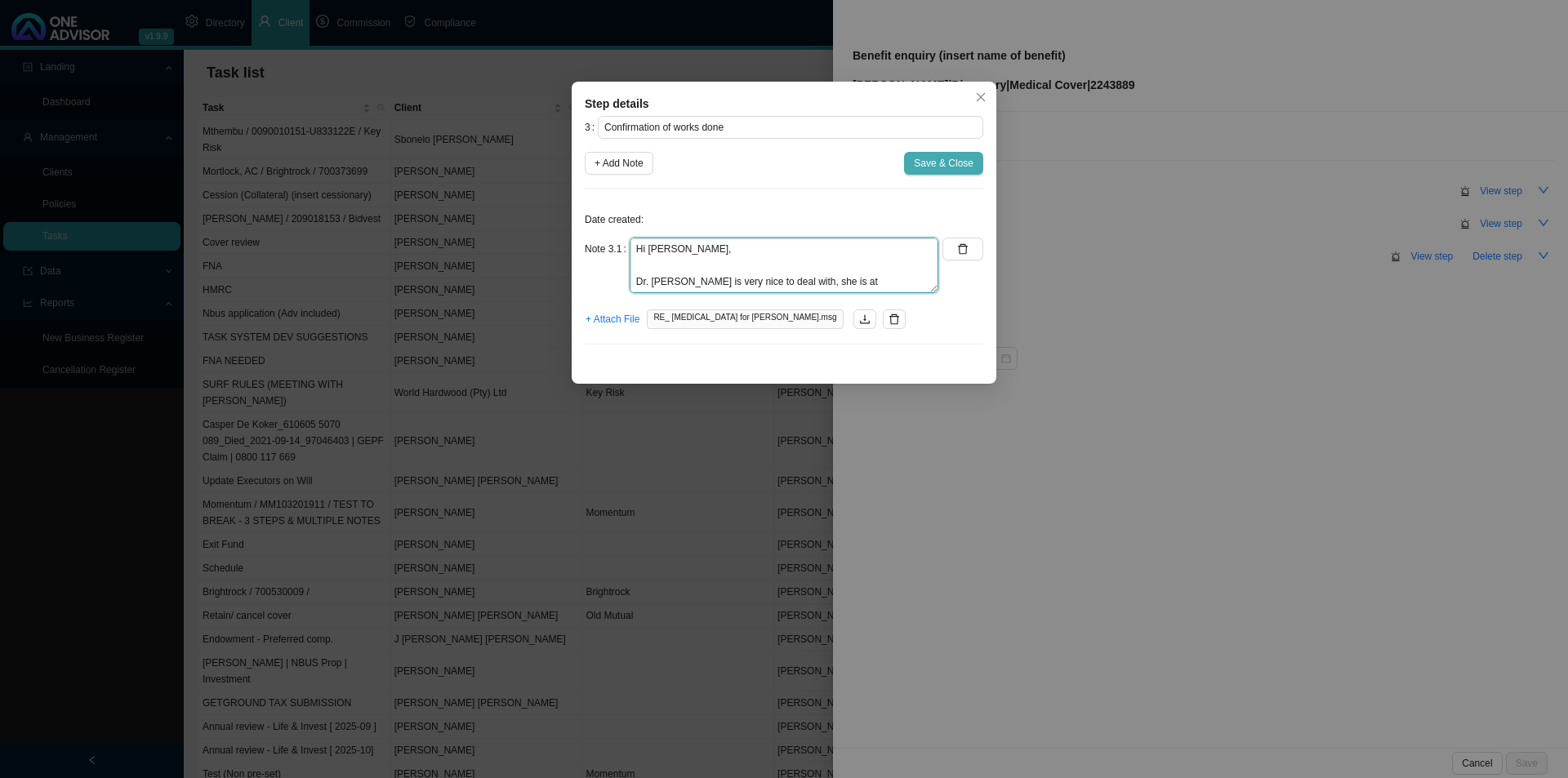
type textarea "Hi [PERSON_NAME], Dr. [PERSON_NAME] is very nice to deal with, she is at [GEOGR…"
click at [944, 156] on span "Save & Close" at bounding box center [943, 164] width 60 height 16
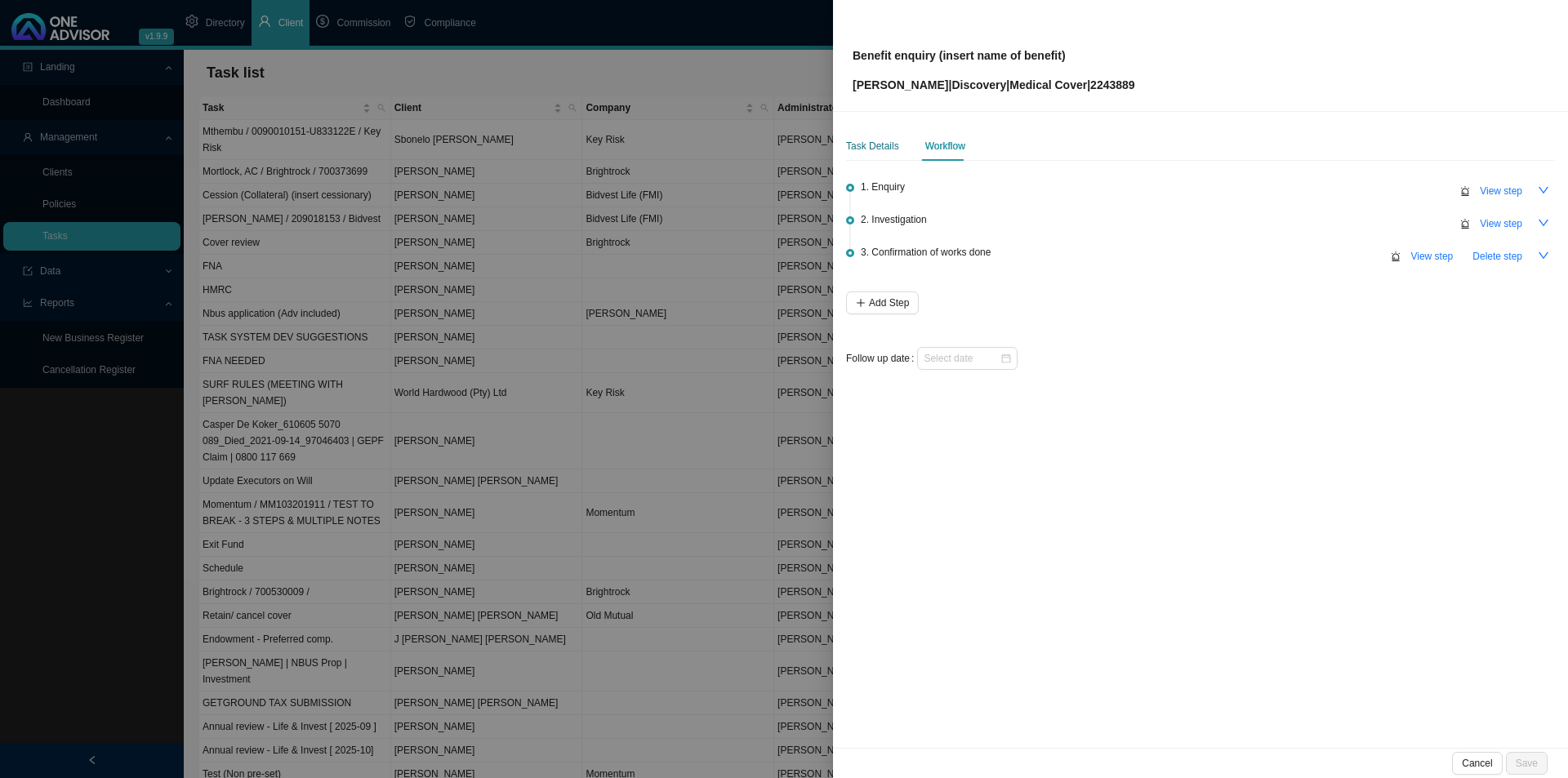
click at [880, 151] on div "Task Details" at bounding box center [872, 146] width 53 height 16
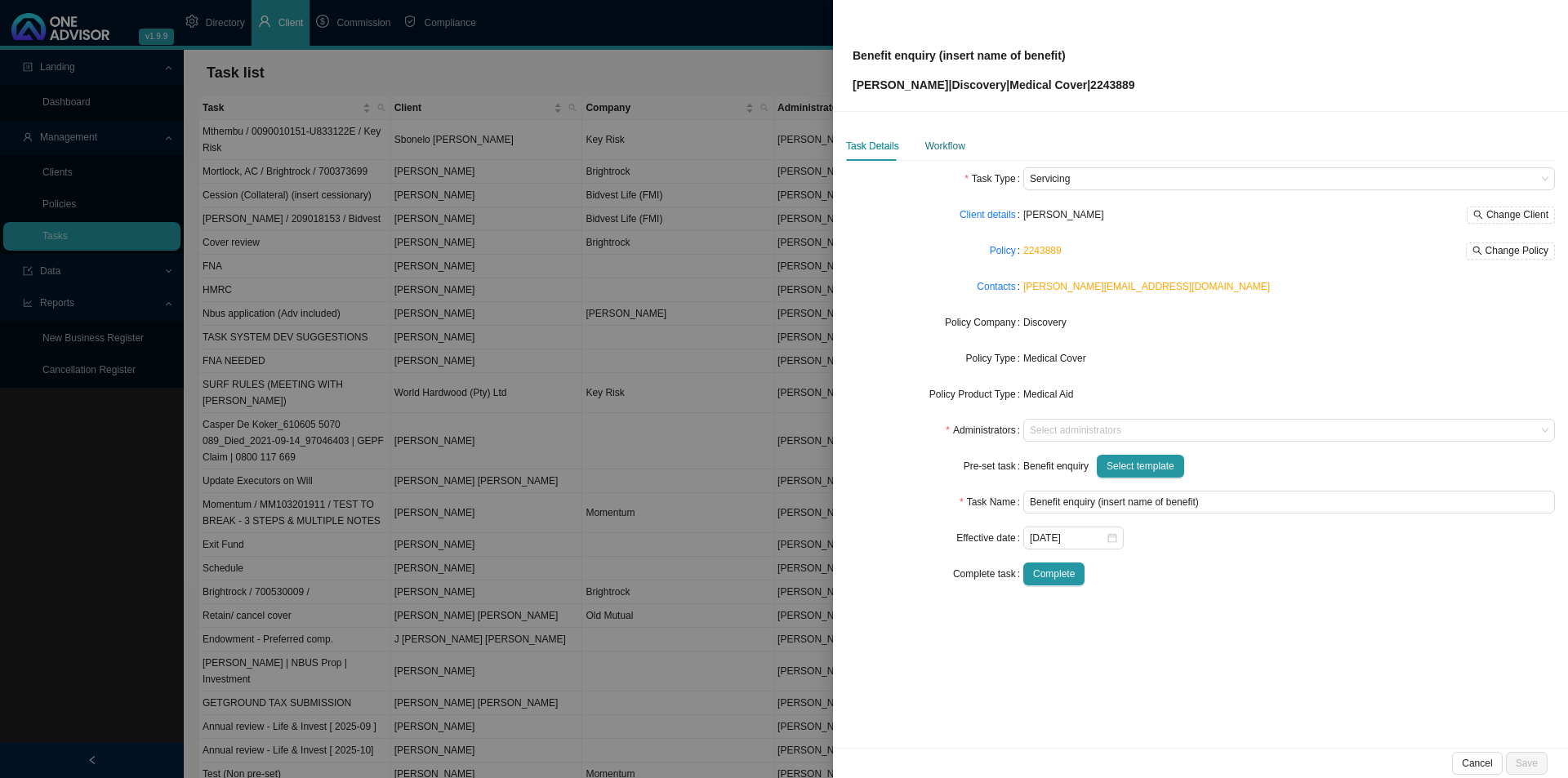
click at [949, 148] on div "Workflow" at bounding box center [945, 146] width 40 height 16
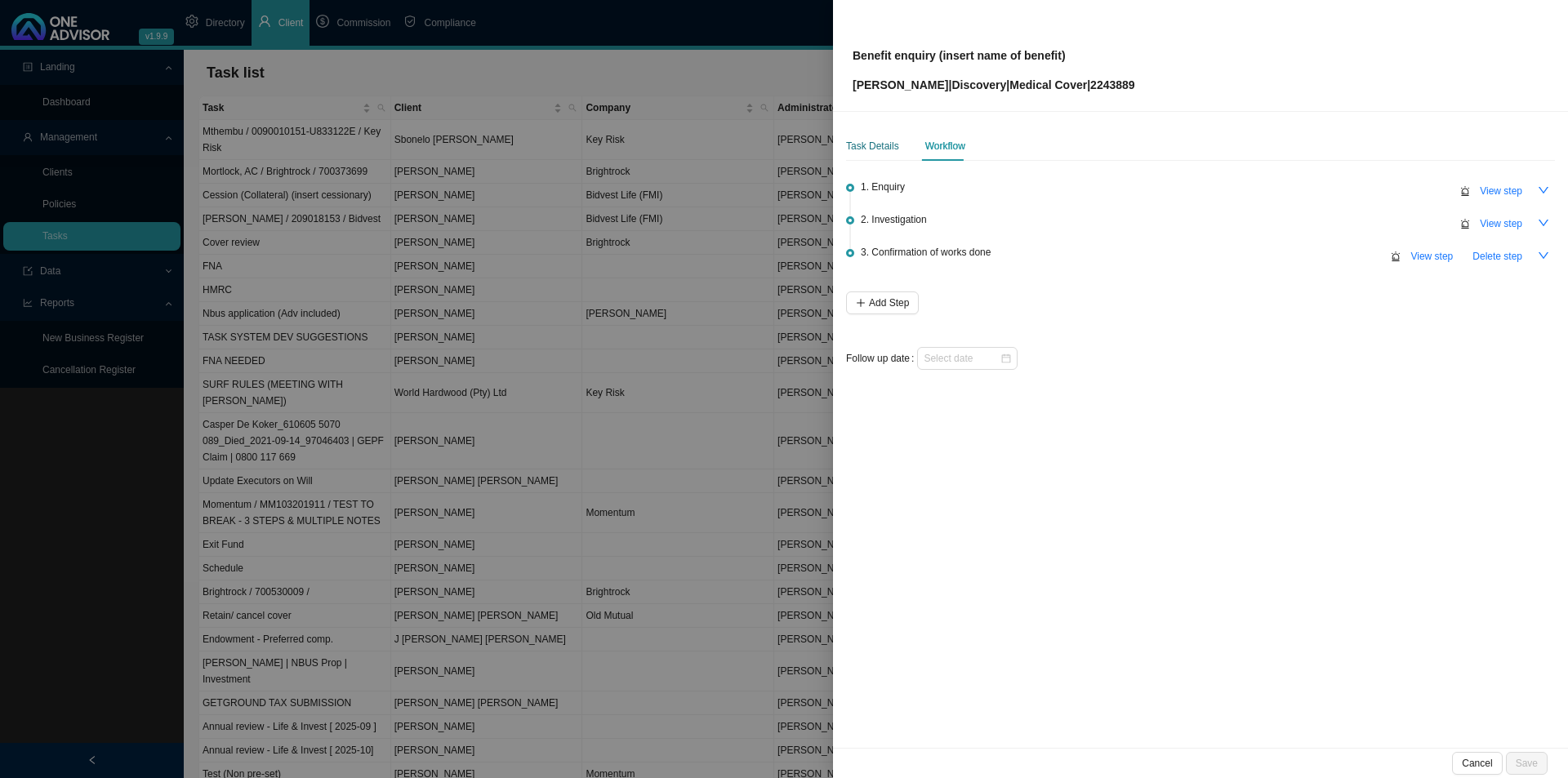
click at [869, 142] on div "Task Details" at bounding box center [872, 146] width 53 height 16
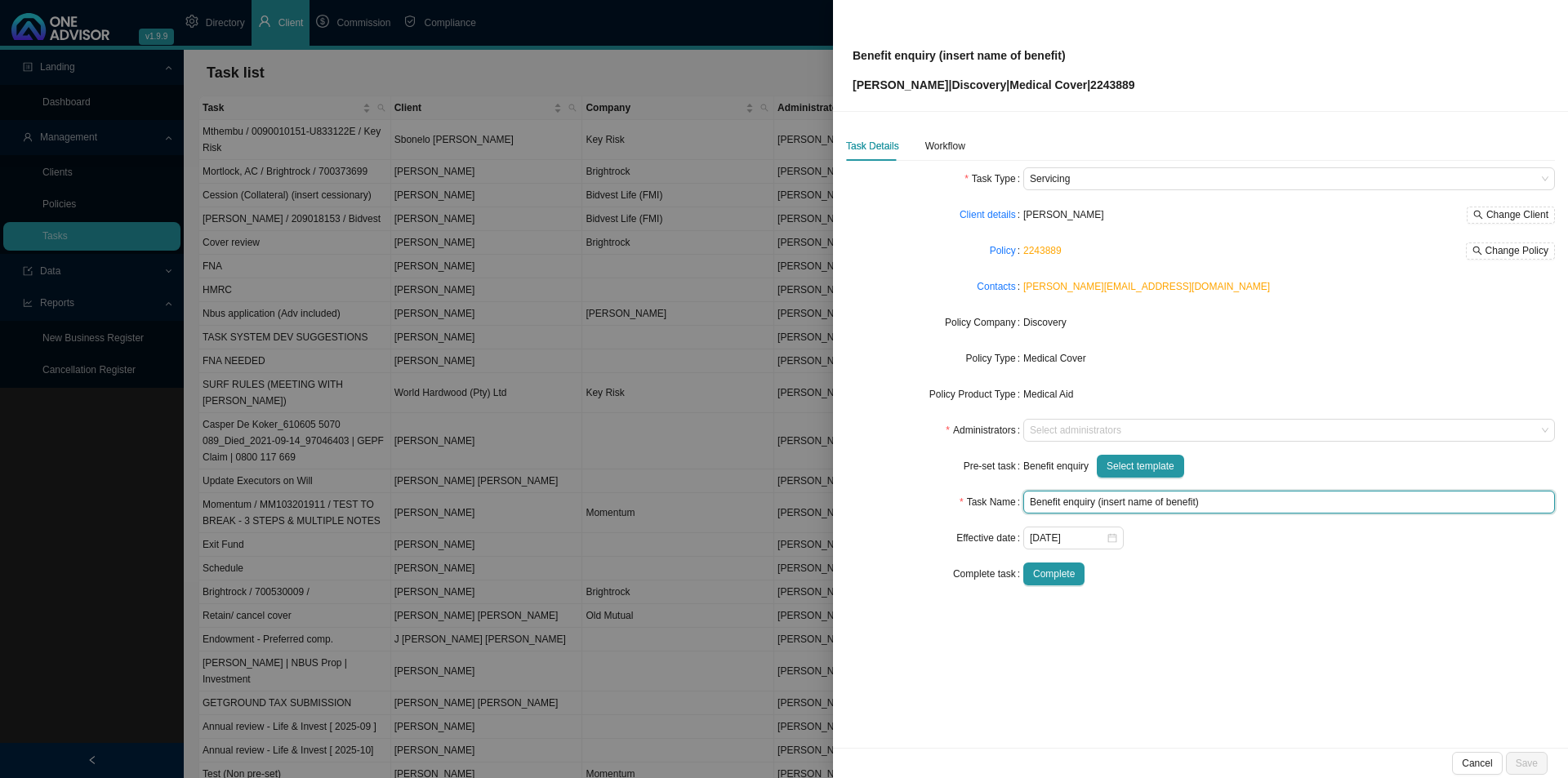
click at [1108, 506] on input "Benefit enquiry (insert name of benefit)" at bounding box center [1289, 502] width 532 height 23
drag, startPoint x: 1099, startPoint y: 501, endPoint x: 1138, endPoint y: 499, distance: 39.1
click at [1138, 499] on input "Benefit enquiry (insert name of benefit)" at bounding box center [1289, 502] width 532 height 23
drag, startPoint x: 1103, startPoint y: 501, endPoint x: 1116, endPoint y: 501, distance: 13.0
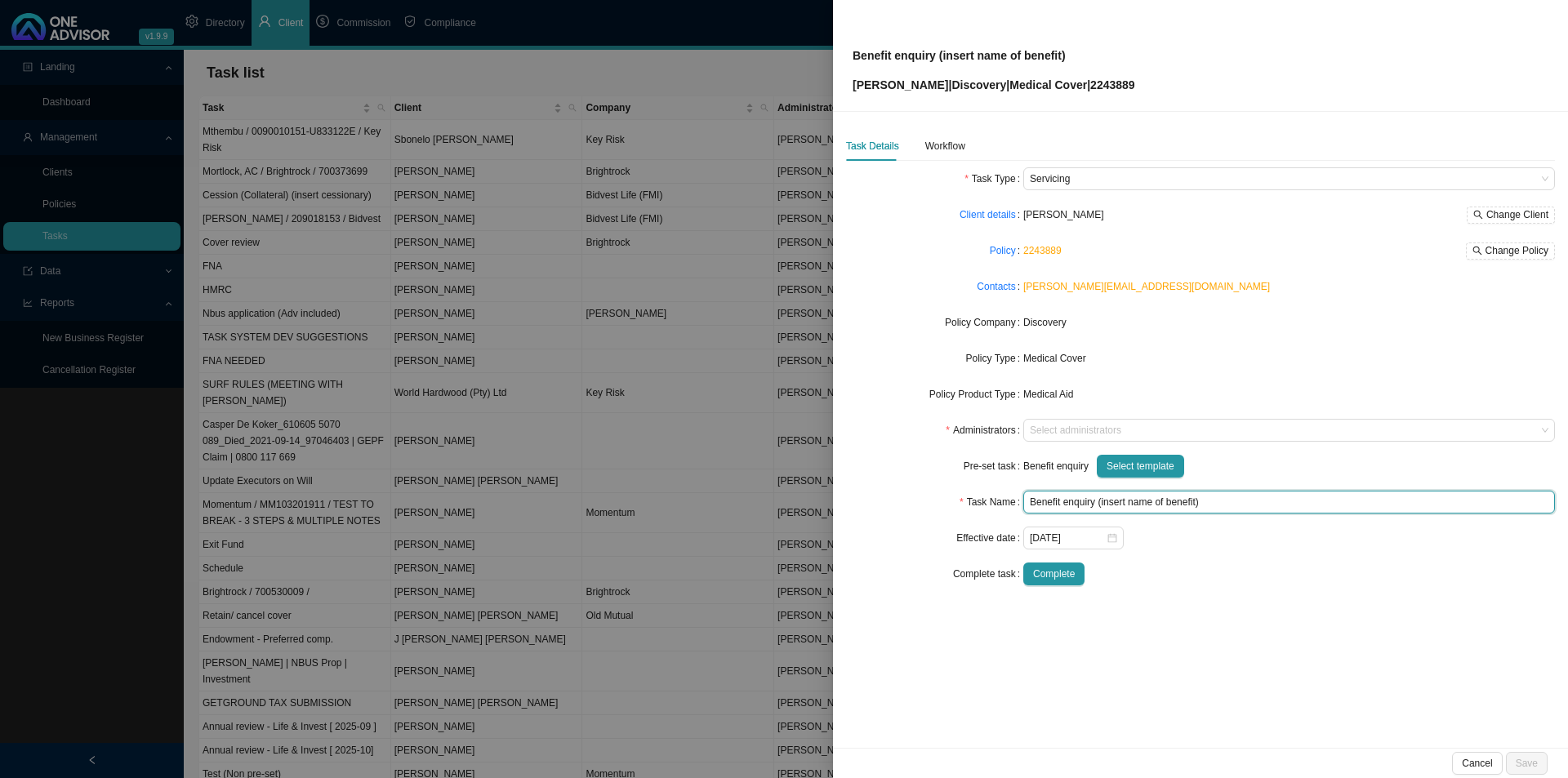
click at [1125, 501] on input "Benefit enquiry (insert name of benefit)" at bounding box center [1289, 502] width 532 height 23
drag, startPoint x: 1099, startPoint y: 501, endPoint x: 1157, endPoint y: 501, distance: 58.0
click at [1157, 501] on input "Benefit enquiry (insert name of benefit)" at bounding box center [1289, 502] width 532 height 23
click at [1193, 501] on input "Benefit enquiry (insert name of benefit)" at bounding box center [1289, 502] width 532 height 23
click at [1197, 502] on input "Benefit enquiry (insert name of benefit)" at bounding box center [1289, 502] width 532 height 23
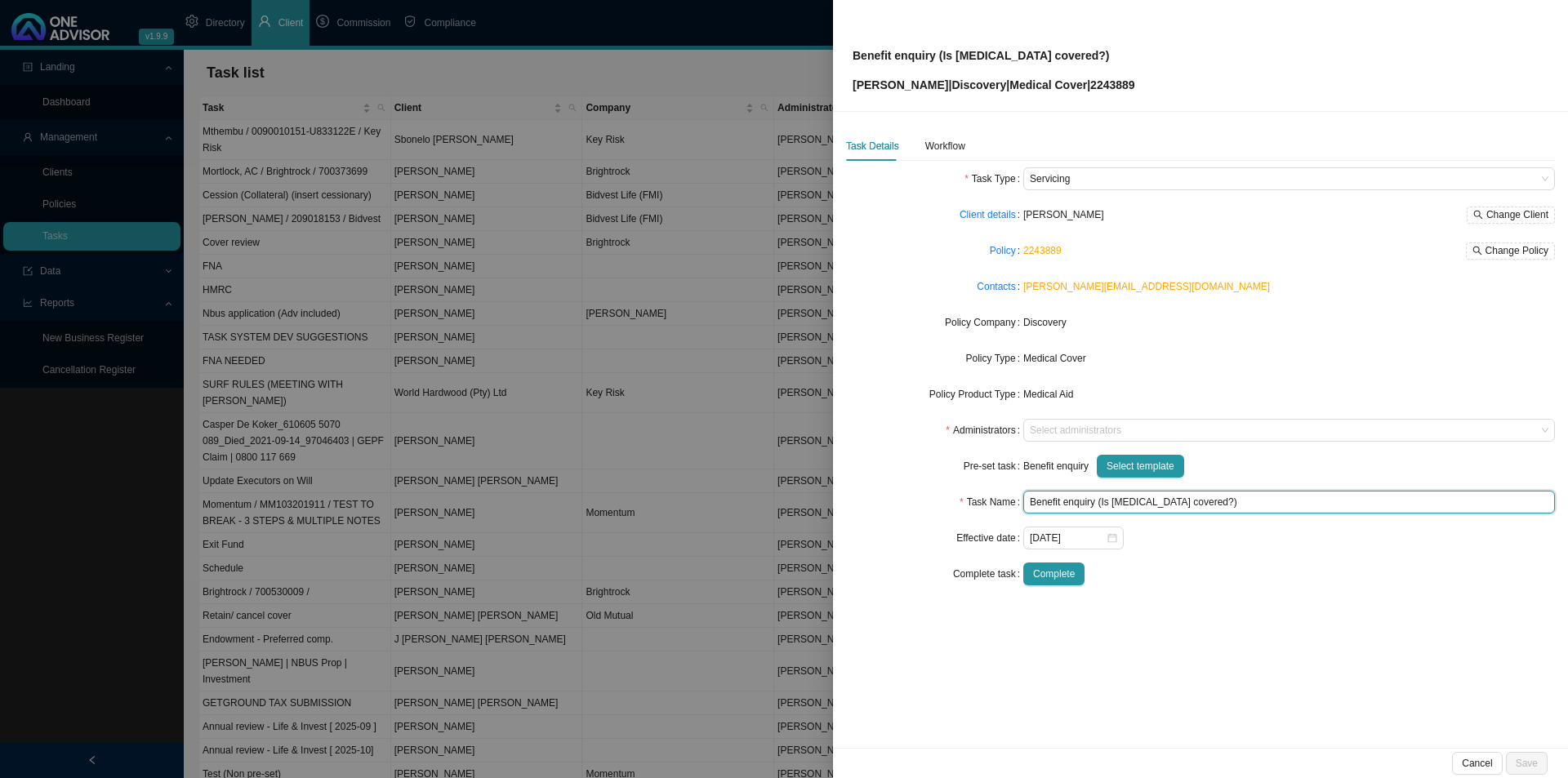
type input "Benefit enquiry (Is [MEDICAL_DATA] covered?)"
click at [1241, 602] on div "Task Details Workflow Task Type Servicing Client details [PERSON_NAME] Change C…" at bounding box center [1200, 430] width 735 height 636
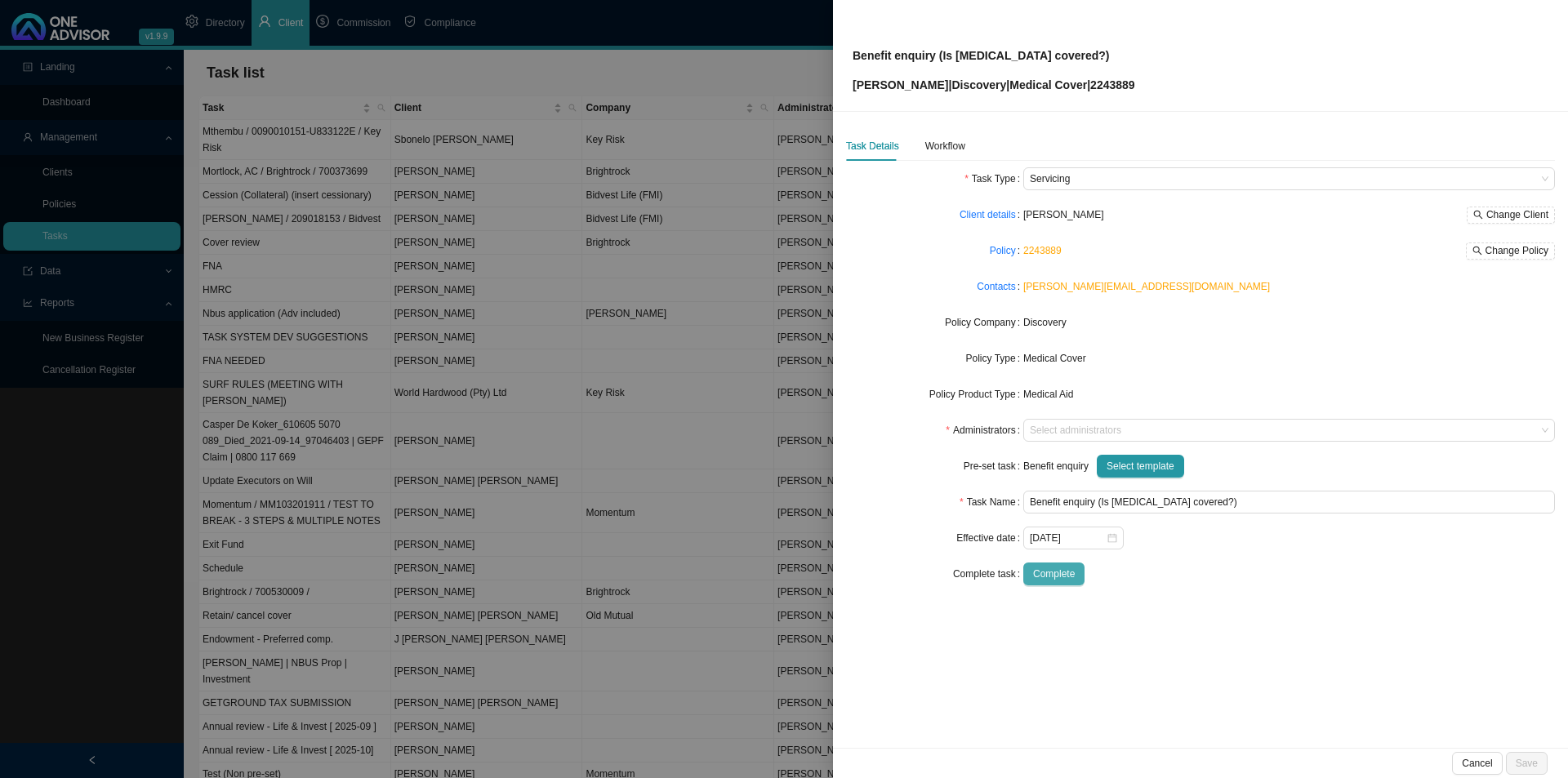
click at [1052, 576] on span "Complete" at bounding box center [1054, 574] width 42 height 16
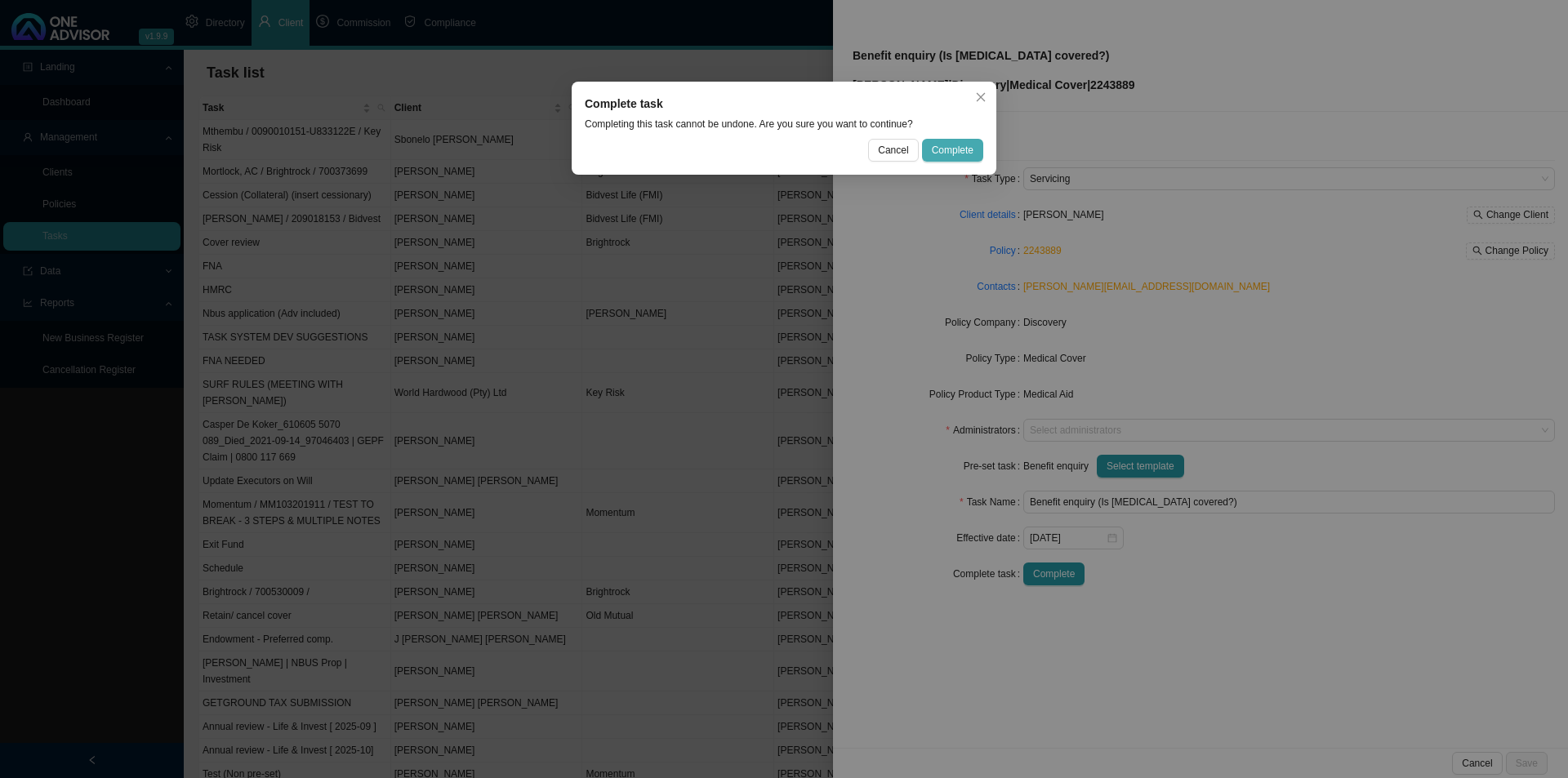
click at [959, 157] on span "Complete" at bounding box center [952, 151] width 42 height 16
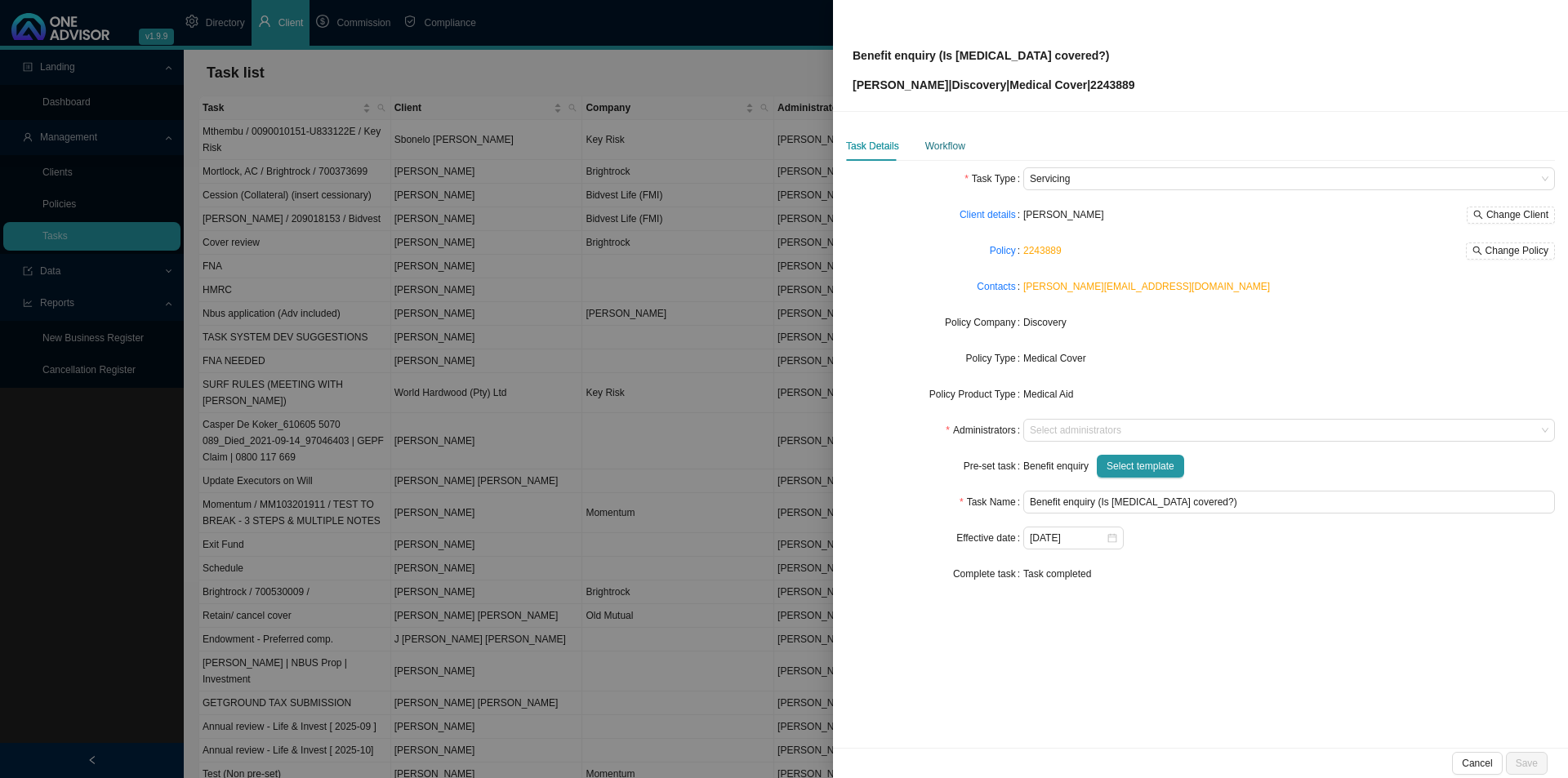
click at [951, 151] on div "Workflow" at bounding box center [945, 146] width 40 height 16
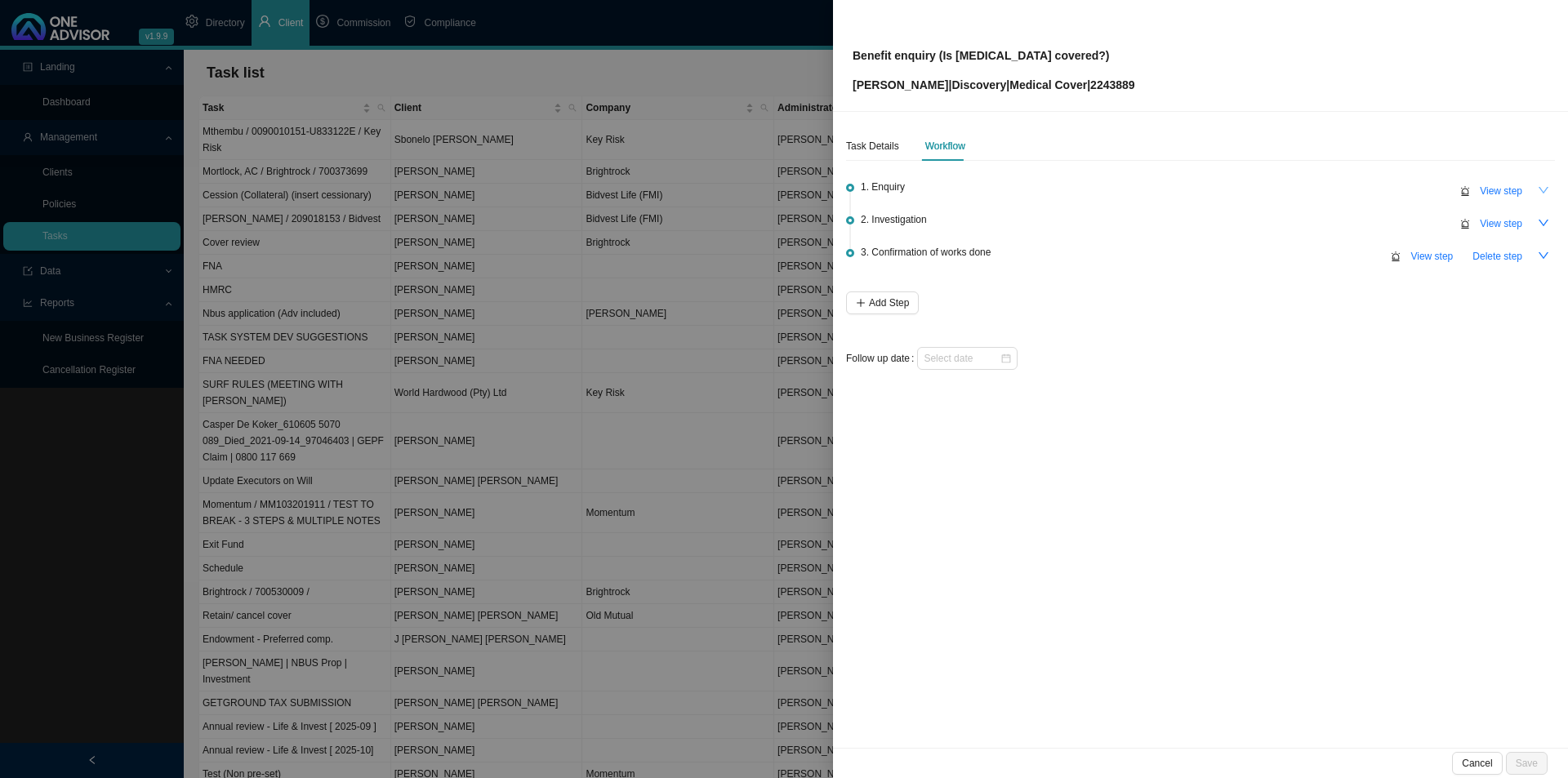
click at [1241, 186] on button "button" at bounding box center [1543, 191] width 23 height 23
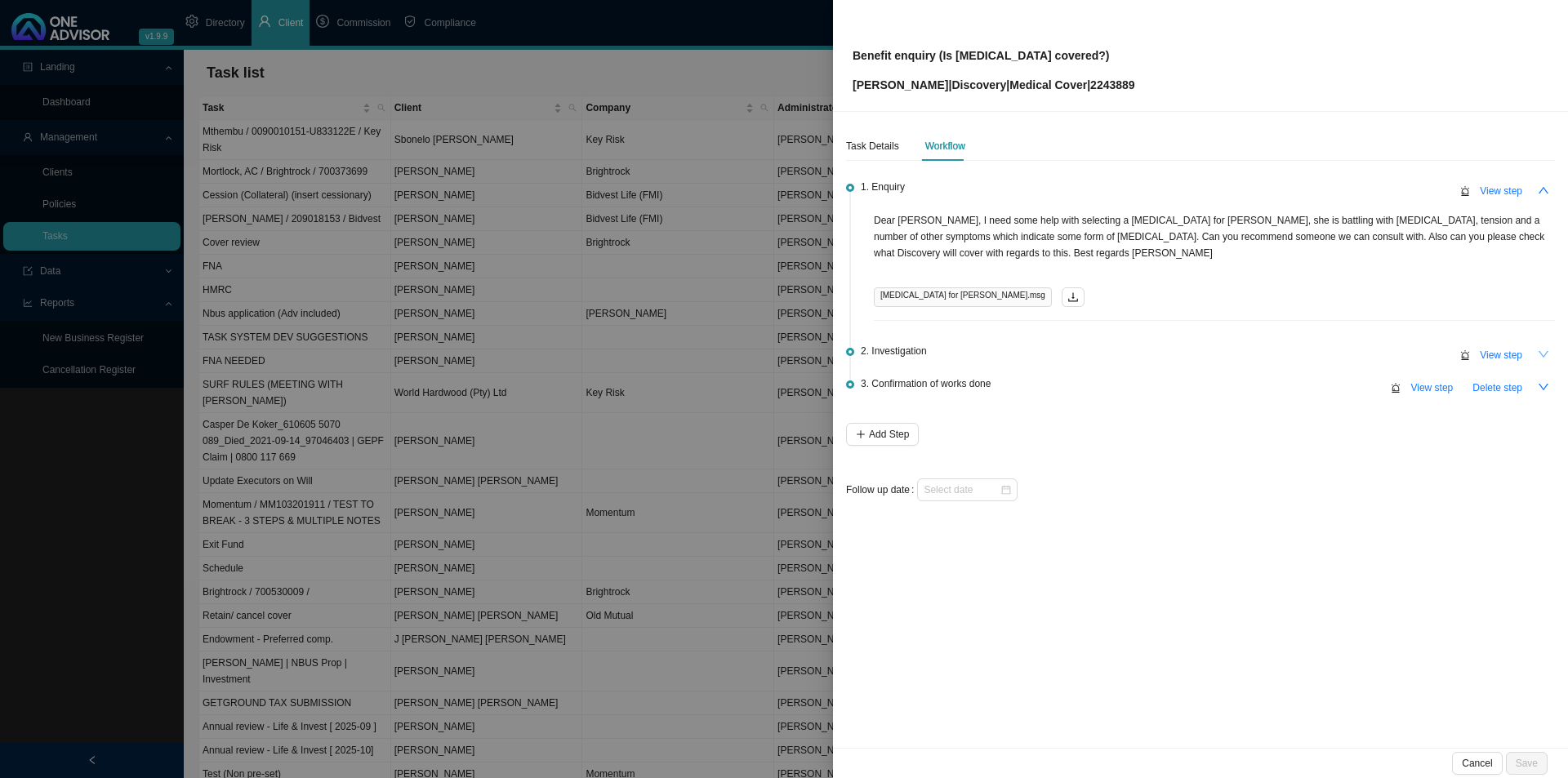
click at [1241, 349] on icon "down" at bounding box center [1543, 354] width 11 height 11
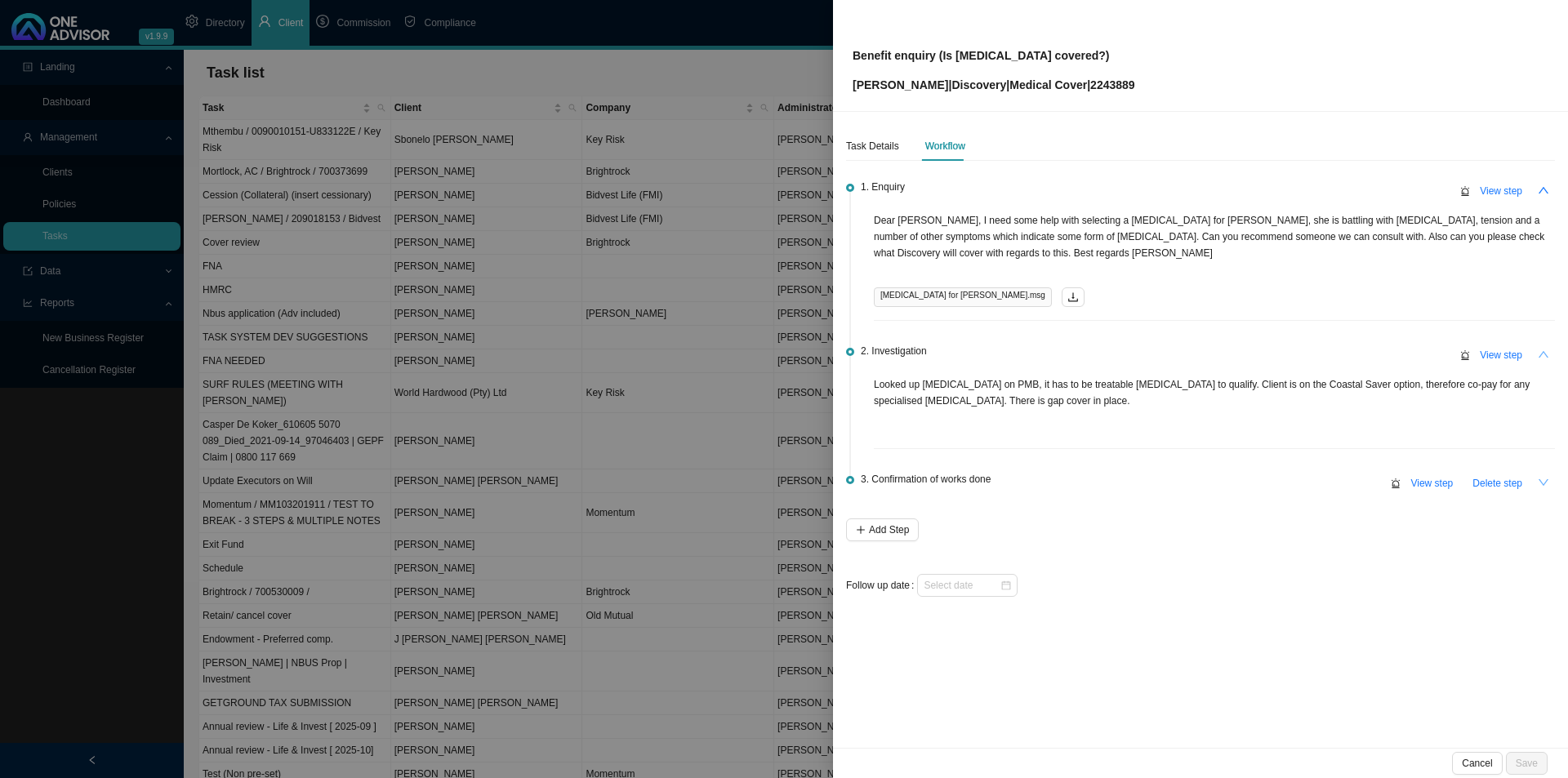
click at [1241, 483] on icon "down" at bounding box center [1543, 483] width 11 height 11
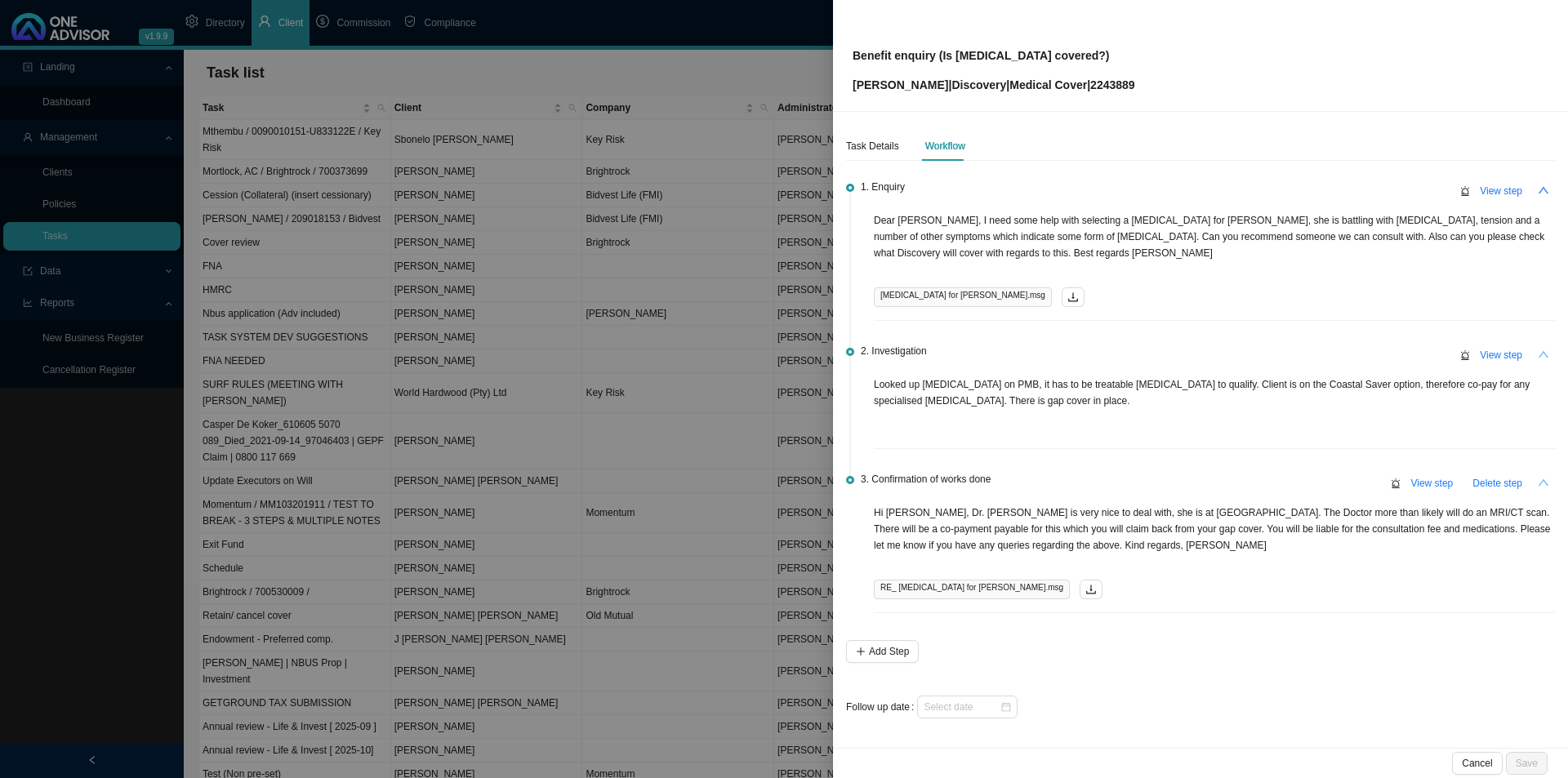
click at [1241, 483] on icon "up" at bounding box center [1543, 483] width 11 height 11
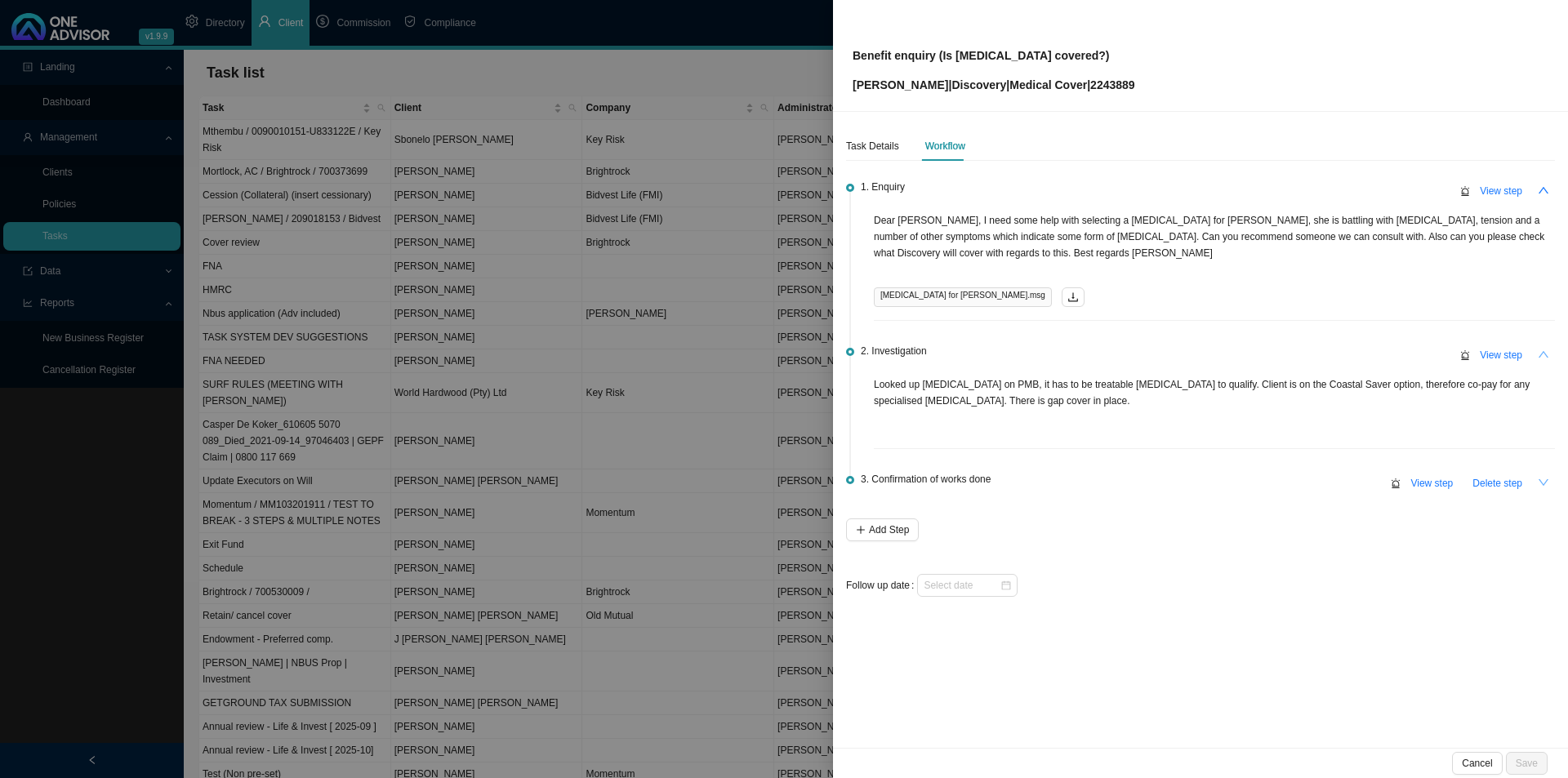
click at [1241, 355] on icon "up" at bounding box center [1543, 354] width 10 height 7
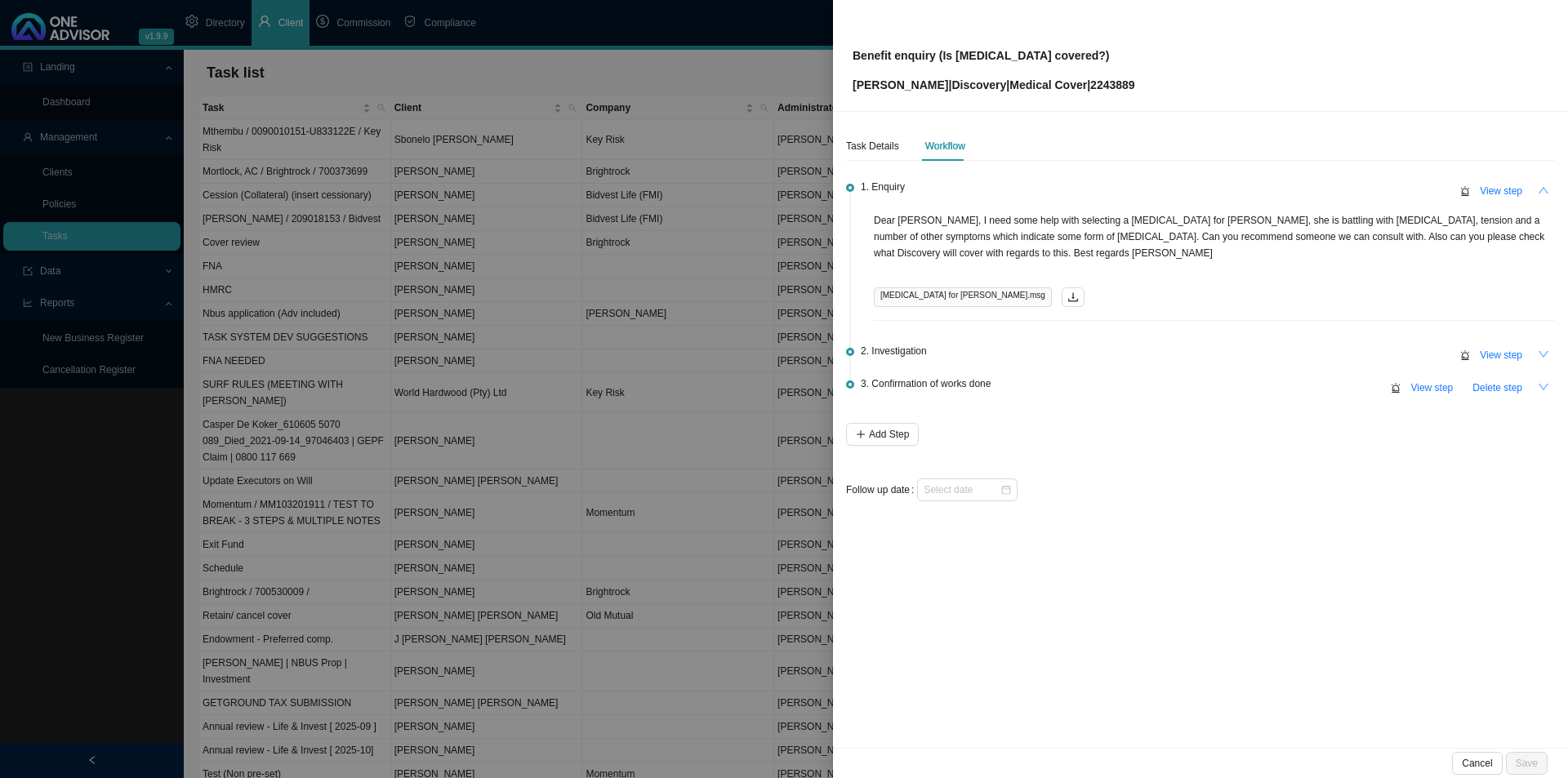
click at [1241, 190] on icon "up" at bounding box center [1543, 191] width 10 height 7
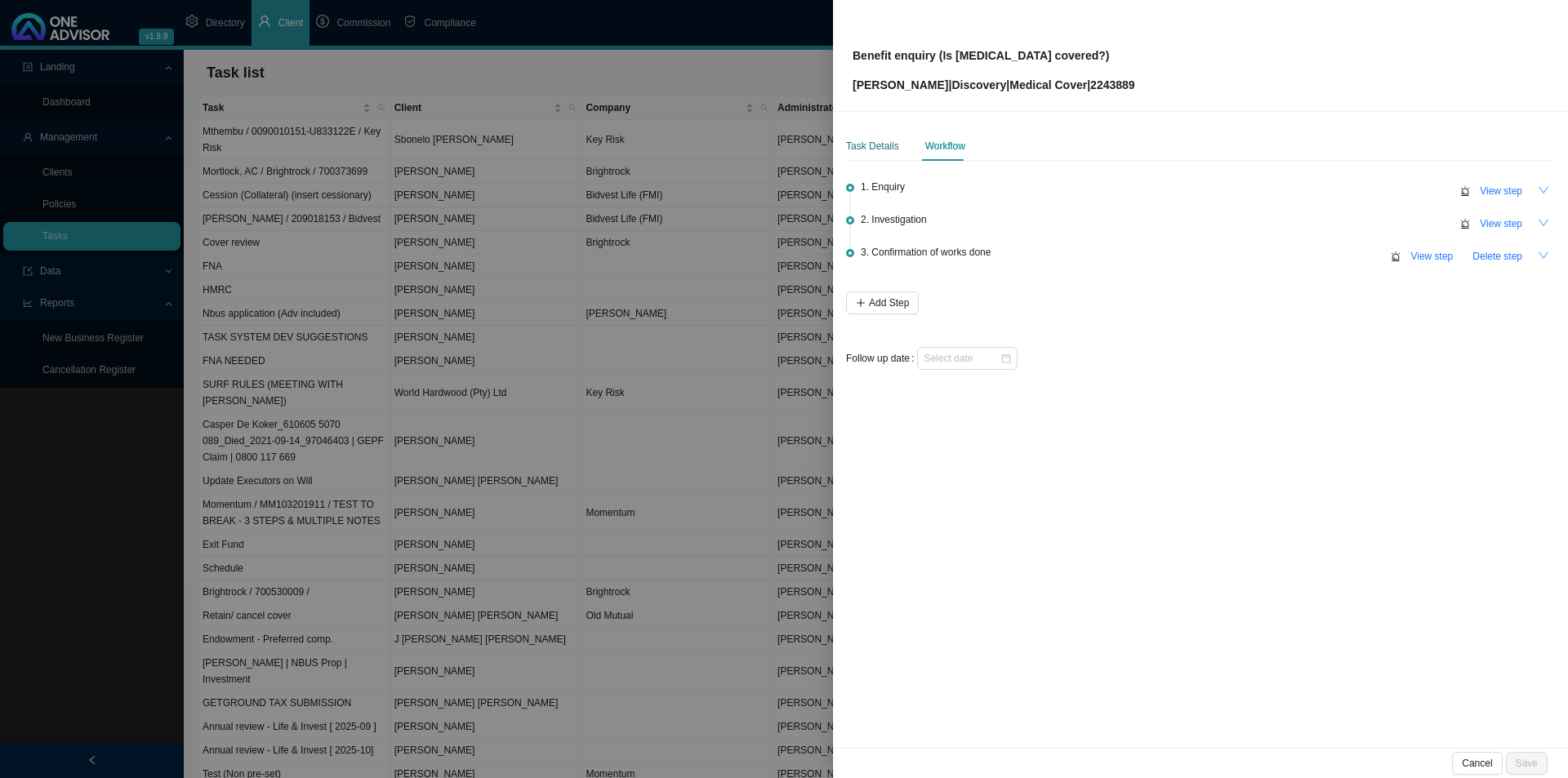
click at [878, 146] on div "Task Details" at bounding box center [872, 146] width 53 height 16
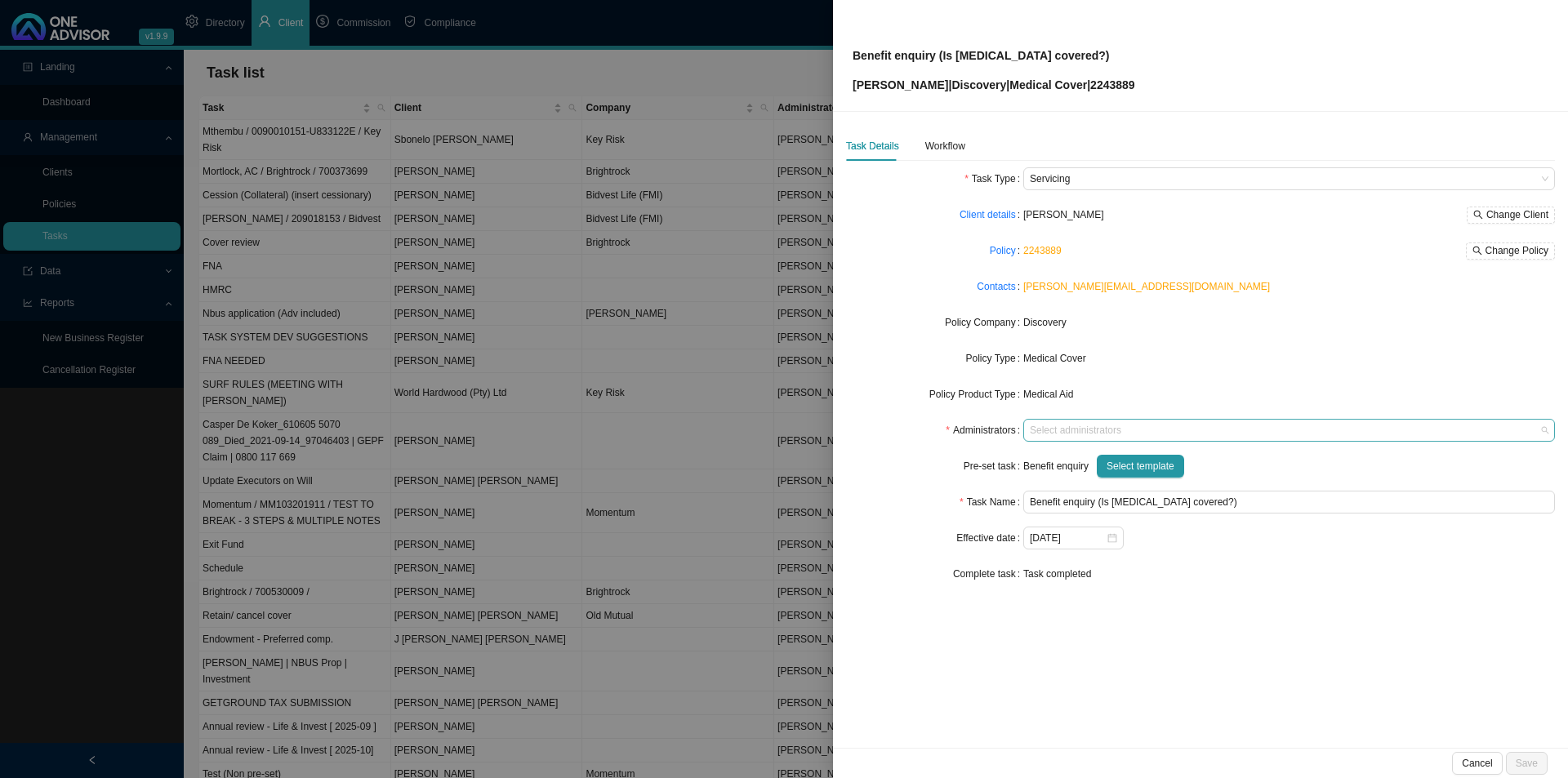
click at [1042, 435] on div at bounding box center [1281, 430] width 510 height 12
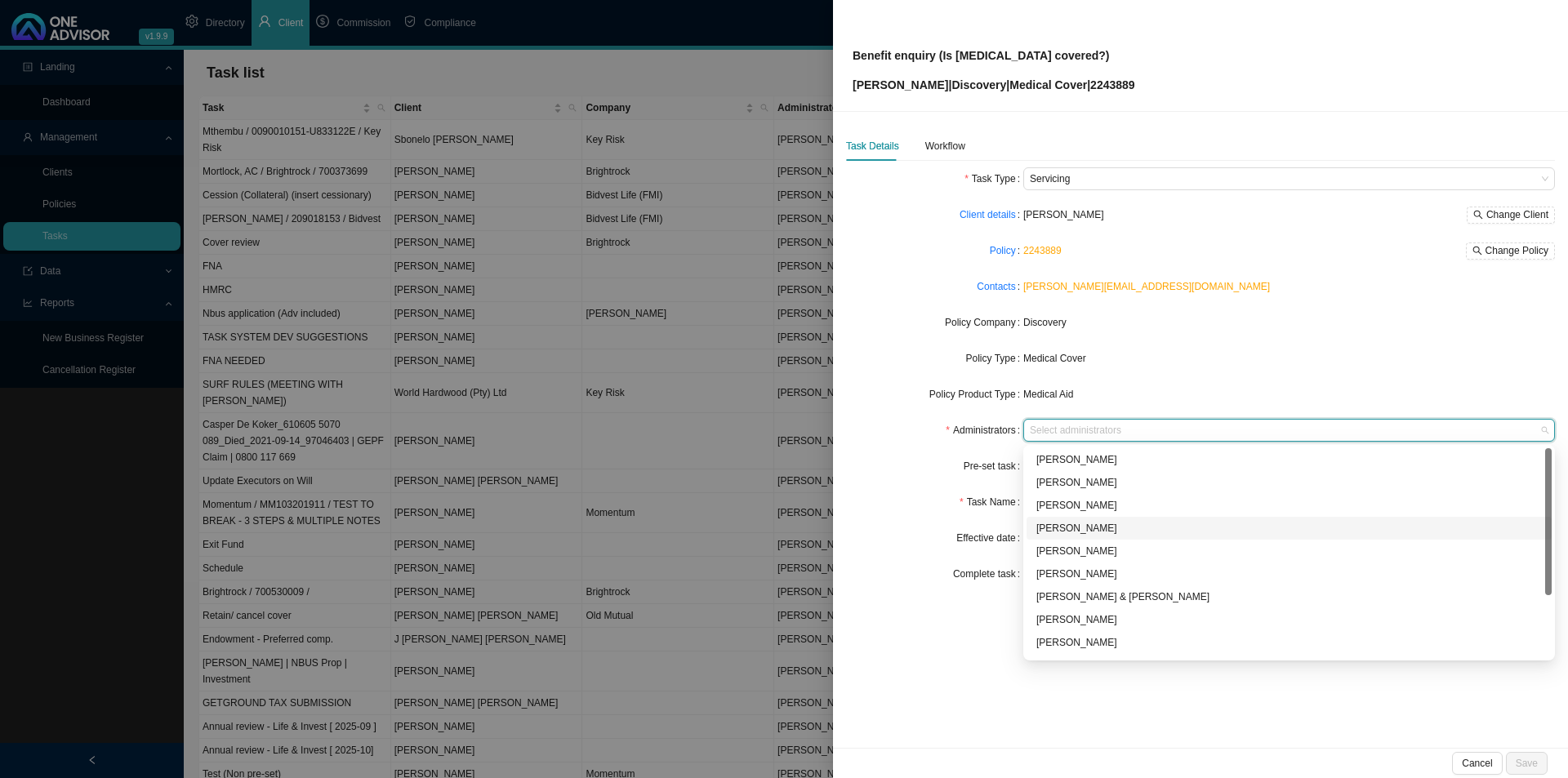
click at [1055, 527] on div "[PERSON_NAME]" at bounding box center [1289, 528] width 505 height 16
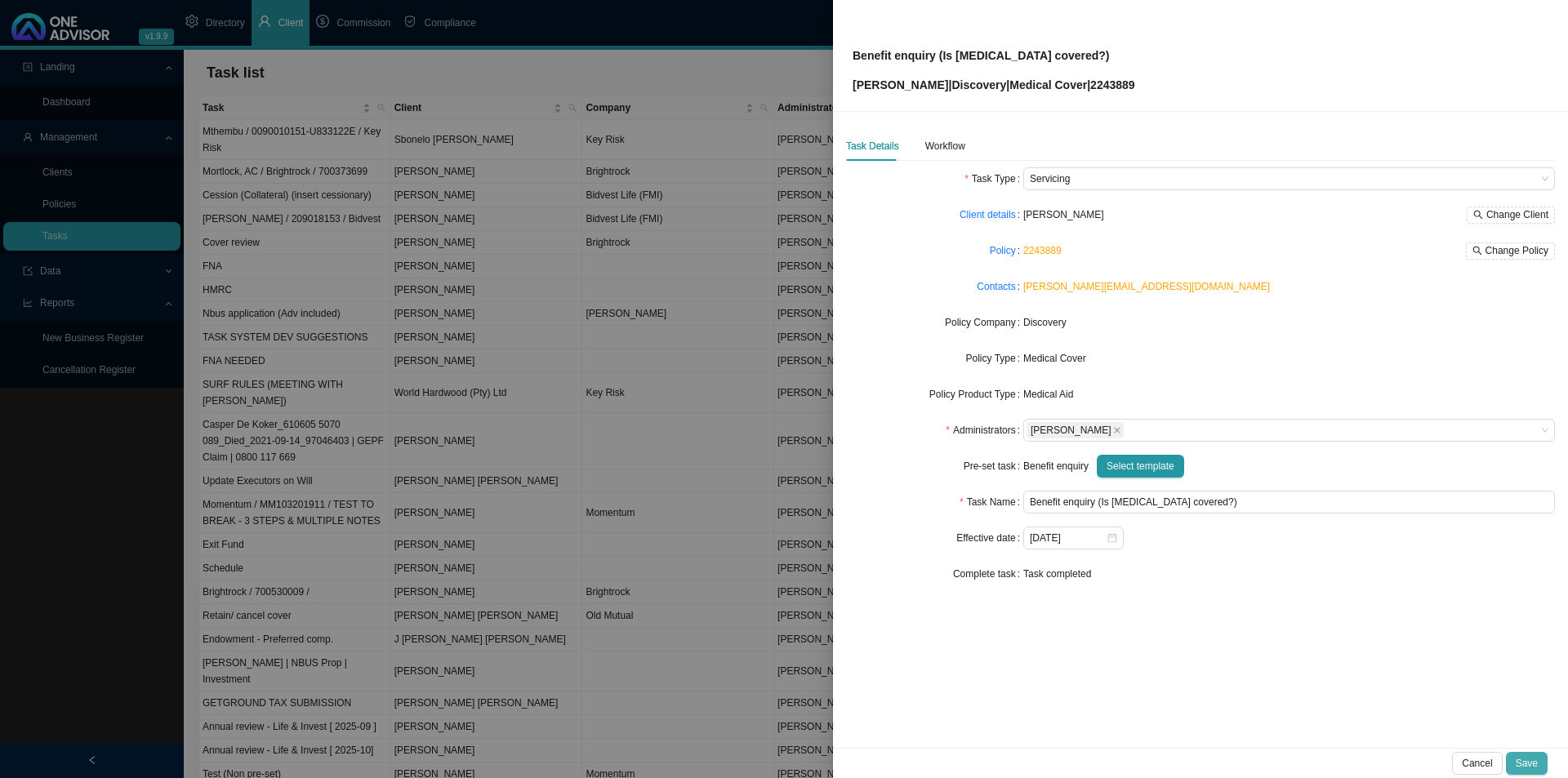
click at [1241, 602] on button "Save" at bounding box center [1526, 763] width 42 height 23
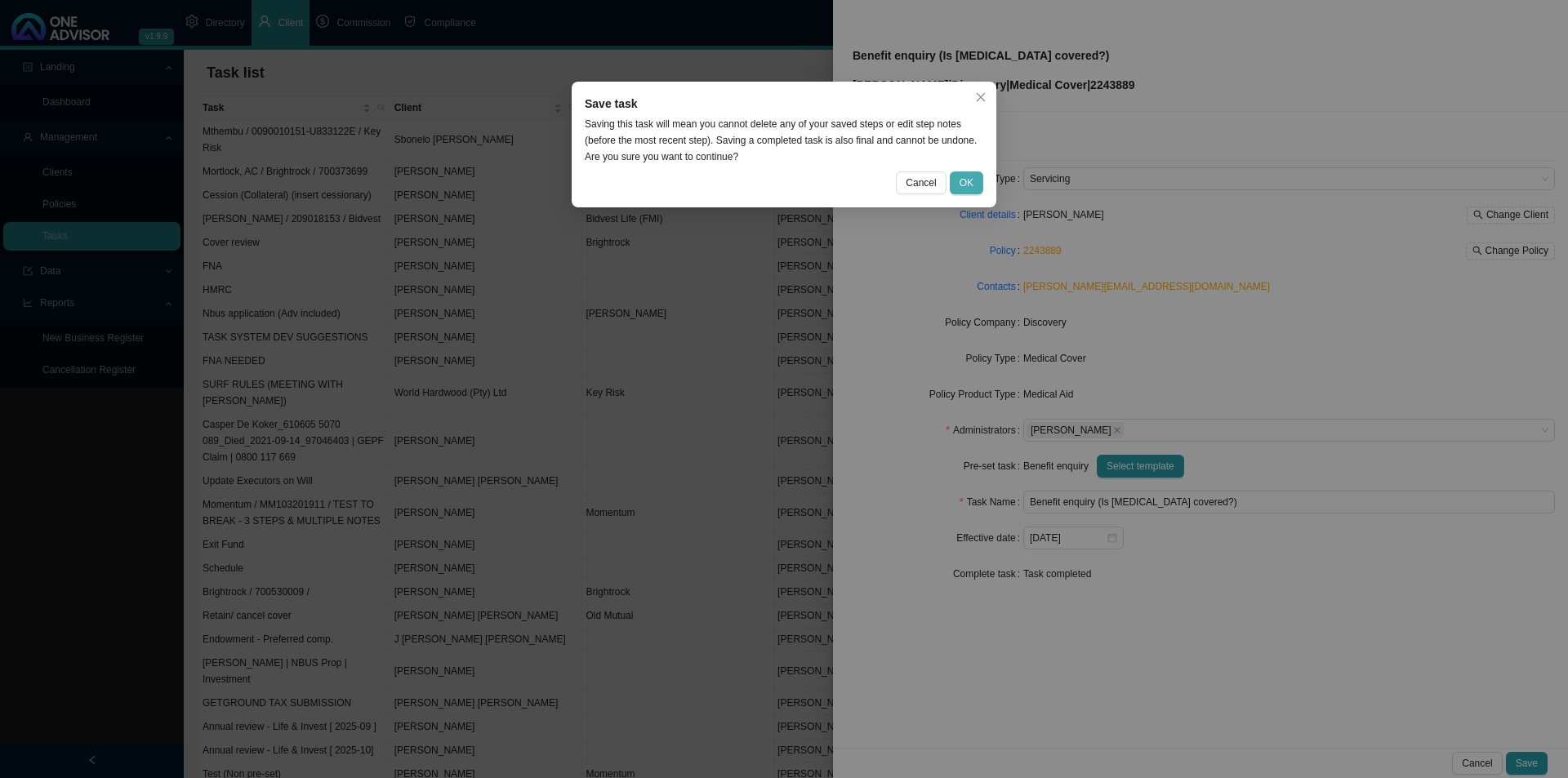
click at [977, 176] on button "OK" at bounding box center [966, 183] width 34 height 23
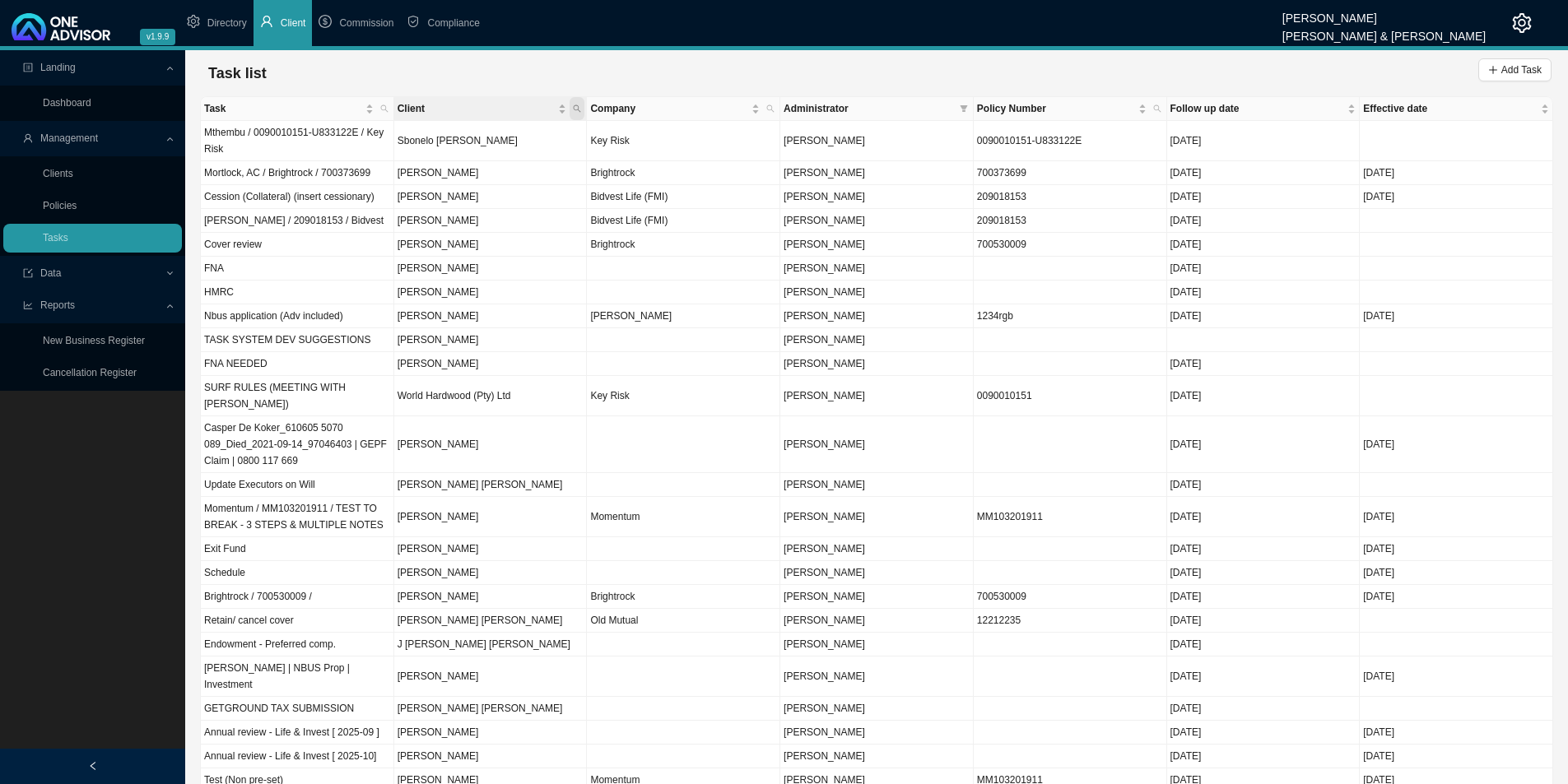
click at [575, 110] on icon "search" at bounding box center [577, 109] width 8 height 8
click at [473, 141] on input "text" at bounding box center [500, 142] width 155 height 23
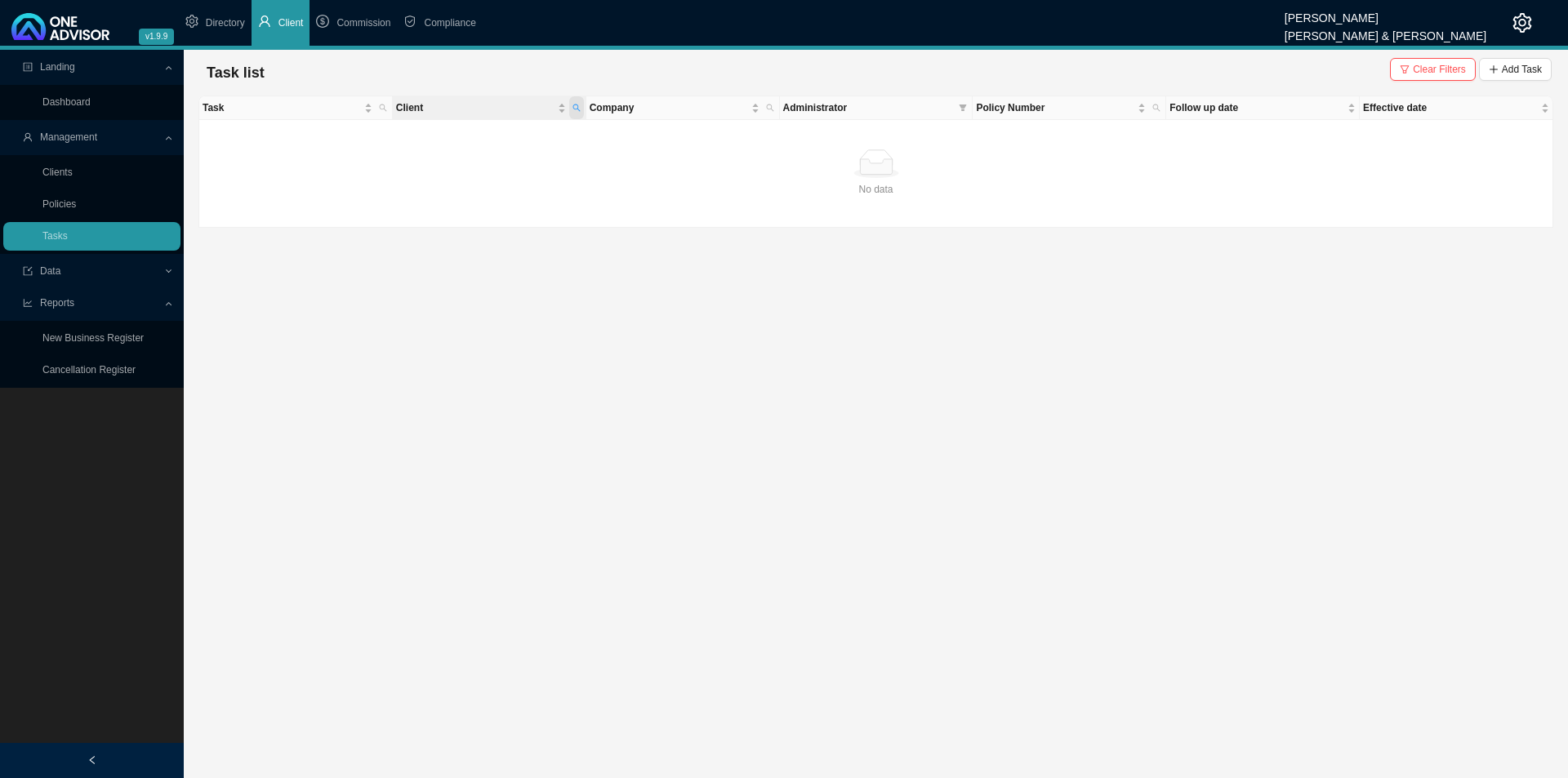
click at [576, 113] on span "Client" at bounding box center [577, 108] width 15 height 23
click at [446, 143] on input "maree" at bounding box center [501, 141] width 154 height 23
type input "marree"
click at [1241, 71] on span "Clear Filters" at bounding box center [1439, 70] width 53 height 16
